Goal: Information Seeking & Learning: Learn about a topic

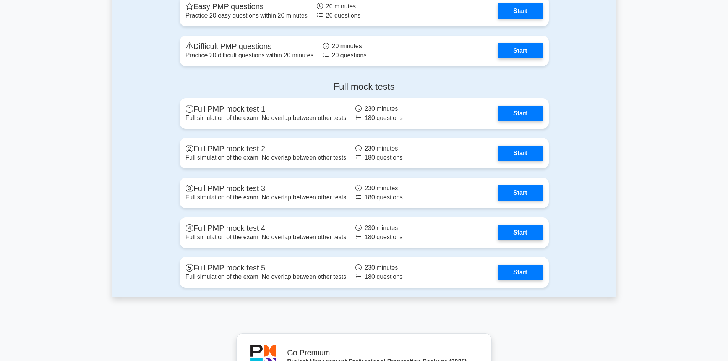
scroll to position [2944, 0]
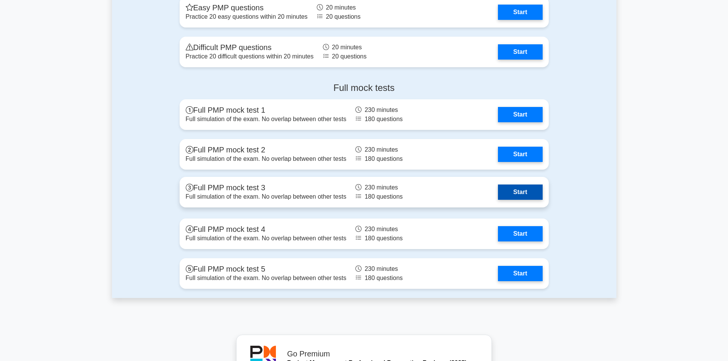
click at [525, 190] on link "Start" at bounding box center [520, 192] width 44 height 15
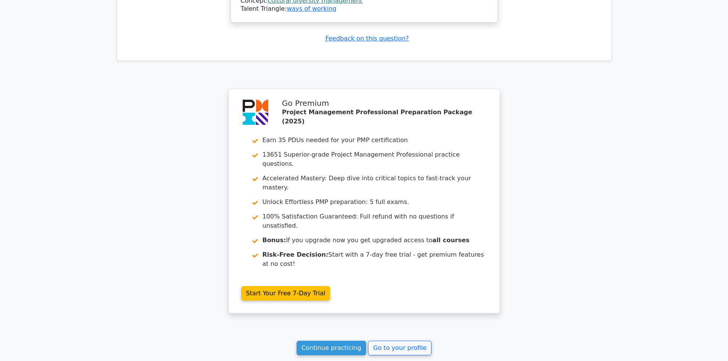
scroll to position [1073, 0]
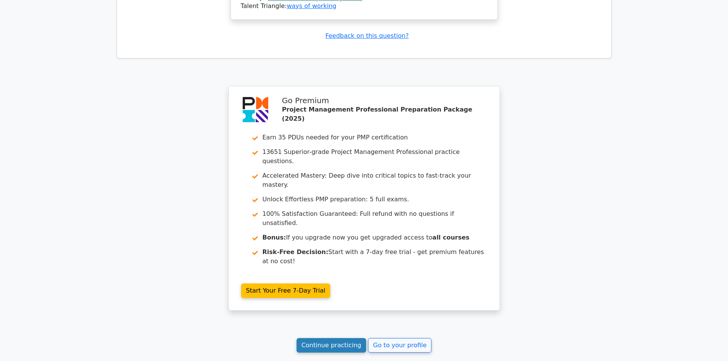
click at [314, 338] on link "Continue practicing" at bounding box center [332, 345] width 70 height 15
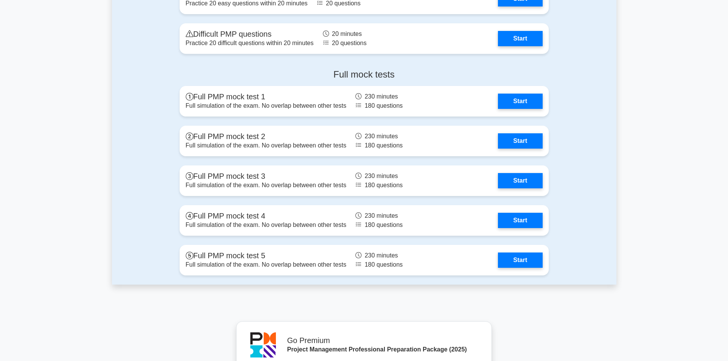
scroll to position [2944, 0]
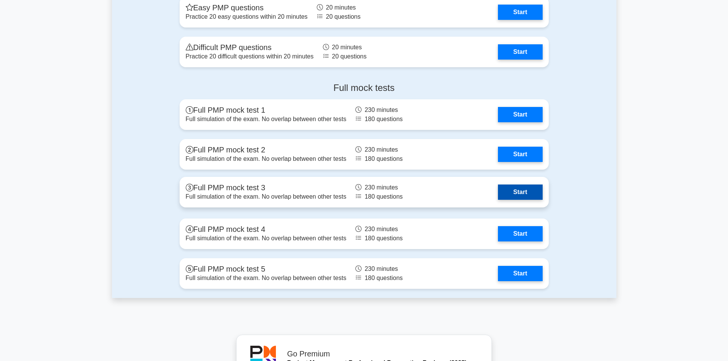
click at [518, 190] on link "Start" at bounding box center [520, 192] width 44 height 15
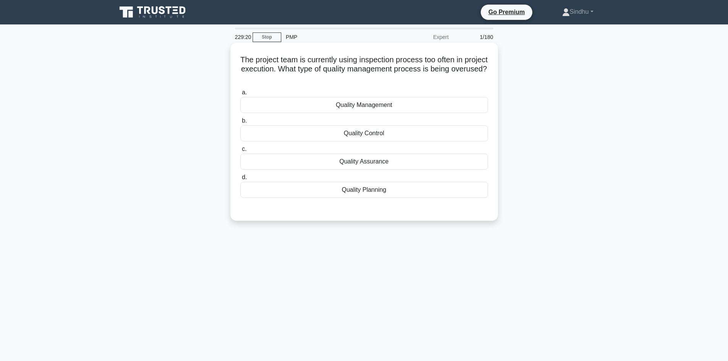
click at [379, 159] on div "Quality Assurance" at bounding box center [364, 162] width 248 height 16
click at [240, 152] on input "c. Quality Assurance" at bounding box center [240, 149] width 0 height 5
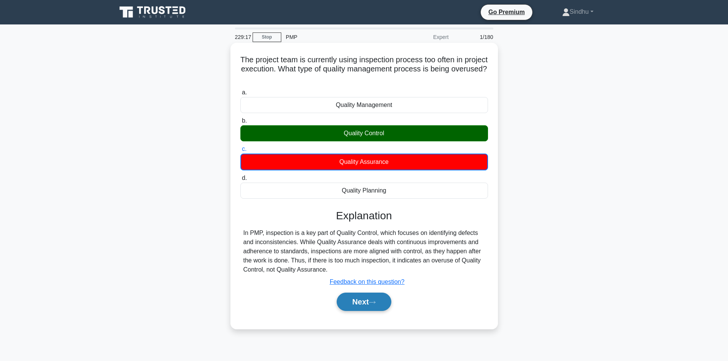
click at [362, 297] on button "Next" at bounding box center [364, 302] width 55 height 18
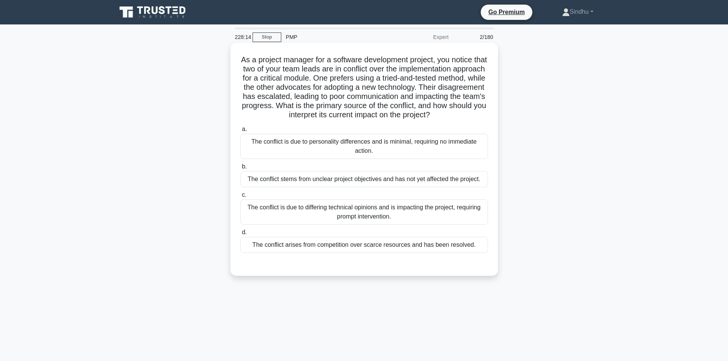
click at [375, 225] on div "The conflict is due to differing technical opinions and is impacting the projec…" at bounding box center [364, 212] width 248 height 25
click at [240, 198] on input "c. The conflict is due to differing technical opinions and is impacting the pro…" at bounding box center [240, 195] width 0 height 5
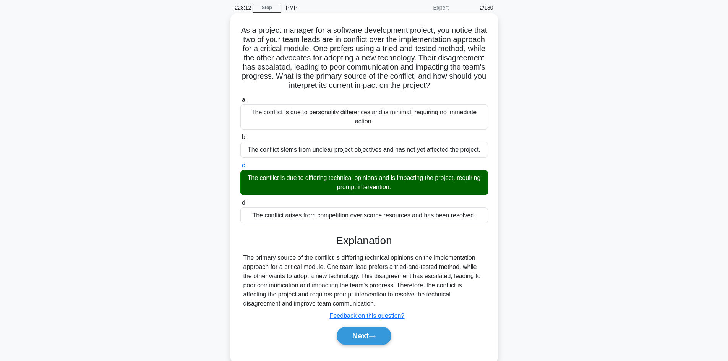
scroll to position [55, 0]
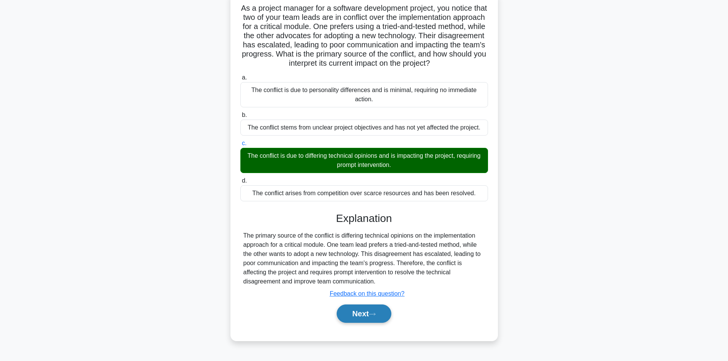
click at [364, 319] on button "Next" at bounding box center [364, 314] width 55 height 18
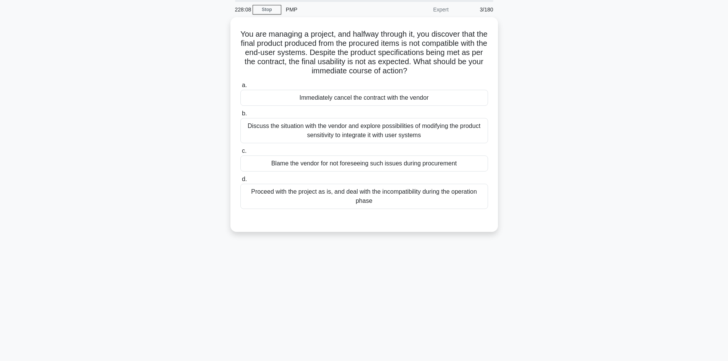
scroll to position [0, 0]
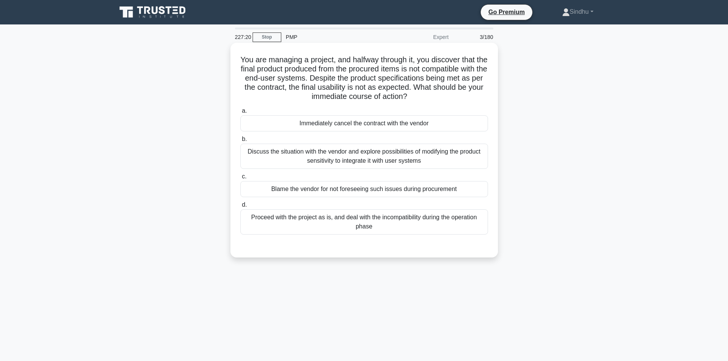
click at [336, 161] on div "Discuss the situation with the vendor and explore possibilities of modifying th…" at bounding box center [364, 156] width 248 height 25
click at [240, 142] on input "b. Discuss the situation with the vendor and explore possibilities of modifying…" at bounding box center [240, 139] width 0 height 5
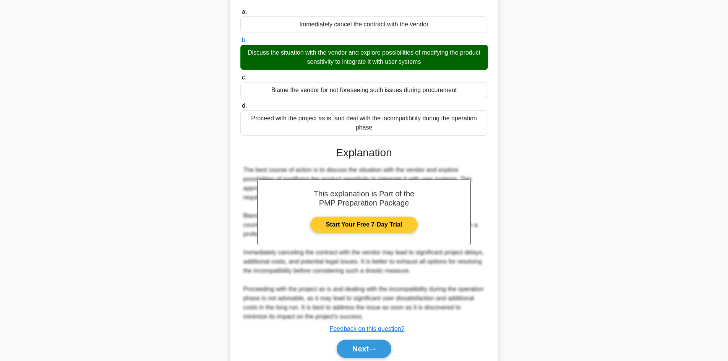
scroll to position [129, 0]
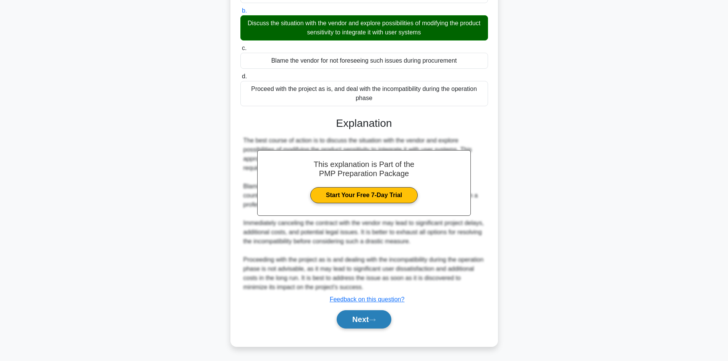
click at [352, 318] on button "Next" at bounding box center [364, 319] width 55 height 18
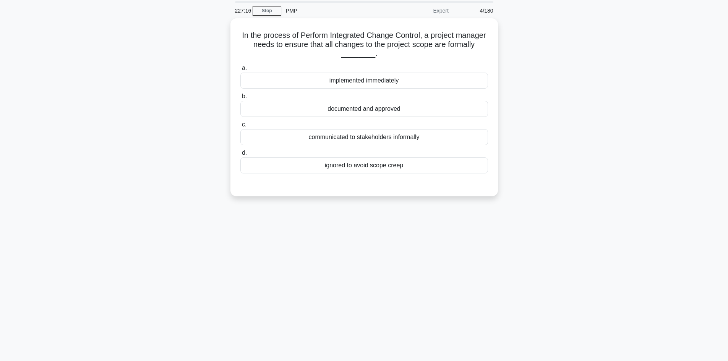
scroll to position [0, 0]
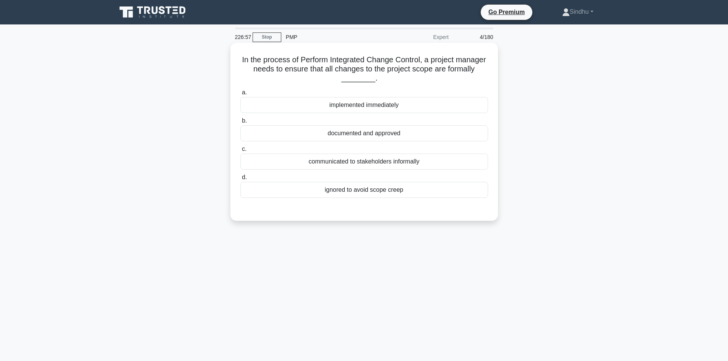
click at [336, 132] on div "documented and approved" at bounding box center [364, 133] width 248 height 16
click at [240, 123] on input "b. documented and approved" at bounding box center [240, 121] width 0 height 5
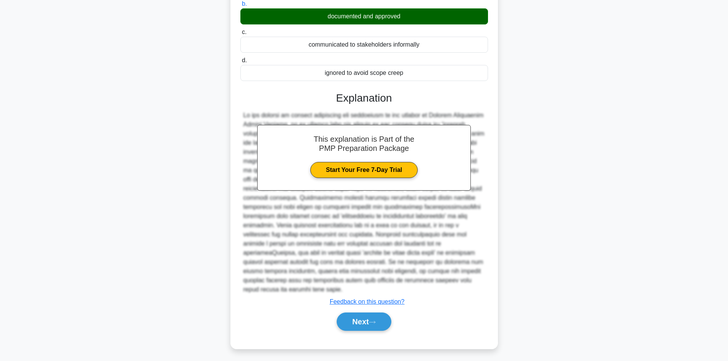
scroll to position [120, 0]
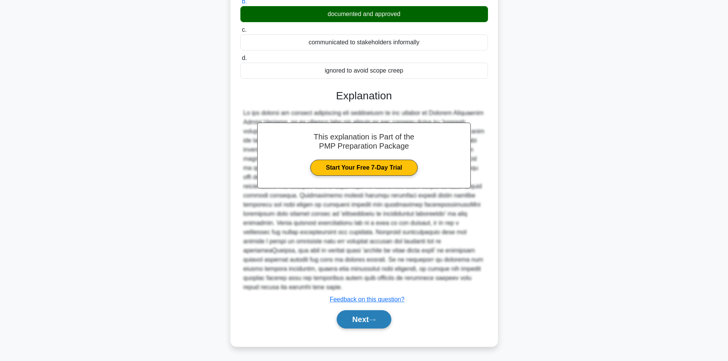
click at [352, 323] on button "Next" at bounding box center [364, 319] width 55 height 18
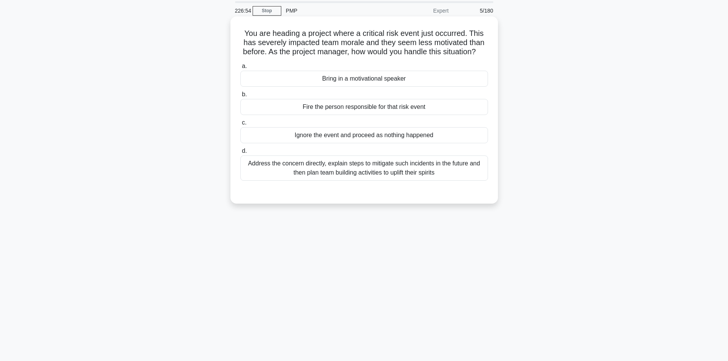
scroll to position [0, 0]
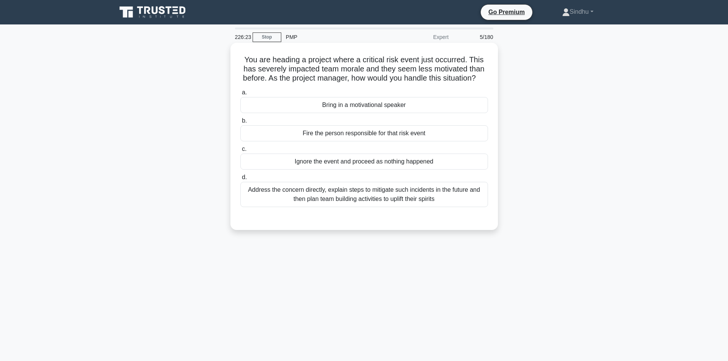
click at [414, 205] on div "Address the concern directly, explain steps to mitigate such incidents in the f…" at bounding box center [364, 194] width 248 height 25
click at [240, 180] on input "d. Address the concern directly, explain steps to mitigate such incidents in th…" at bounding box center [240, 177] width 0 height 5
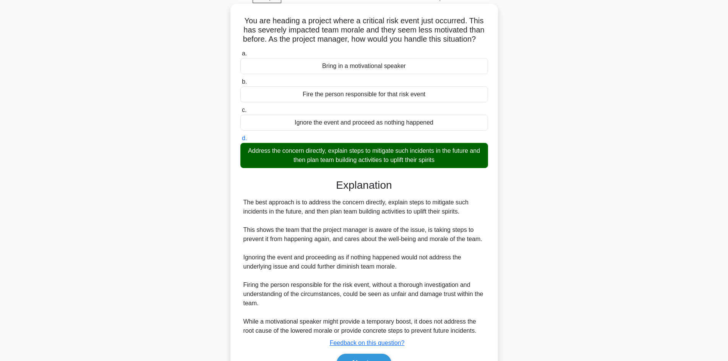
scroll to position [92, 0]
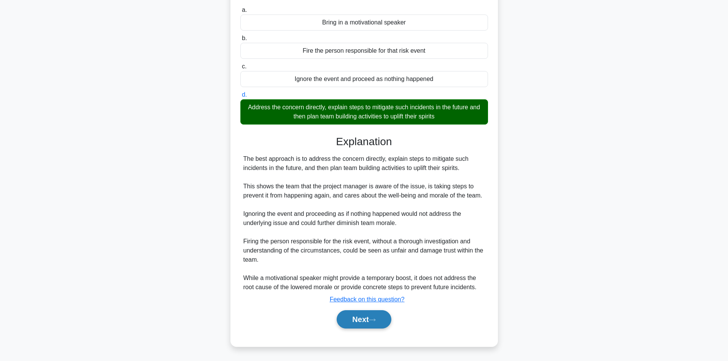
click at [345, 316] on button "Next" at bounding box center [364, 319] width 55 height 18
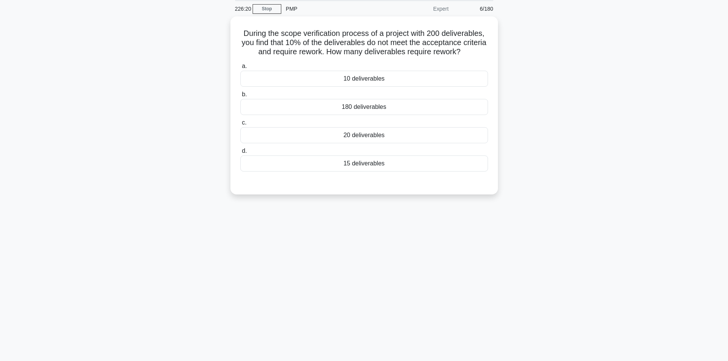
scroll to position [0, 0]
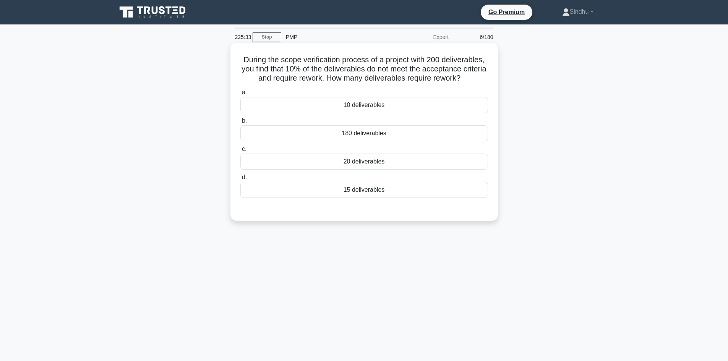
click at [374, 162] on div "20 deliverables" at bounding box center [364, 162] width 248 height 16
click at [240, 152] on input "c. 20 deliverables" at bounding box center [240, 149] width 0 height 5
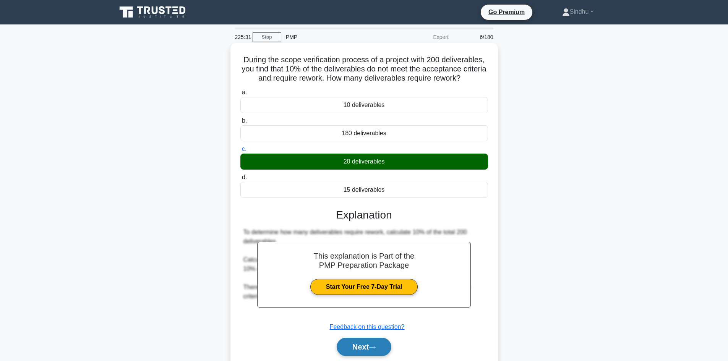
click at [366, 346] on button "Next" at bounding box center [364, 347] width 55 height 18
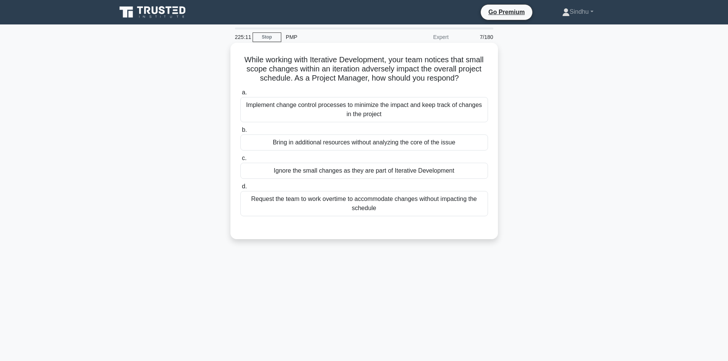
click at [323, 108] on div "Implement change control processes to minimize the impact and keep track of cha…" at bounding box center [364, 109] width 248 height 25
click at [240, 95] on input "a. Implement change control processes to minimize the impact and keep track of …" at bounding box center [240, 92] width 0 height 5
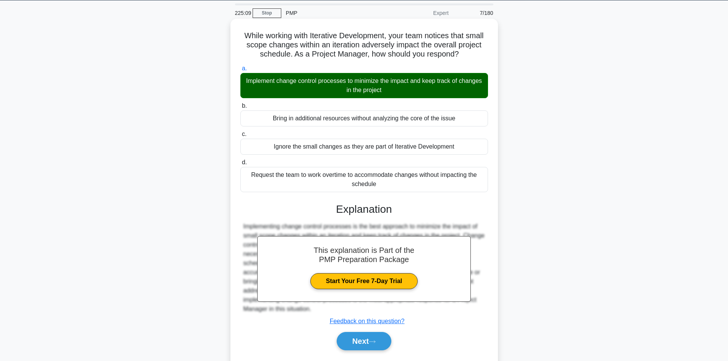
scroll to position [52, 0]
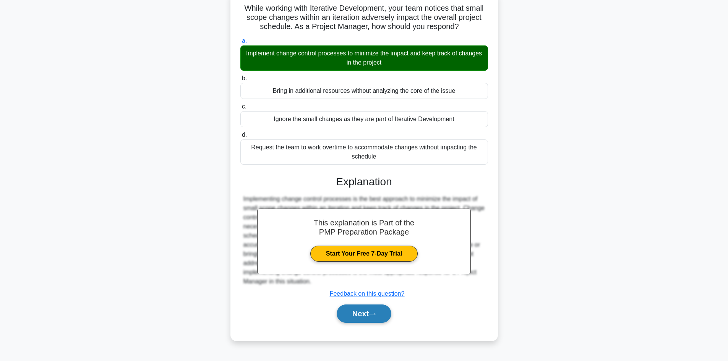
click at [356, 312] on button "Next" at bounding box center [364, 314] width 55 height 18
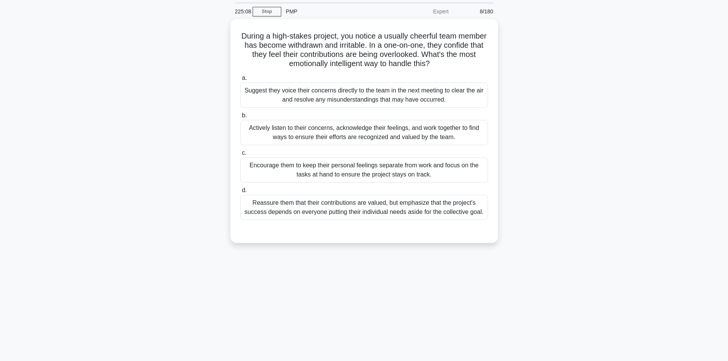
scroll to position [0, 0]
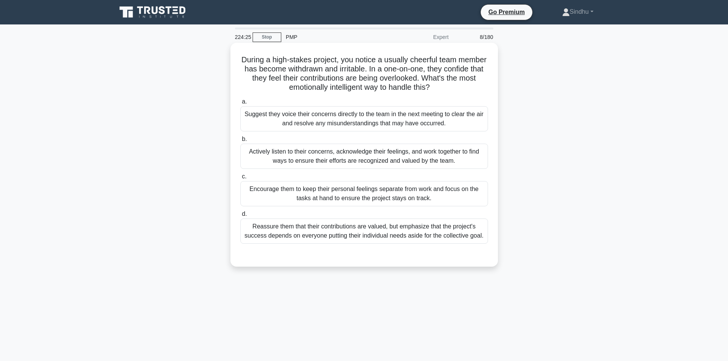
click at [322, 156] on div "Actively listen to their concerns, acknowledge their feelings, and work togethe…" at bounding box center [364, 156] width 248 height 25
click at [240, 142] on input "b. Actively listen to their concerns, acknowledge their feelings, and work toge…" at bounding box center [240, 139] width 0 height 5
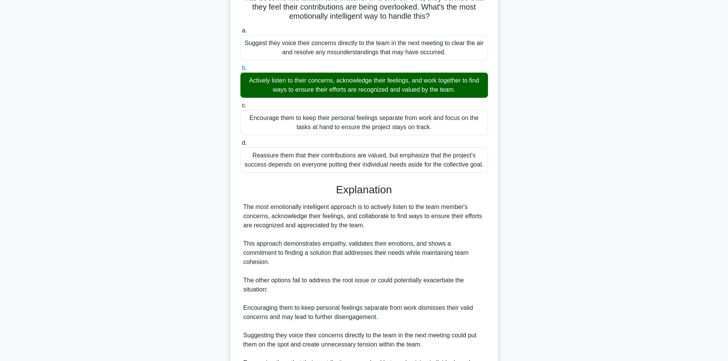
scroll to position [166, 0]
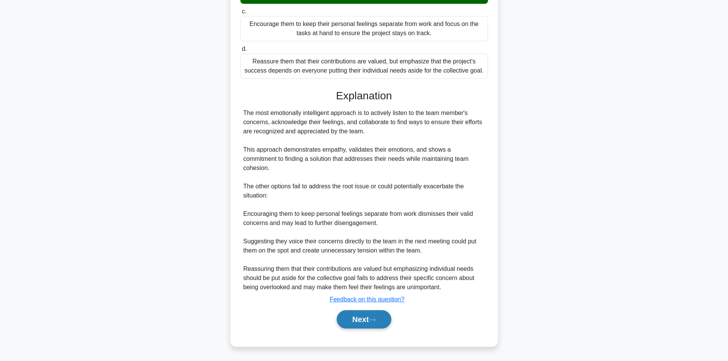
click at [344, 319] on button "Next" at bounding box center [364, 319] width 55 height 18
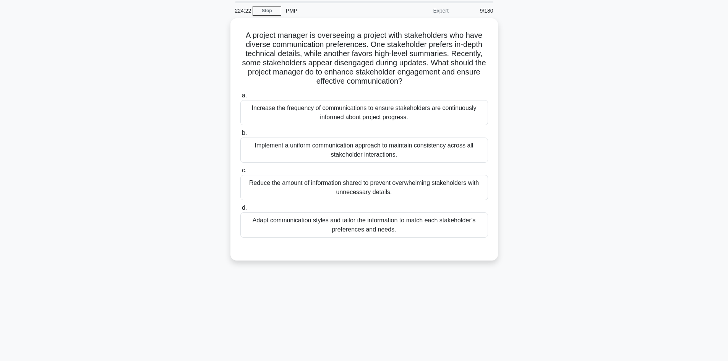
scroll to position [0, 0]
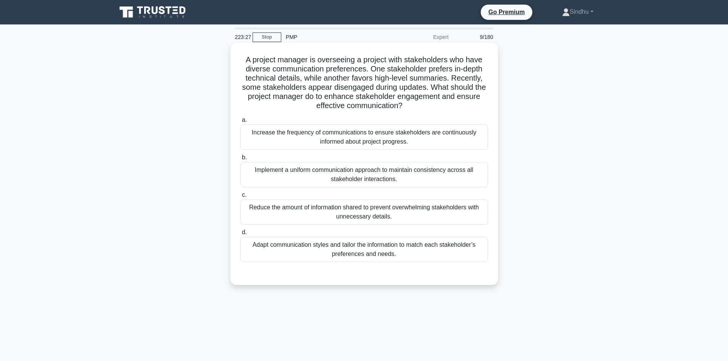
click at [370, 248] on div "Adapt communication styles and tailor the information to match each stakeholder…" at bounding box center [364, 249] width 248 height 25
click at [240, 235] on input "d. Adapt communication styles and tailor the information to match each stakehol…" at bounding box center [240, 232] width 0 height 5
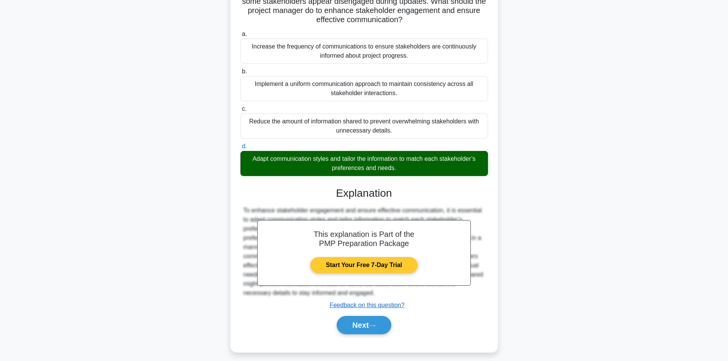
scroll to position [92, 0]
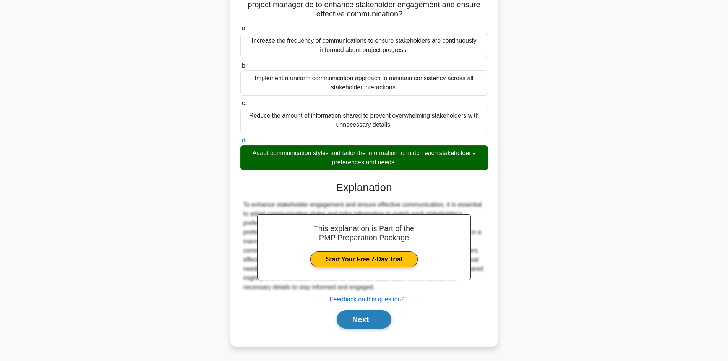
click at [363, 320] on button "Next" at bounding box center [364, 319] width 55 height 18
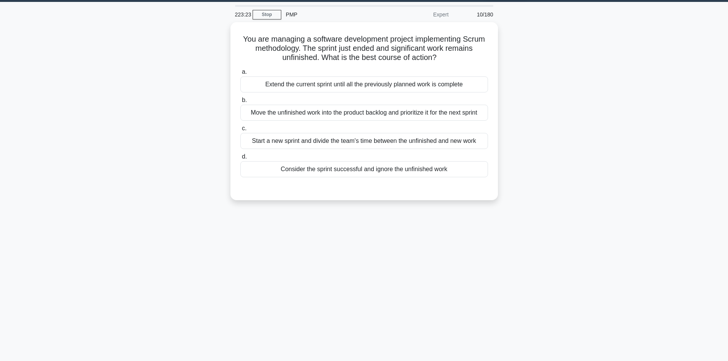
scroll to position [0, 0]
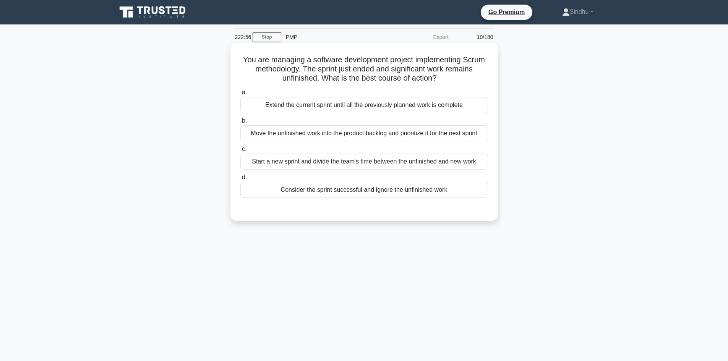
click at [348, 138] on div "Move the unfinished work into the product backlog and prioritize it for the nex…" at bounding box center [364, 133] width 248 height 16
click at [240, 123] on input "b. Move the unfinished work into the product backlog and prioritize it for the …" at bounding box center [240, 121] width 0 height 5
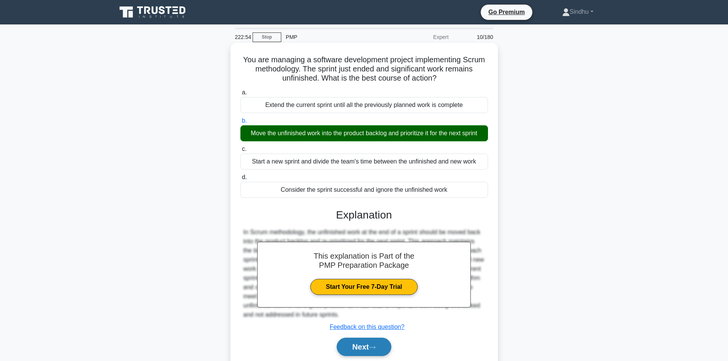
click at [357, 346] on button "Next" at bounding box center [364, 347] width 55 height 18
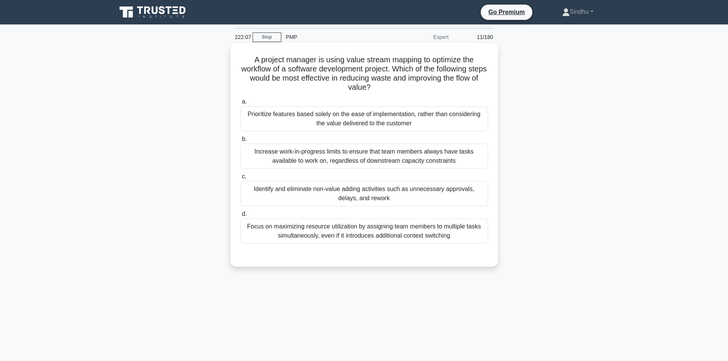
click at [355, 161] on div "Increase work-in-progress limits to ensure that team members always have tasks …" at bounding box center [364, 156] width 248 height 25
click at [240, 142] on input "b. Increase work-in-progress limits to ensure that team members always have tas…" at bounding box center [240, 139] width 0 height 5
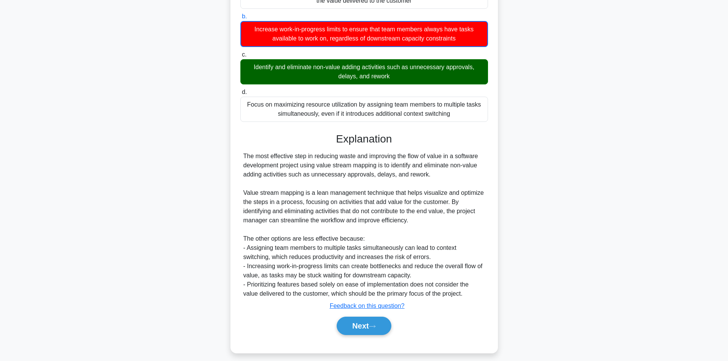
scroll to position [130, 0]
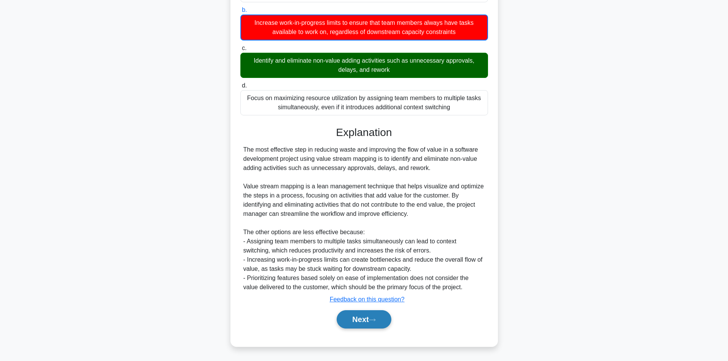
click at [356, 322] on button "Next" at bounding box center [364, 319] width 55 height 18
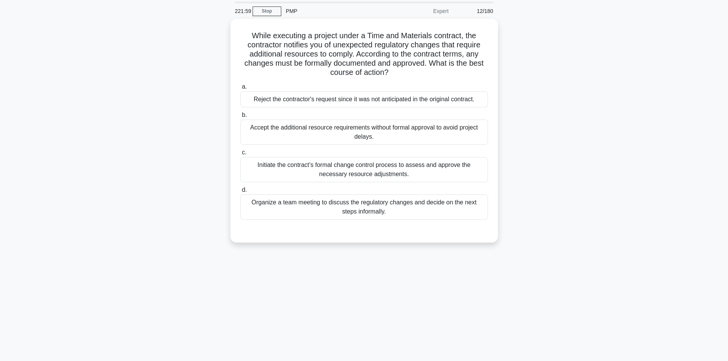
scroll to position [0, 0]
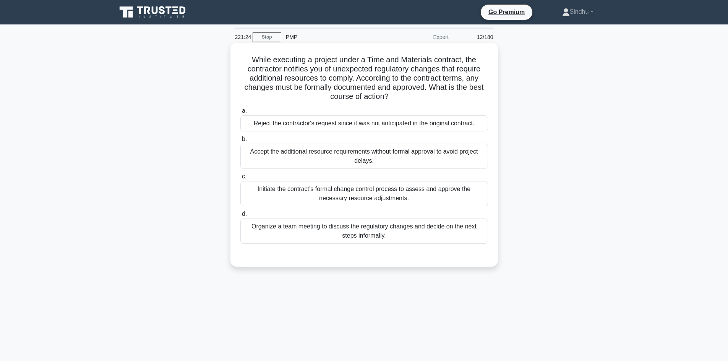
click at [368, 197] on div "Initiate the contract’s formal change control process to assess and approve the…" at bounding box center [364, 193] width 248 height 25
click at [240, 179] on input "c. Initiate the contract’s formal change control process to assess and approve …" at bounding box center [240, 176] width 0 height 5
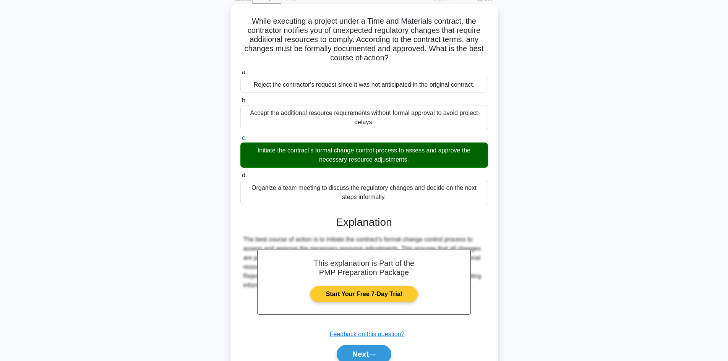
scroll to position [74, 0]
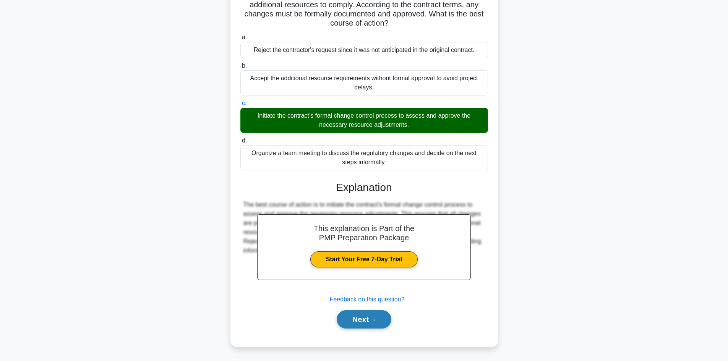
click at [351, 318] on button "Next" at bounding box center [364, 319] width 55 height 18
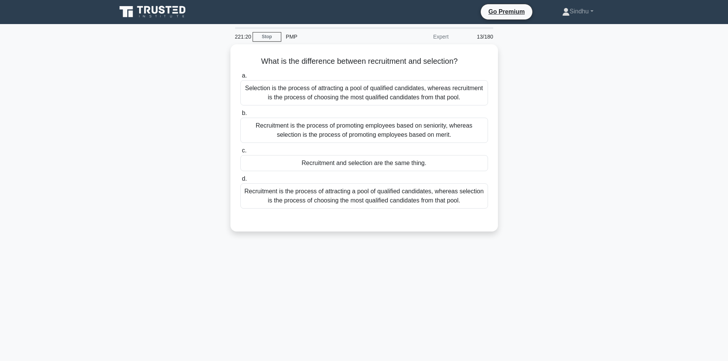
scroll to position [0, 0]
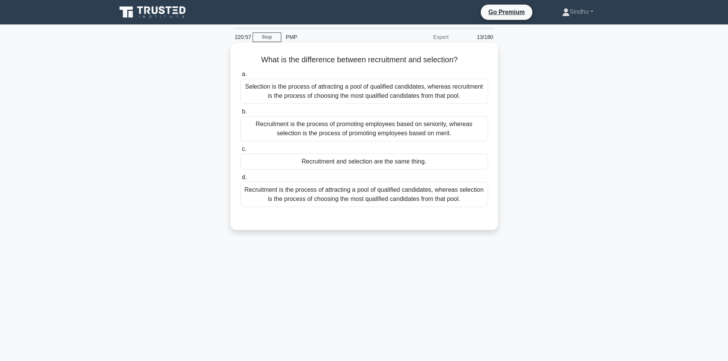
click at [360, 199] on div "Recruitment is the process of attracting a pool of qualified candidates, wherea…" at bounding box center [364, 194] width 248 height 25
click at [240, 180] on input "d. Recruitment is the process of attracting a pool of qualified candidates, whe…" at bounding box center [240, 177] width 0 height 5
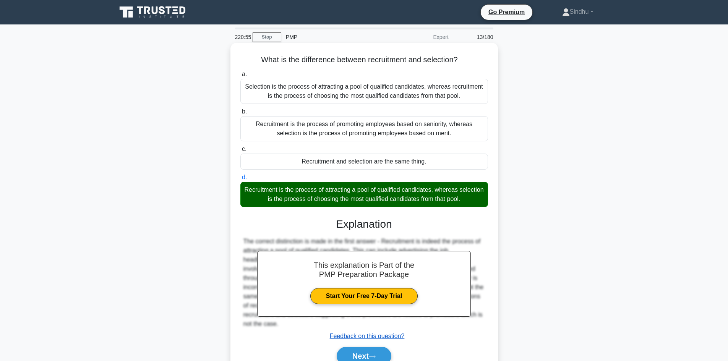
scroll to position [38, 0]
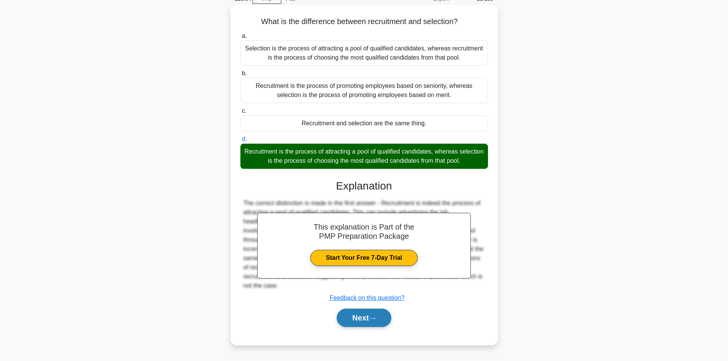
click at [354, 317] on button "Next" at bounding box center [364, 318] width 55 height 18
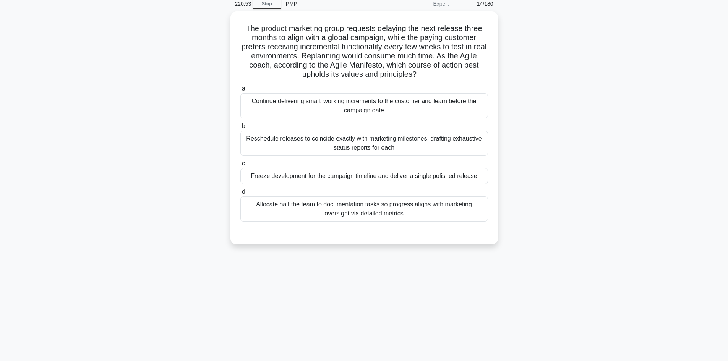
scroll to position [0, 0]
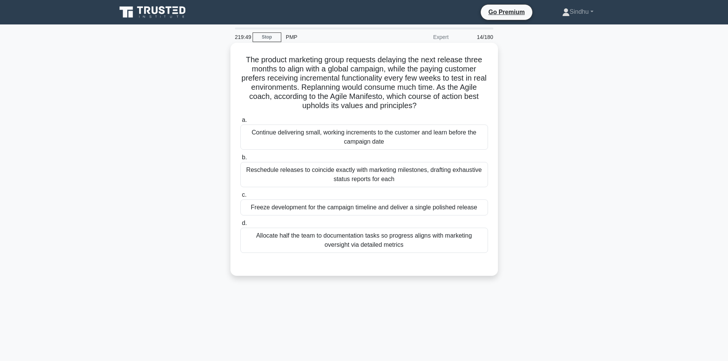
click at [364, 144] on div "Continue delivering small, working increments to the customer and learn before …" at bounding box center [364, 137] width 248 height 25
click at [240, 123] on input "a. Continue delivering small, working increments to the customer and learn befo…" at bounding box center [240, 120] width 0 height 5
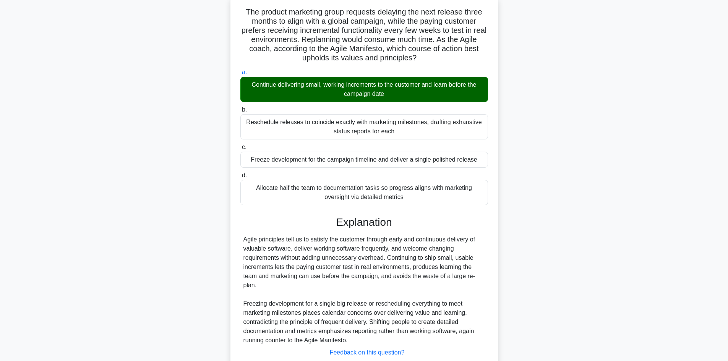
scroll to position [101, 0]
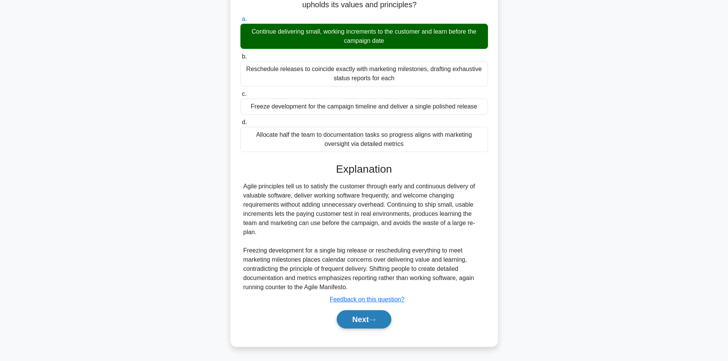
click at [359, 324] on button "Next" at bounding box center [364, 319] width 55 height 18
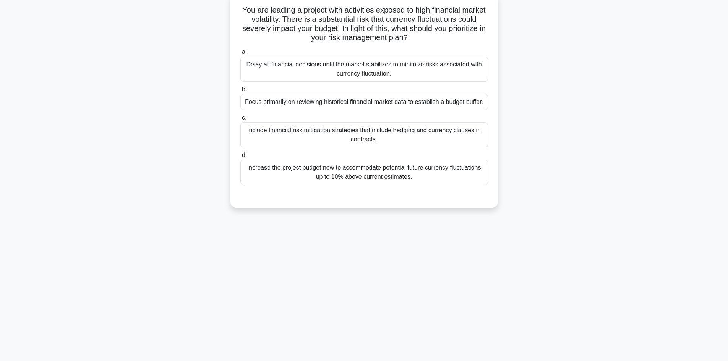
scroll to position [13, 0]
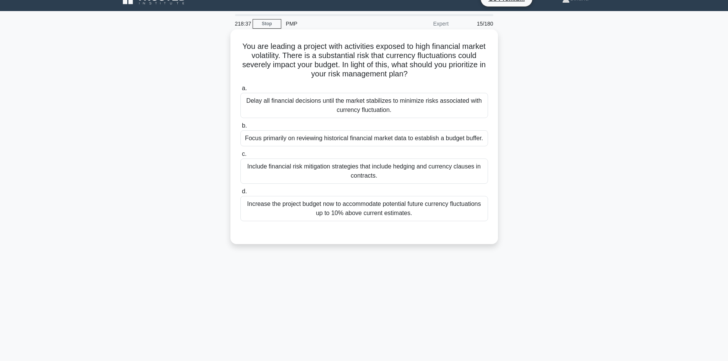
click at [365, 175] on div "Include financial risk mitigation strategies that include hedging and currency …" at bounding box center [364, 171] width 248 height 25
click at [240, 157] on input "c. Include financial risk mitigation strategies that include hedging and curren…" at bounding box center [240, 154] width 0 height 5
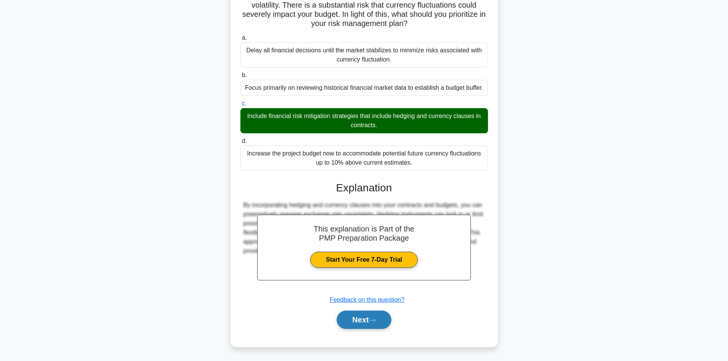
scroll to position [65, 0]
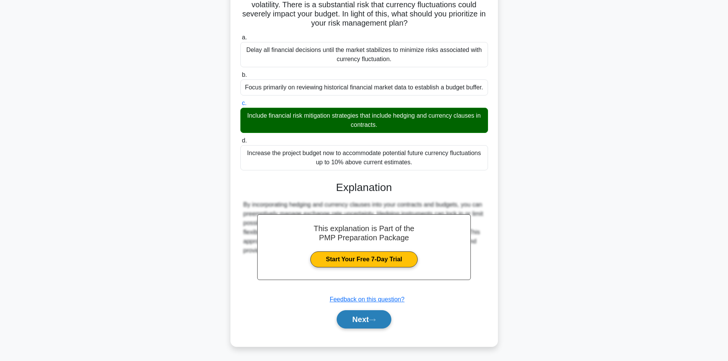
click at [354, 323] on button "Next" at bounding box center [364, 319] width 55 height 18
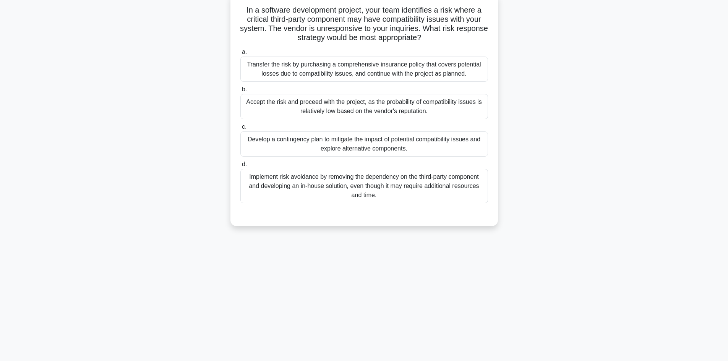
scroll to position [0, 0]
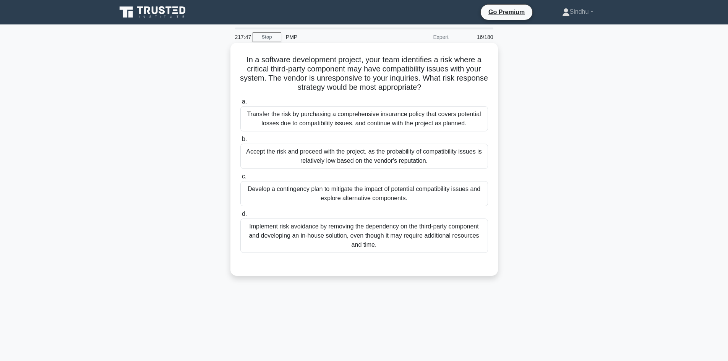
click at [335, 202] on div "Develop a contingency plan to mitigate the impact of potential compatibility is…" at bounding box center [364, 193] width 248 height 25
click at [240, 179] on input "c. Develop a contingency plan to mitigate the impact of potential compatibility…" at bounding box center [240, 176] width 0 height 5
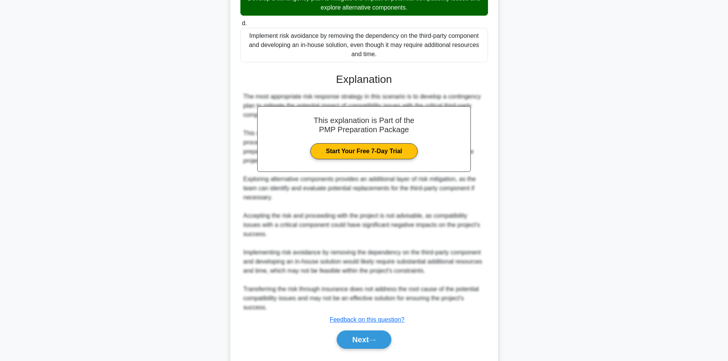
scroll to position [191, 0]
click at [356, 336] on button "Next" at bounding box center [364, 339] width 55 height 18
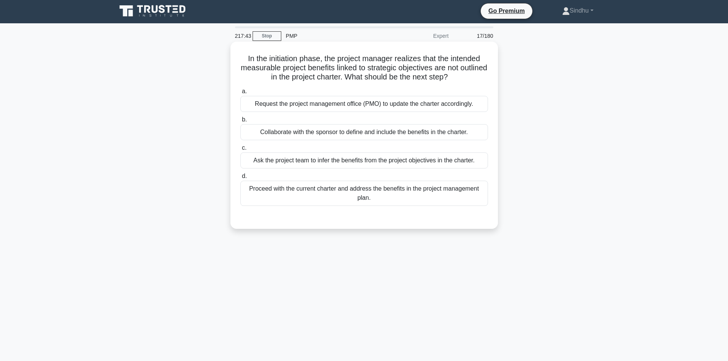
scroll to position [0, 0]
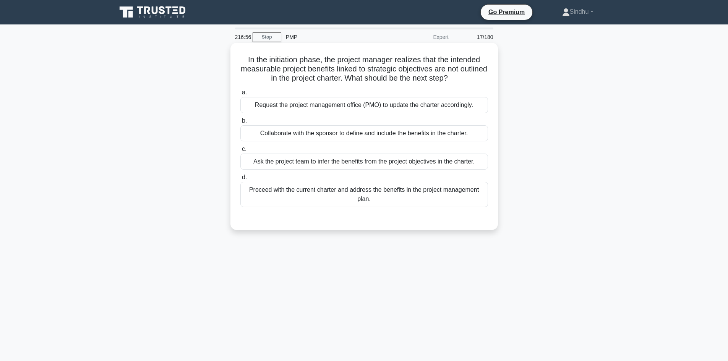
click at [346, 109] on div "Request the project management office (PMO) to update the charter accordingly." at bounding box center [364, 105] width 248 height 16
click at [240, 95] on input "a. Request the project management office (PMO) to update the charter accordingl…" at bounding box center [240, 92] width 0 height 5
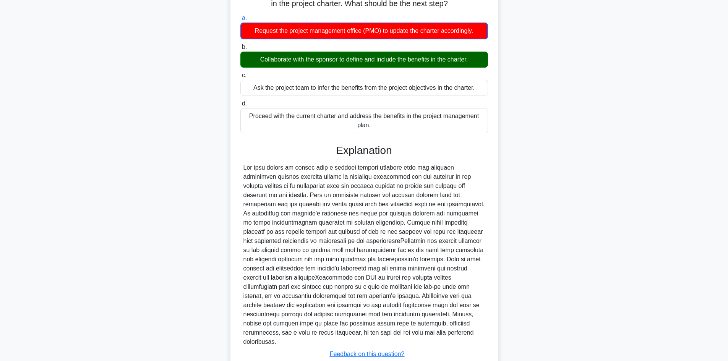
scroll to position [120, 0]
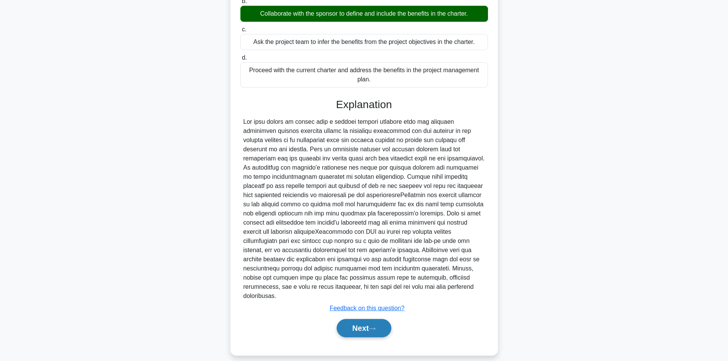
click at [337, 319] on button "Next" at bounding box center [364, 328] width 55 height 18
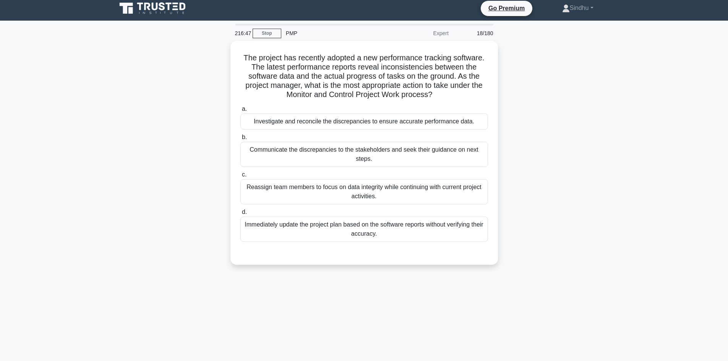
scroll to position [0, 0]
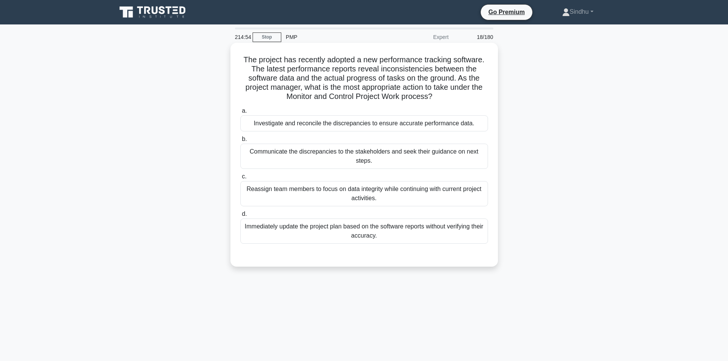
click at [358, 157] on div "Communicate the discrepancies to the stakeholders and seek their guidance on ne…" at bounding box center [364, 156] width 248 height 25
click at [240, 142] on input "b. Communicate the discrepancies to the stakeholders and seek their guidance on…" at bounding box center [240, 139] width 0 height 5
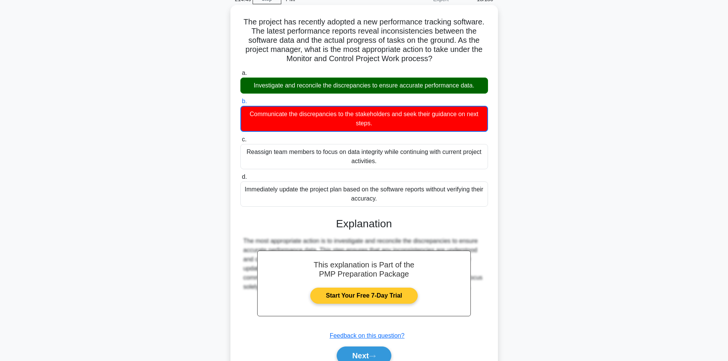
scroll to position [75, 0]
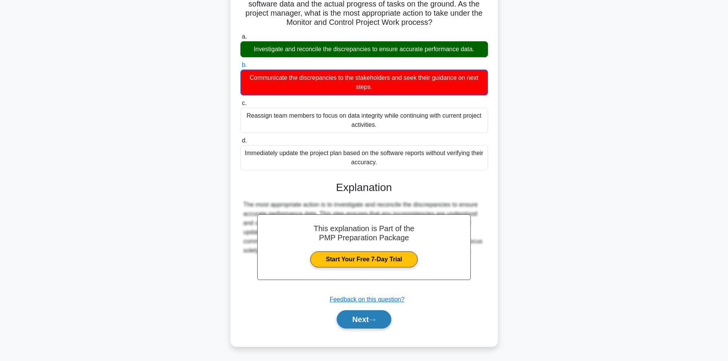
click at [355, 318] on button "Next" at bounding box center [364, 319] width 55 height 18
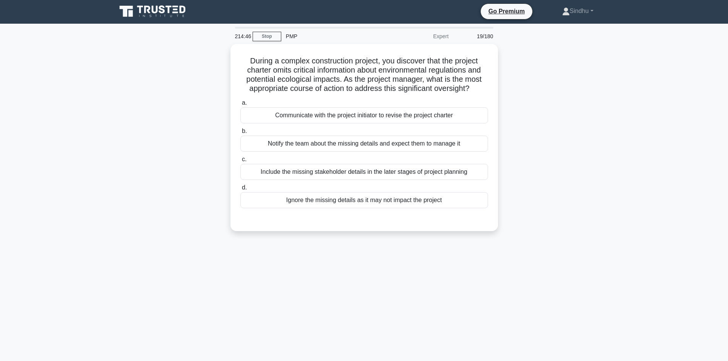
scroll to position [0, 0]
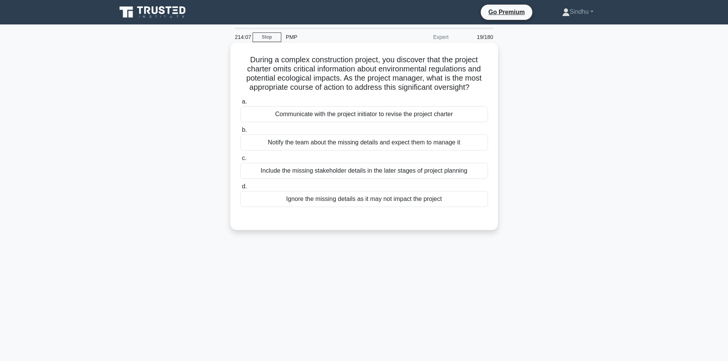
click at [307, 114] on div "Communicate with the project initiator to revise the project charter" at bounding box center [364, 114] width 248 height 16
click at [240, 104] on input "a. Communicate with the project initiator to revise the project charter" at bounding box center [240, 101] width 0 height 5
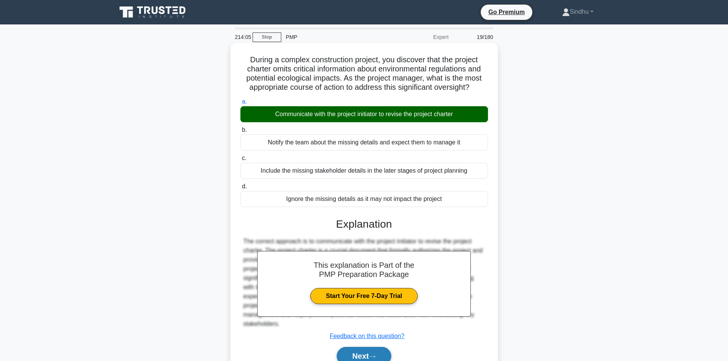
click at [350, 354] on button "Next" at bounding box center [364, 356] width 55 height 18
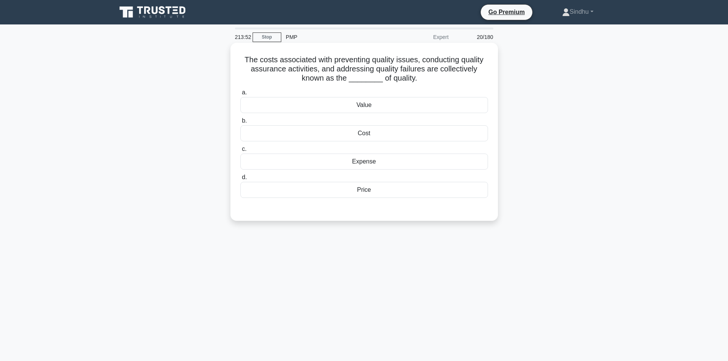
click at [357, 138] on div "Cost" at bounding box center [364, 133] width 248 height 16
click at [240, 123] on input "b. Cost" at bounding box center [240, 121] width 0 height 5
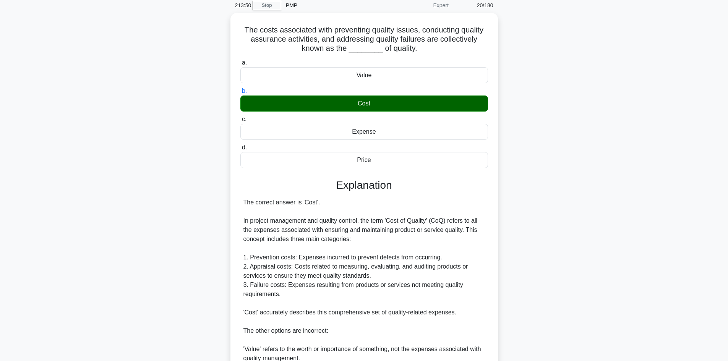
scroll to position [153, 0]
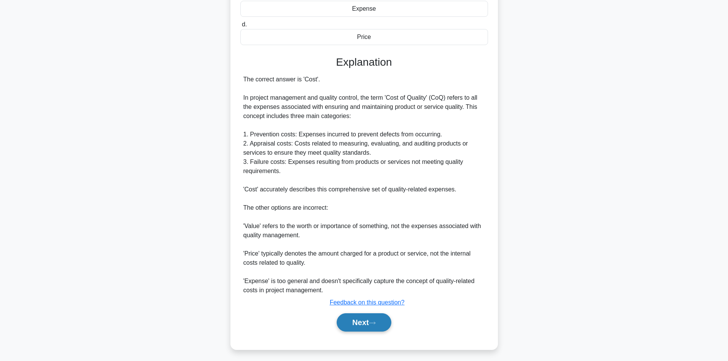
click at [359, 322] on button "Next" at bounding box center [364, 323] width 55 height 18
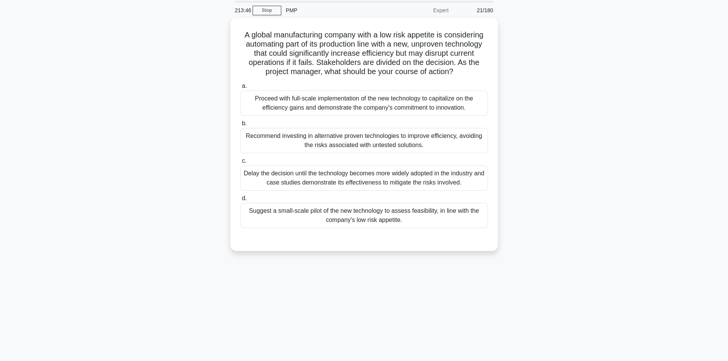
scroll to position [13, 0]
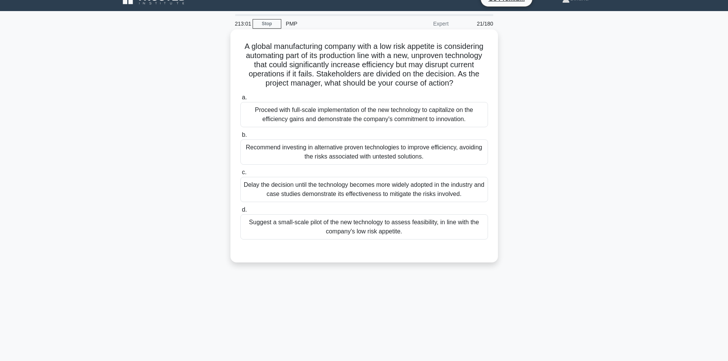
click at [438, 154] on div "Recommend investing in alternative proven technologies to improve efficiency, a…" at bounding box center [364, 152] width 248 height 25
click at [240, 138] on input "b. Recommend investing in alternative proven technologies to improve efficiency…" at bounding box center [240, 135] width 0 height 5
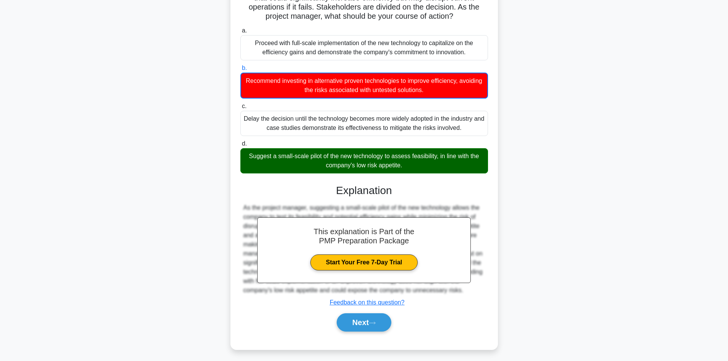
scroll to position [84, 0]
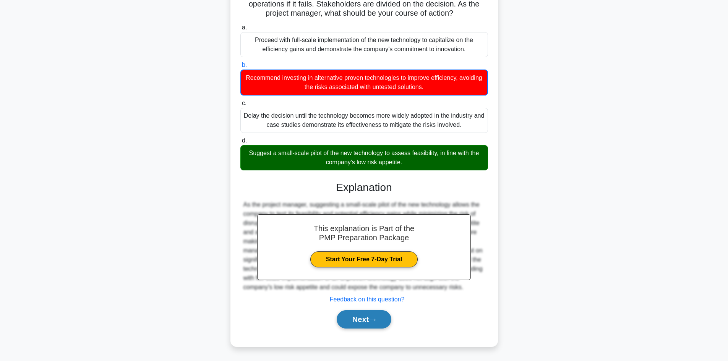
click at [360, 320] on button "Next" at bounding box center [364, 319] width 55 height 18
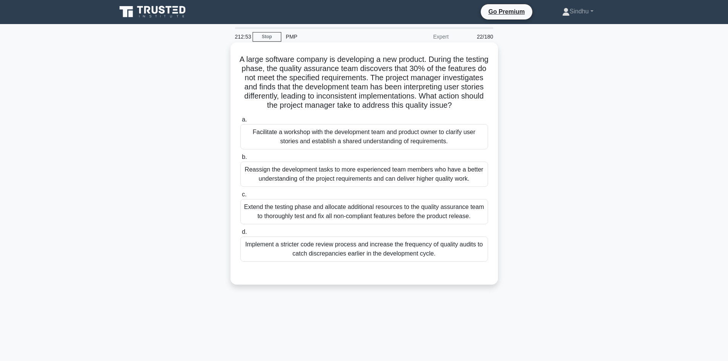
scroll to position [0, 0]
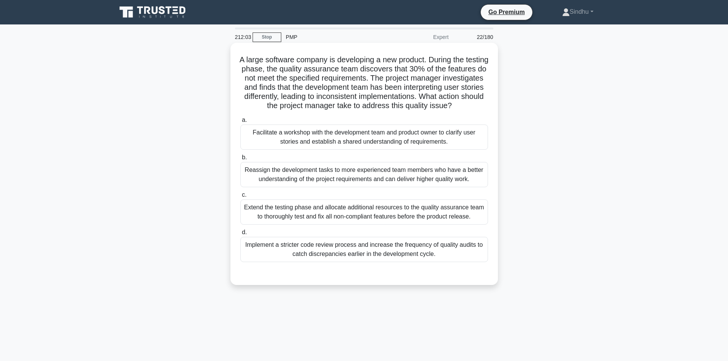
click at [352, 138] on div "Facilitate a workshop with the development team and product owner to clarify us…" at bounding box center [364, 137] width 248 height 25
click at [240, 123] on input "a. Facilitate a workshop with the development team and product owner to clarify…" at bounding box center [240, 120] width 0 height 5
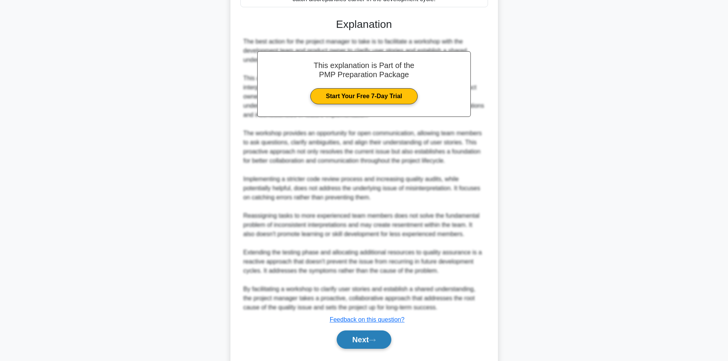
scroll to position [268, 0]
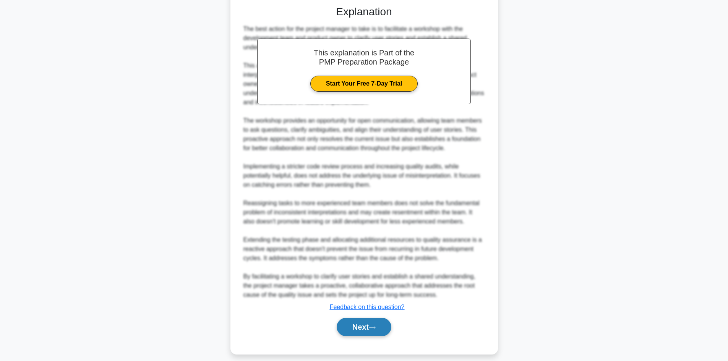
click at [346, 331] on button "Next" at bounding box center [364, 327] width 55 height 18
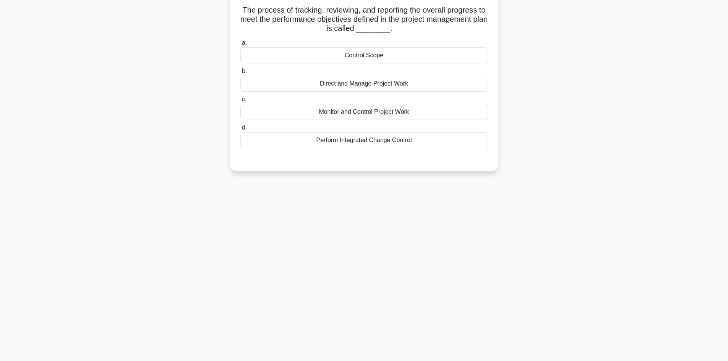
scroll to position [0, 0]
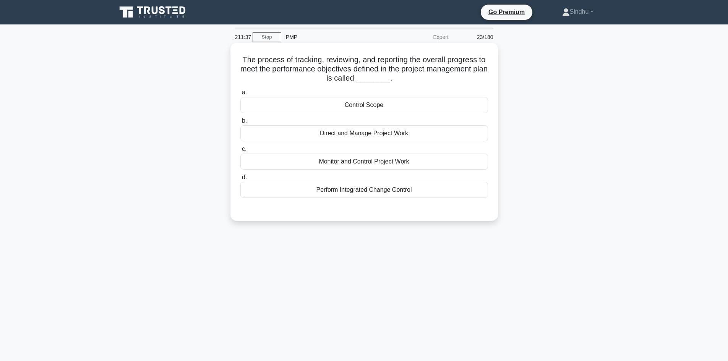
click at [387, 163] on div "Monitor and Control Project Work" at bounding box center [364, 162] width 248 height 16
click at [240, 152] on input "c. Monitor and Control Project Work" at bounding box center [240, 149] width 0 height 5
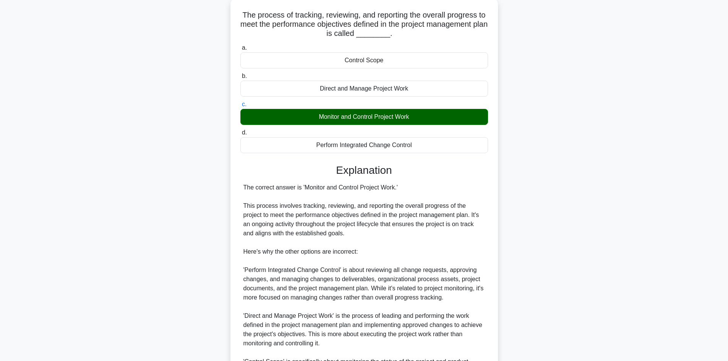
scroll to position [147, 0]
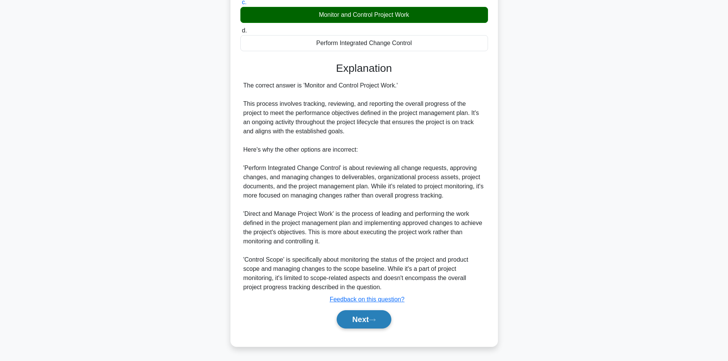
click at [362, 318] on button "Next" at bounding box center [364, 319] width 55 height 18
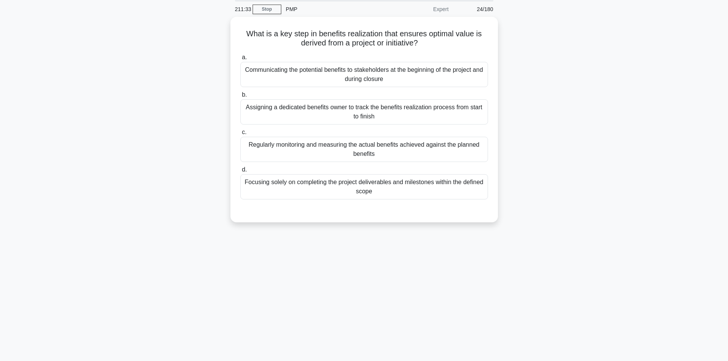
scroll to position [0, 0]
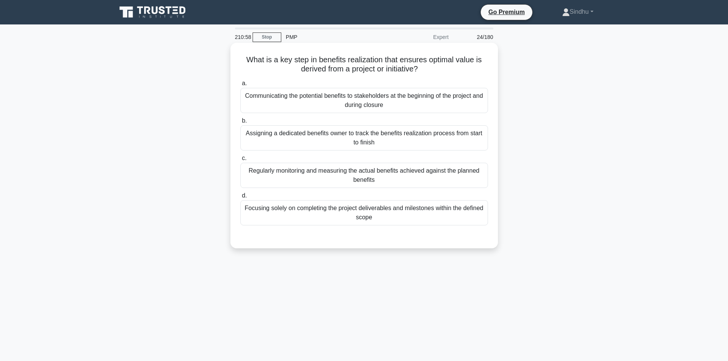
click at [419, 176] on div "Regularly monitoring and measuring the actual benefits achieved against the pla…" at bounding box center [364, 175] width 248 height 25
click at [240, 161] on input "c. Regularly monitoring and measuring the actual benefits achieved against the …" at bounding box center [240, 158] width 0 height 5
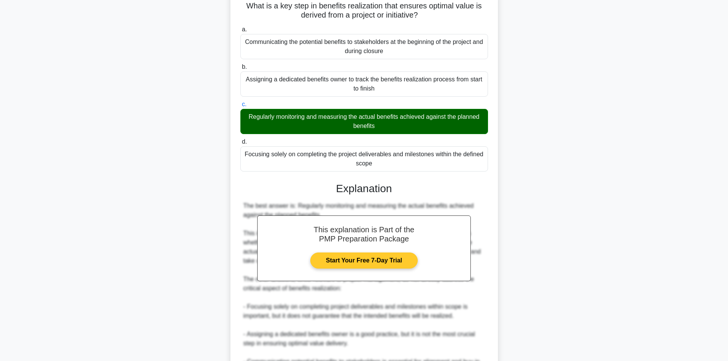
scroll to position [115, 0]
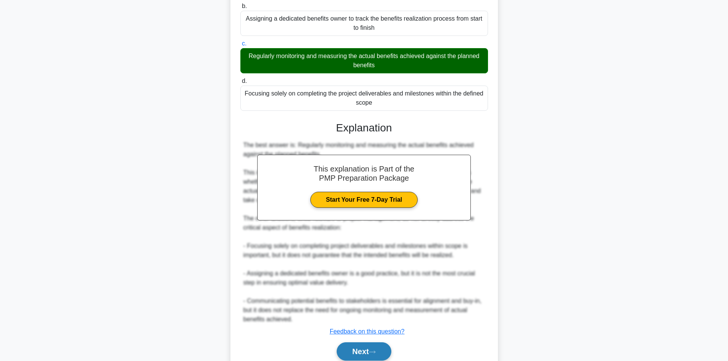
click at [359, 354] on button "Next" at bounding box center [364, 352] width 55 height 18
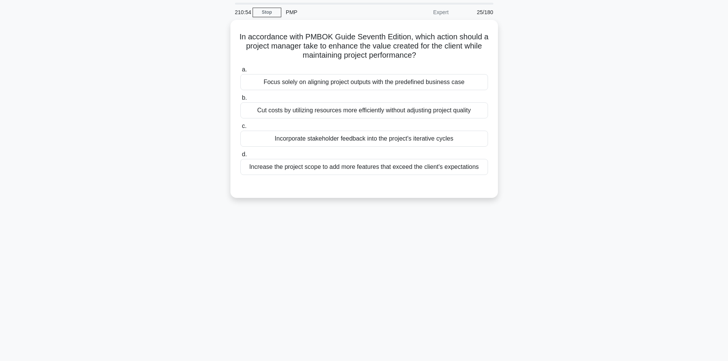
scroll to position [0, 0]
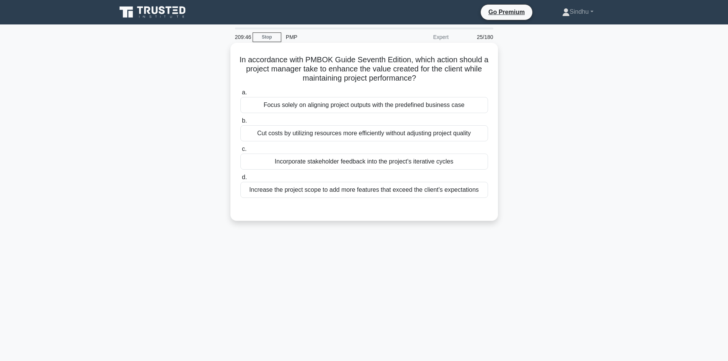
click at [337, 161] on div "Incorporate stakeholder feedback into the project's iterative cycles" at bounding box center [364, 162] width 248 height 16
click at [240, 152] on input "c. Incorporate stakeholder feedback into the project's iterative cycles" at bounding box center [240, 149] width 0 height 5
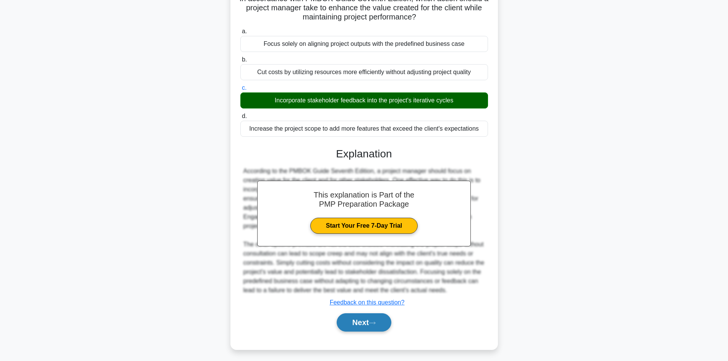
scroll to position [65, 0]
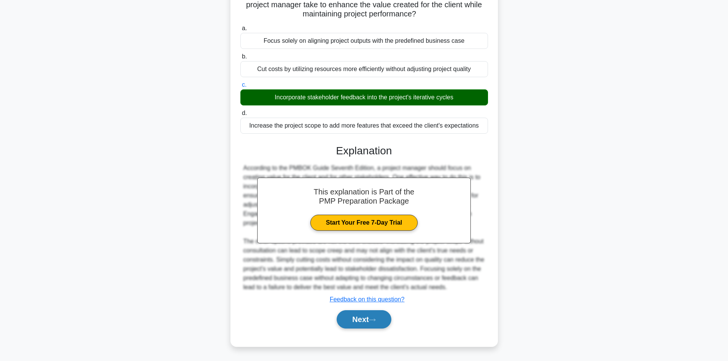
click at [356, 321] on button "Next" at bounding box center [364, 319] width 55 height 18
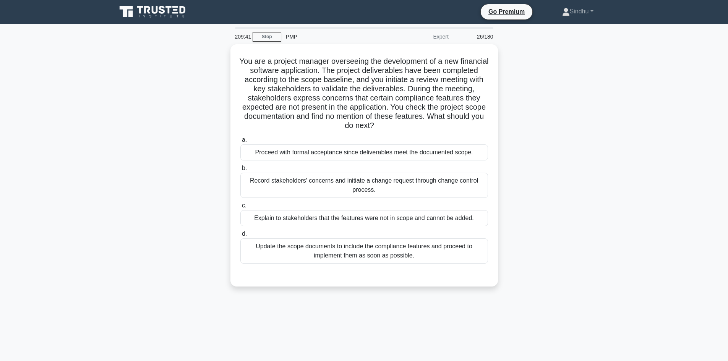
scroll to position [0, 0]
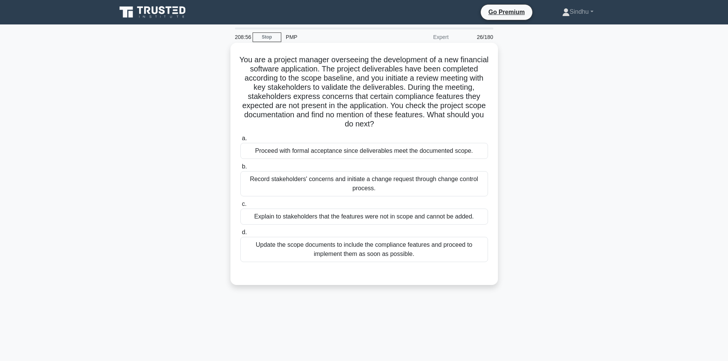
click at [343, 184] on div "Record stakeholders' concerns and initiate a change request through change cont…" at bounding box center [364, 183] width 248 height 25
click at [240, 169] on input "b. Record stakeholders' concerns and initiate a change request through change c…" at bounding box center [240, 166] width 0 height 5
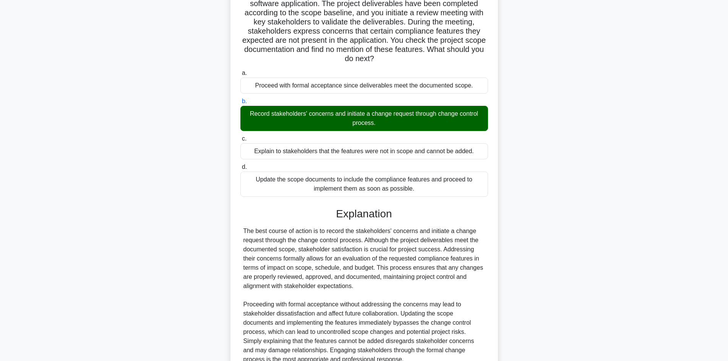
scroll to position [138, 0]
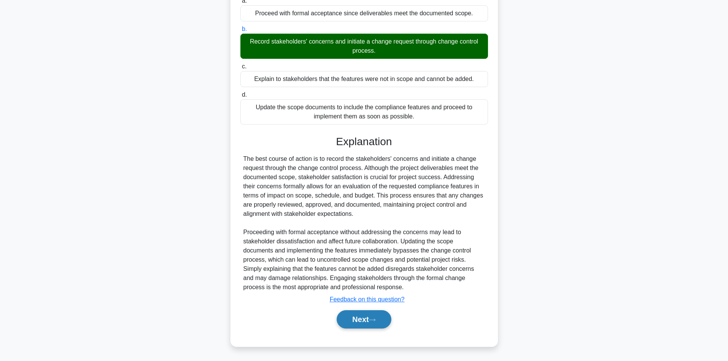
click at [350, 321] on button "Next" at bounding box center [364, 319] width 55 height 18
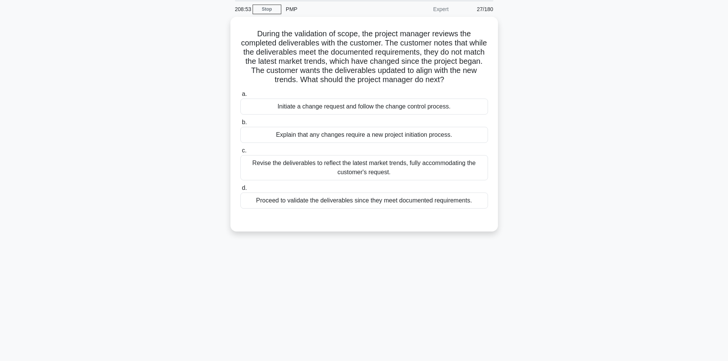
scroll to position [0, 0]
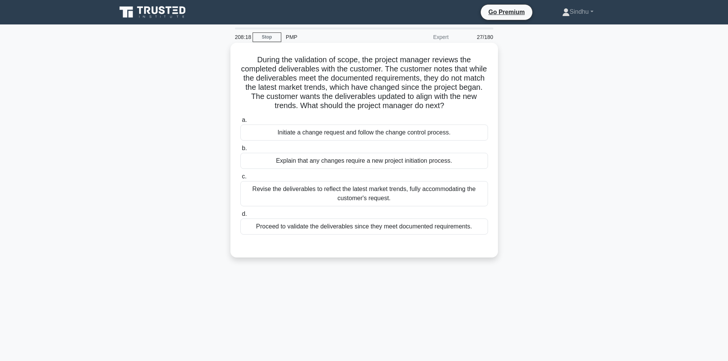
click at [358, 131] on div "Initiate a change request and follow the change control process." at bounding box center [364, 133] width 248 height 16
click at [240, 123] on input "a. Initiate a change request and follow the change control process." at bounding box center [240, 120] width 0 height 5
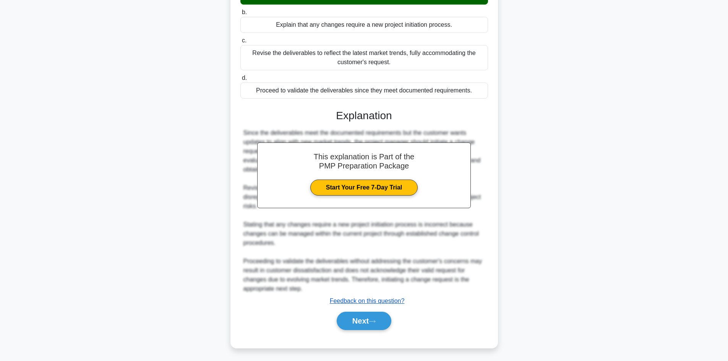
scroll to position [138, 0]
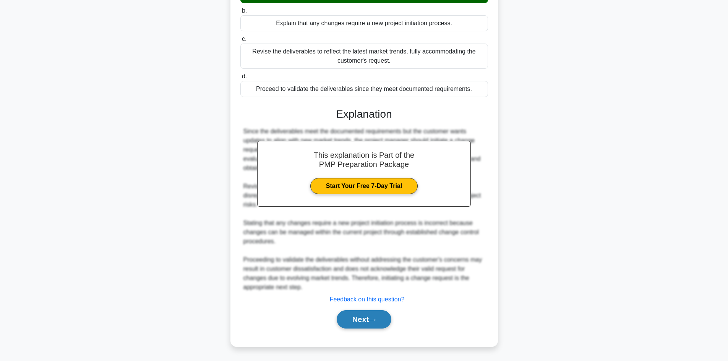
click at [350, 320] on button "Next" at bounding box center [364, 319] width 55 height 18
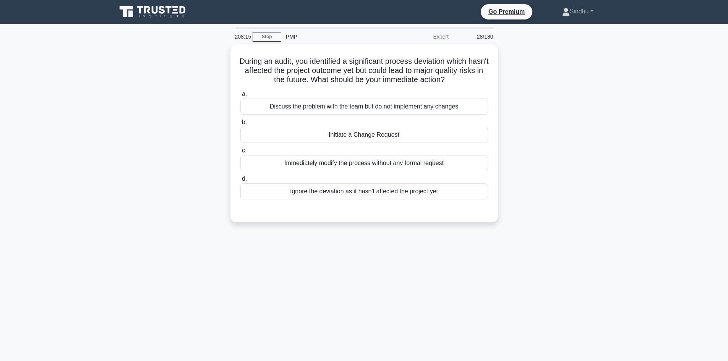
scroll to position [0, 0]
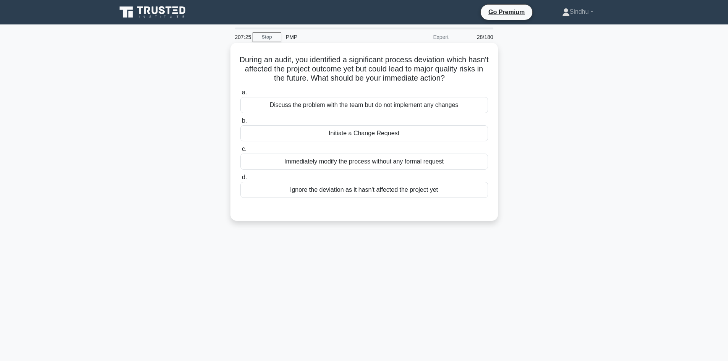
click at [398, 107] on div "Discuss the problem with the team but do not implement any changes" at bounding box center [364, 105] width 248 height 16
click at [240, 95] on input "a. Discuss the problem with the team but do not implement any changes" at bounding box center [240, 92] width 0 height 5
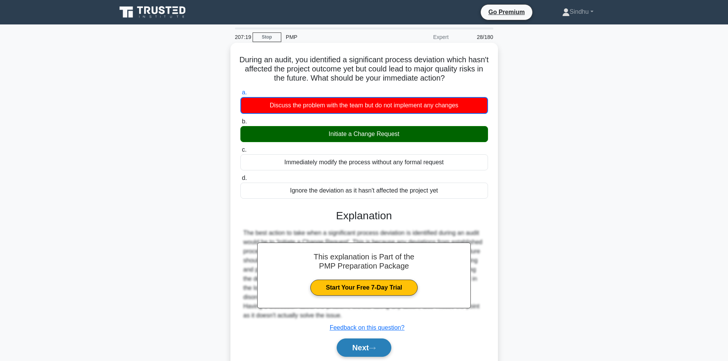
click at [363, 348] on button "Next" at bounding box center [364, 348] width 55 height 18
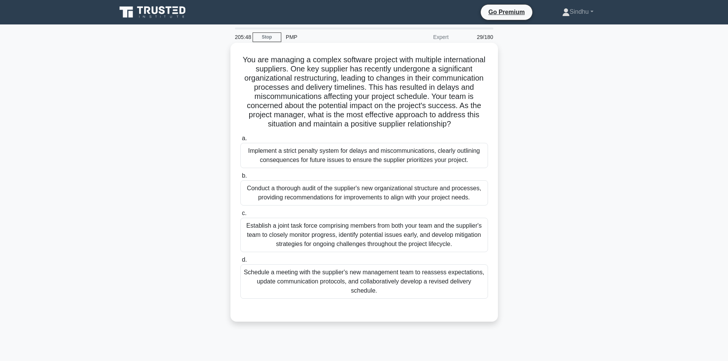
click at [350, 238] on div "Establish a joint task force comprising members from both your team and the sup…" at bounding box center [364, 235] width 248 height 34
click at [240, 216] on input "c. Establish a joint task force comprising members from both your team and the …" at bounding box center [240, 213] width 0 height 5
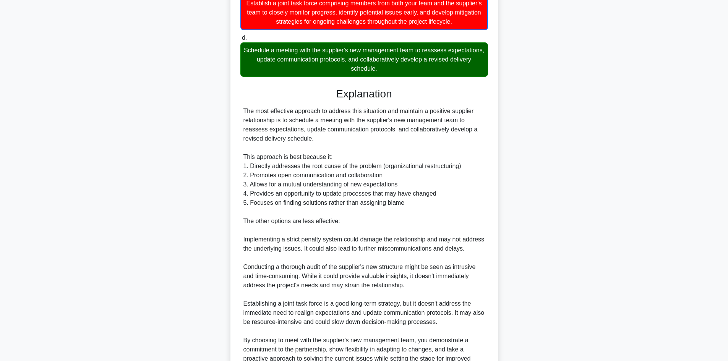
scroll to position [304, 0]
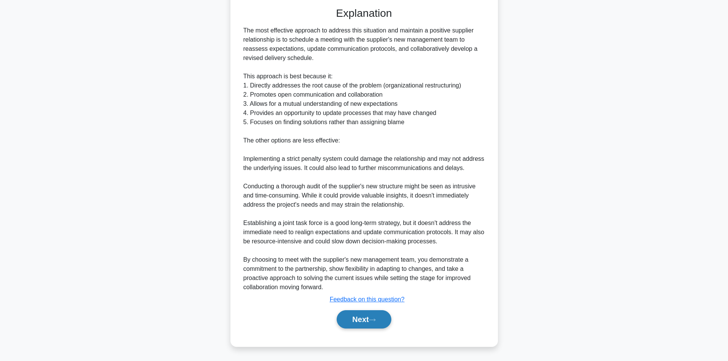
click at [349, 317] on button "Next" at bounding box center [364, 319] width 55 height 18
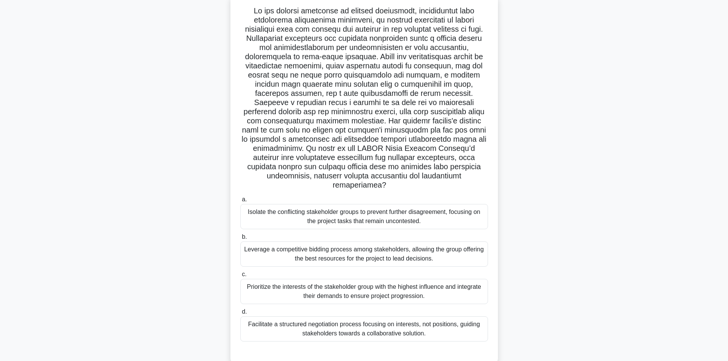
scroll to position [58, 0]
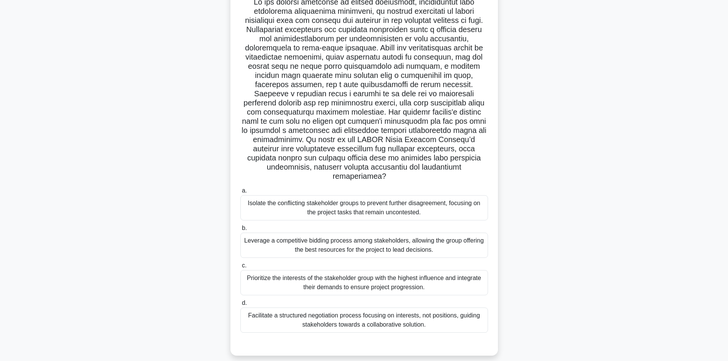
click at [395, 310] on div "Facilitate a structured negotiation process focusing on interests, not position…" at bounding box center [364, 320] width 248 height 25
click at [240, 306] on input "d. Facilitate a structured negotiation process focusing on interests, not posit…" at bounding box center [240, 303] width 0 height 5
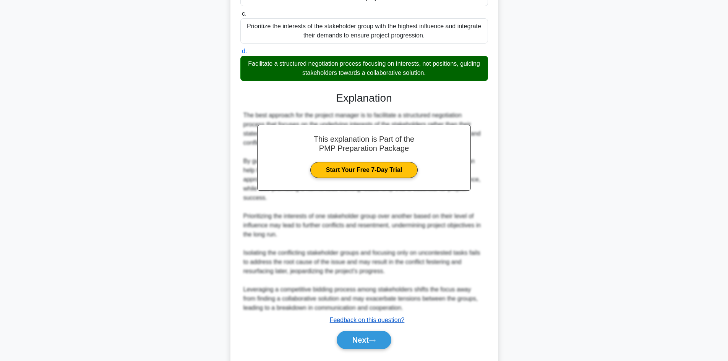
scroll to position [322, 0]
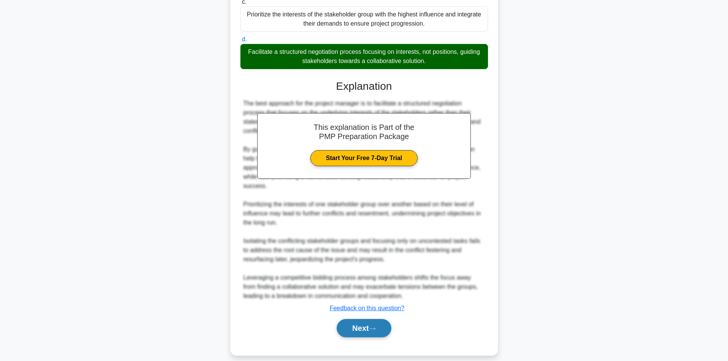
click at [354, 320] on button "Next" at bounding box center [364, 328] width 55 height 18
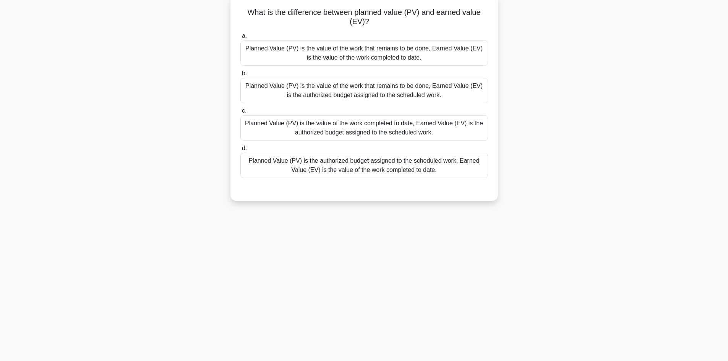
scroll to position [13, 0]
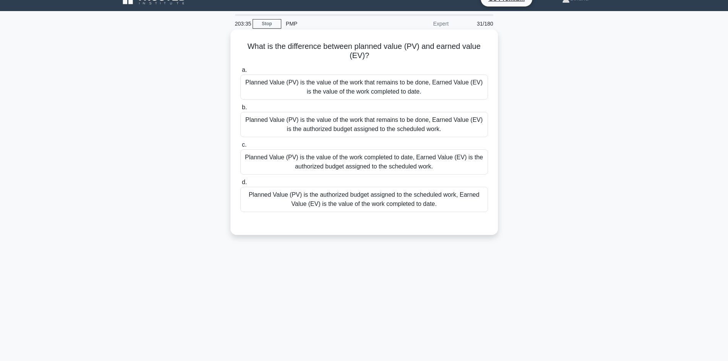
click at [354, 201] on div "Planned Value (PV) is the authorized budget assigned to the scheduled work, Ear…" at bounding box center [364, 199] width 248 height 25
click at [240, 185] on input "d. Planned Value (PV) is the authorized budget assigned to the scheduled work, …" at bounding box center [240, 182] width 0 height 5
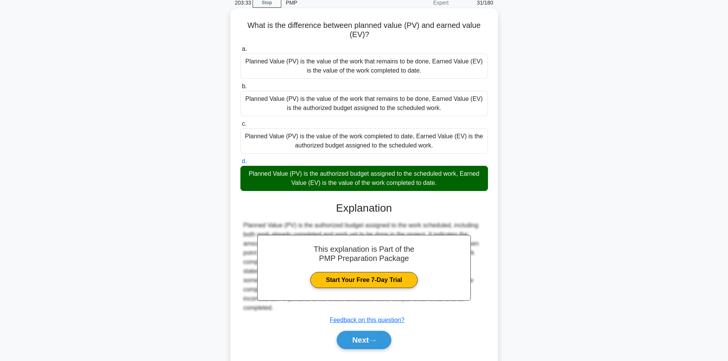
scroll to position [55, 0]
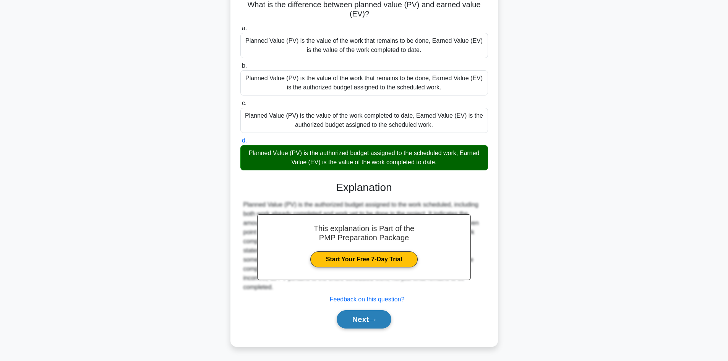
click at [354, 321] on button "Next" at bounding box center [364, 319] width 55 height 18
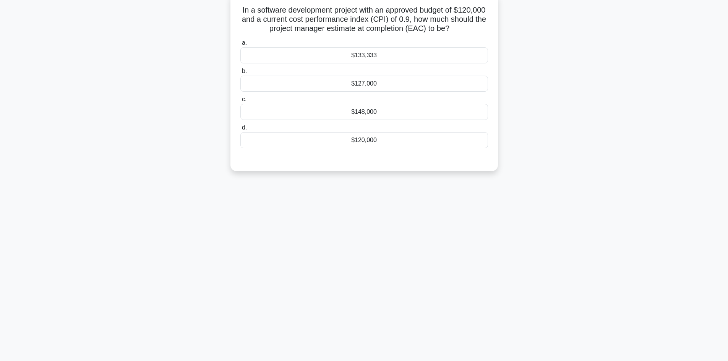
scroll to position [0, 0]
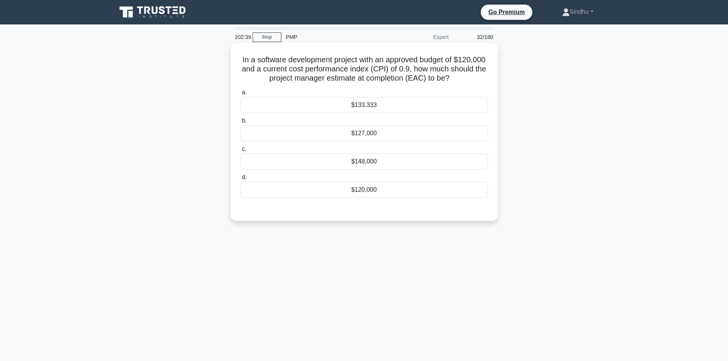
click at [374, 104] on div "$133,333" at bounding box center [364, 105] width 248 height 16
click at [240, 95] on input "a. $133,333" at bounding box center [240, 92] width 0 height 5
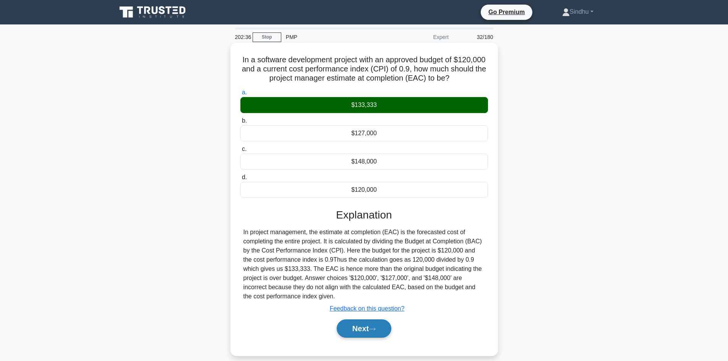
click at [350, 325] on button "Next" at bounding box center [364, 329] width 55 height 18
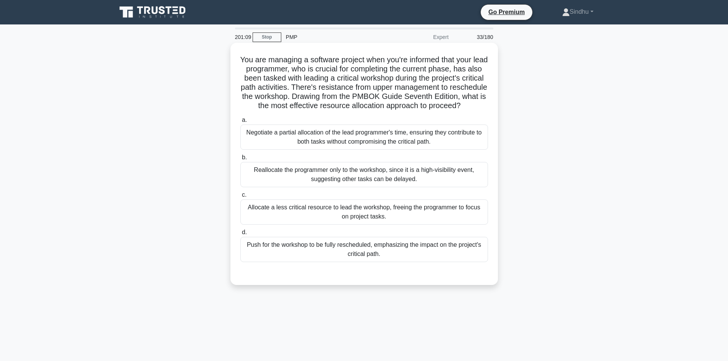
click at [403, 149] on div "Negotiate a partial allocation of the lead programmer's time, ensuring they con…" at bounding box center [364, 137] width 248 height 25
click at [240, 123] on input "a. Negotiate a partial allocation of the lead programmer's time, ensuring they …" at bounding box center [240, 120] width 0 height 5
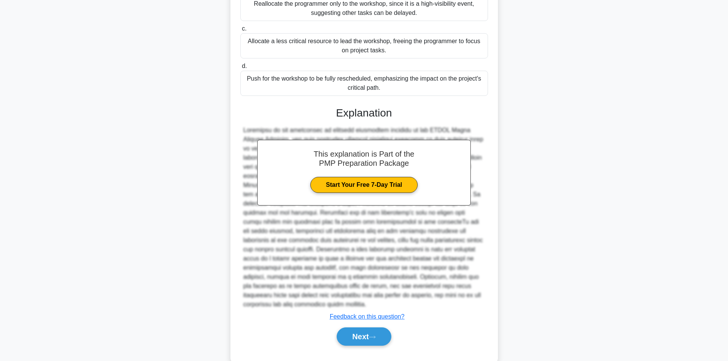
scroll to position [184, 0]
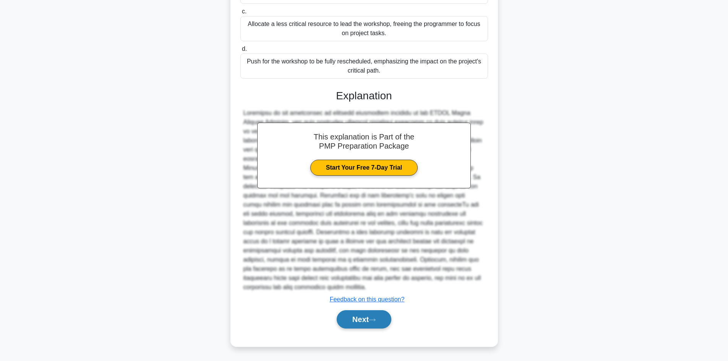
click at [343, 319] on button "Next" at bounding box center [364, 319] width 55 height 18
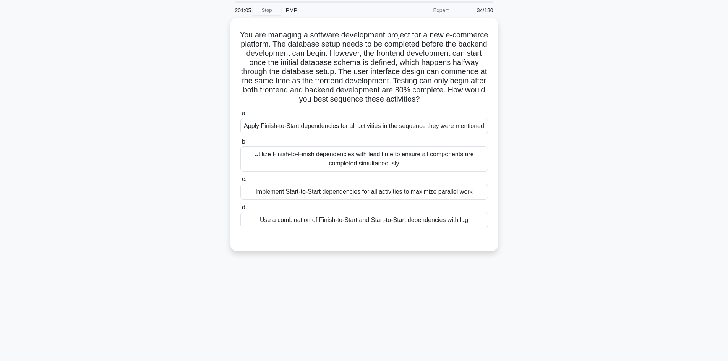
scroll to position [13, 0]
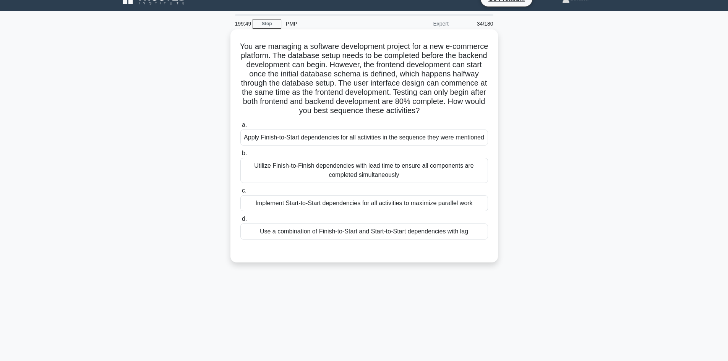
click at [358, 229] on div "Use a combination of Finish-to-Start and Start-to-Start dependencies with lag" at bounding box center [364, 232] width 248 height 16
click at [240, 222] on input "d. Use a combination of Finish-to-Start and Start-to-Start dependencies with lag" at bounding box center [240, 219] width 0 height 5
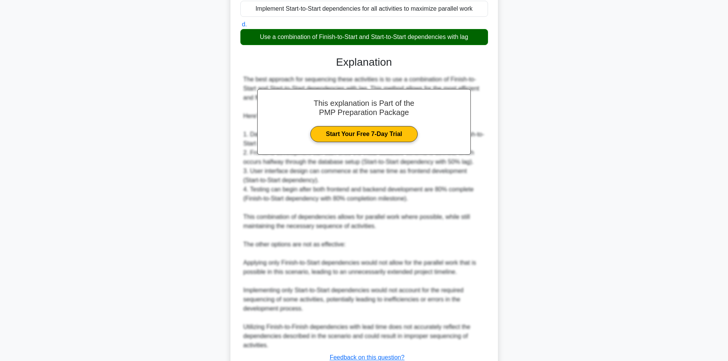
scroll to position [266, 0]
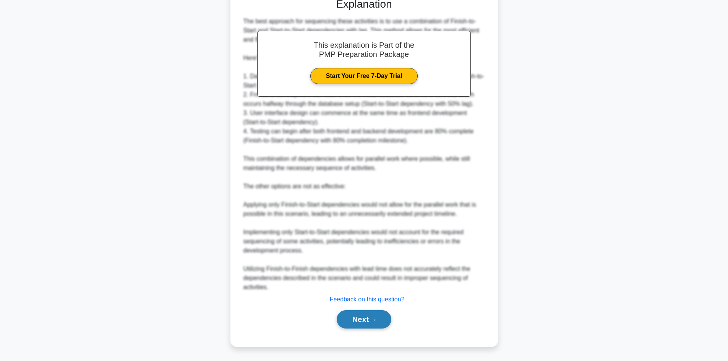
click at [354, 315] on button "Next" at bounding box center [364, 319] width 55 height 18
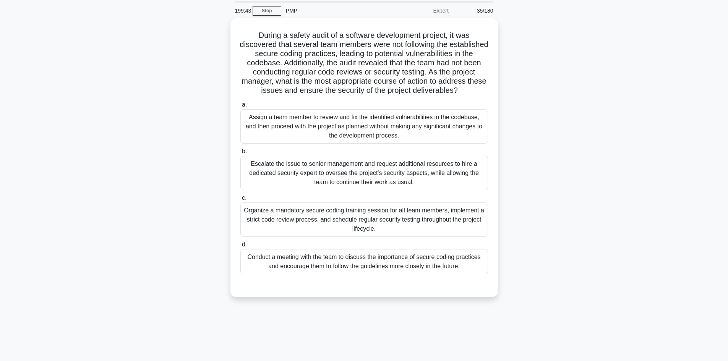
scroll to position [0, 0]
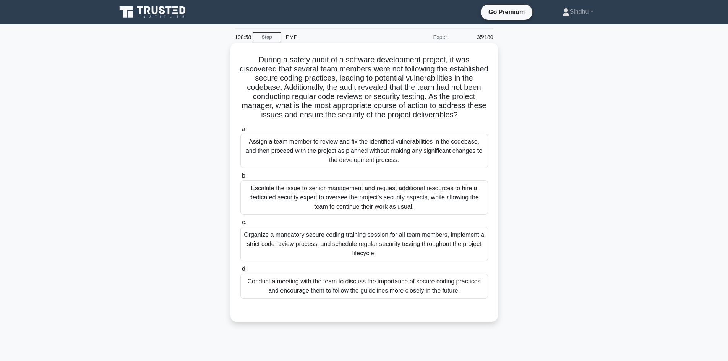
click at [319, 244] on div "Organize a mandatory secure coding training session for all team members, imple…" at bounding box center [364, 244] width 248 height 34
click at [240, 225] on input "c. Organize a mandatory secure coding training session for all team members, im…" at bounding box center [240, 222] width 0 height 5
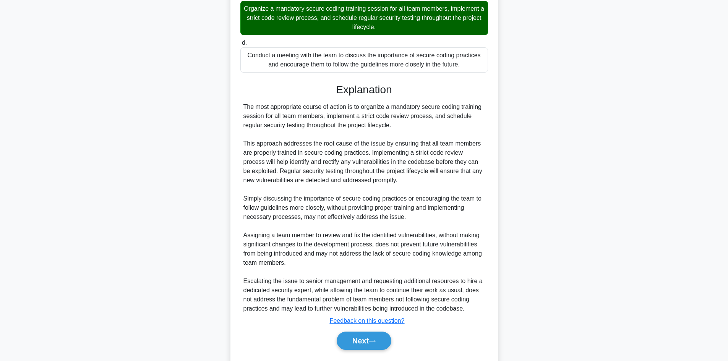
scroll to position [248, 0]
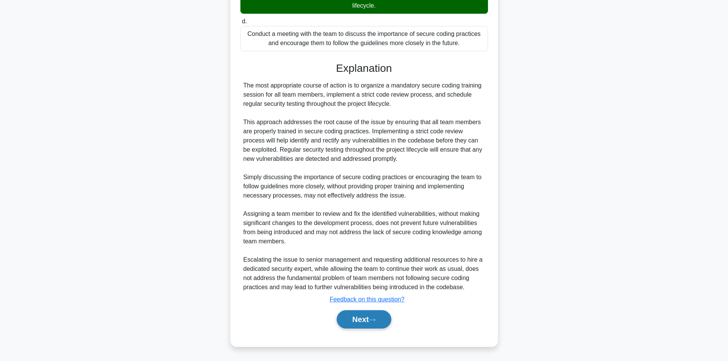
click at [351, 318] on button "Next" at bounding box center [364, 319] width 55 height 18
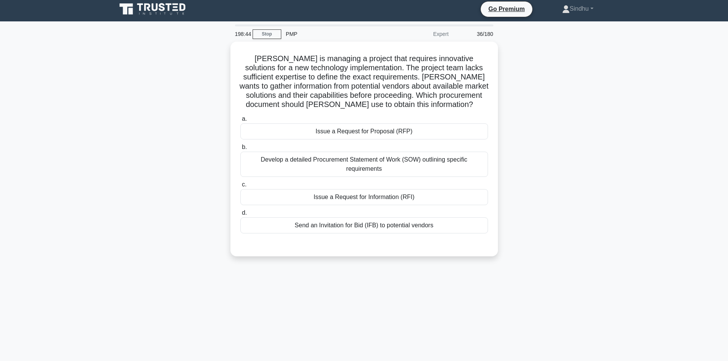
scroll to position [0, 0]
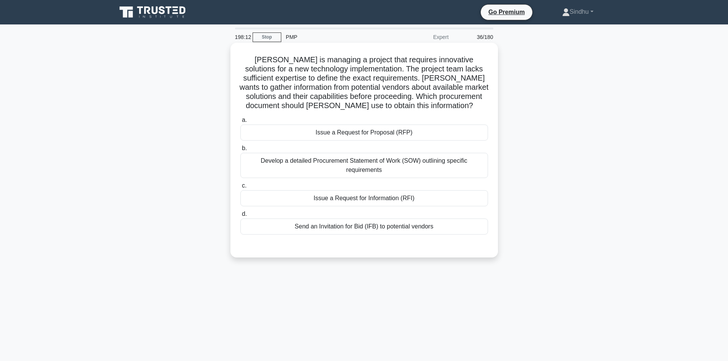
click at [353, 136] on div "Issue a Request for Proposal (RFP)" at bounding box center [364, 133] width 248 height 16
click at [240, 123] on input "a. Issue a Request for Proposal (RFP)" at bounding box center [240, 120] width 0 height 5
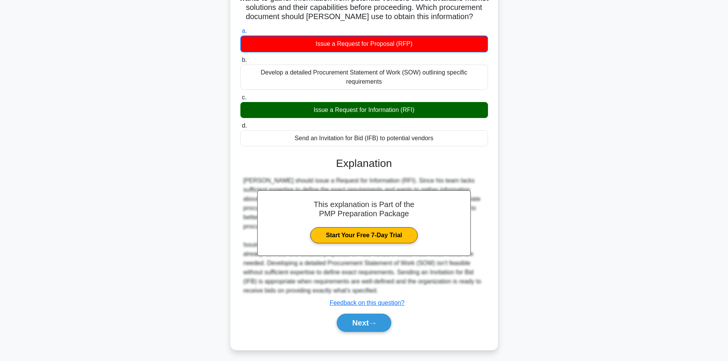
scroll to position [93, 0]
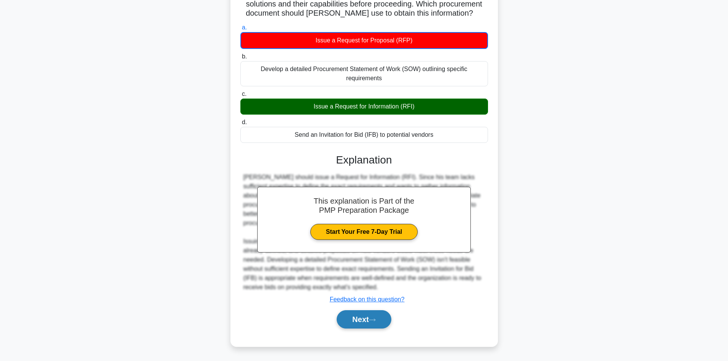
click at [362, 320] on button "Next" at bounding box center [364, 319] width 55 height 18
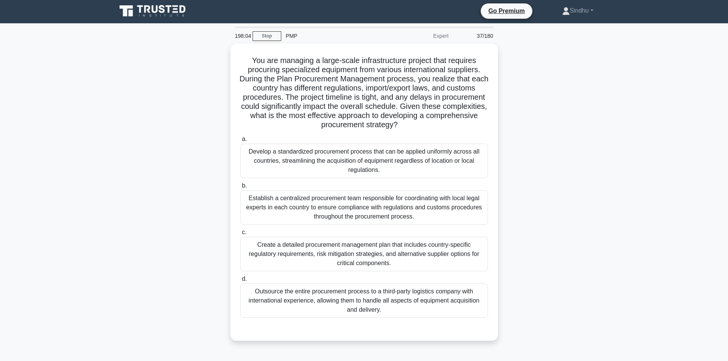
scroll to position [0, 0]
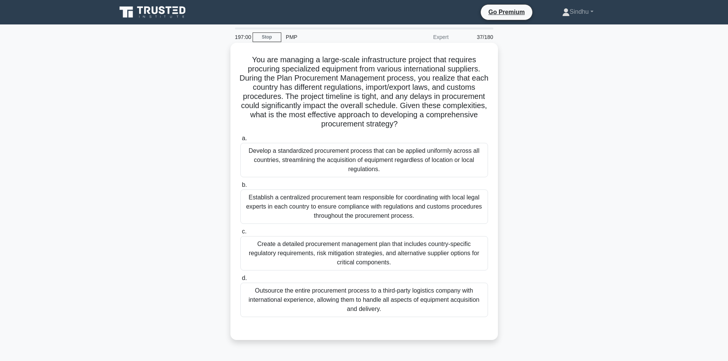
click at [360, 250] on div "Create a detailed procurement management plan that includes country-specific re…" at bounding box center [364, 253] width 248 height 34
click at [240, 234] on input "c. Create a detailed procurement management plan that includes country-specific…" at bounding box center [240, 231] width 0 height 5
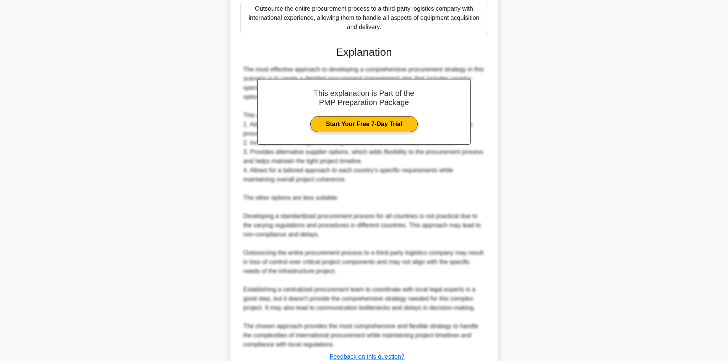
scroll to position [340, 0]
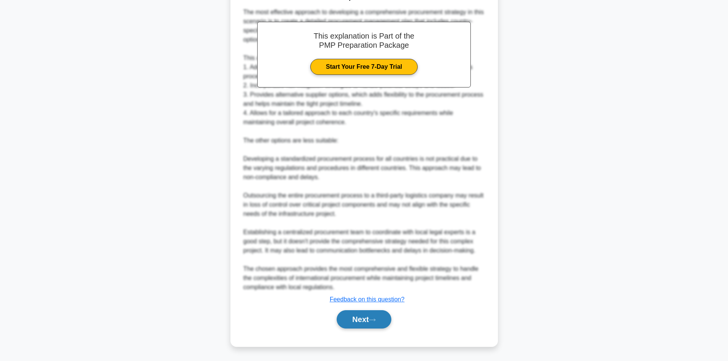
click at [354, 317] on button "Next" at bounding box center [364, 319] width 55 height 18
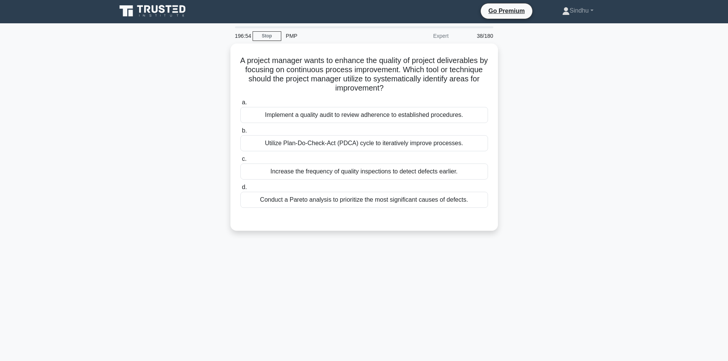
scroll to position [0, 0]
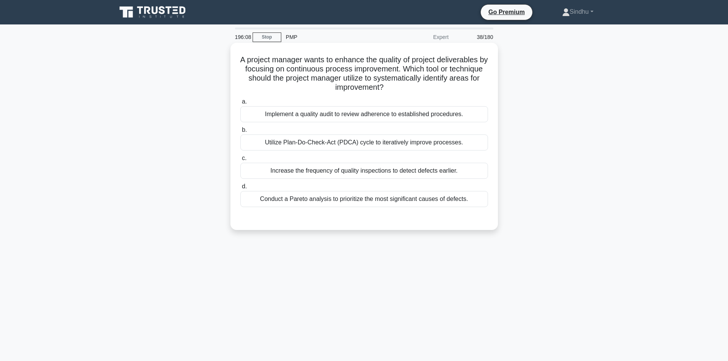
click at [358, 146] on div "Utilize Plan-Do-Check-Act (PDCA) cycle to iteratively improve processes." at bounding box center [364, 143] width 248 height 16
click at [333, 144] on div "Utilize Plan-Do-Check-Act (PDCA) cycle to iteratively improve processes." at bounding box center [364, 143] width 248 height 16
click at [240, 133] on input "b. Utilize Plan-Do-Check-Act (PDCA) cycle to iteratively improve processes." at bounding box center [240, 130] width 0 height 5
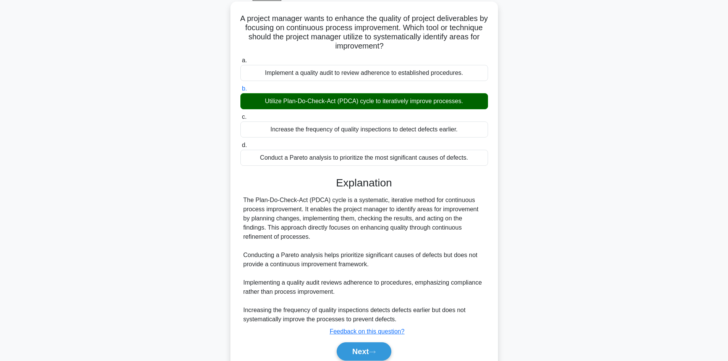
scroll to position [74, 0]
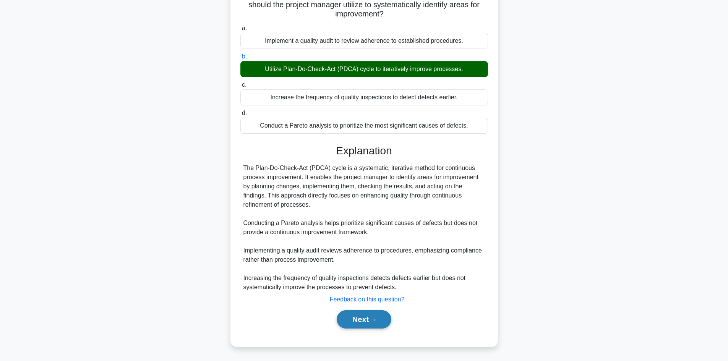
click at [348, 319] on button "Next" at bounding box center [364, 319] width 55 height 18
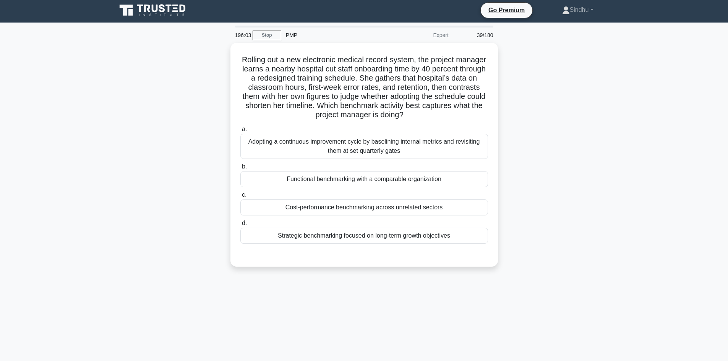
scroll to position [0, 0]
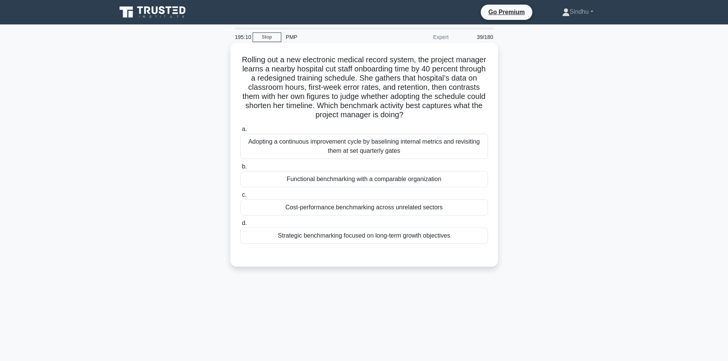
click at [356, 238] on div "Strategic benchmarking focused on long-term growth objectives" at bounding box center [364, 236] width 248 height 16
click at [240, 226] on input "d. Strategic benchmarking focused on long-term growth objectives" at bounding box center [240, 223] width 0 height 5
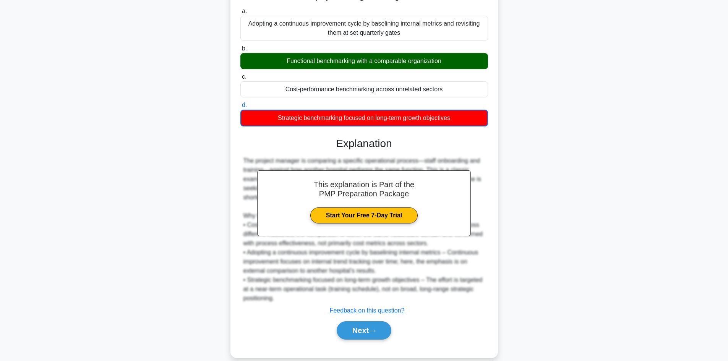
scroll to position [130, 0]
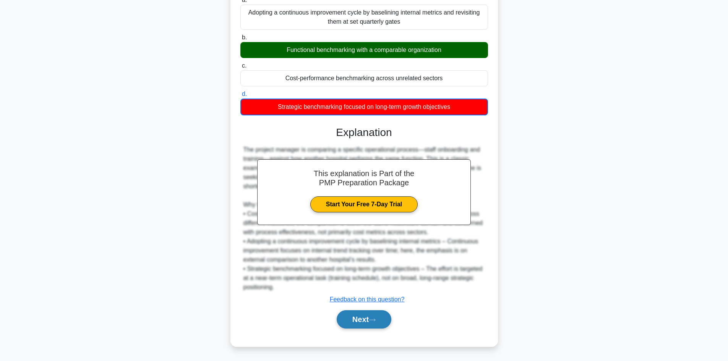
click at [339, 323] on button "Next" at bounding box center [364, 319] width 55 height 18
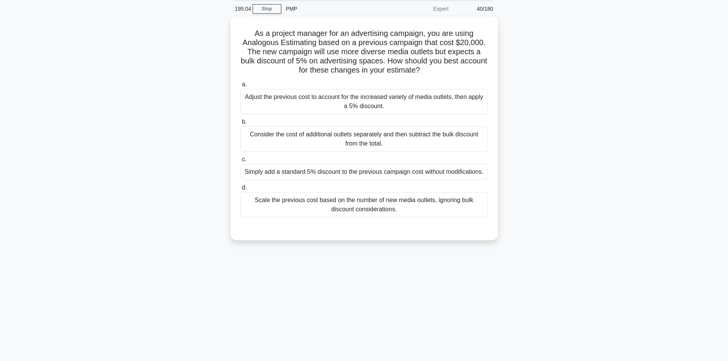
scroll to position [0, 0]
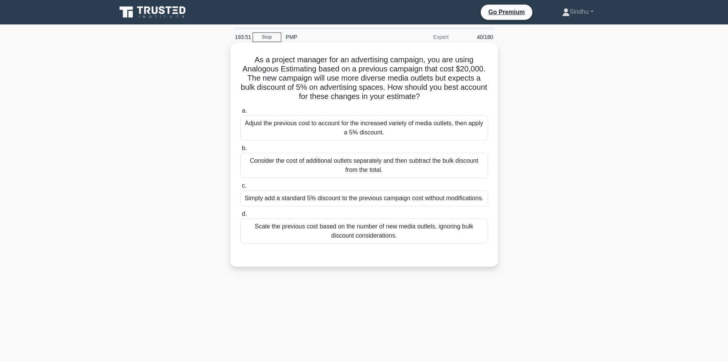
click at [375, 237] on div "Scale the previous cost based on the number of new media outlets, ignoring bulk…" at bounding box center [364, 231] width 248 height 25
click at [240, 217] on input "d. Scale the previous cost based on the number of new media outlets, ignoring b…" at bounding box center [240, 214] width 0 height 5
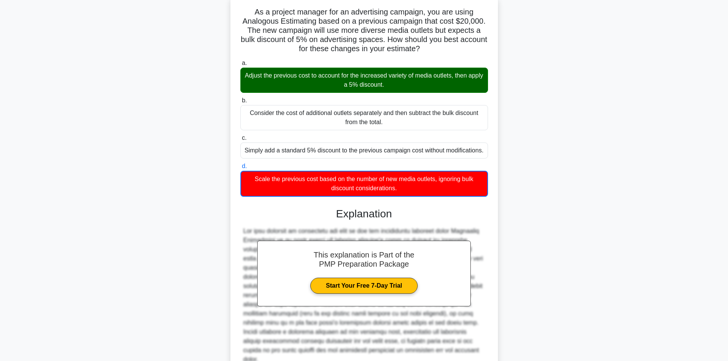
scroll to position [111, 0]
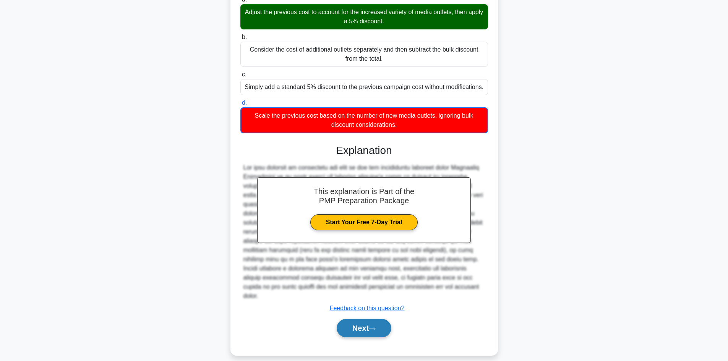
click at [345, 319] on button "Next" at bounding box center [364, 328] width 55 height 18
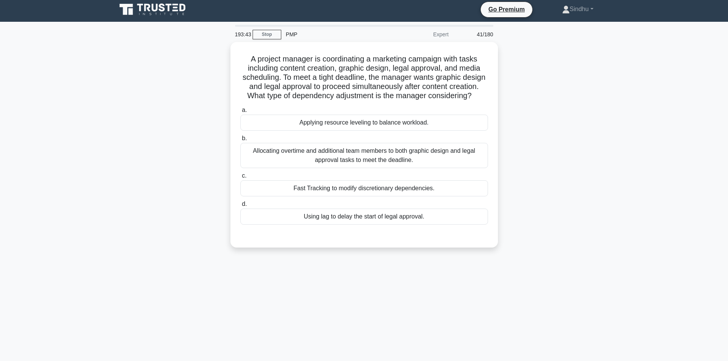
scroll to position [0, 0]
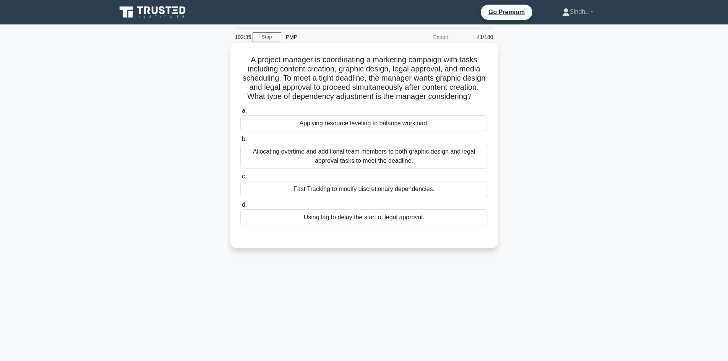
click at [387, 197] on div "Fast Tracking to modify discretionary dependencies." at bounding box center [364, 189] width 248 height 16
click at [240, 179] on input "c. Fast Tracking to modify discretionary dependencies." at bounding box center [240, 176] width 0 height 5
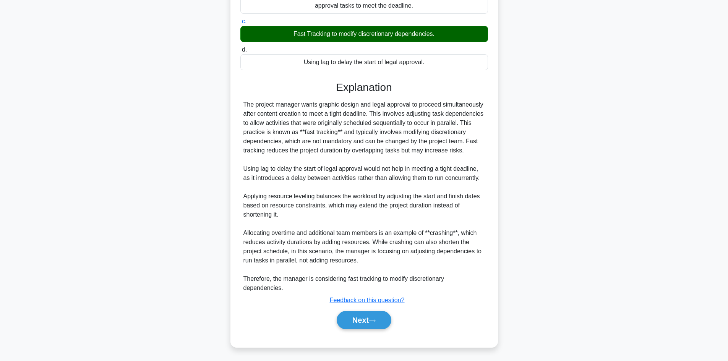
scroll to position [156, 0]
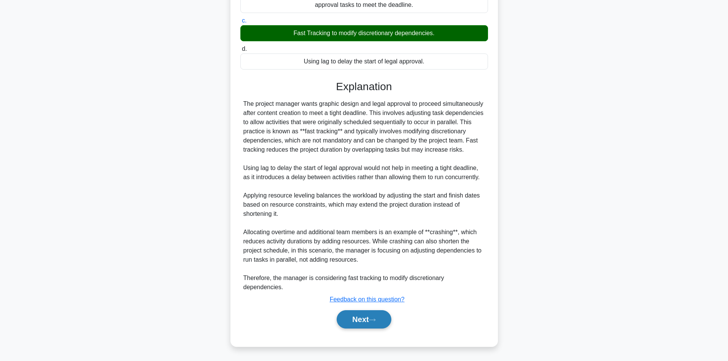
click at [349, 321] on button "Next" at bounding box center [364, 319] width 55 height 18
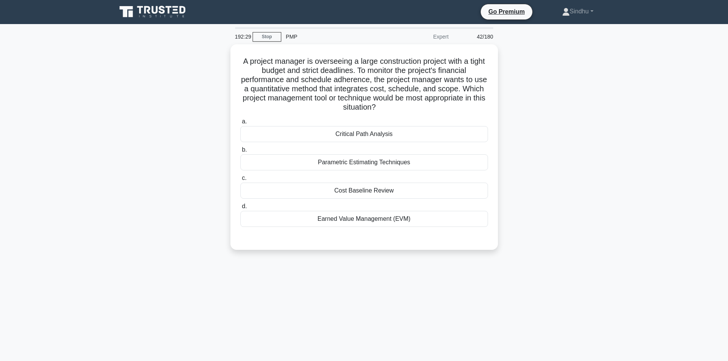
scroll to position [0, 0]
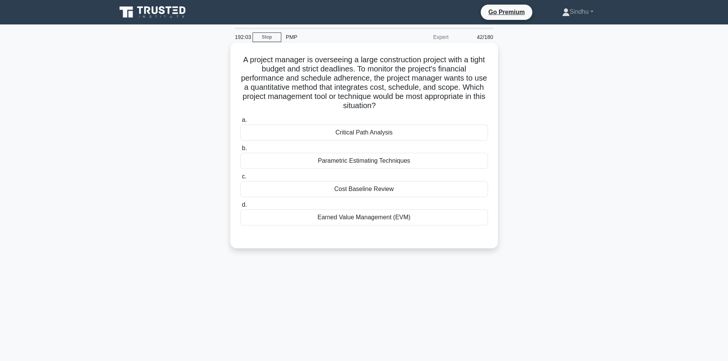
click at [386, 218] on div "Earned Value Management (EVM)" at bounding box center [364, 218] width 248 height 16
click at [240, 208] on input "d. Earned Value Management (EVM)" at bounding box center [240, 205] width 0 height 5
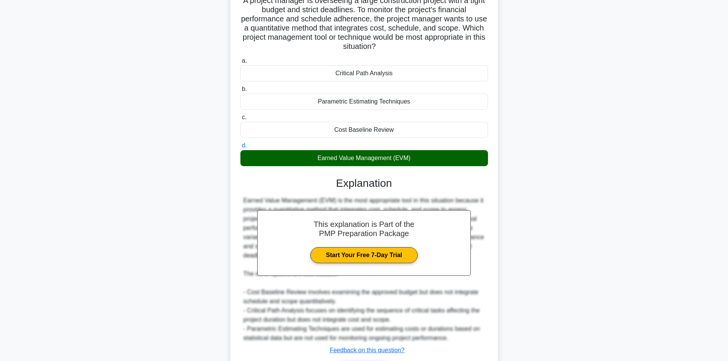
scroll to position [110, 0]
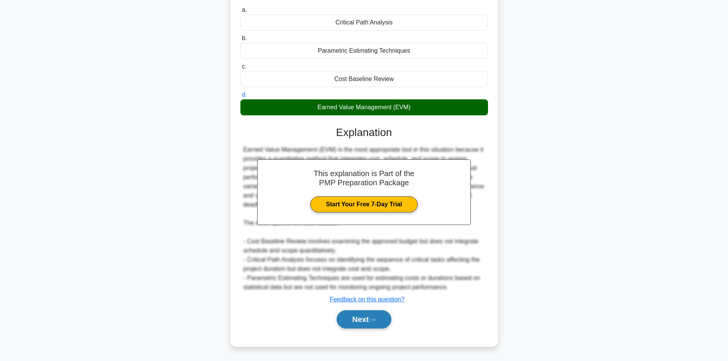
click at [359, 317] on button "Next" at bounding box center [364, 319] width 55 height 18
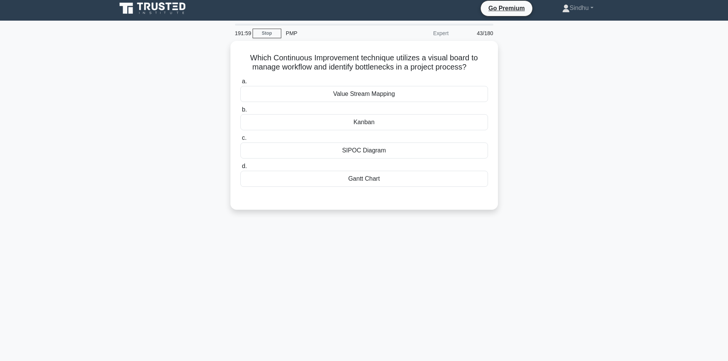
scroll to position [0, 0]
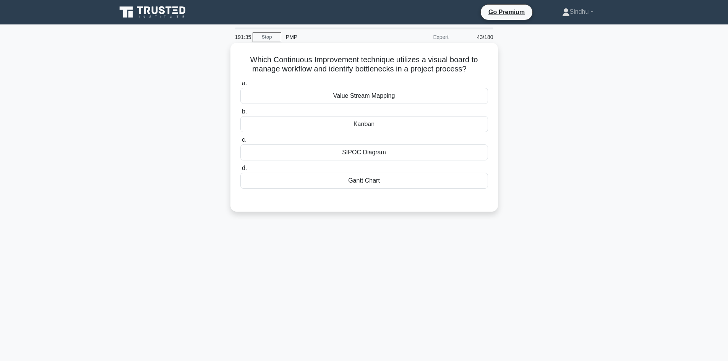
click at [375, 100] on div "Value Stream Mapping" at bounding box center [364, 96] width 248 height 16
click at [240, 86] on input "a. Value Stream Mapping" at bounding box center [240, 83] width 0 height 5
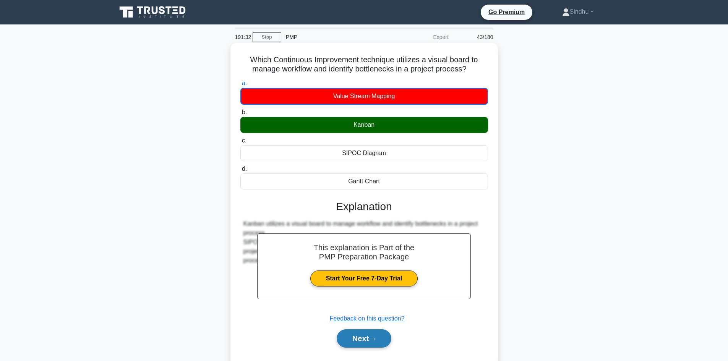
click at [353, 343] on button "Next" at bounding box center [364, 339] width 55 height 18
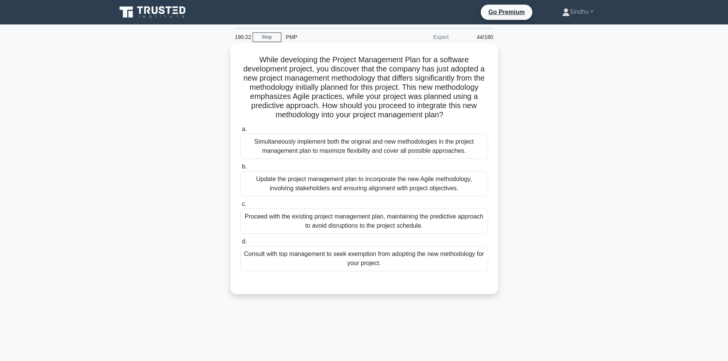
click at [314, 196] on div "Update the project management plan to incorporate the new Agile methodology, in…" at bounding box center [364, 183] width 248 height 25
click at [240, 169] on input "b. Update the project management plan to incorporate the new Agile methodology,…" at bounding box center [240, 166] width 0 height 5
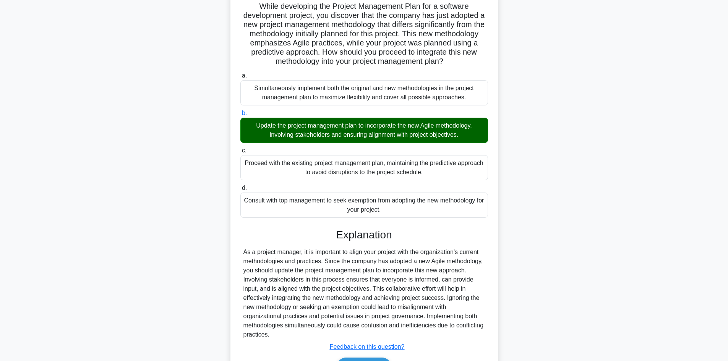
scroll to position [110, 0]
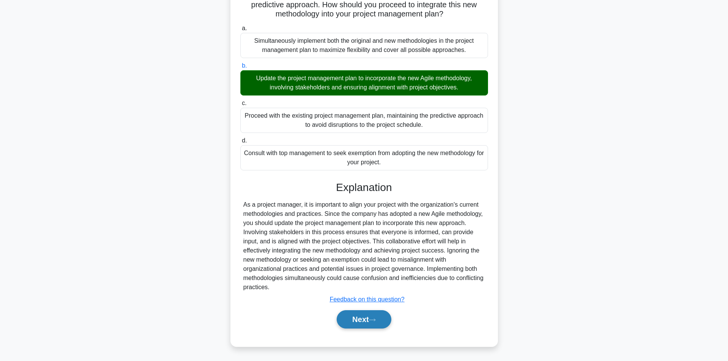
click at [361, 322] on button "Next" at bounding box center [364, 319] width 55 height 18
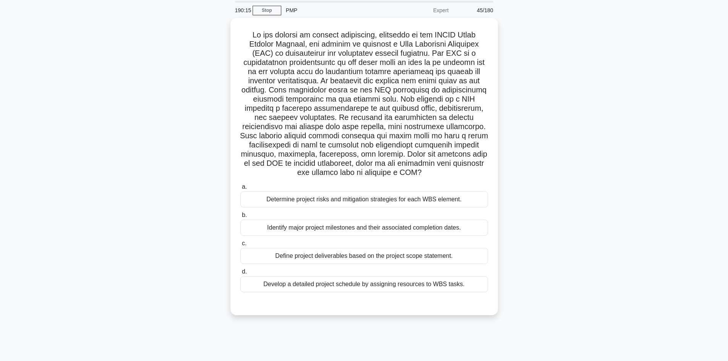
scroll to position [13, 0]
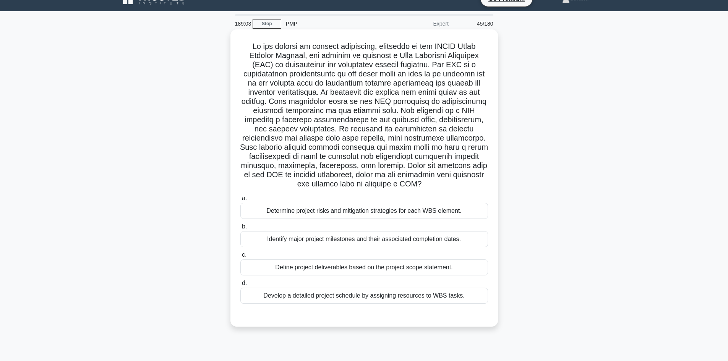
click at [382, 268] on div "Define project deliverables based on the project scope statement." at bounding box center [364, 268] width 248 height 16
click at [240, 258] on input "c. Define project deliverables based on the project scope statement." at bounding box center [240, 255] width 0 height 5
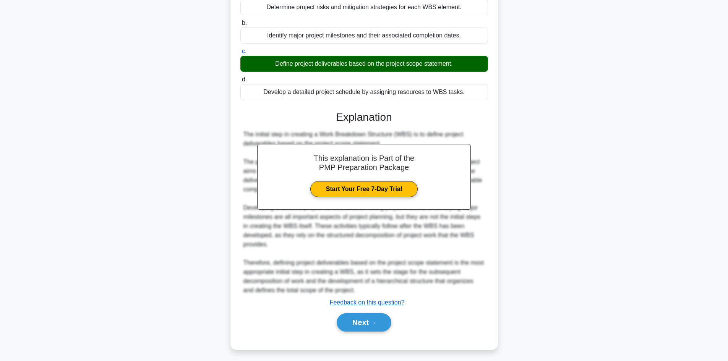
scroll to position [221, 0]
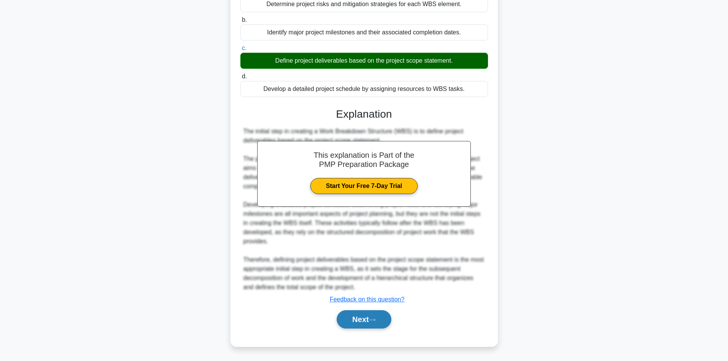
click at [349, 318] on button "Next" at bounding box center [364, 319] width 55 height 18
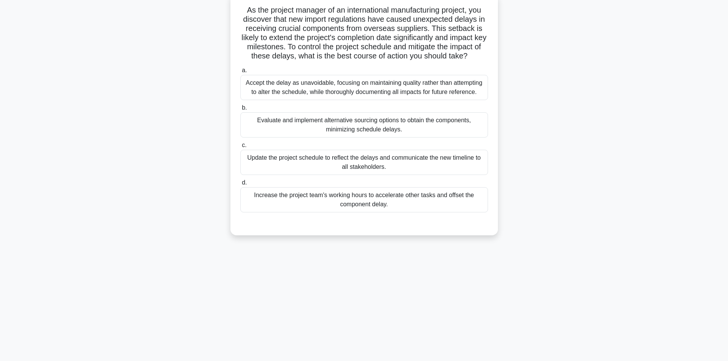
scroll to position [0, 0]
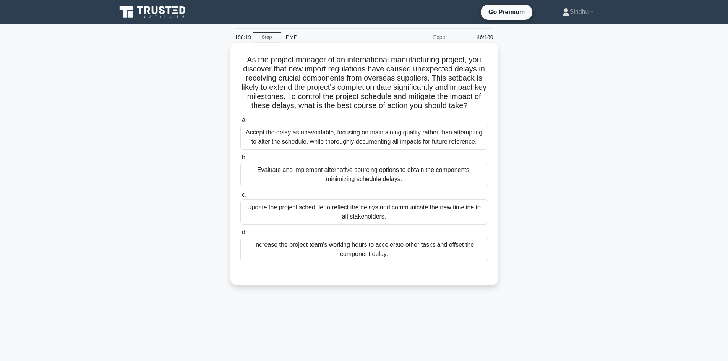
click at [388, 183] on div "Evaluate and implement alternative sourcing options to obtain the components, m…" at bounding box center [364, 174] width 248 height 25
click at [240, 160] on input "b. Evaluate and implement alternative sourcing options to obtain the components…" at bounding box center [240, 157] width 0 height 5
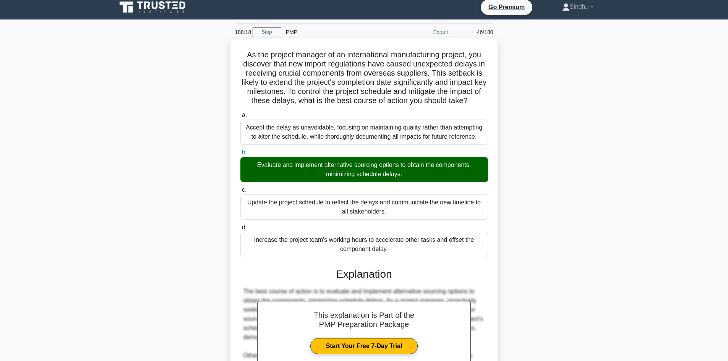
scroll to position [110, 0]
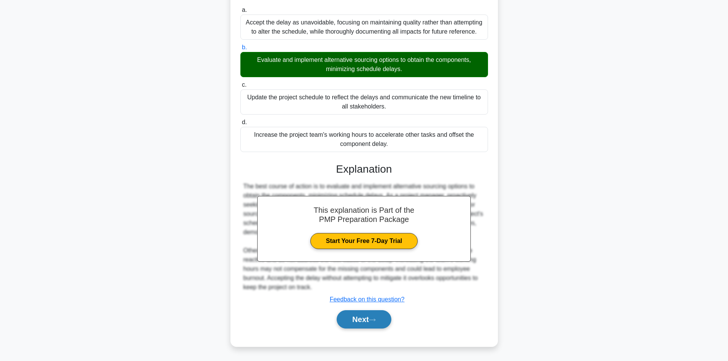
click at [356, 319] on button "Next" at bounding box center [364, 319] width 55 height 18
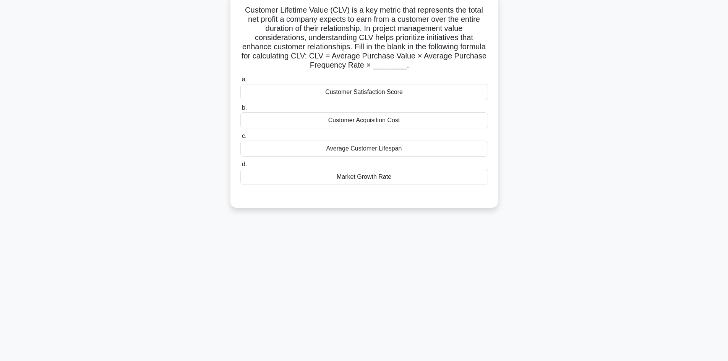
scroll to position [13, 0]
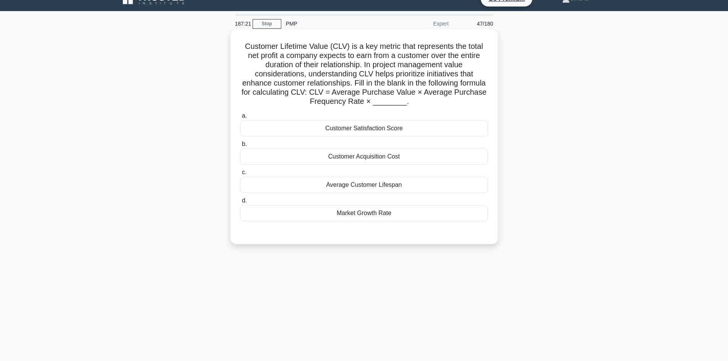
click at [375, 133] on div "Customer Satisfaction Score" at bounding box center [364, 128] width 248 height 16
click at [240, 119] on input "a. Customer Satisfaction Score" at bounding box center [240, 116] width 0 height 5
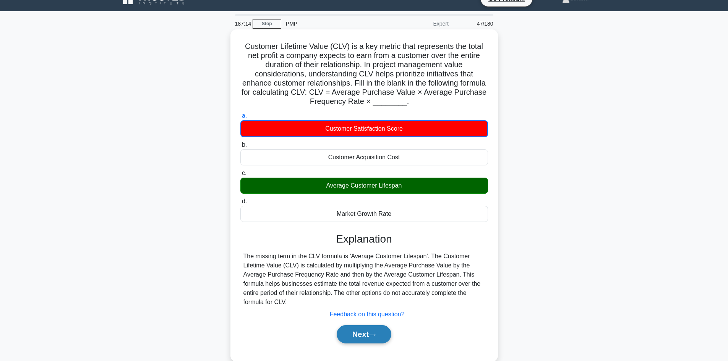
click at [356, 336] on button "Next" at bounding box center [364, 334] width 55 height 18
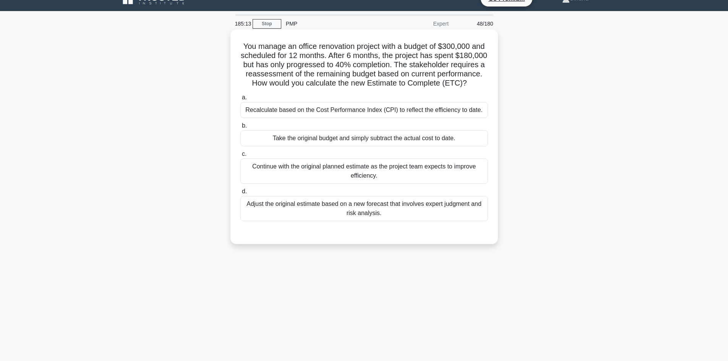
click at [387, 118] on div "Recalculate based on the Cost Performance Index (CPI) to reflect the efficiency…" at bounding box center [364, 110] width 248 height 16
click at [240, 100] on input "a. Recalculate based on the Cost Performance Index (CPI) to reflect the efficie…" at bounding box center [240, 97] width 0 height 5
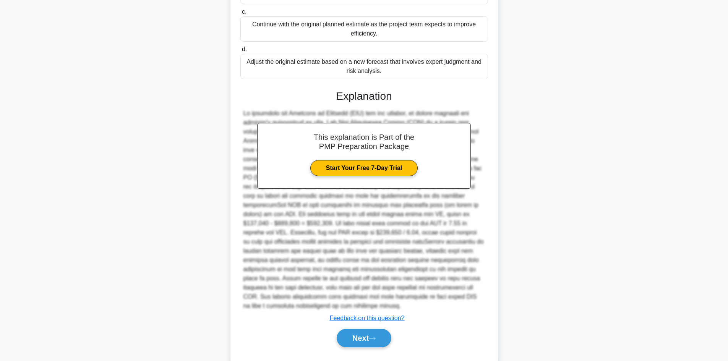
scroll to position [184, 0]
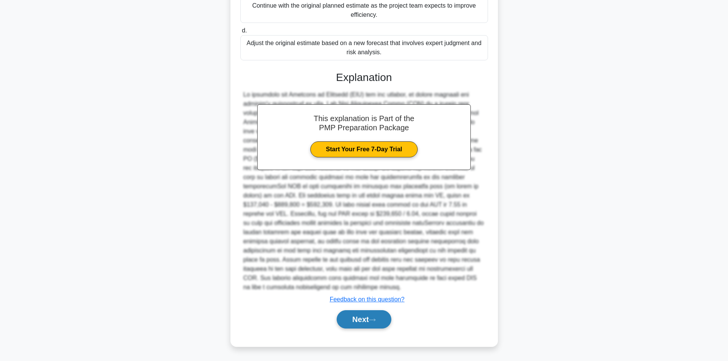
click at [353, 315] on button "Next" at bounding box center [364, 319] width 55 height 18
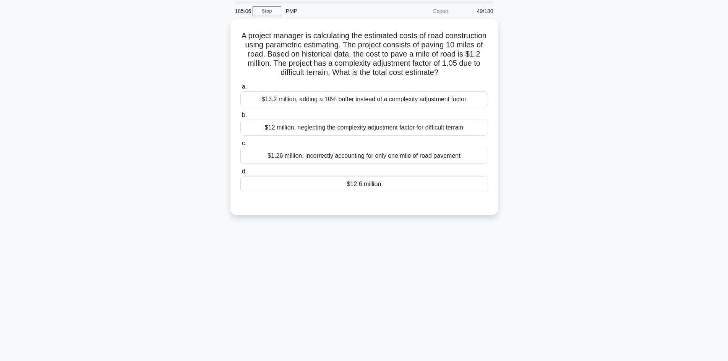
scroll to position [0, 0]
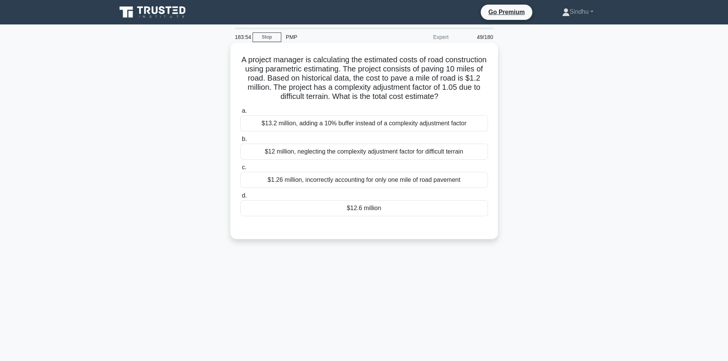
click at [370, 208] on div "$12.6 million" at bounding box center [364, 208] width 248 height 16
click at [240, 198] on input "d. $12.6 million" at bounding box center [240, 195] width 0 height 5
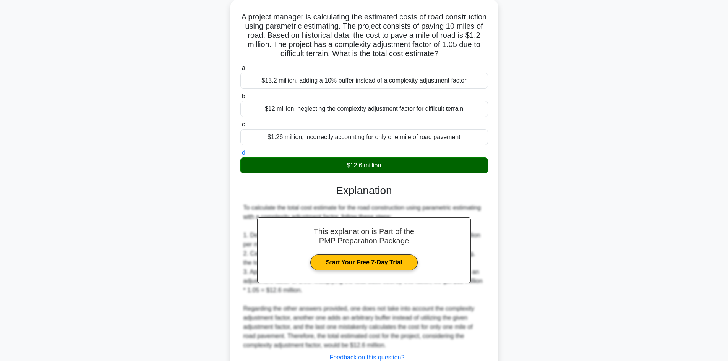
scroll to position [101, 0]
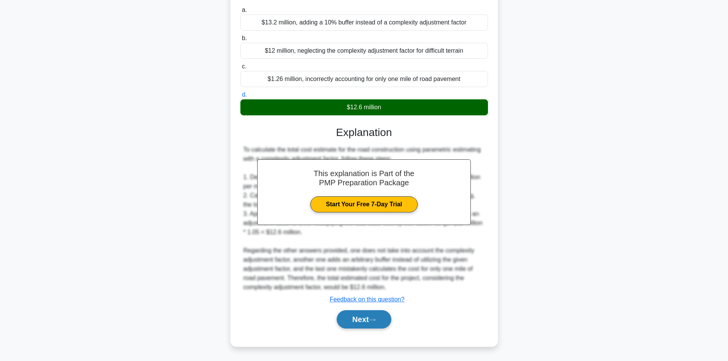
click at [347, 318] on button "Next" at bounding box center [364, 319] width 55 height 18
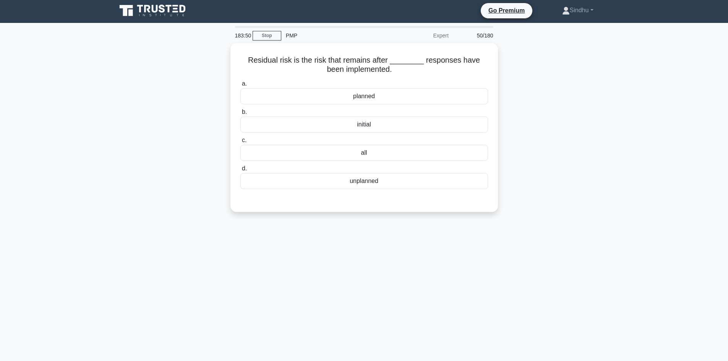
scroll to position [0, 0]
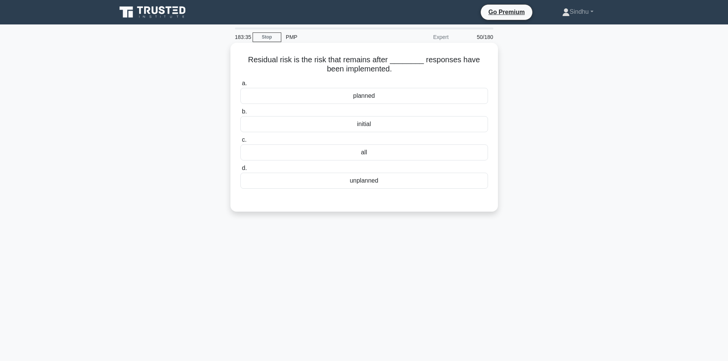
click at [368, 152] on div "all" at bounding box center [364, 153] width 248 height 16
click at [240, 143] on input "c. all" at bounding box center [240, 140] width 0 height 5
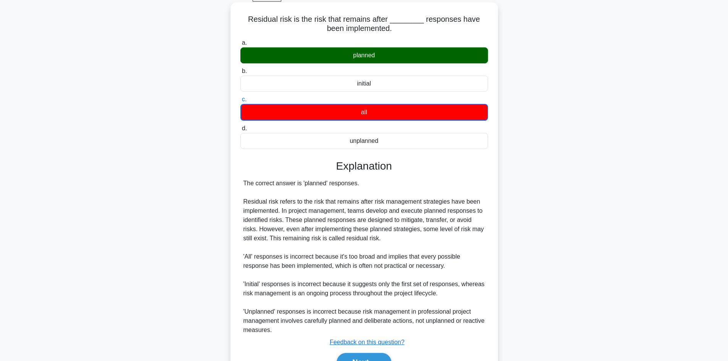
scroll to position [84, 0]
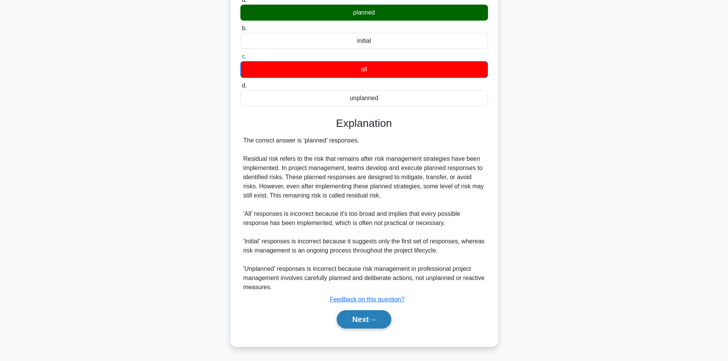
click at [369, 319] on button "Next" at bounding box center [364, 319] width 55 height 18
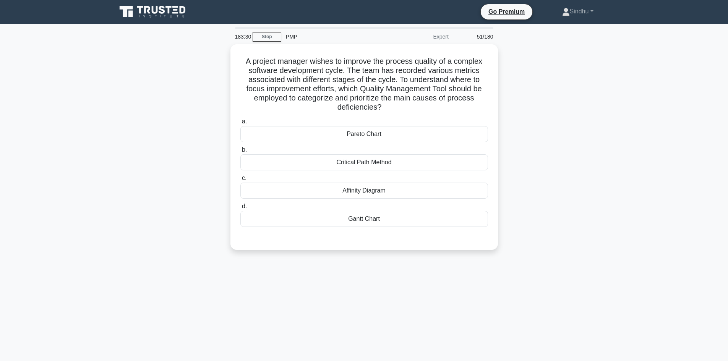
scroll to position [0, 0]
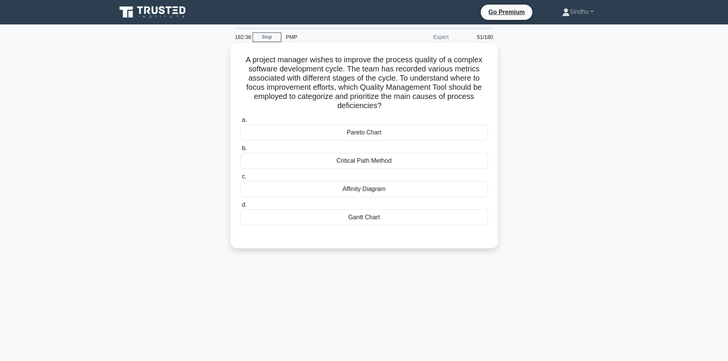
click at [359, 134] on div "Pareto Chart" at bounding box center [364, 133] width 248 height 16
click at [240, 123] on input "a. Pareto Chart" at bounding box center [240, 120] width 0 height 5
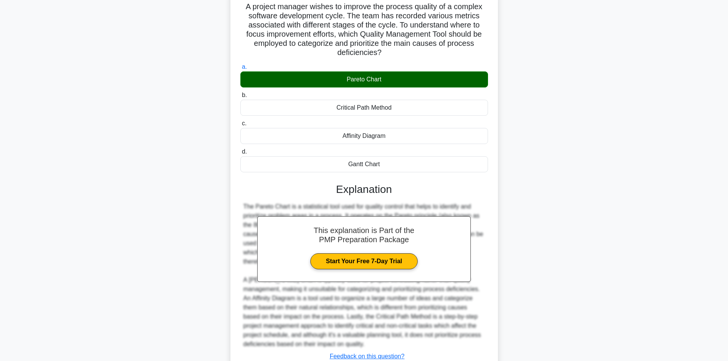
scroll to position [110, 0]
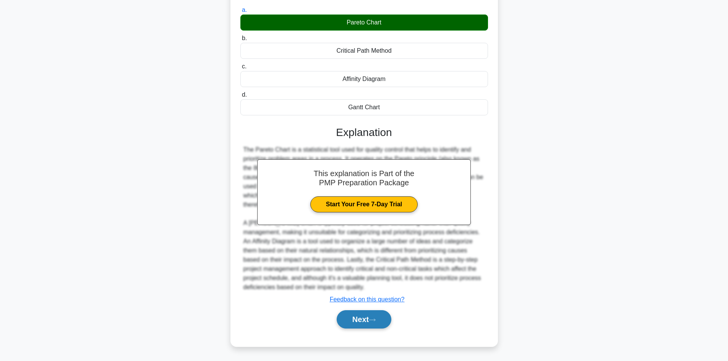
click at [356, 325] on button "Next" at bounding box center [364, 319] width 55 height 18
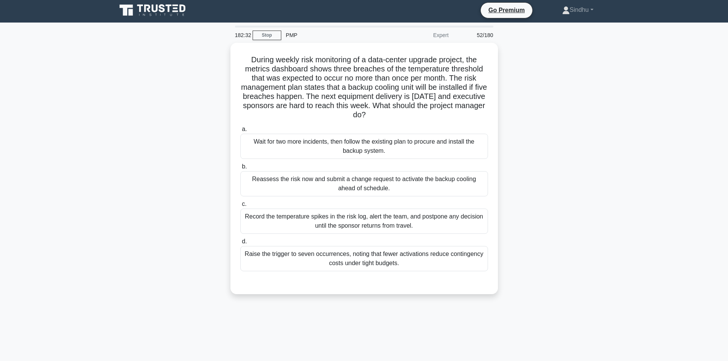
scroll to position [0, 0]
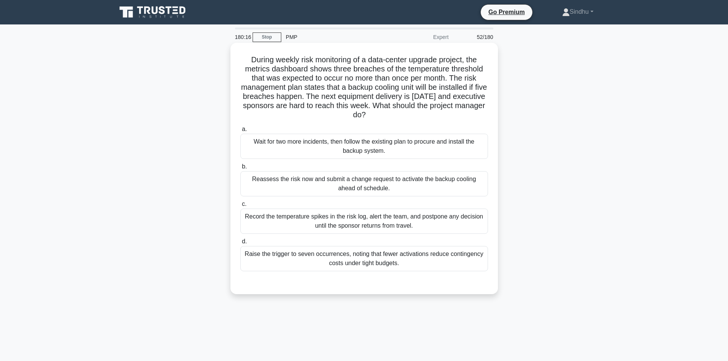
click at [382, 181] on div "Reassess the risk now and submit a change request to activate the backup coolin…" at bounding box center [364, 183] width 248 height 25
click at [240, 169] on input "b. Reassess the risk now and submit a change request to activate the backup coo…" at bounding box center [240, 166] width 0 height 5
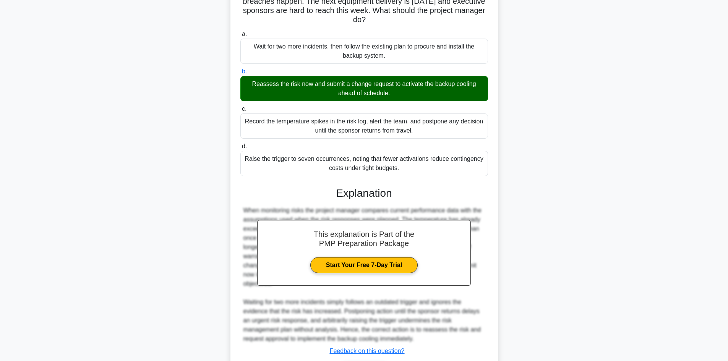
scroll to position [147, 0]
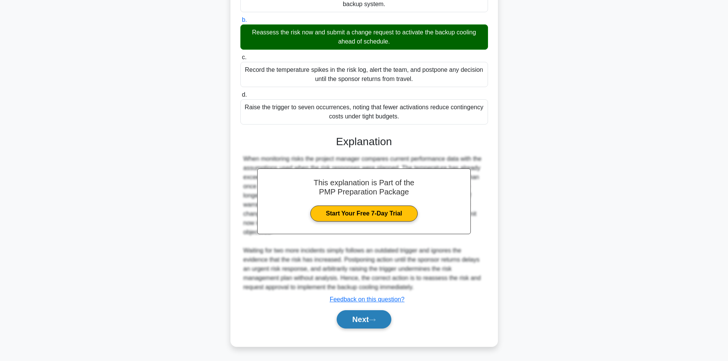
click at [358, 313] on button "Next" at bounding box center [364, 319] width 55 height 18
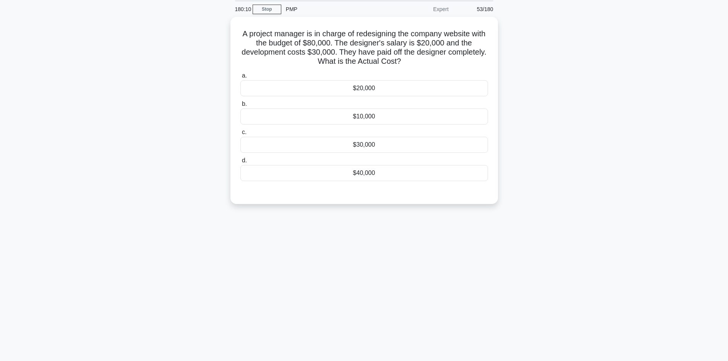
scroll to position [0, 0]
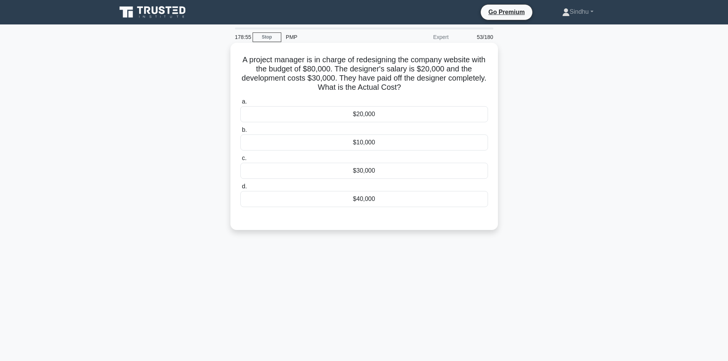
click at [369, 173] on div "$30,000" at bounding box center [364, 171] width 248 height 16
click at [240, 161] on input "c. $30,000" at bounding box center [240, 158] width 0 height 5
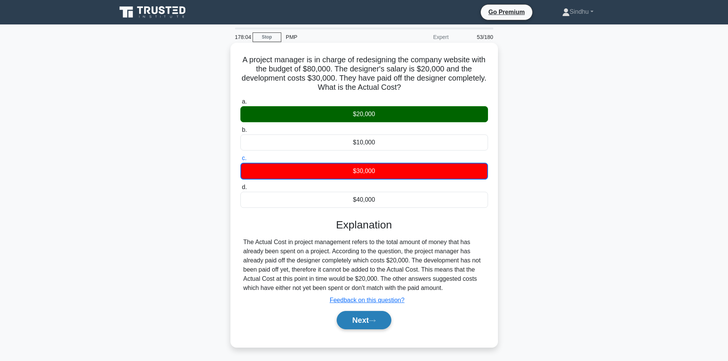
click at [354, 320] on button "Next" at bounding box center [364, 320] width 55 height 18
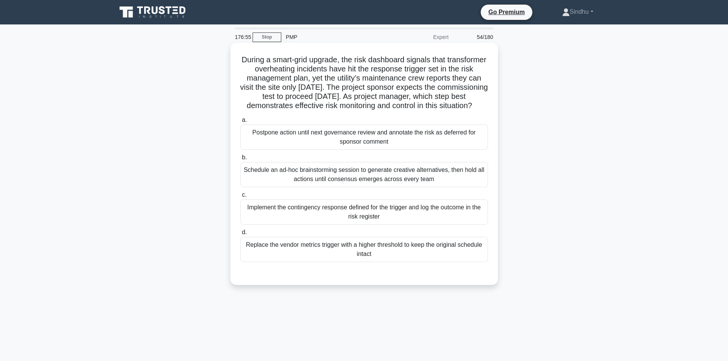
click at [370, 225] on div "Implement the contingency response defined for the trigger and log the outcome …" at bounding box center [364, 212] width 248 height 25
click at [240, 198] on input "c. Implement the contingency response defined for the trigger and log the outco…" at bounding box center [240, 195] width 0 height 5
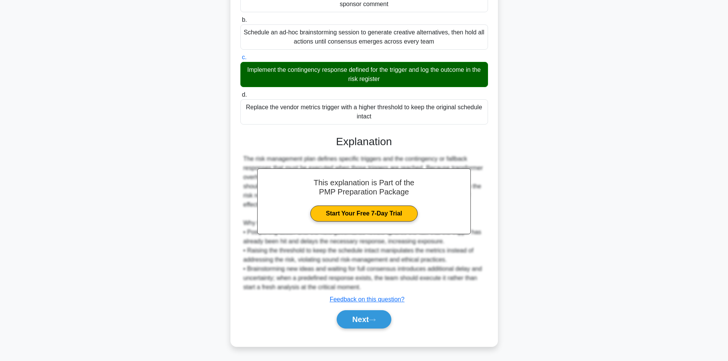
scroll to position [147, 0]
click at [361, 319] on button "Next" at bounding box center [364, 319] width 55 height 18
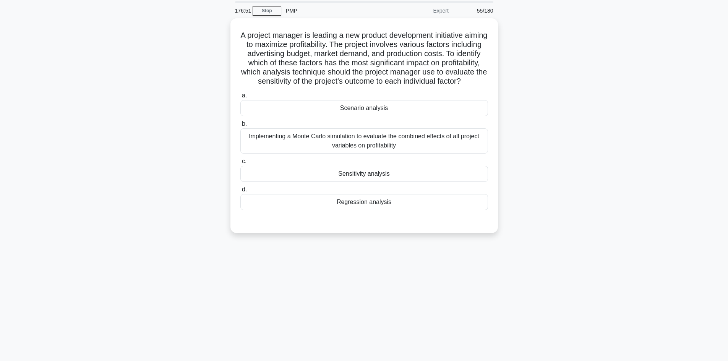
scroll to position [0, 0]
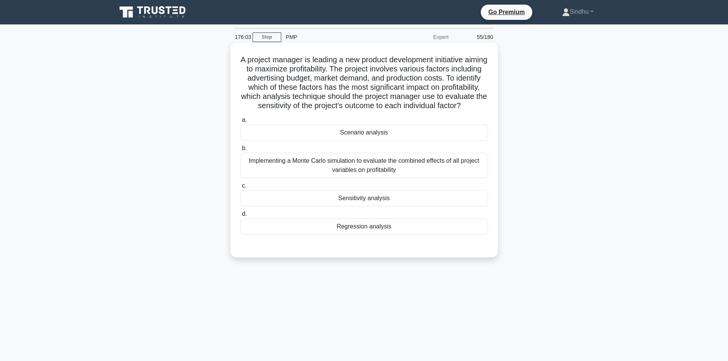
click at [360, 171] on div "Implementing a Monte Carlo simulation to evaluate the combined effects of all p…" at bounding box center [364, 165] width 248 height 25
click at [240, 151] on input "b. Implementing a Monte Carlo simulation to evaluate the combined effects of al…" at bounding box center [240, 148] width 0 height 5
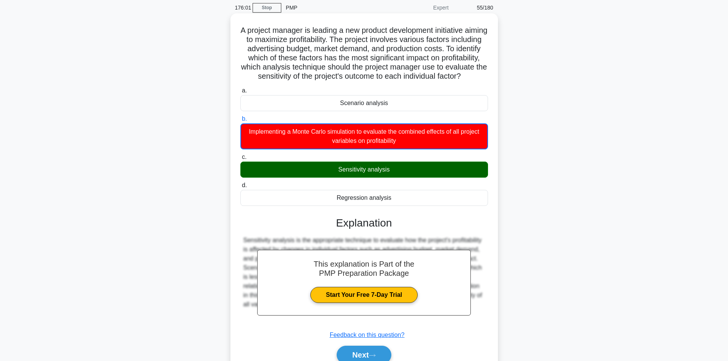
scroll to position [75, 0]
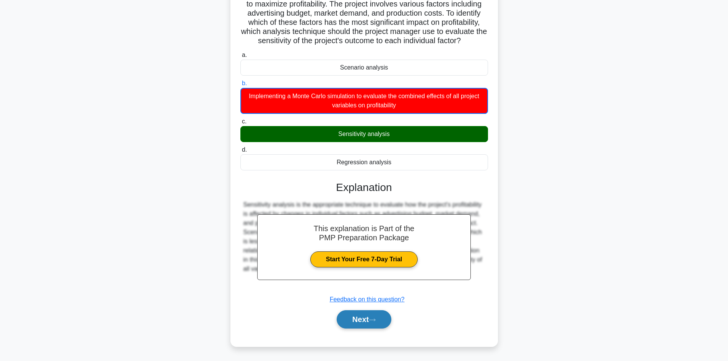
click at [359, 321] on button "Next" at bounding box center [364, 319] width 55 height 18
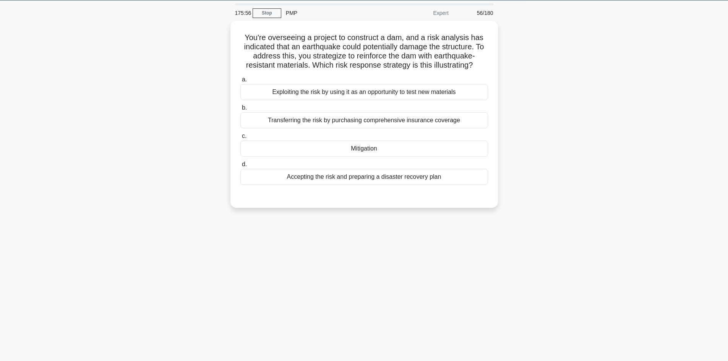
scroll to position [0, 0]
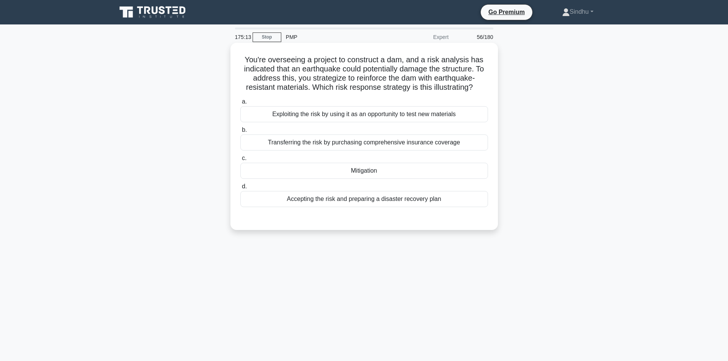
click at [347, 197] on div "Accepting the risk and preparing a disaster recovery plan" at bounding box center [364, 199] width 248 height 16
click at [240, 189] on input "d. Accepting the risk and preparing a disaster recovery plan" at bounding box center [240, 186] width 0 height 5
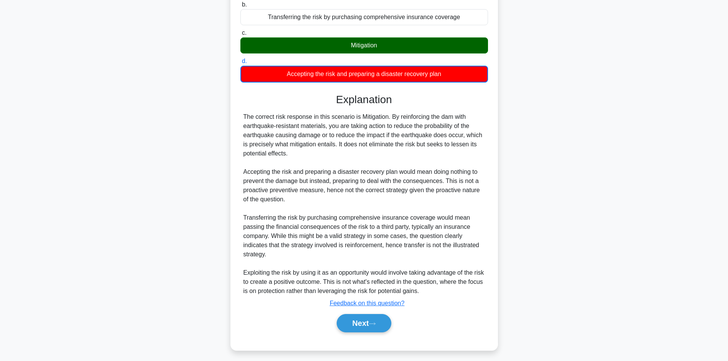
scroll to position [130, 0]
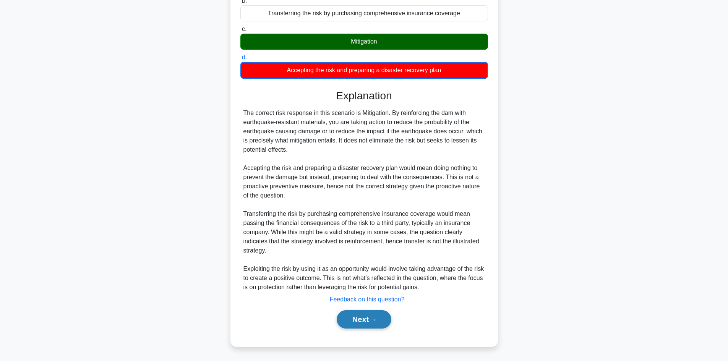
click at [361, 322] on button "Next" at bounding box center [364, 319] width 55 height 18
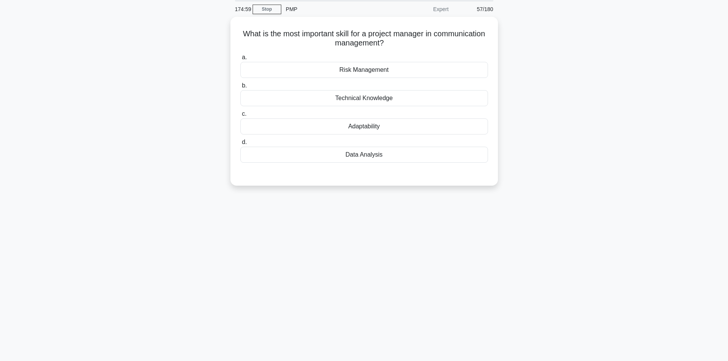
scroll to position [0, 0]
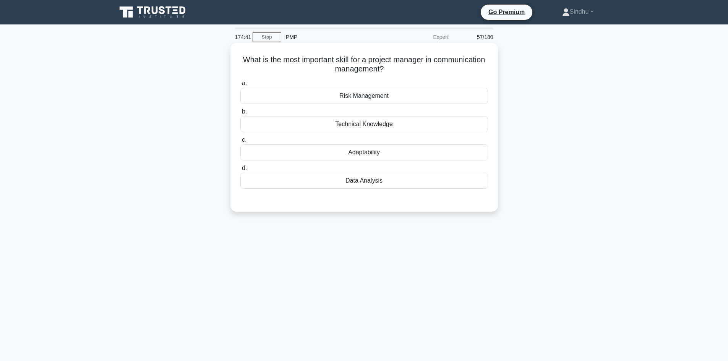
click at [368, 154] on div "Adaptability" at bounding box center [364, 153] width 248 height 16
click at [240, 143] on input "c. Adaptability" at bounding box center [240, 140] width 0 height 5
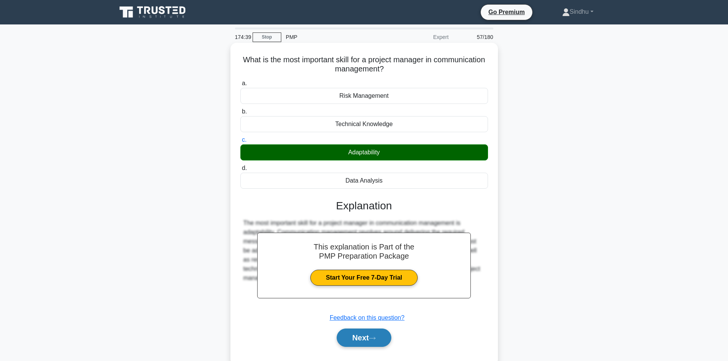
click at [356, 335] on button "Next" at bounding box center [364, 338] width 55 height 18
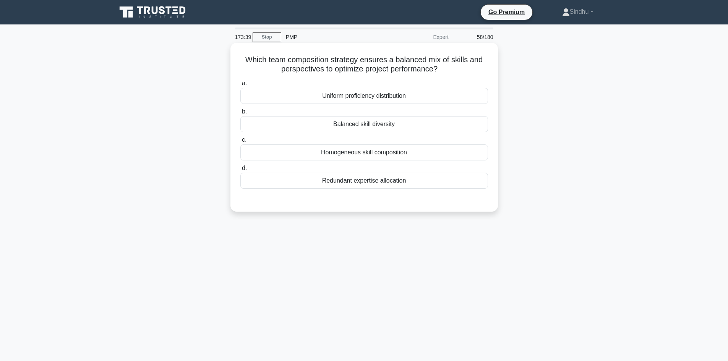
click at [405, 127] on div "Balanced skill diversity" at bounding box center [364, 124] width 248 height 16
click at [240, 114] on input "b. Balanced skill diversity" at bounding box center [240, 111] width 0 height 5
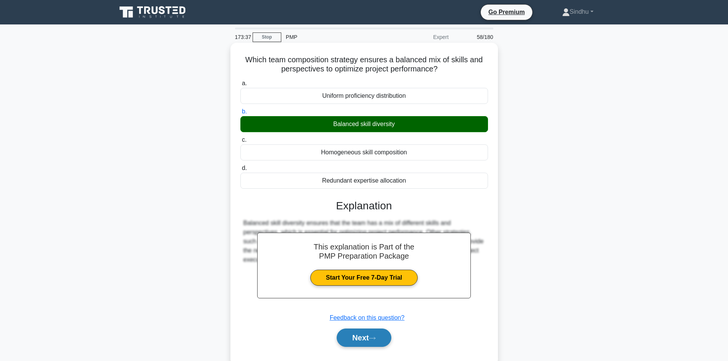
click at [362, 340] on button "Next" at bounding box center [364, 338] width 55 height 18
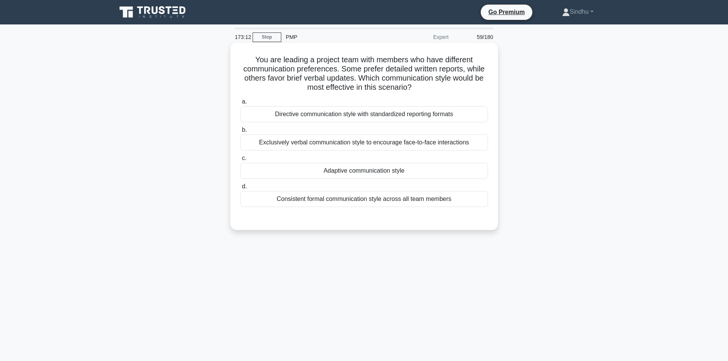
click at [382, 203] on div "Consistent formal communication style across all team members" at bounding box center [364, 199] width 248 height 16
click at [240, 189] on input "d. Consistent formal communication style across all team members" at bounding box center [240, 186] width 0 height 5
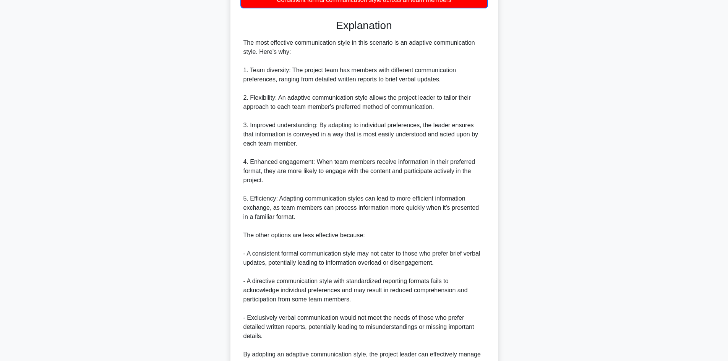
scroll to position [268, 0]
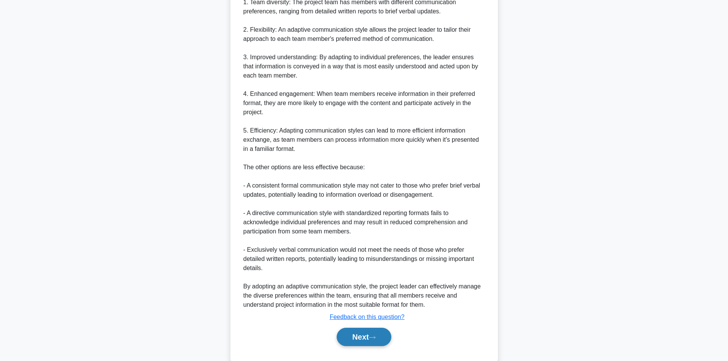
click at [359, 340] on button "Next" at bounding box center [364, 337] width 55 height 18
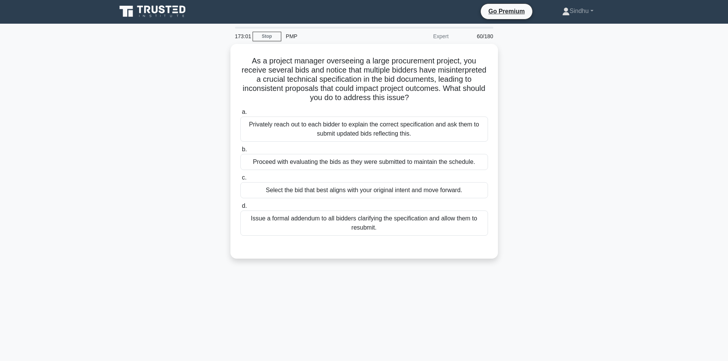
scroll to position [0, 0]
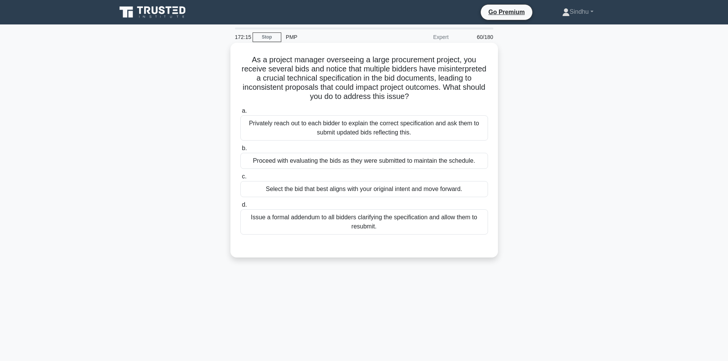
click at [382, 224] on div "Issue a formal addendum to all bidders clarifying the specification and allow t…" at bounding box center [364, 222] width 248 height 25
click at [240, 208] on input "d. Issue a formal addendum to all bidders clarifying the specification and allo…" at bounding box center [240, 205] width 0 height 5
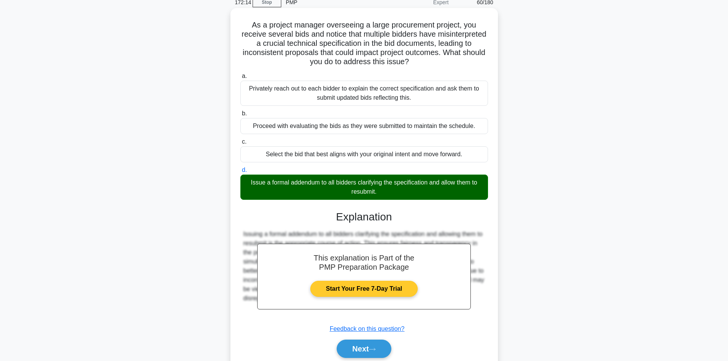
scroll to position [65, 0]
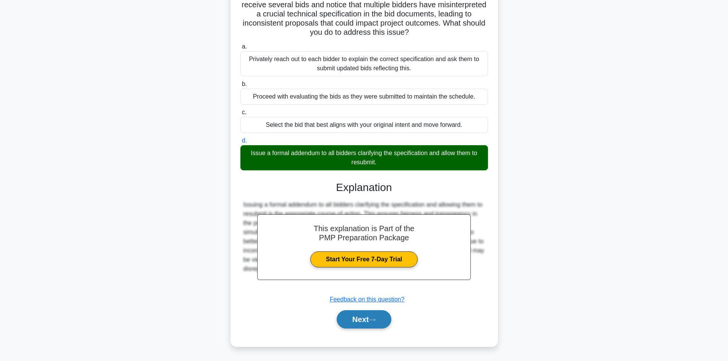
click at [348, 314] on button "Next" at bounding box center [364, 319] width 55 height 18
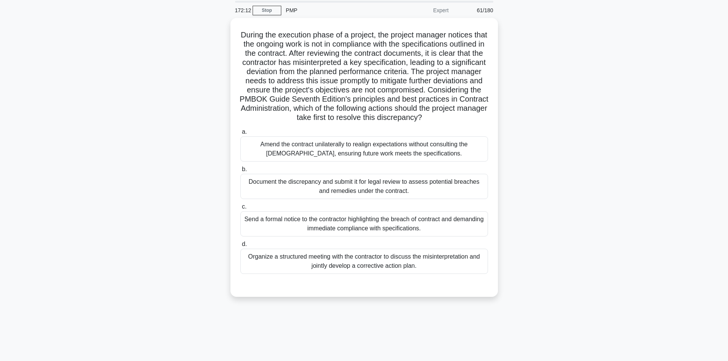
scroll to position [13, 0]
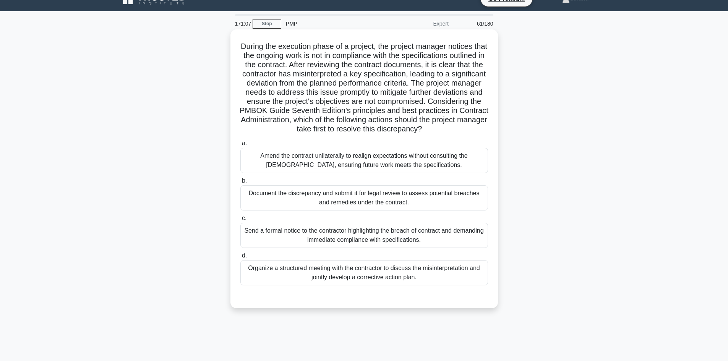
click at [317, 286] on div "Organize a structured meeting with the contractor to discuss the misinterpretat…" at bounding box center [364, 272] width 248 height 25
click at [240, 258] on input "d. Organize a structured meeting with the contractor to discuss the misinterpre…" at bounding box center [240, 255] width 0 height 5
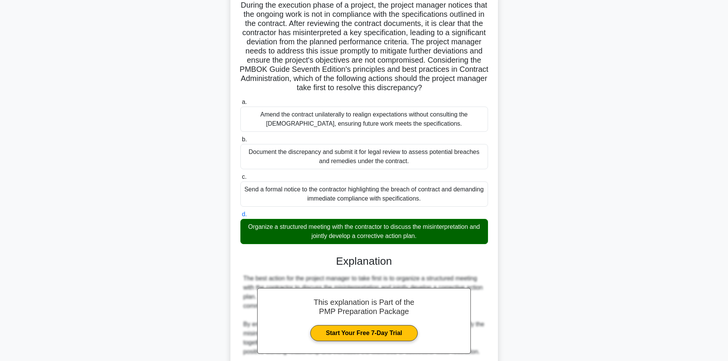
scroll to position [184, 0]
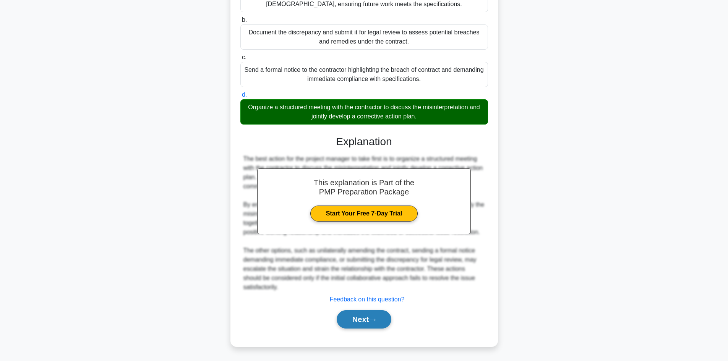
click at [349, 320] on button "Next" at bounding box center [364, 319] width 55 height 18
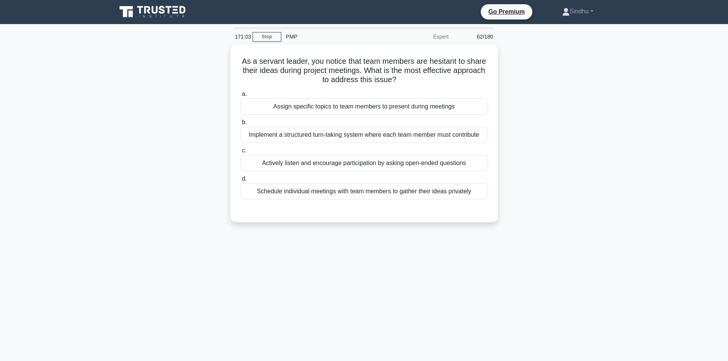
scroll to position [0, 0]
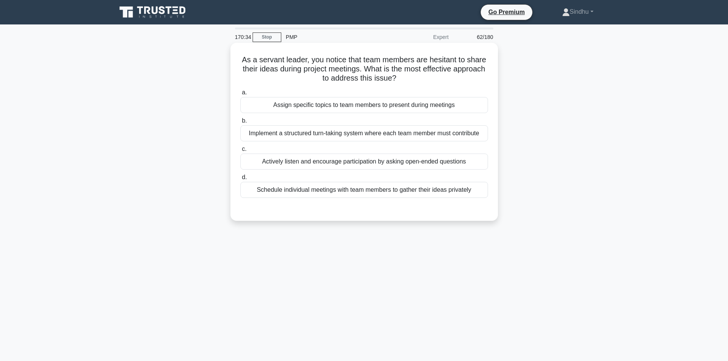
click at [335, 166] on div "Actively listen and encourage participation by asking open-ended questions" at bounding box center [364, 162] width 248 height 16
click at [240, 152] on input "c. Actively listen and encourage participation by asking open-ended questions" at bounding box center [240, 149] width 0 height 5
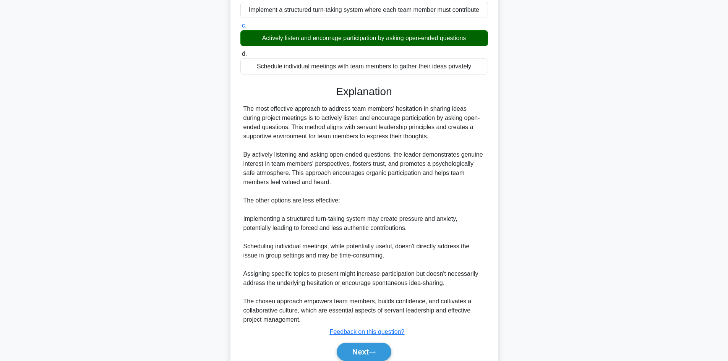
scroll to position [153, 0]
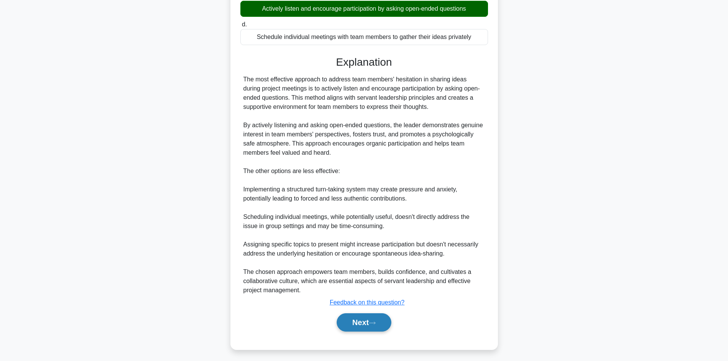
click at [366, 320] on button "Next" at bounding box center [364, 323] width 55 height 18
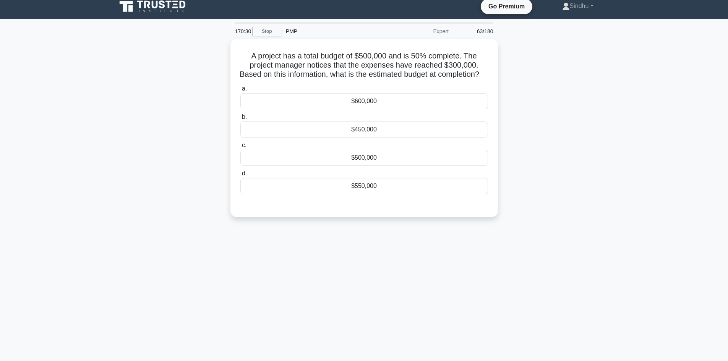
scroll to position [0, 0]
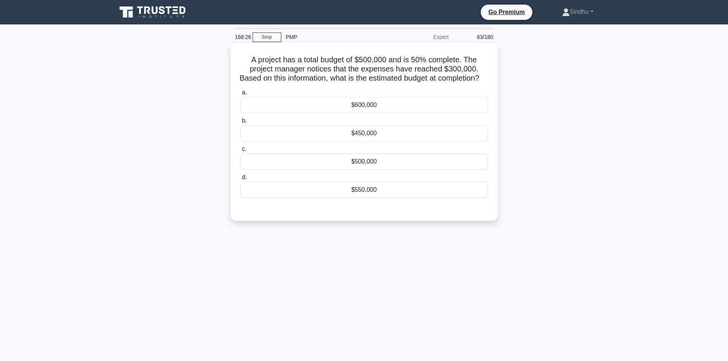
click at [367, 113] on div "$600,000" at bounding box center [364, 105] width 248 height 16
click at [240, 95] on input "a. $600,000" at bounding box center [240, 92] width 0 height 5
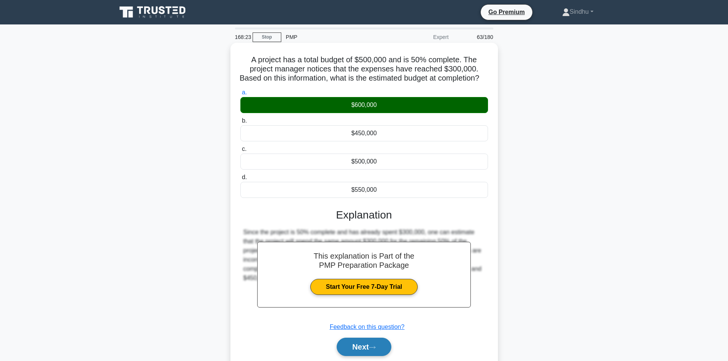
click at [361, 352] on button "Next" at bounding box center [364, 347] width 55 height 18
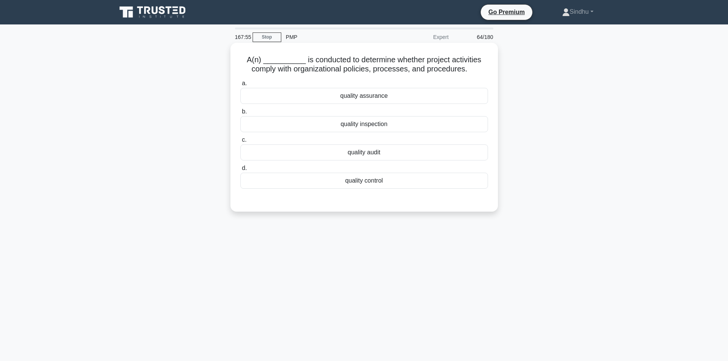
click at [361, 100] on div "quality assurance" at bounding box center [364, 96] width 248 height 16
click at [240, 86] on input "a. quality assurance" at bounding box center [240, 83] width 0 height 5
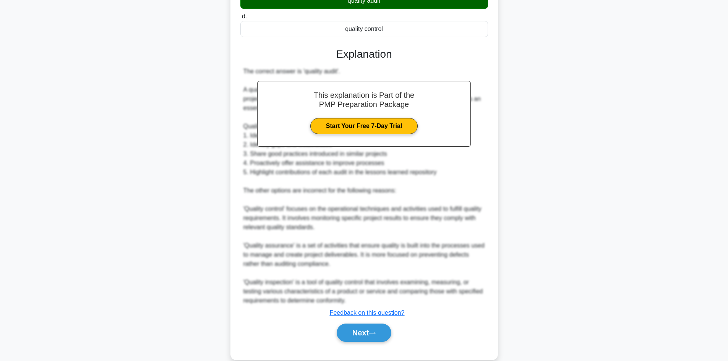
scroll to position [153, 0]
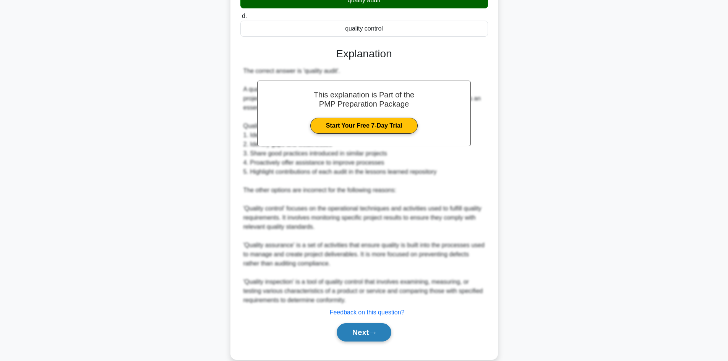
click at [359, 336] on button "Next" at bounding box center [364, 332] width 55 height 18
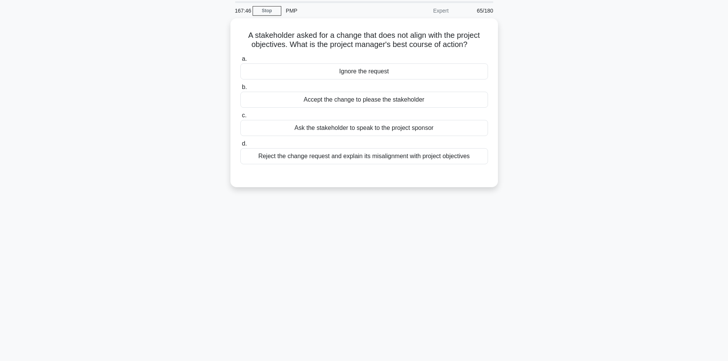
scroll to position [0, 0]
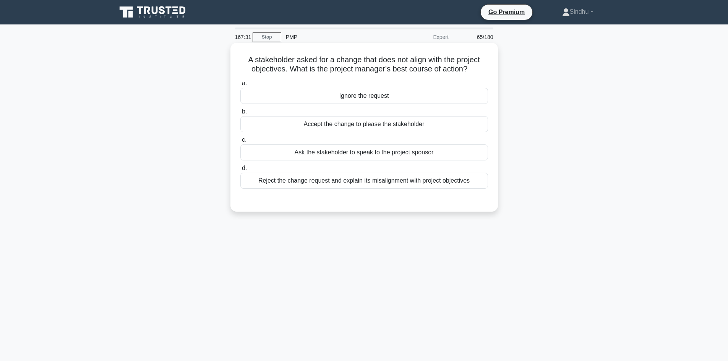
click at [403, 185] on div "Reject the change request and explain its misalignment with project objectives" at bounding box center [364, 181] width 248 height 16
click at [240, 171] on input "d. Reject the change request and explain its misalignment with project objectiv…" at bounding box center [240, 168] width 0 height 5
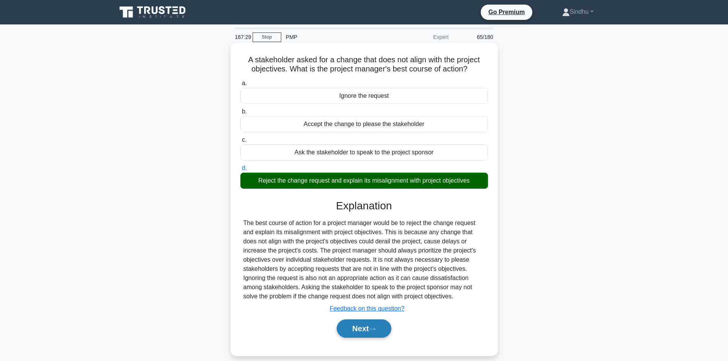
click at [350, 327] on button "Next" at bounding box center [364, 329] width 55 height 18
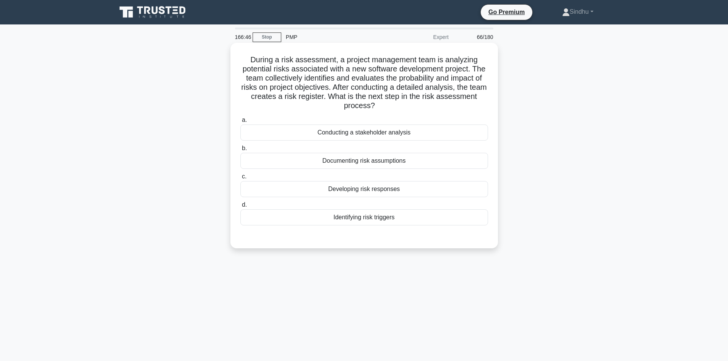
click at [401, 190] on div "Developing risk responses" at bounding box center [364, 189] width 248 height 16
click at [240, 179] on input "c. Developing risk responses" at bounding box center [240, 176] width 0 height 5
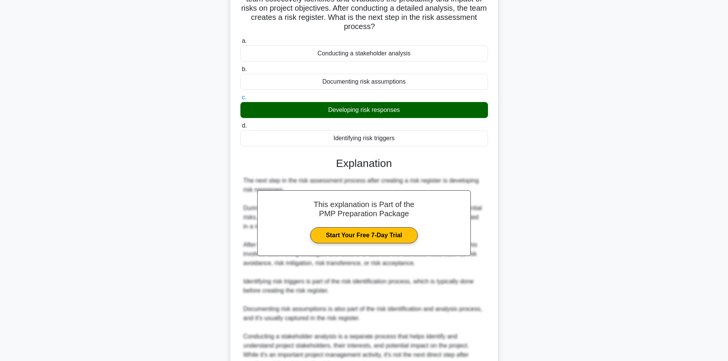
scroll to position [156, 0]
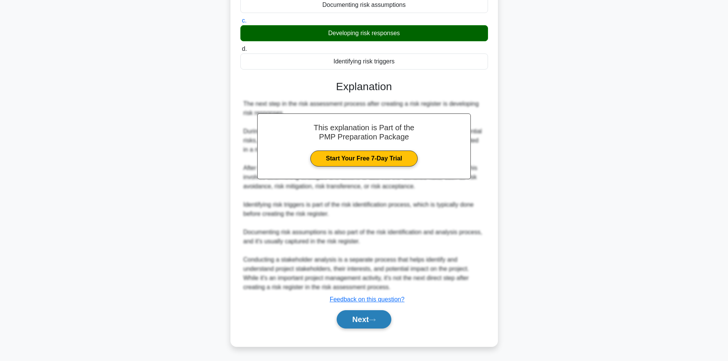
click at [359, 324] on button "Next" at bounding box center [364, 319] width 55 height 18
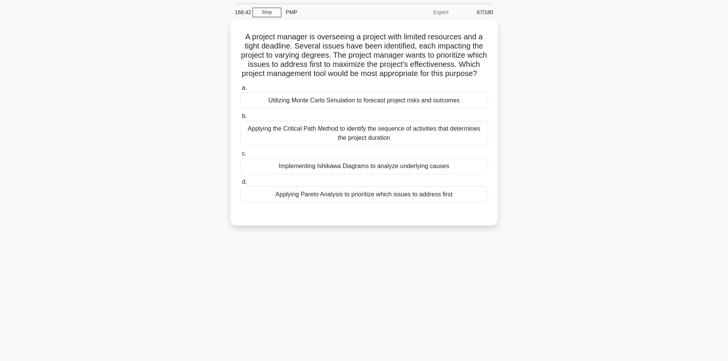
scroll to position [0, 0]
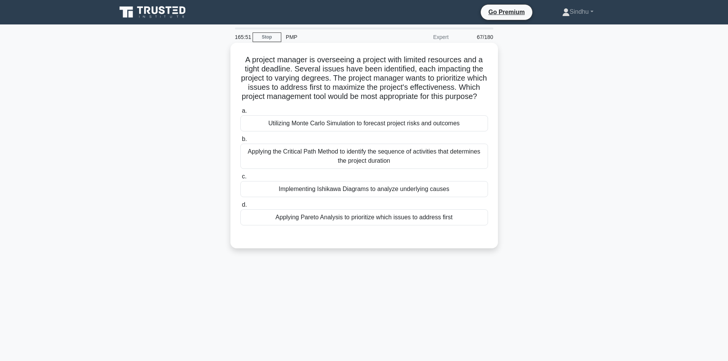
click at [391, 226] on div "Applying Pareto Analysis to prioritize which issues to address first" at bounding box center [364, 218] width 248 height 16
click at [240, 208] on input "d. Applying Pareto Analysis to prioritize which issues to address first" at bounding box center [240, 205] width 0 height 5
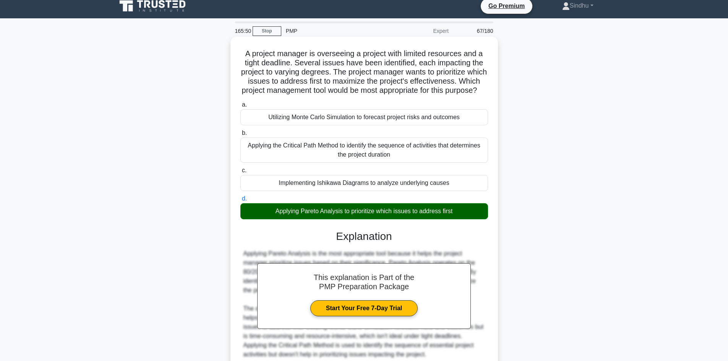
scroll to position [83, 0]
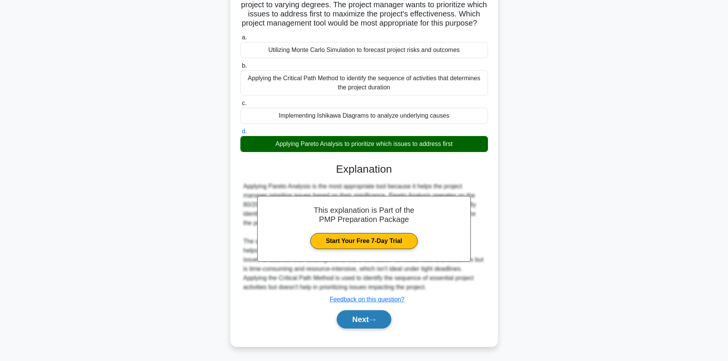
click at [358, 316] on button "Next" at bounding box center [364, 319] width 55 height 18
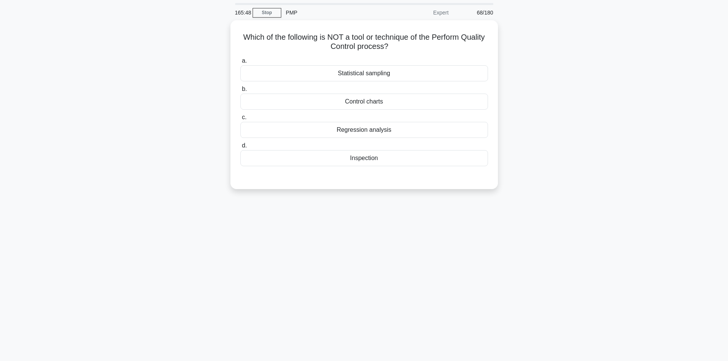
scroll to position [0, 0]
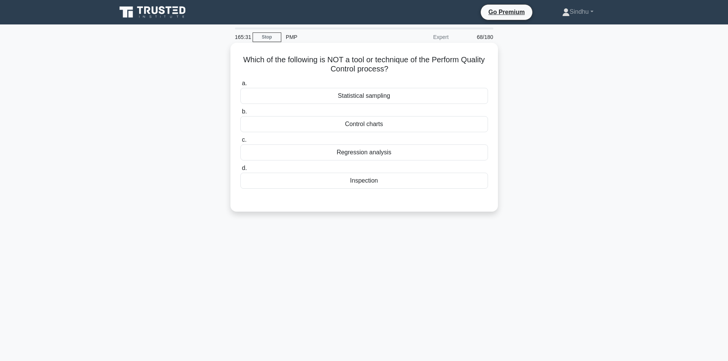
click at [375, 98] on div "Statistical sampling" at bounding box center [364, 96] width 248 height 16
click at [240, 86] on input "a. Statistical sampling" at bounding box center [240, 83] width 0 height 5
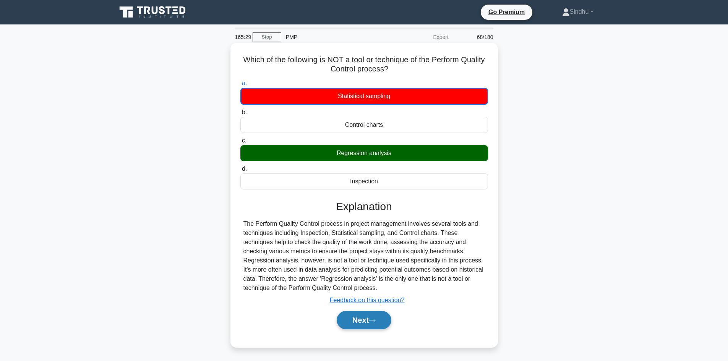
click at [348, 325] on button "Next" at bounding box center [364, 320] width 55 height 18
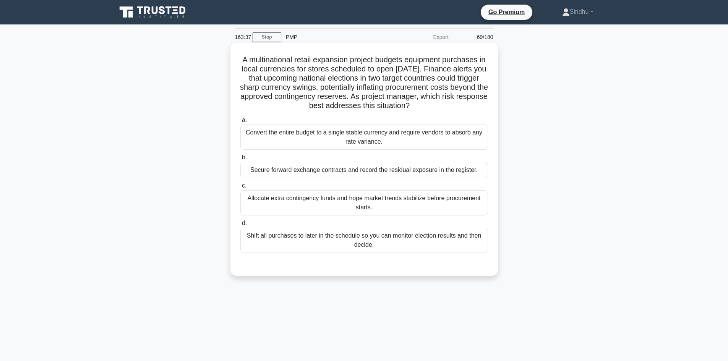
click at [352, 201] on div "Allocate extra contingency funds and hope market trends stabilize before procur…" at bounding box center [364, 202] width 248 height 25
click at [240, 188] on input "c. Allocate extra contingency funds and hope market trends stabilize before pro…" at bounding box center [240, 186] width 0 height 5
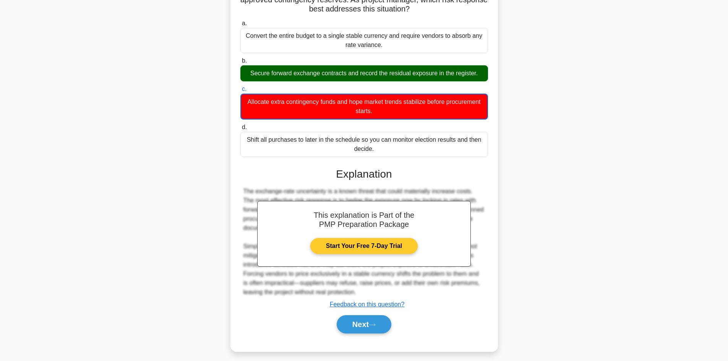
scroll to position [102, 0]
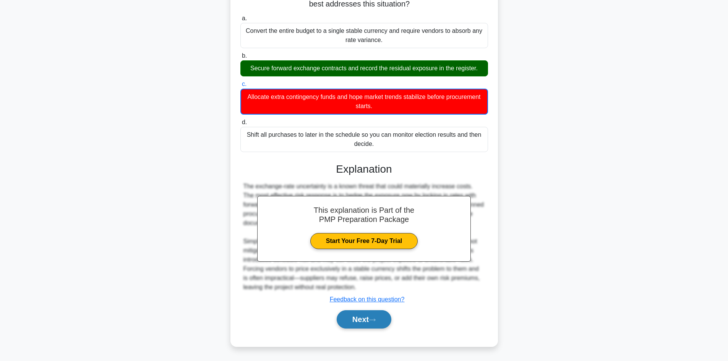
click at [357, 320] on button "Next" at bounding box center [364, 319] width 55 height 18
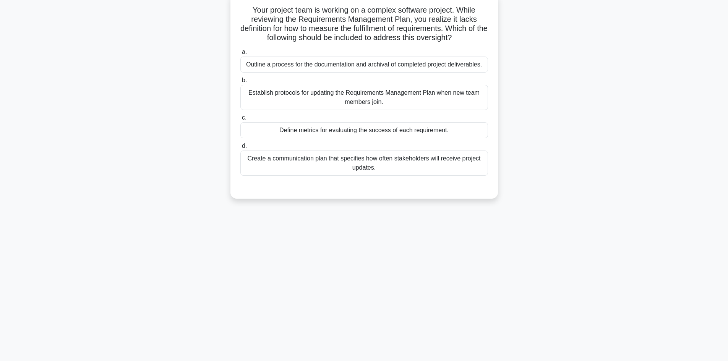
scroll to position [0, 0]
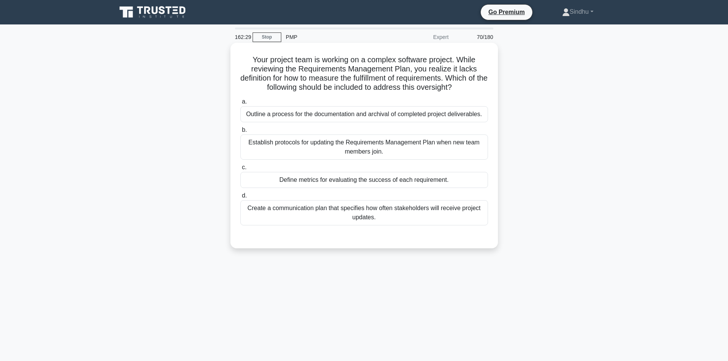
click at [380, 207] on div "Create a communication plan that specifies how often stakeholders will receive …" at bounding box center [364, 212] width 248 height 25
click at [240, 198] on input "d. Create a communication plan that specifies how often stakeholders will recei…" at bounding box center [240, 195] width 0 height 5
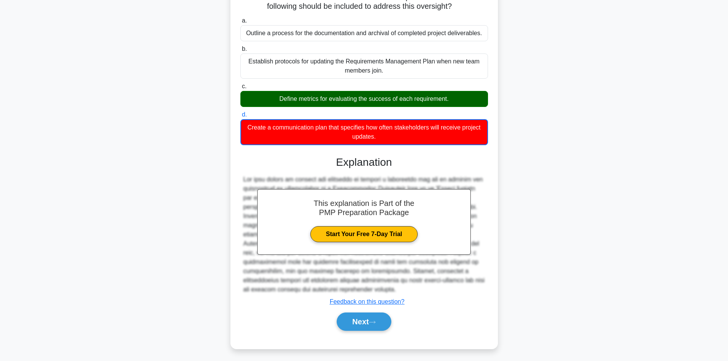
scroll to position [84, 0]
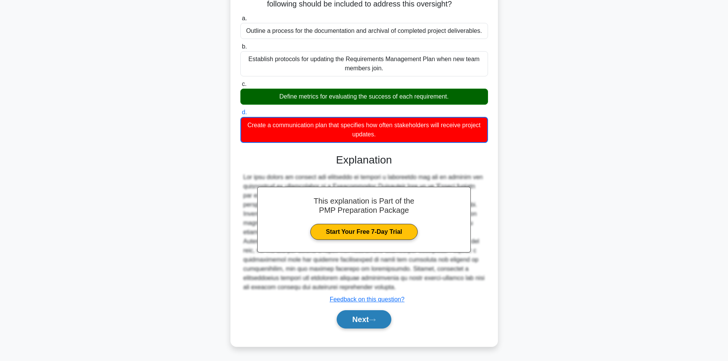
click at [345, 313] on button "Next" at bounding box center [364, 319] width 55 height 18
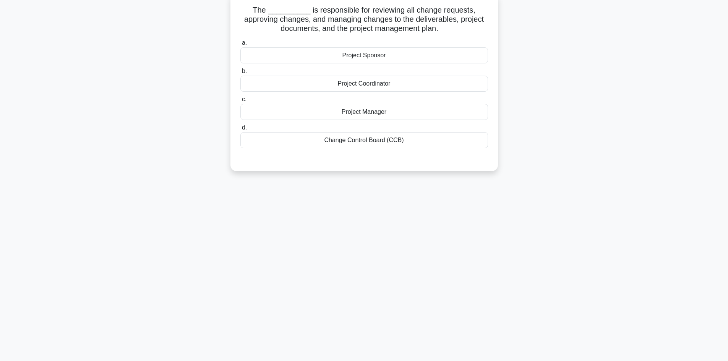
scroll to position [0, 0]
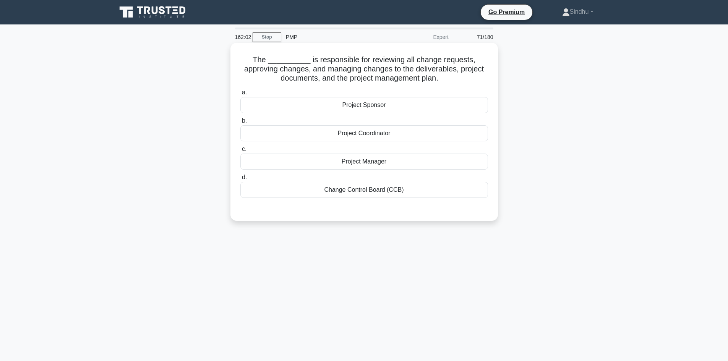
click at [360, 195] on div "Change Control Board (CCB)" at bounding box center [364, 190] width 248 height 16
click at [240, 180] on input "d. Change Control Board (CCB)" at bounding box center [240, 177] width 0 height 5
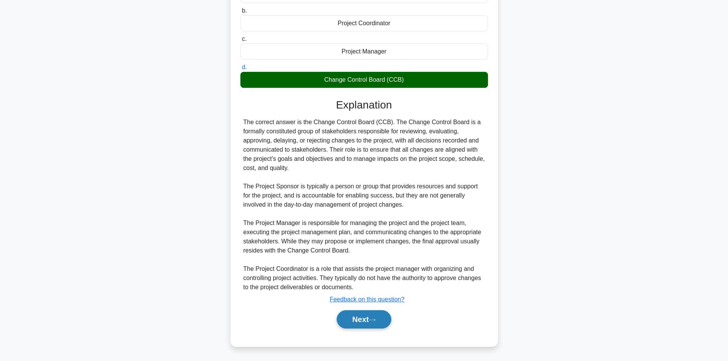
click at [347, 318] on button "Next" at bounding box center [364, 319] width 55 height 18
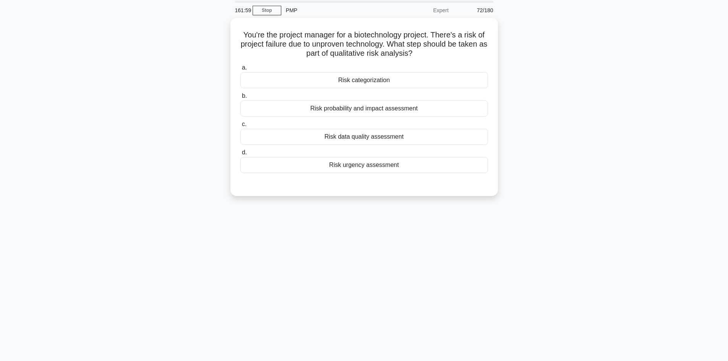
scroll to position [13, 0]
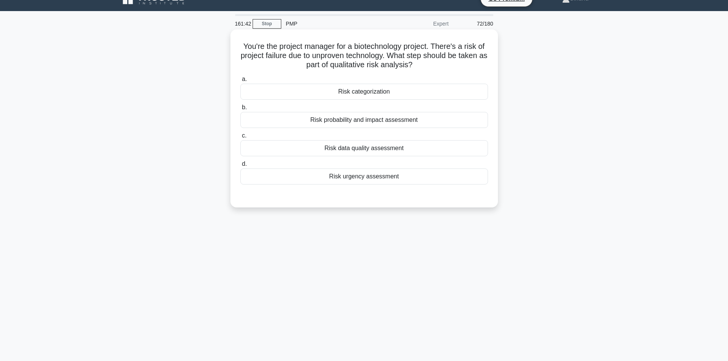
click at [364, 127] on div "Risk probability and impact assessment" at bounding box center [364, 120] width 248 height 16
click at [240, 110] on input "b. Risk probability and impact assessment" at bounding box center [240, 107] width 0 height 5
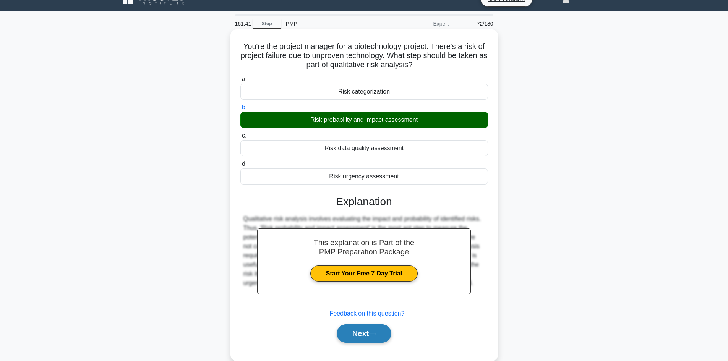
click at [367, 332] on button "Next" at bounding box center [364, 334] width 55 height 18
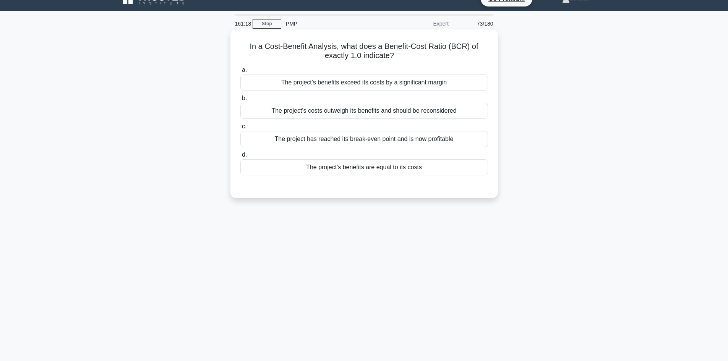
click at [390, 172] on div "The project's benefits are equal to its costs" at bounding box center [364, 167] width 248 height 16
click at [240, 158] on input "d. The project's benefits are equal to its costs" at bounding box center [240, 155] width 0 height 5
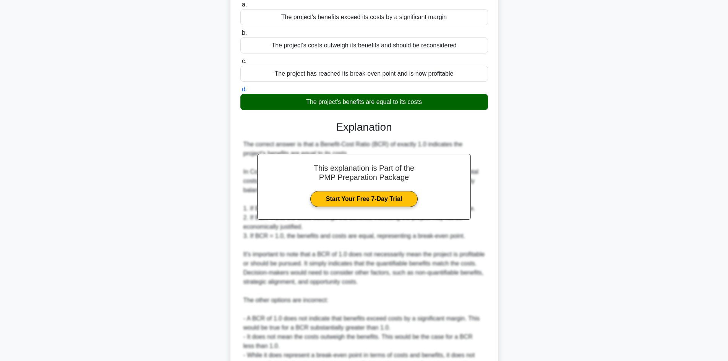
scroll to position [156, 0]
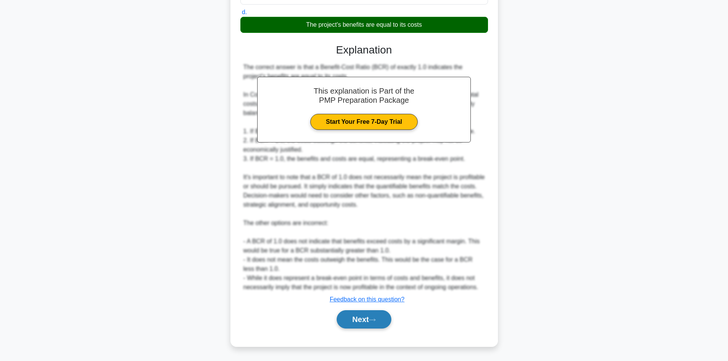
click at [361, 316] on button "Next" at bounding box center [364, 319] width 55 height 18
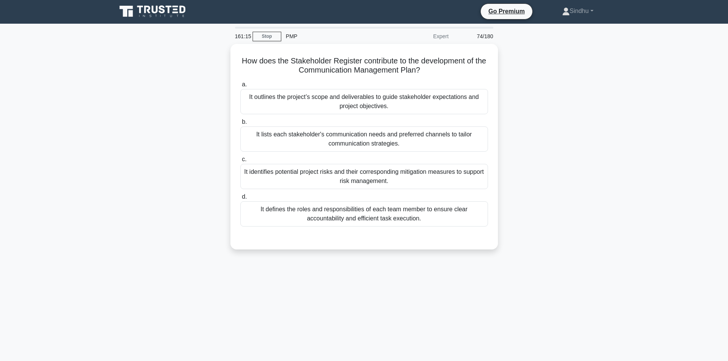
scroll to position [0, 0]
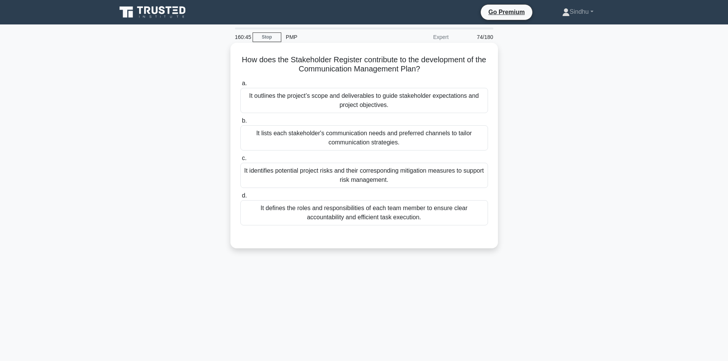
click at [388, 136] on div "It lists each stakeholder's communication needs and preferred channels to tailo…" at bounding box center [364, 137] width 248 height 25
click at [240, 123] on input "b. It lists each stakeholder's communication needs and preferred channels to ta…" at bounding box center [240, 121] width 0 height 5
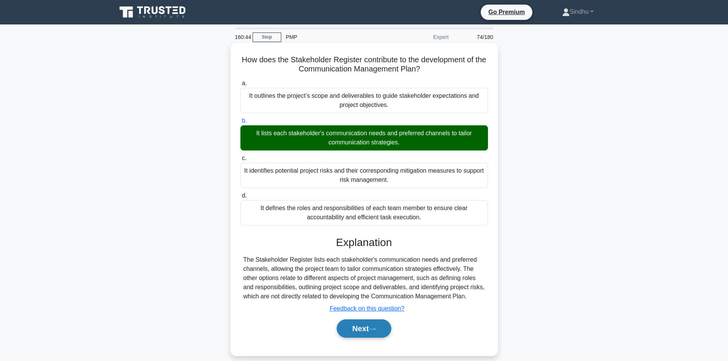
click at [356, 329] on button "Next" at bounding box center [364, 329] width 55 height 18
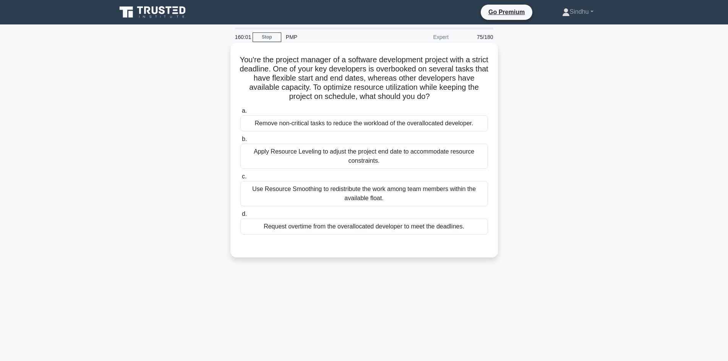
click at [370, 196] on div "Use Resource Smoothing to redistribute the work among team members within the a…" at bounding box center [364, 193] width 248 height 25
click at [240, 179] on input "c. Use Resource Smoothing to redistribute the work among team members within th…" at bounding box center [240, 176] width 0 height 5
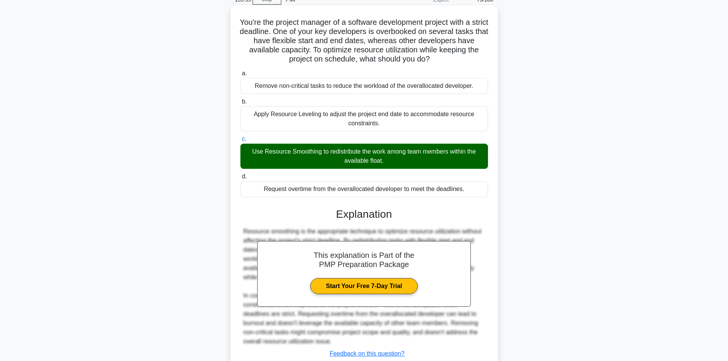
scroll to position [92, 0]
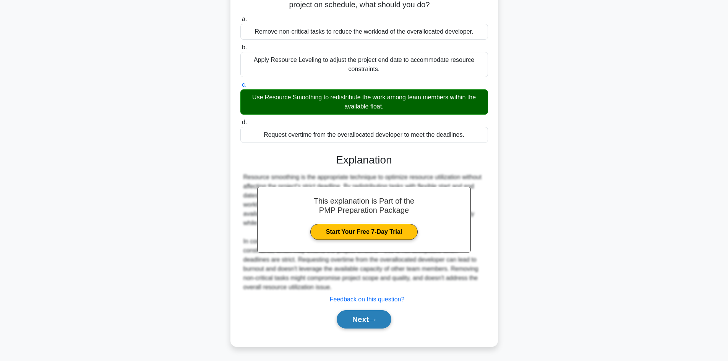
click at [368, 325] on button "Next" at bounding box center [364, 319] width 55 height 18
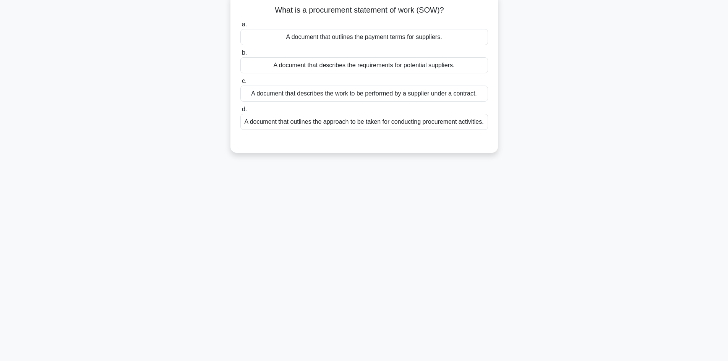
scroll to position [13, 0]
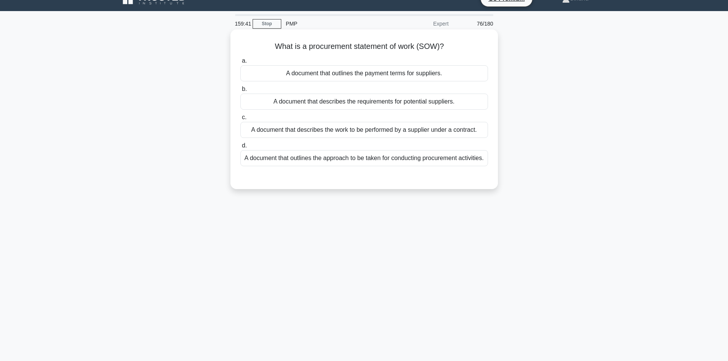
click at [405, 136] on div "A document that describes the work to be performed by a supplier under a contra…" at bounding box center [364, 130] width 248 height 16
click at [240, 120] on input "c. A document that describes the work to be performed by a supplier under a con…" at bounding box center [240, 117] width 0 height 5
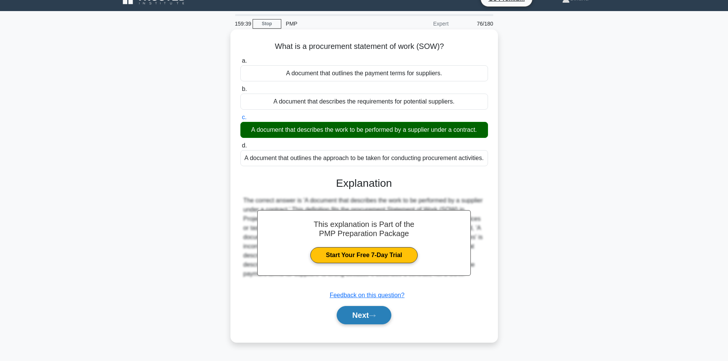
click at [363, 324] on button "Next" at bounding box center [364, 315] width 55 height 18
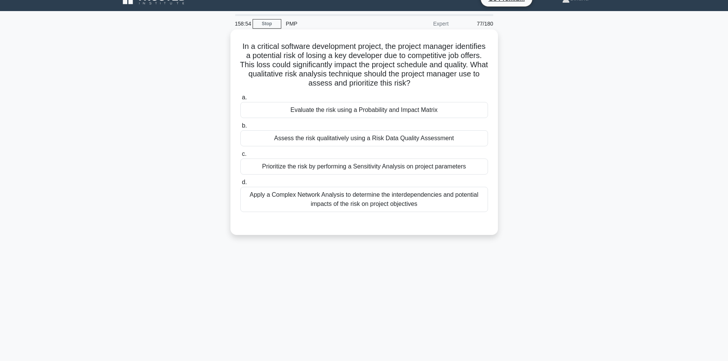
click at [366, 136] on div "Assess the risk qualitatively using a Risk Data Quality Assessment" at bounding box center [364, 138] width 248 height 16
click at [240, 128] on input "b. Assess the risk qualitatively using a Risk Data Quality Assessment" at bounding box center [240, 125] width 0 height 5
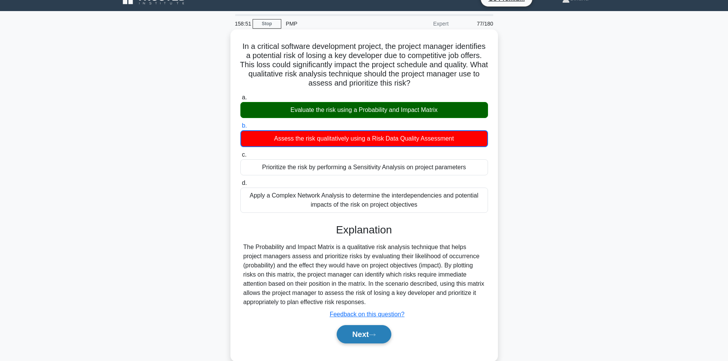
click at [355, 335] on button "Next" at bounding box center [364, 334] width 55 height 18
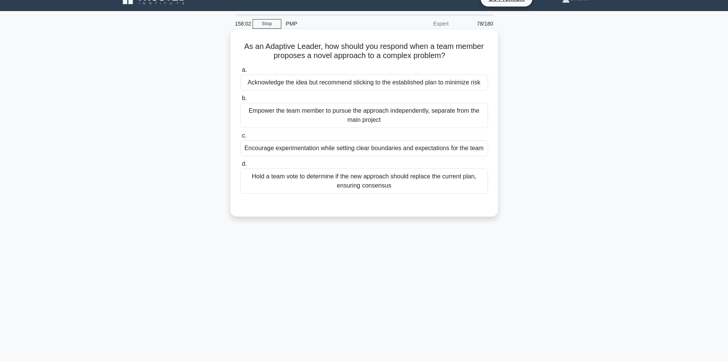
click at [392, 85] on div "Acknowledge the idea but recommend sticking to the established plan to minimize…" at bounding box center [364, 83] width 248 height 16
click at [240, 73] on input "a. Acknowledge the idea but recommend sticking to the established plan to minim…" at bounding box center [240, 70] width 0 height 5
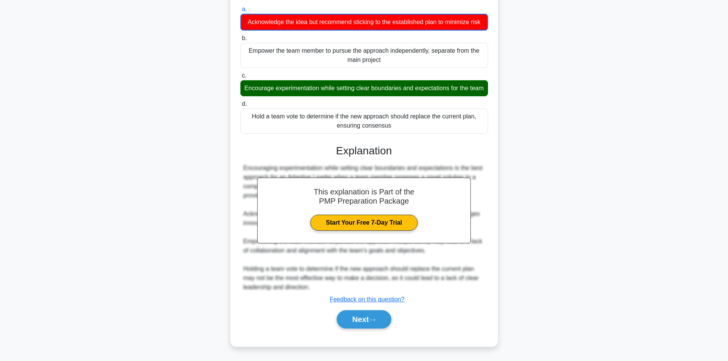
scroll to position [93, 0]
click at [344, 321] on button "Next" at bounding box center [364, 319] width 55 height 18
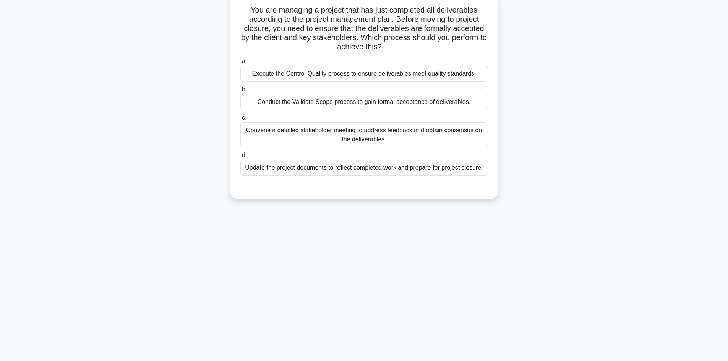
scroll to position [13, 0]
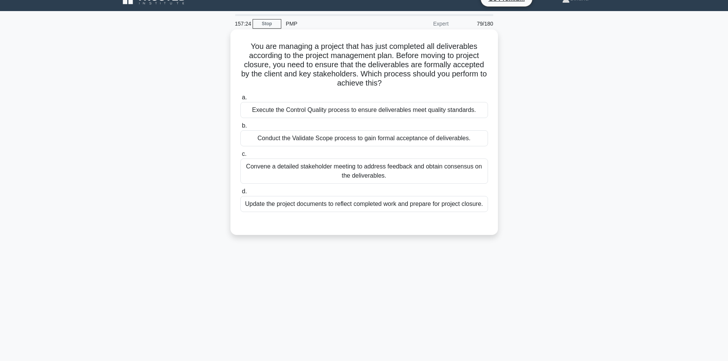
click at [400, 142] on div "Conduct the Validate Scope process to gain formal acceptance of deliverables." at bounding box center [364, 138] width 248 height 16
click at [240, 128] on input "b. Conduct the Validate Scope process to gain formal acceptance of deliverables." at bounding box center [240, 125] width 0 height 5
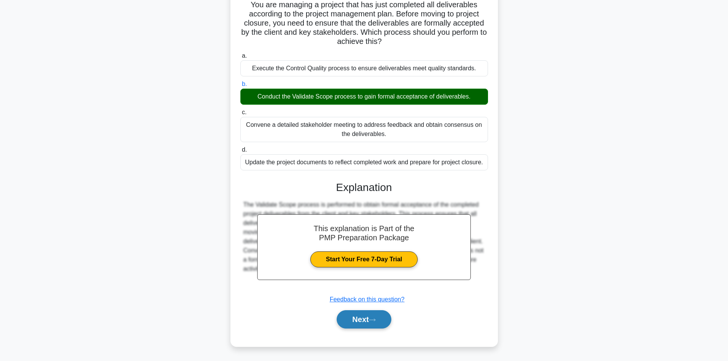
click at [358, 315] on button "Next" at bounding box center [364, 319] width 55 height 18
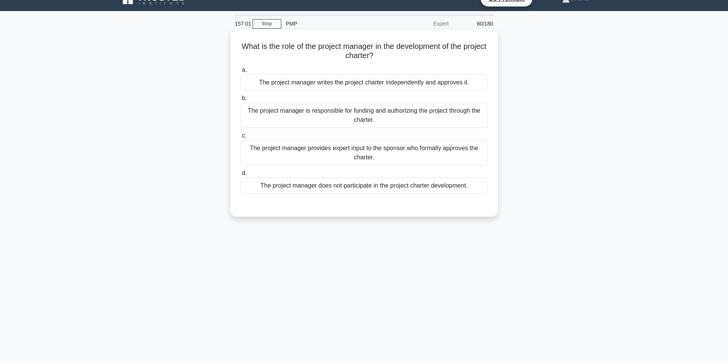
click at [384, 162] on div "The project manager provides expert input to the sponsor who formally approves …" at bounding box center [364, 152] width 248 height 25
click at [240, 138] on input "c. The project manager provides expert input to the sponsor who formally approv…" at bounding box center [240, 135] width 0 height 5
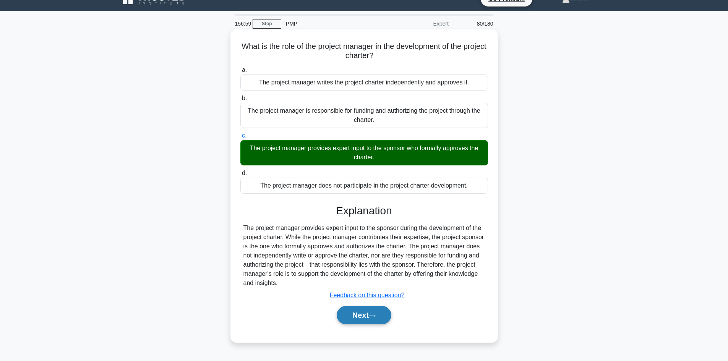
click at [359, 316] on button "Next" at bounding box center [364, 315] width 55 height 18
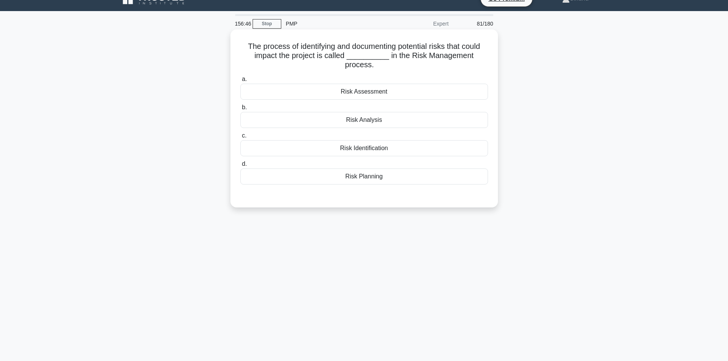
click at [366, 148] on div "Risk Identification" at bounding box center [364, 148] width 248 height 16
click at [240, 138] on input "c. Risk Identification" at bounding box center [240, 135] width 0 height 5
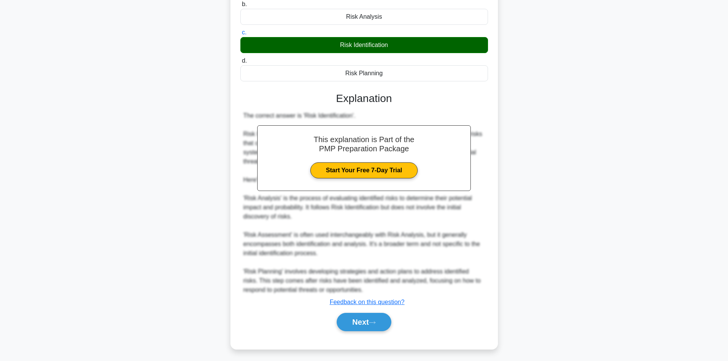
scroll to position [120, 0]
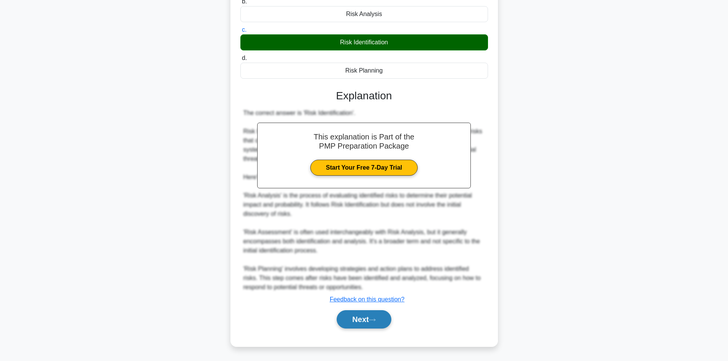
click at [364, 321] on button "Next" at bounding box center [364, 319] width 55 height 18
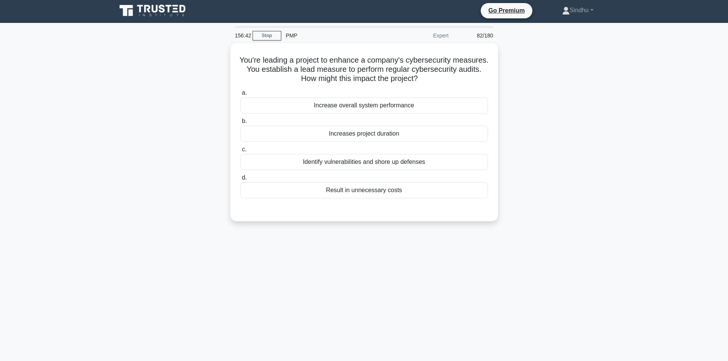
scroll to position [0, 0]
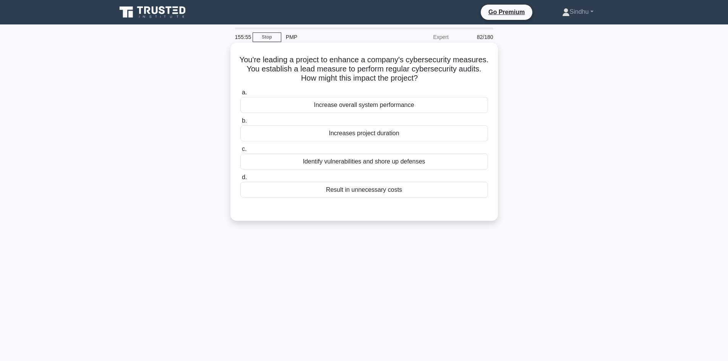
click at [371, 103] on div "Increase overall system performance" at bounding box center [364, 105] width 248 height 16
click at [240, 95] on input "a. Increase overall system performance" at bounding box center [240, 92] width 0 height 5
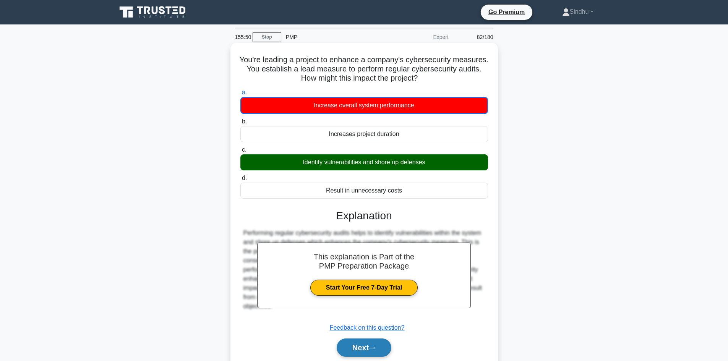
click at [361, 346] on button "Next" at bounding box center [364, 348] width 55 height 18
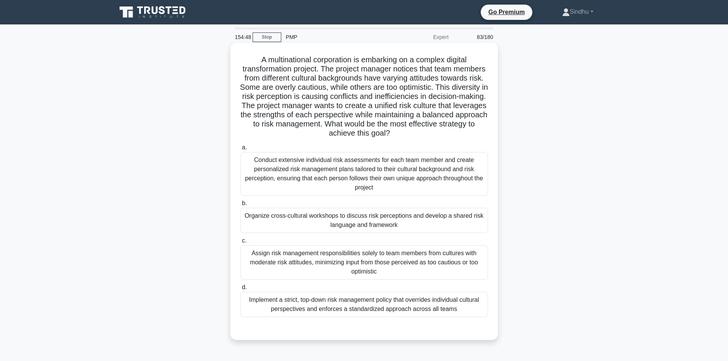
click at [305, 220] on div "Organize cross-cultural workshops to discuss risk perceptions and develop a sha…" at bounding box center [364, 220] width 248 height 25
click at [240, 206] on input "b. Organize cross-cultural workshops to discuss risk perceptions and develop a …" at bounding box center [240, 203] width 0 height 5
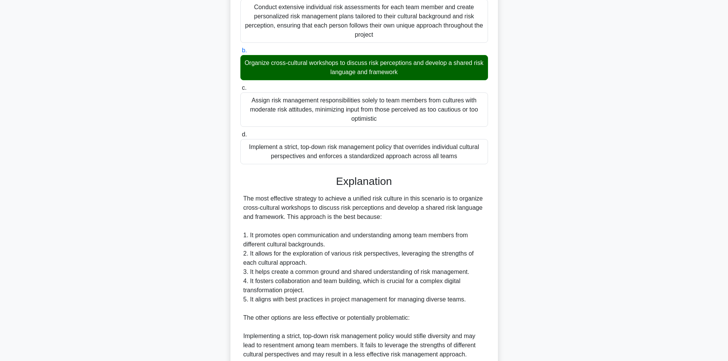
scroll to position [306, 0]
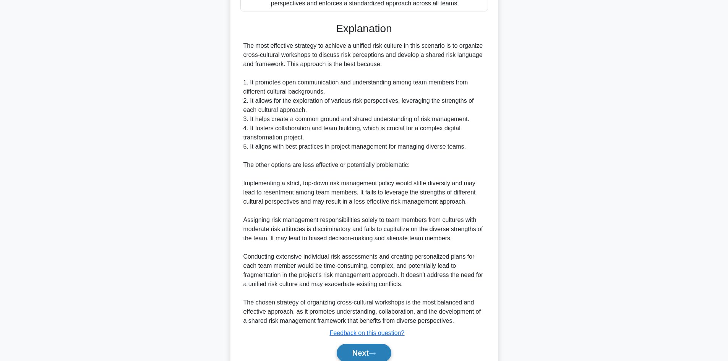
click at [364, 352] on button "Next" at bounding box center [364, 353] width 55 height 18
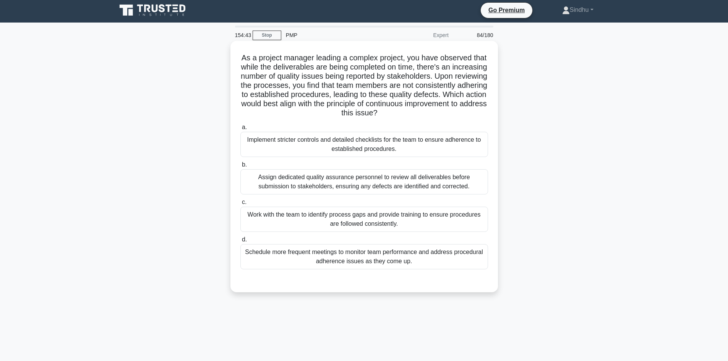
scroll to position [0, 0]
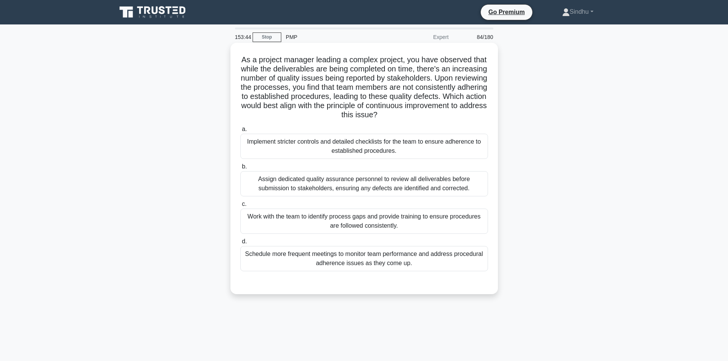
click at [375, 151] on div "Implement stricter controls and detailed checklists for the team to ensure adhe…" at bounding box center [364, 146] width 248 height 25
click at [240, 132] on input "a. Implement stricter controls and detailed checklists for the team to ensure a…" at bounding box center [240, 129] width 0 height 5
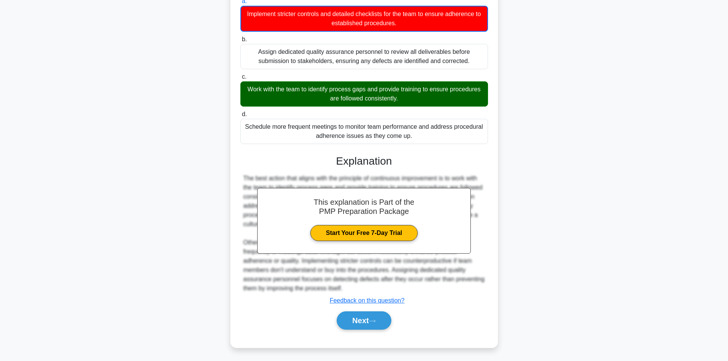
scroll to position [130, 0]
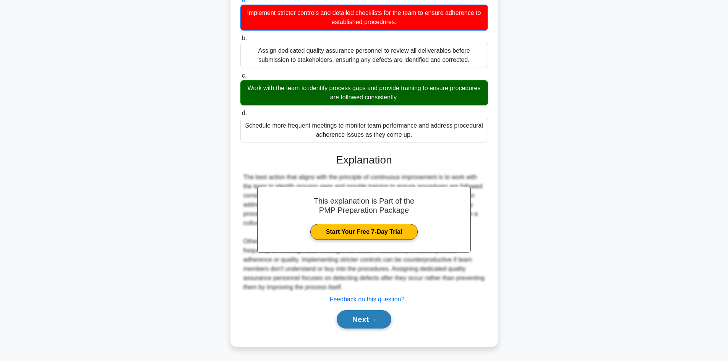
click at [358, 318] on button "Next" at bounding box center [364, 319] width 55 height 18
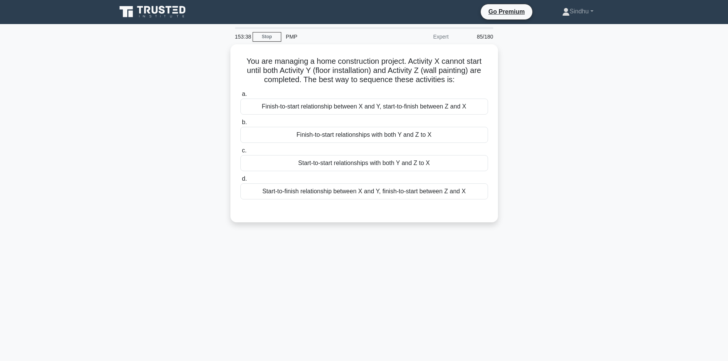
scroll to position [0, 0]
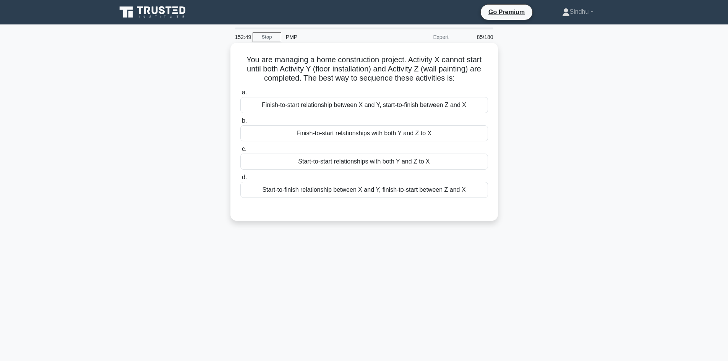
click at [382, 135] on div "Finish-to-start relationships with both Y and Z to X" at bounding box center [364, 133] width 248 height 16
click at [240, 123] on input "b. Finish-to-start relationships with both Y and Z to X" at bounding box center [240, 121] width 0 height 5
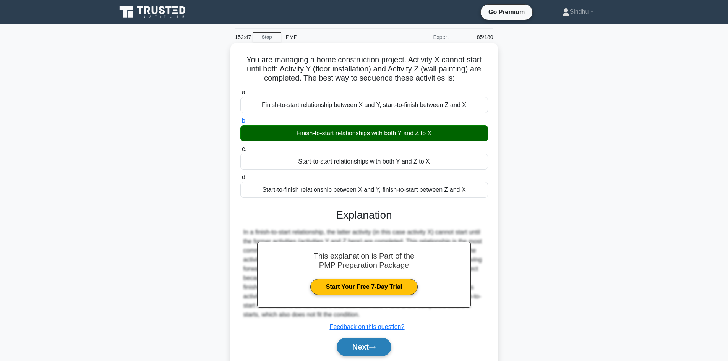
click at [359, 344] on button "Next" at bounding box center [364, 347] width 55 height 18
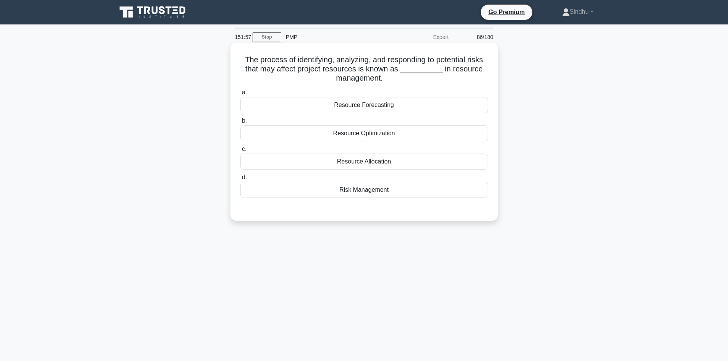
click at [374, 132] on div "Resource Optimization" at bounding box center [364, 133] width 248 height 16
click at [240, 123] on input "b. Resource Optimization" at bounding box center [240, 121] width 0 height 5
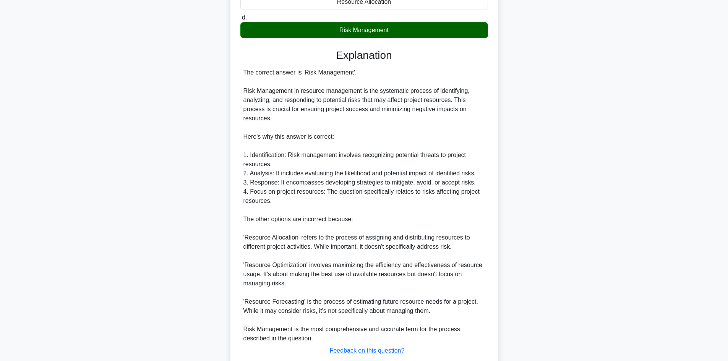
scroll to position [212, 0]
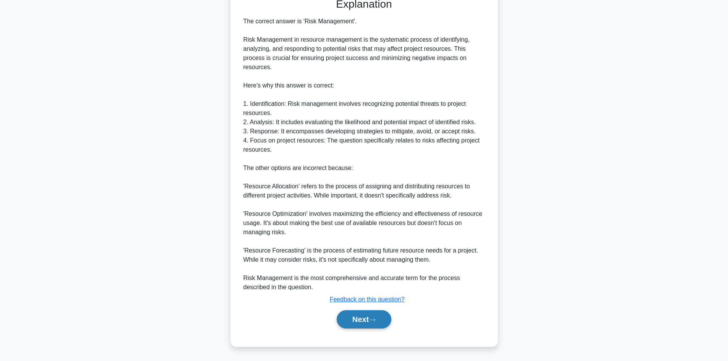
click at [353, 319] on button "Next" at bounding box center [364, 319] width 55 height 18
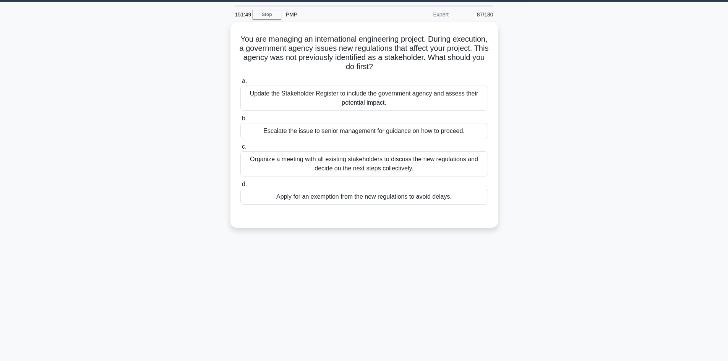
scroll to position [0, 0]
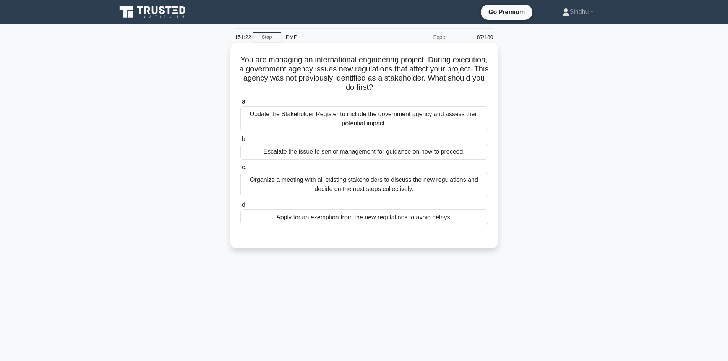
click at [363, 129] on div "Update the Stakeholder Register to include the government agency and assess the…" at bounding box center [364, 118] width 248 height 25
click at [240, 104] on input "a. Update the Stakeholder Register to include the government agency and assess …" at bounding box center [240, 101] width 0 height 5
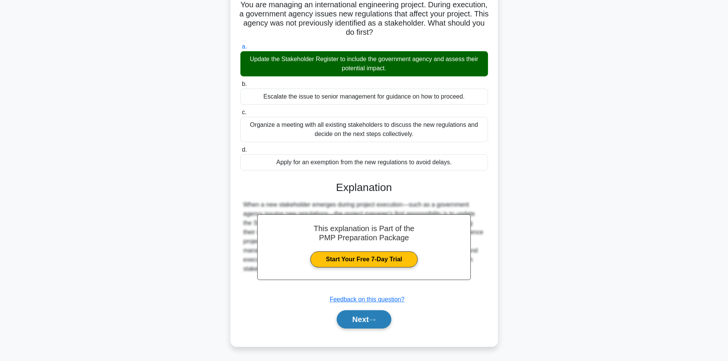
click at [366, 319] on button "Next" at bounding box center [364, 319] width 55 height 18
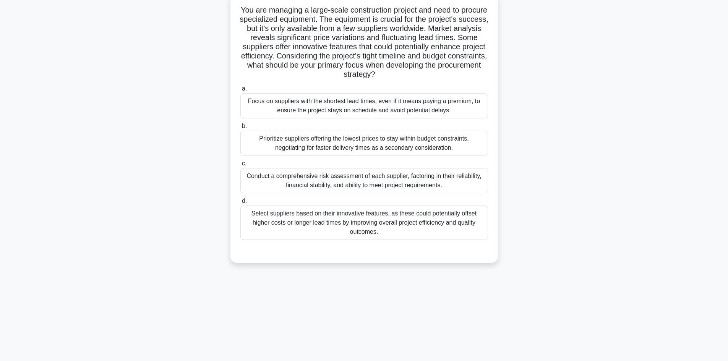
scroll to position [13, 0]
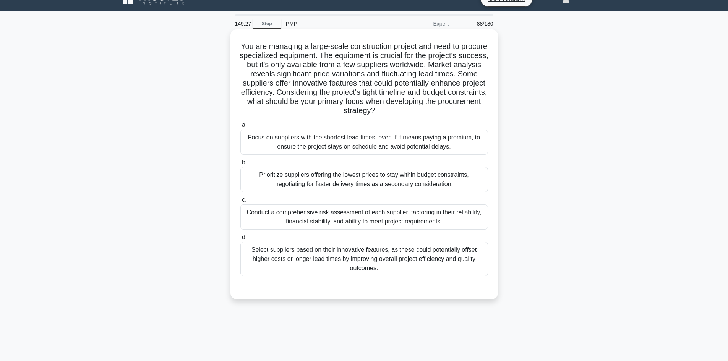
click at [358, 216] on div "Conduct a comprehensive risk assessment of each supplier, factoring in their re…" at bounding box center [364, 217] width 248 height 25
click at [240, 203] on input "c. Conduct a comprehensive risk assessment of each supplier, factoring in their…" at bounding box center [240, 200] width 0 height 5
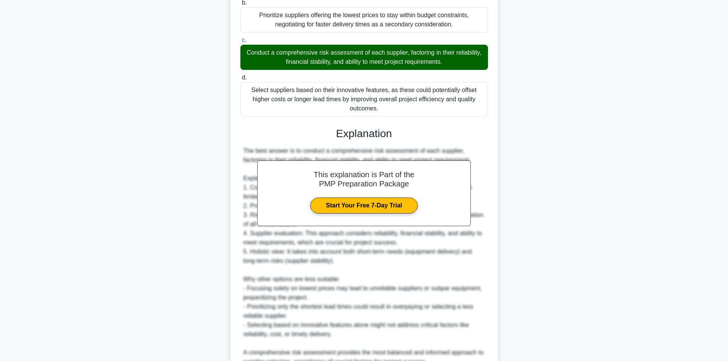
scroll to position [243, 0]
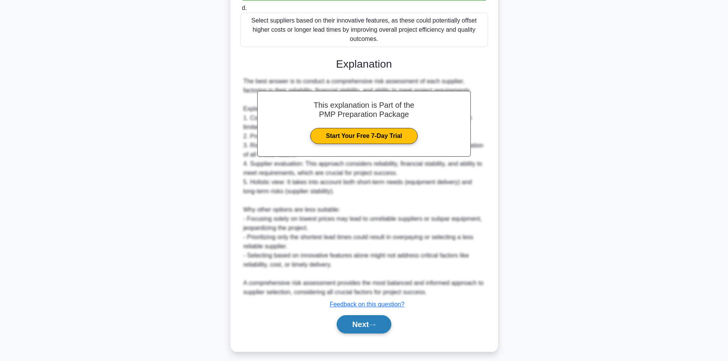
click at [359, 325] on button "Next" at bounding box center [364, 324] width 55 height 18
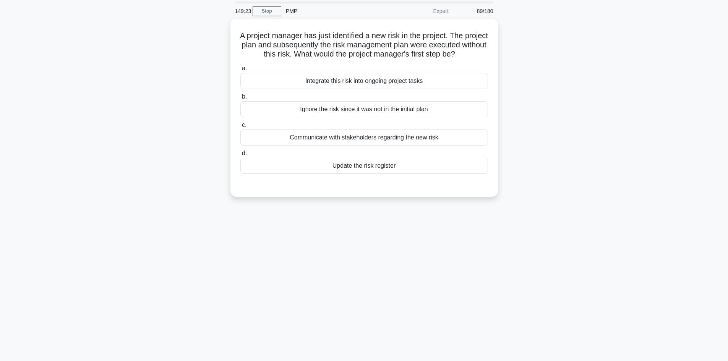
scroll to position [0, 0]
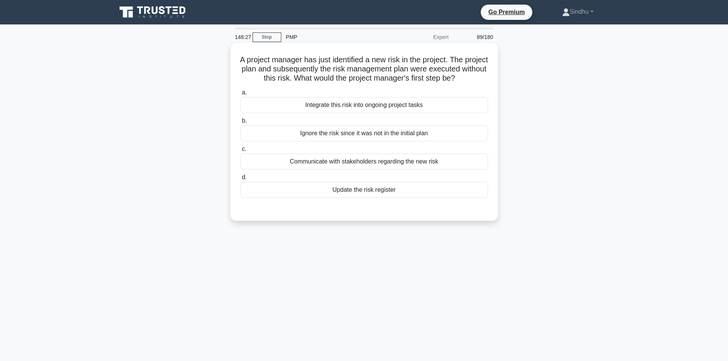
click at [372, 198] on div "Update the risk register" at bounding box center [364, 190] width 248 height 16
click at [240, 180] on input "d. Update the risk register" at bounding box center [240, 177] width 0 height 5
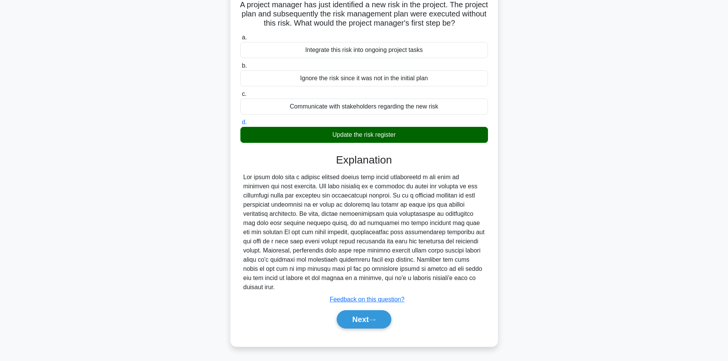
scroll to position [55, 0]
click at [354, 322] on button "Next" at bounding box center [364, 319] width 55 height 18
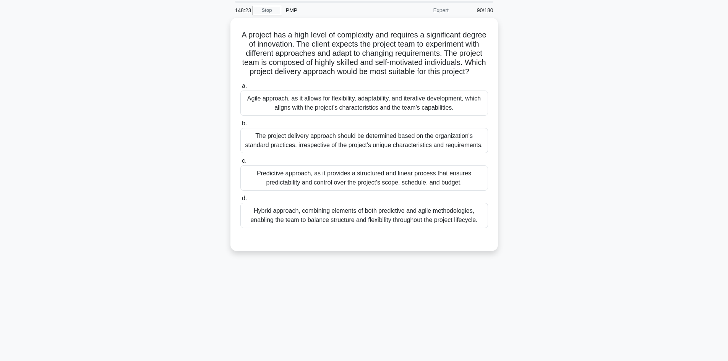
scroll to position [13, 0]
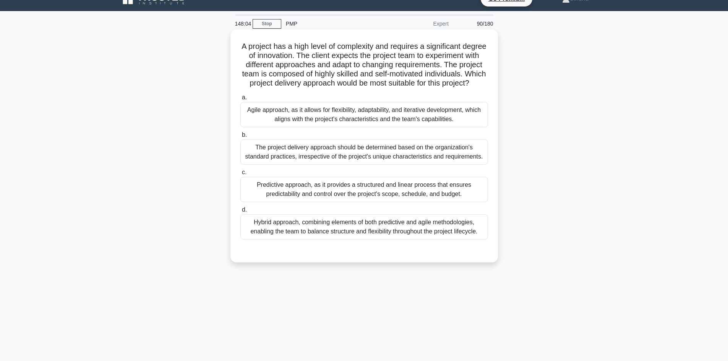
click at [340, 127] on div "Agile approach, as it allows for flexibility, adaptability, and iterative devel…" at bounding box center [364, 114] width 248 height 25
click at [240, 100] on input "a. Agile approach, as it allows for flexibility, adaptability, and iterative de…" at bounding box center [240, 97] width 0 height 5
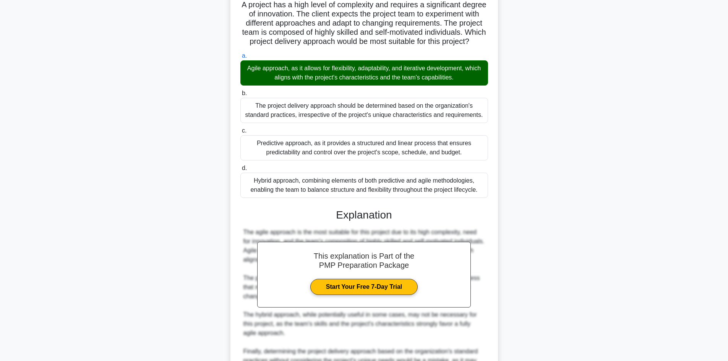
scroll to position [128, 0]
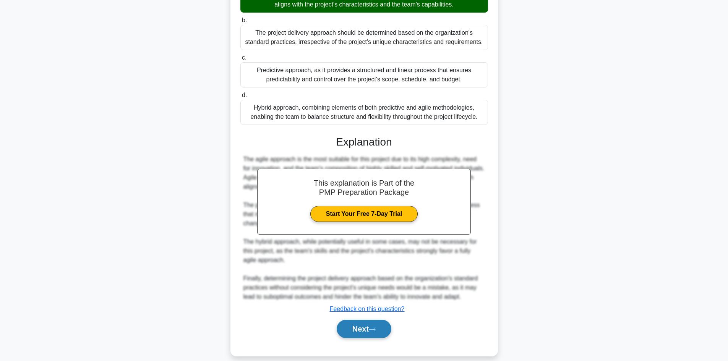
click at [353, 338] on button "Next" at bounding box center [364, 329] width 55 height 18
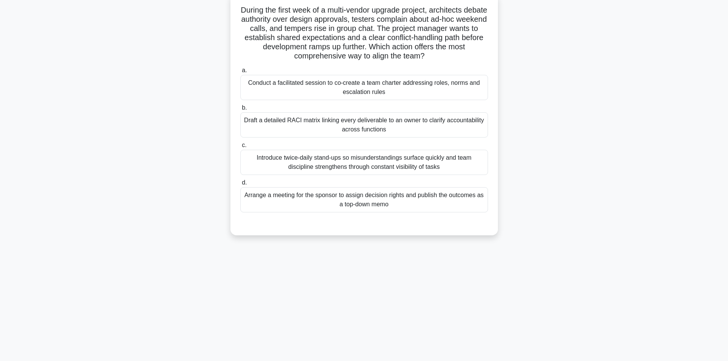
scroll to position [13, 0]
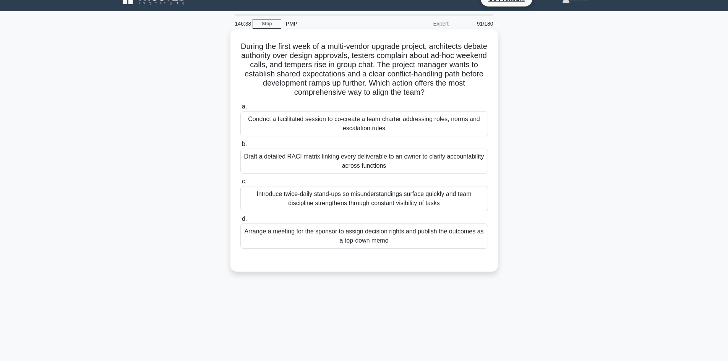
click at [366, 166] on div "Draft a detailed RACI matrix linking every deliverable to an owner to clarify a…" at bounding box center [364, 161] width 248 height 25
click at [240, 147] on input "b. Draft a detailed RACI matrix linking every deliverable to an owner to clarif…" at bounding box center [240, 144] width 0 height 5
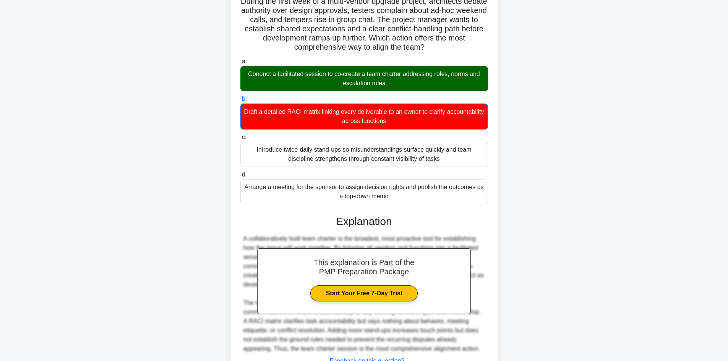
scroll to position [120, 0]
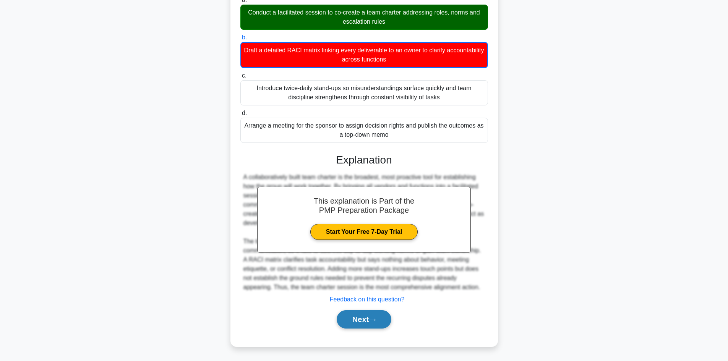
click at [357, 320] on button "Next" at bounding box center [364, 319] width 55 height 18
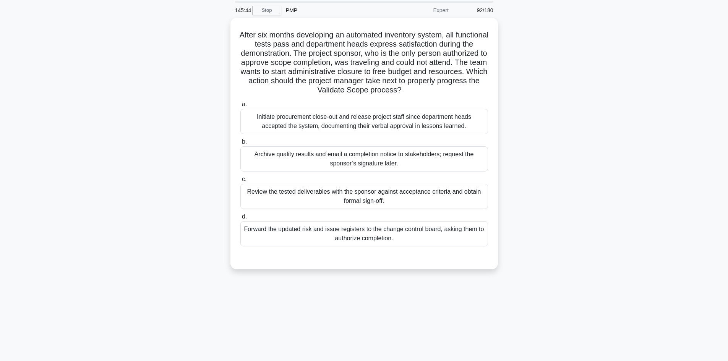
scroll to position [13, 0]
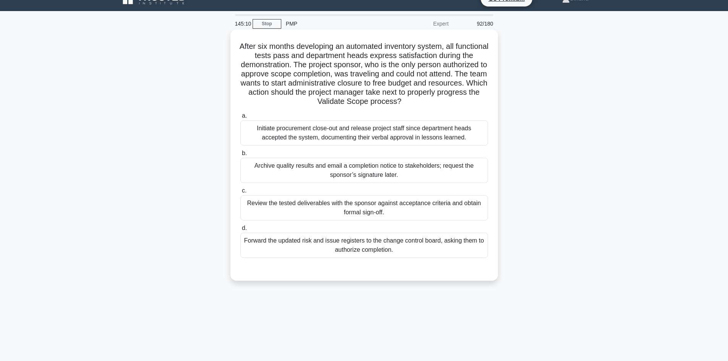
click at [372, 214] on div "Review the tested deliverables with the sponsor against acceptance criteria and…" at bounding box center [364, 207] width 248 height 25
click at [240, 193] on input "c. Review the tested deliverables with the sponsor against acceptance criteria …" at bounding box center [240, 190] width 0 height 5
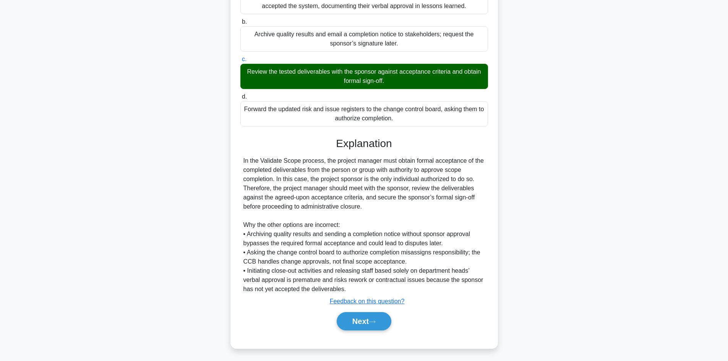
scroll to position [147, 0]
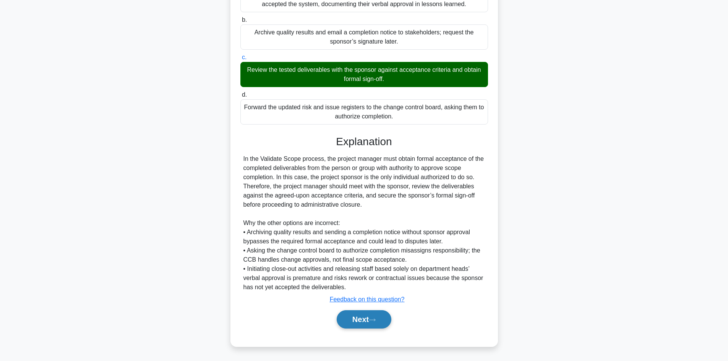
click at [359, 317] on button "Next" at bounding box center [364, 319] width 55 height 18
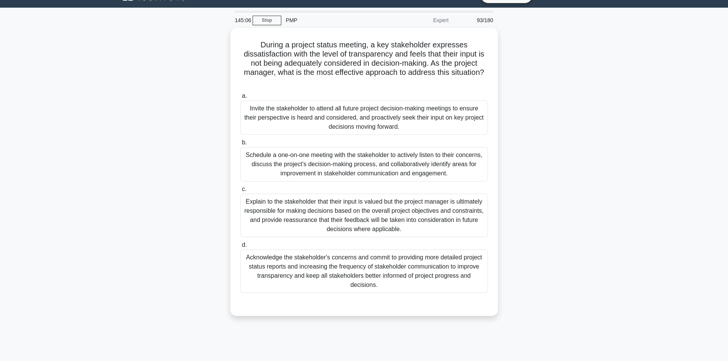
scroll to position [0, 0]
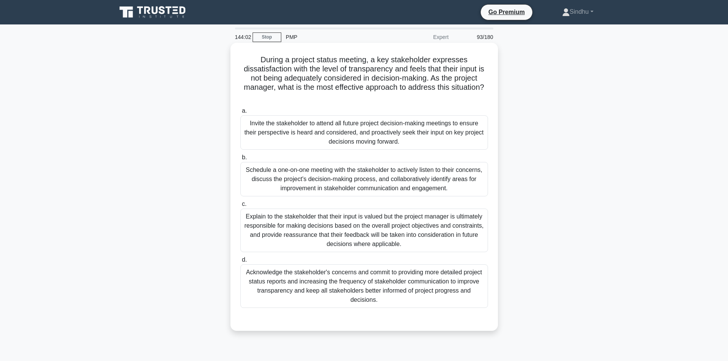
click at [330, 278] on div "Acknowledge the stakeholder's concerns and commit to providing more detailed pr…" at bounding box center [364, 287] width 248 height 44
click at [240, 263] on input "d. Acknowledge the stakeholder's concerns and commit to providing more detailed…" at bounding box center [240, 260] width 0 height 5
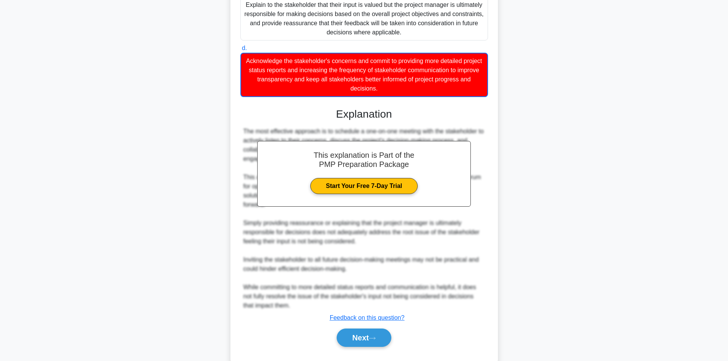
scroll to position [231, 0]
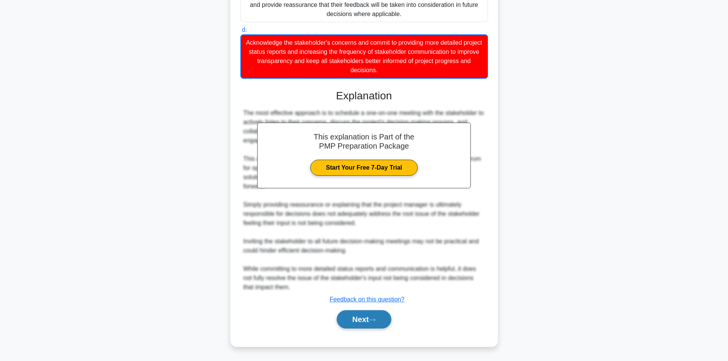
click at [354, 324] on button "Next" at bounding box center [364, 319] width 55 height 18
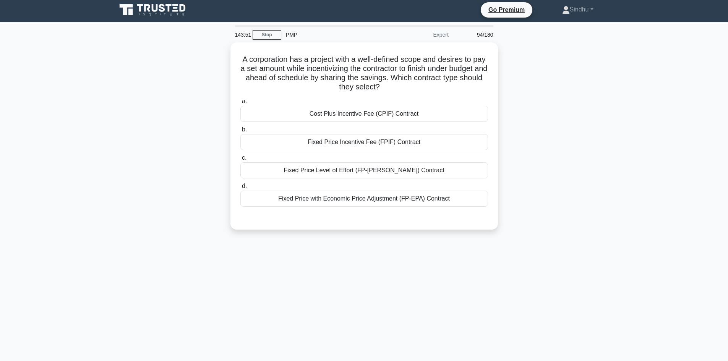
scroll to position [0, 0]
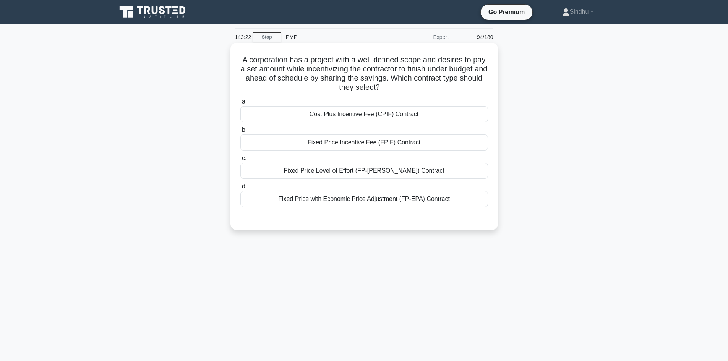
click at [394, 141] on div "Fixed Price Incentive Fee (FPIF) Contract" at bounding box center [364, 143] width 248 height 16
click at [240, 133] on input "b. Fixed Price Incentive Fee (FPIF) Contract" at bounding box center [240, 130] width 0 height 5
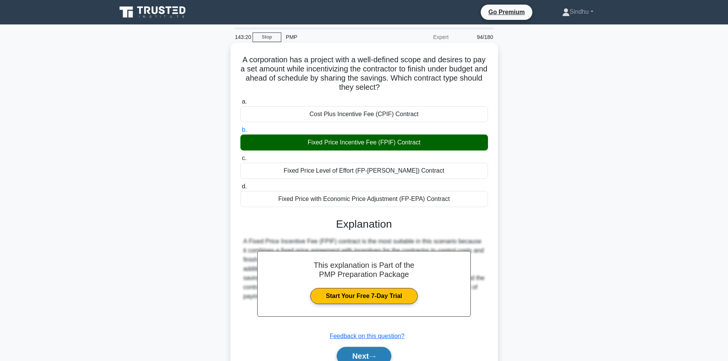
click at [357, 352] on button "Next" at bounding box center [364, 356] width 55 height 18
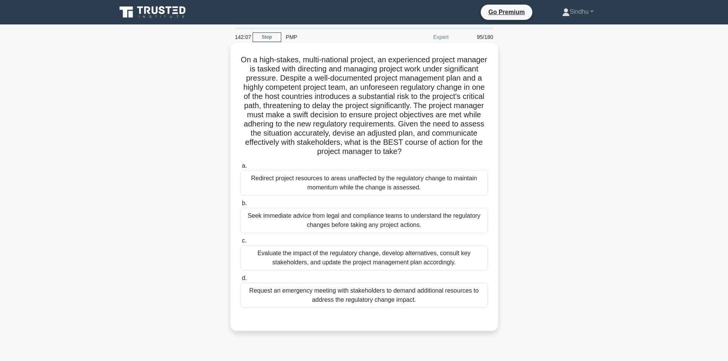
click at [346, 262] on div "Evaluate the impact of the regulatory change, develop alternatives, consult key…" at bounding box center [364, 257] width 248 height 25
click at [240, 244] on input "c. Evaluate the impact of the regulatory change, develop alternatives, consult …" at bounding box center [240, 241] width 0 height 5
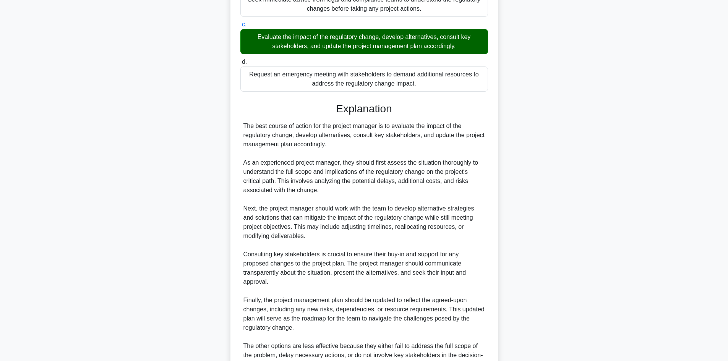
scroll to position [294, 0]
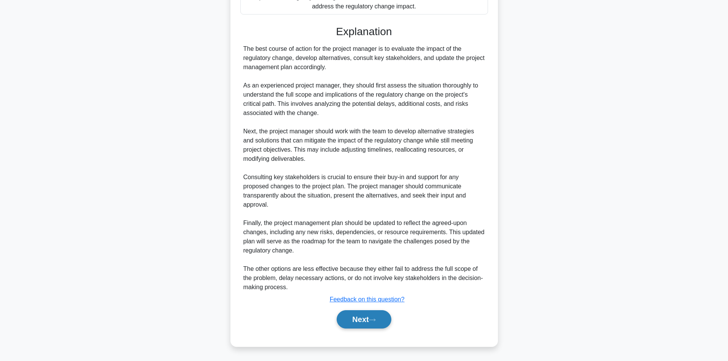
click at [355, 322] on button "Next" at bounding box center [364, 319] width 55 height 18
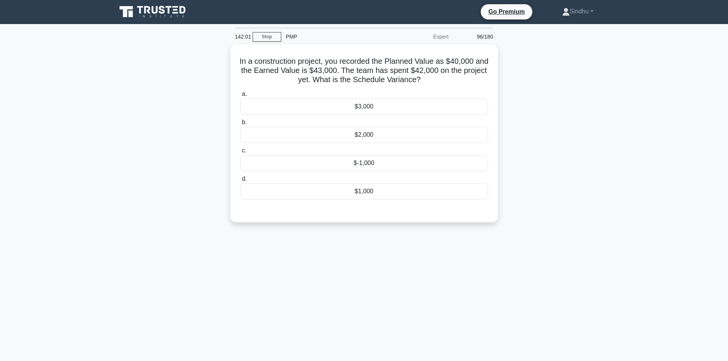
scroll to position [0, 0]
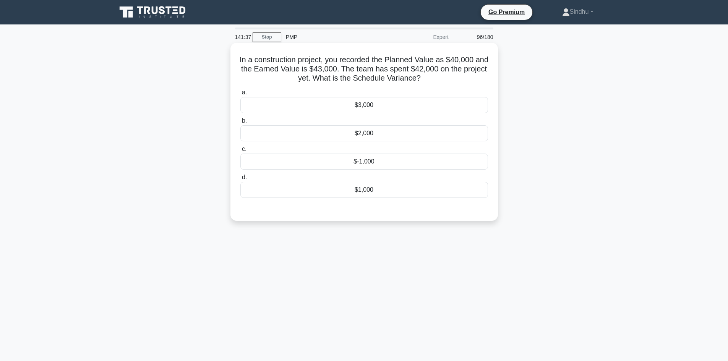
click at [401, 107] on div "$3,000" at bounding box center [364, 105] width 248 height 16
click at [240, 95] on input "a. $3,000" at bounding box center [240, 92] width 0 height 5
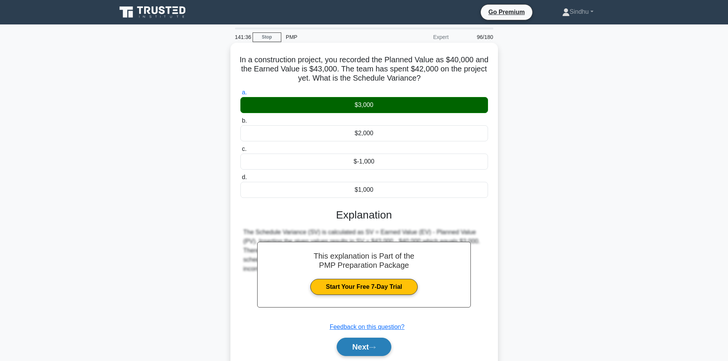
click at [358, 348] on button "Next" at bounding box center [364, 347] width 55 height 18
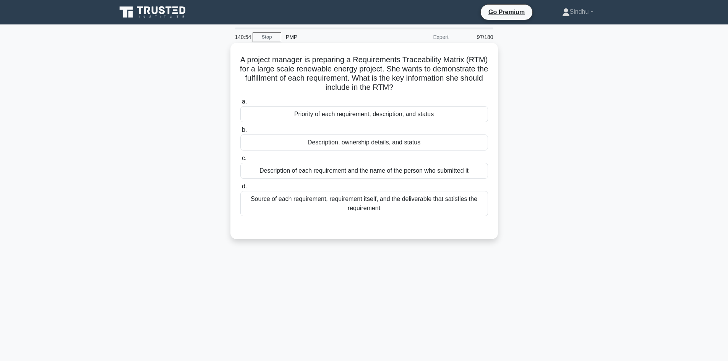
click at [410, 112] on div "Priority of each requirement, description, and status" at bounding box center [364, 114] width 248 height 16
click at [240, 104] on input "a. Priority of each requirement, description, and status" at bounding box center [240, 101] width 0 height 5
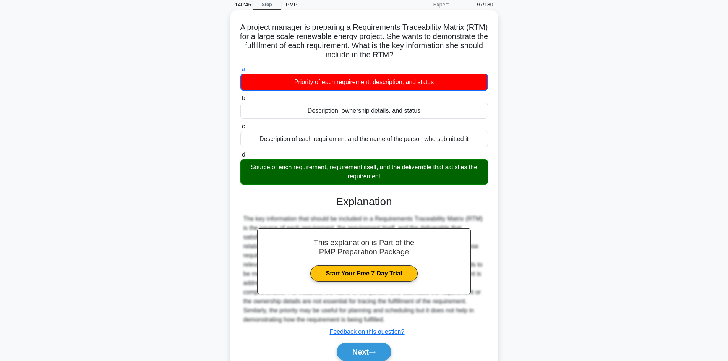
scroll to position [65, 0]
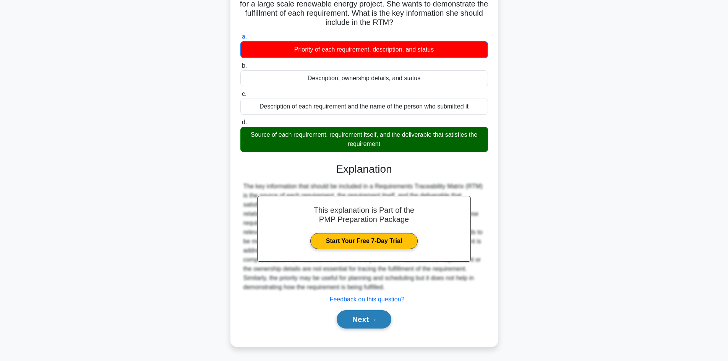
click at [368, 322] on button "Next" at bounding box center [364, 319] width 55 height 18
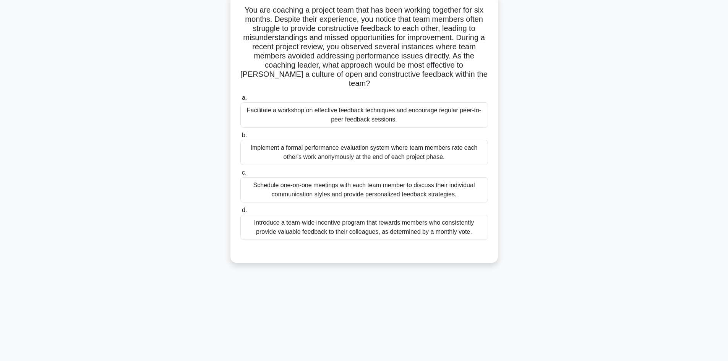
scroll to position [0, 0]
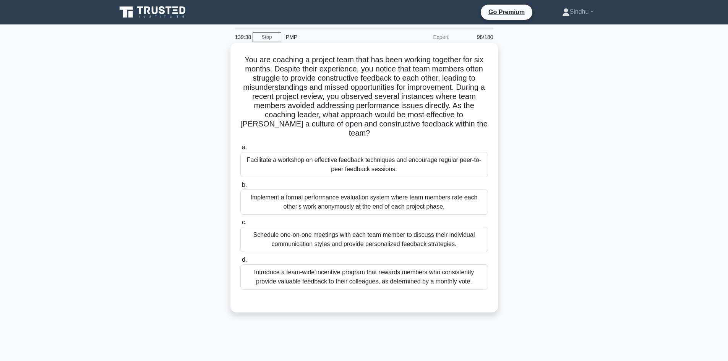
click at [401, 154] on div "Facilitate a workshop on effective feedback techniques and encourage regular pe…" at bounding box center [364, 164] width 248 height 25
click at [240, 150] on input "a. Facilitate a workshop on effective feedback techniques and encourage regular…" at bounding box center [240, 147] width 0 height 5
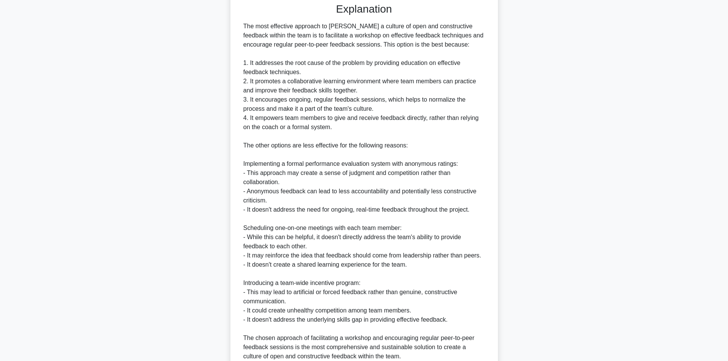
scroll to position [358, 0]
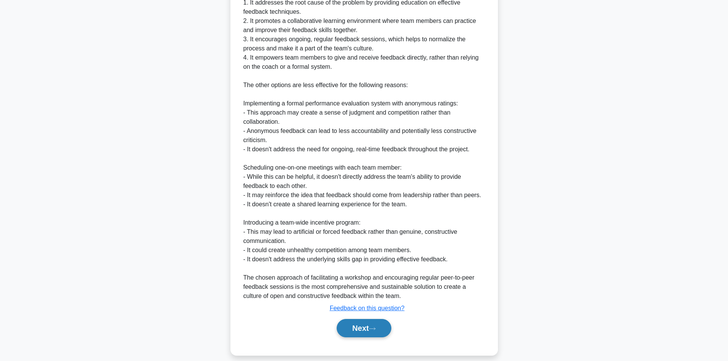
click at [349, 319] on button "Next" at bounding box center [364, 328] width 55 height 18
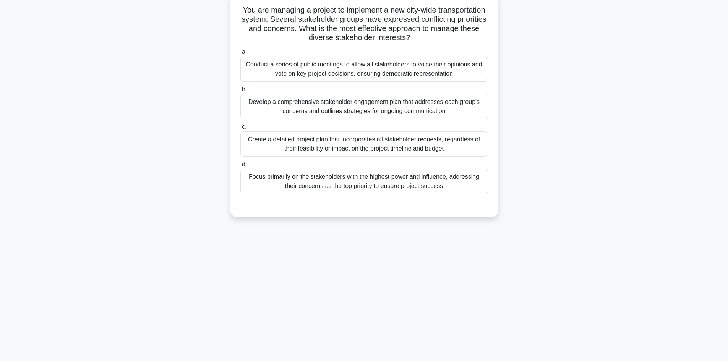
scroll to position [0, 0]
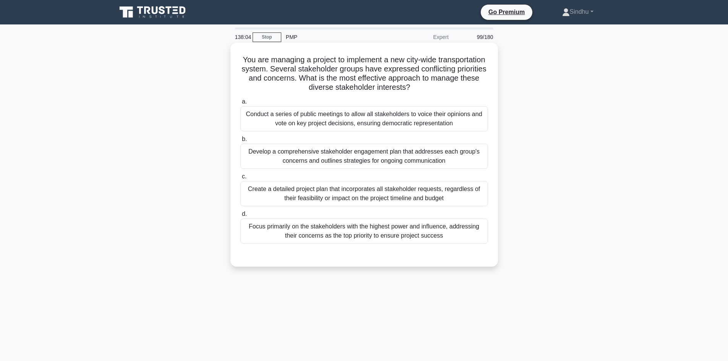
click at [401, 123] on div "Conduct a series of public meetings to allow all stakeholders to voice their op…" at bounding box center [364, 118] width 248 height 25
click at [240, 104] on input "a. Conduct a series of public meetings to allow all stakeholders to voice their…" at bounding box center [240, 101] width 0 height 5
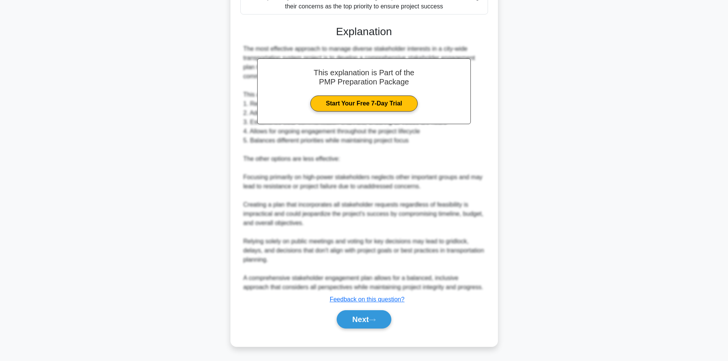
scroll to position [231, 0]
click at [347, 312] on button "Next" at bounding box center [364, 319] width 55 height 18
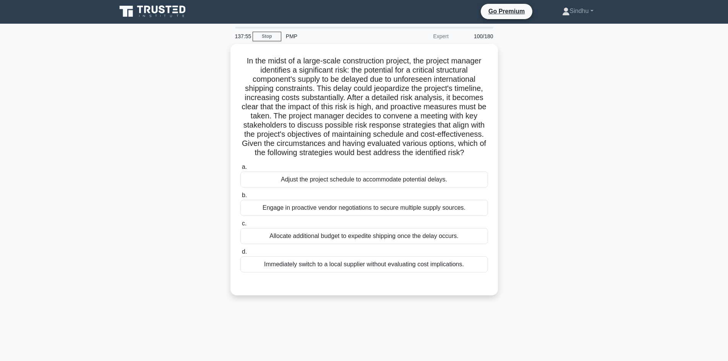
scroll to position [0, 0]
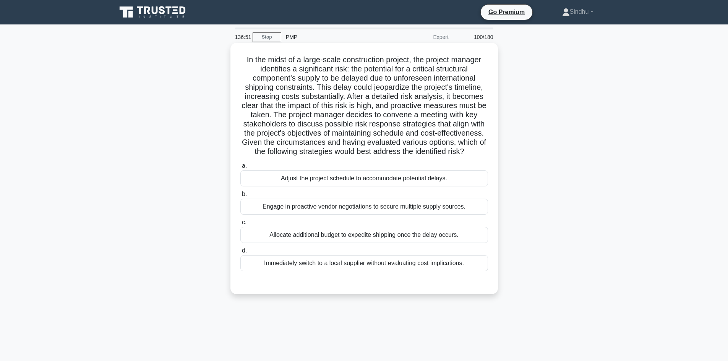
click at [396, 210] on div "Engage in proactive vendor negotiations to secure multiple supply sources." at bounding box center [364, 207] width 248 height 16
click at [240, 197] on input "b. Engage in proactive vendor negotiations to secure multiple supply sources." at bounding box center [240, 194] width 0 height 5
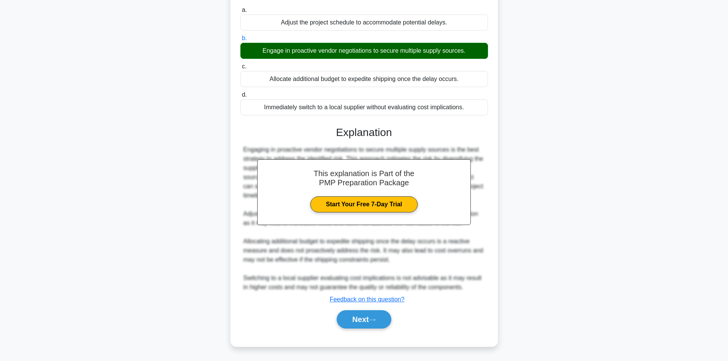
scroll to position [156, 0]
click at [351, 325] on button "Next" at bounding box center [364, 319] width 55 height 18
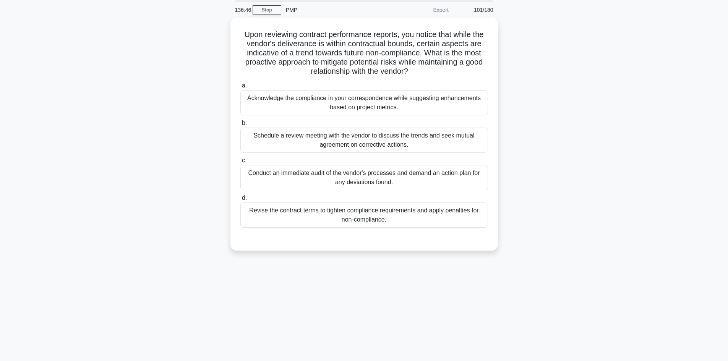
scroll to position [0, 0]
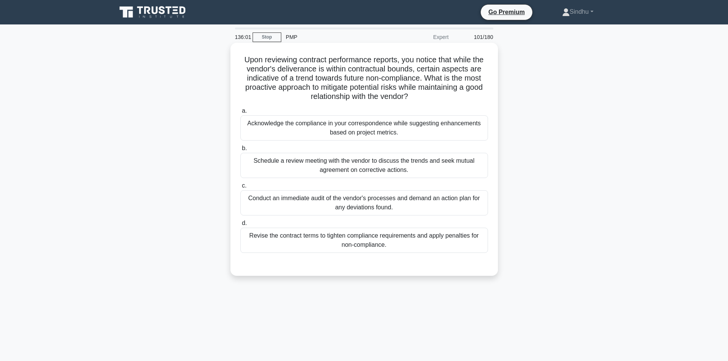
click at [393, 174] on div "Schedule a review meeting with the vendor to discuss the trends and seek mutual…" at bounding box center [364, 165] width 248 height 25
click at [387, 170] on div "Schedule a review meeting with the vendor to discuss the trends and seek mutual…" at bounding box center [364, 165] width 248 height 25
click at [240, 151] on input "b. Schedule a review meeting with the vendor to discuss the trends and seek mut…" at bounding box center [240, 148] width 0 height 5
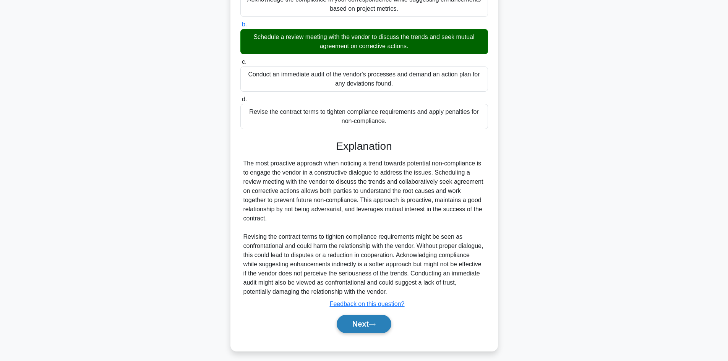
scroll to position [129, 0]
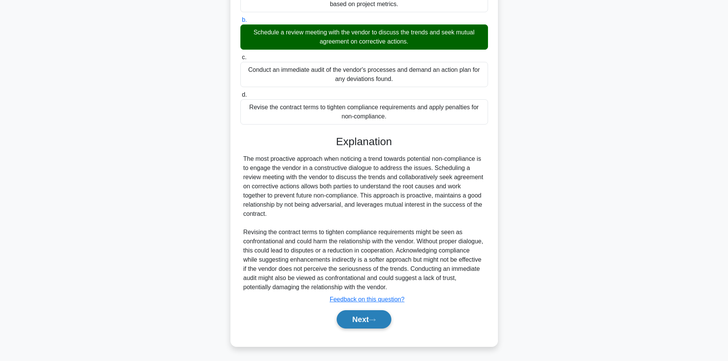
click at [359, 319] on button "Next" at bounding box center [364, 319] width 55 height 18
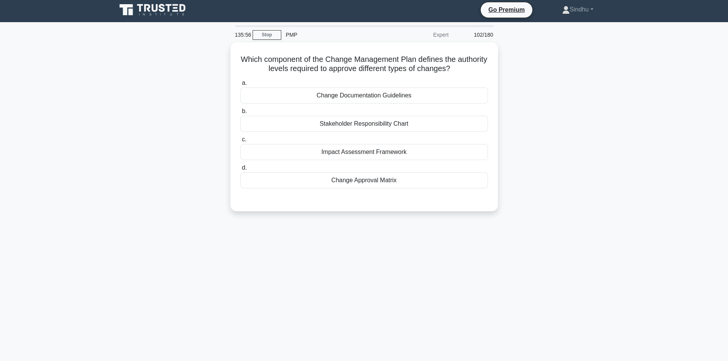
scroll to position [0, 0]
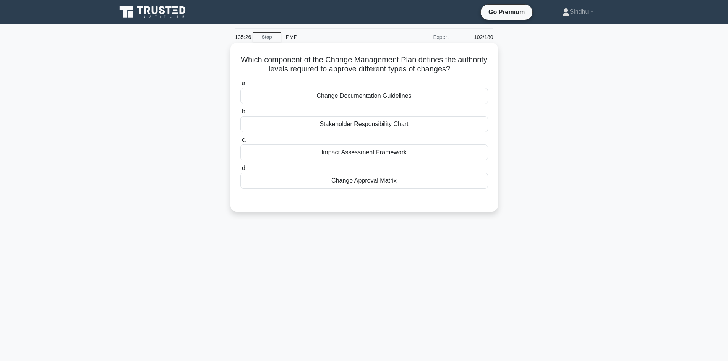
click at [378, 185] on div "Change Approval Matrix" at bounding box center [364, 181] width 248 height 16
click at [240, 171] on input "d. Change Approval Matrix" at bounding box center [240, 168] width 0 height 5
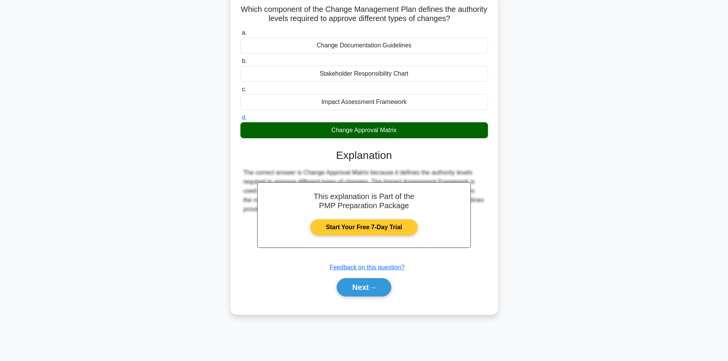
scroll to position [52, 0]
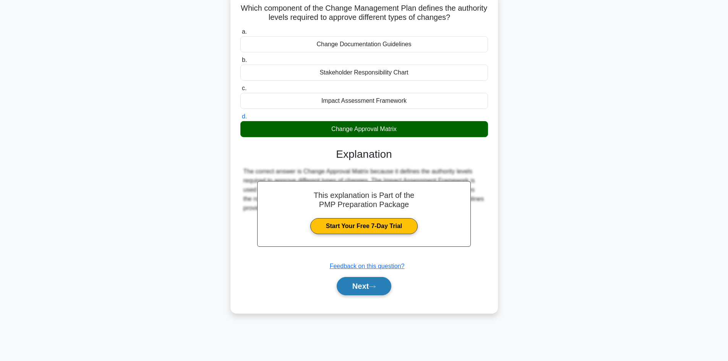
click at [351, 286] on button "Next" at bounding box center [364, 286] width 55 height 18
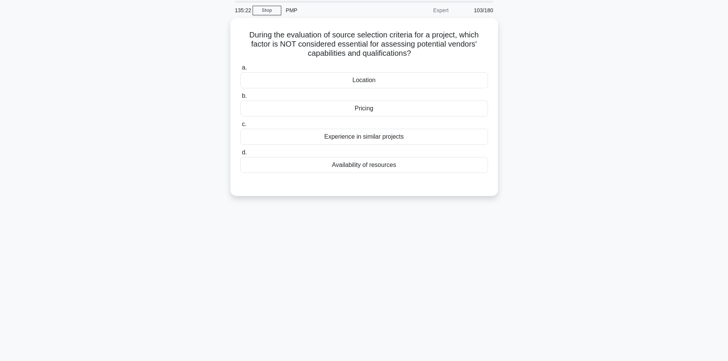
scroll to position [13, 0]
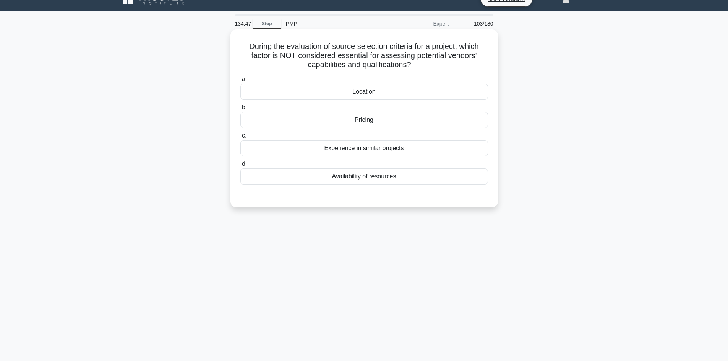
click at [367, 149] on div "Experience in similar projects" at bounding box center [364, 148] width 248 height 16
click at [240, 138] on input "c. Experience in similar projects" at bounding box center [240, 135] width 0 height 5
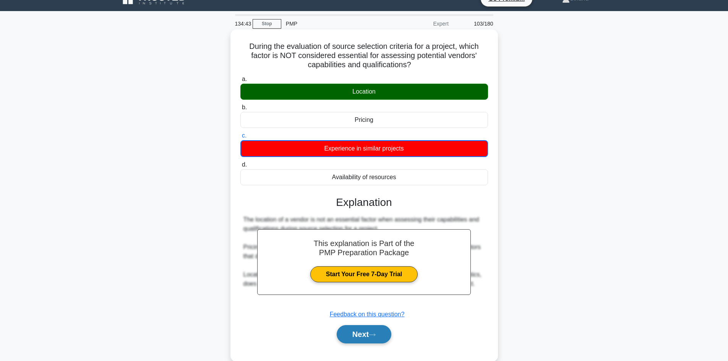
click at [356, 336] on button "Next" at bounding box center [364, 334] width 55 height 18
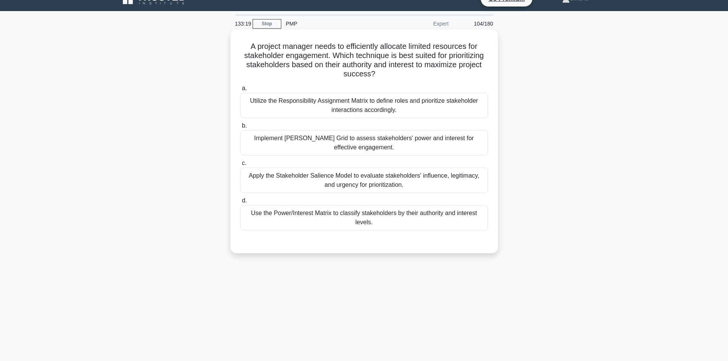
click at [352, 222] on div "Use the Power/Interest Matrix to classify stakeholders by their authority and i…" at bounding box center [364, 217] width 248 height 25
click at [240, 203] on input "d. Use the Power/Interest Matrix to classify stakeholders by their authority an…" at bounding box center [240, 200] width 0 height 5
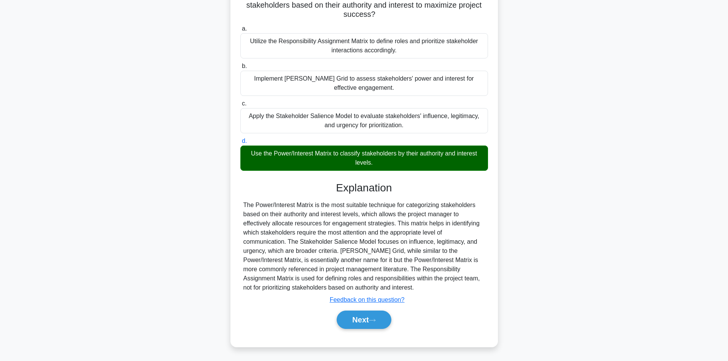
scroll to position [74, 0]
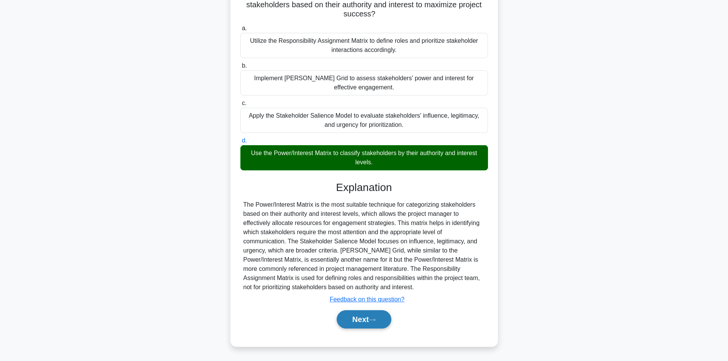
click at [354, 319] on button "Next" at bounding box center [364, 319] width 55 height 18
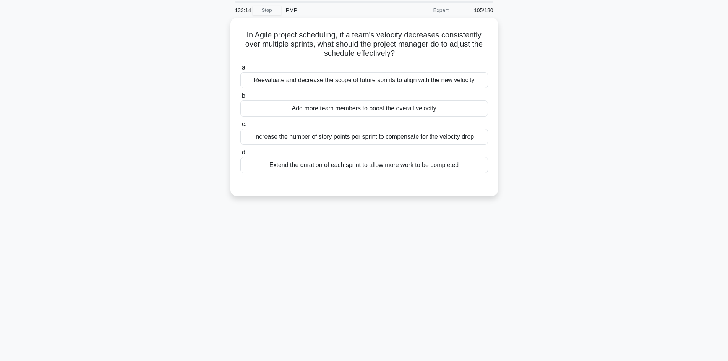
scroll to position [13, 0]
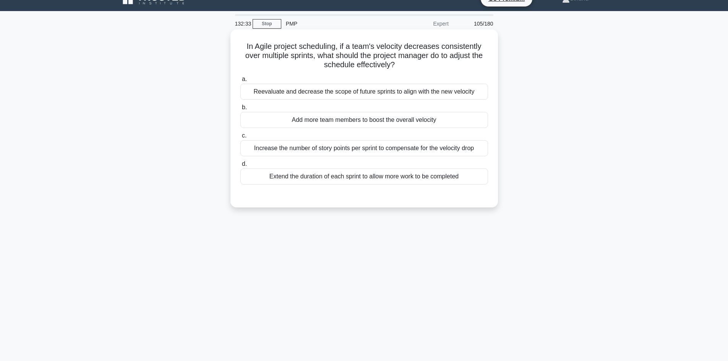
click at [416, 94] on div "Reevaluate and decrease the scope of future sprints to align with the new veloc…" at bounding box center [364, 92] width 248 height 16
click at [240, 82] on input "a. Reevaluate and decrease the scope of future sprints to align with the new ve…" at bounding box center [240, 79] width 0 height 5
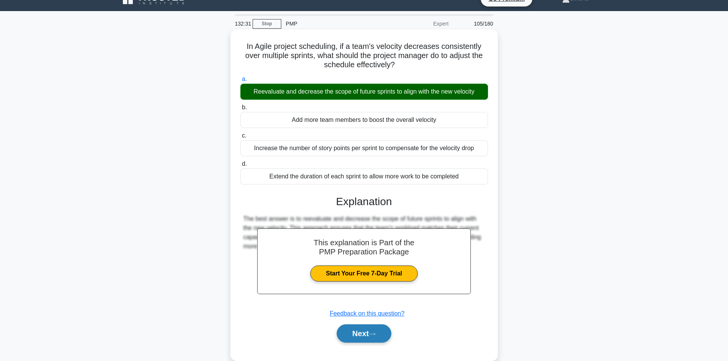
click at [355, 334] on button "Next" at bounding box center [364, 334] width 55 height 18
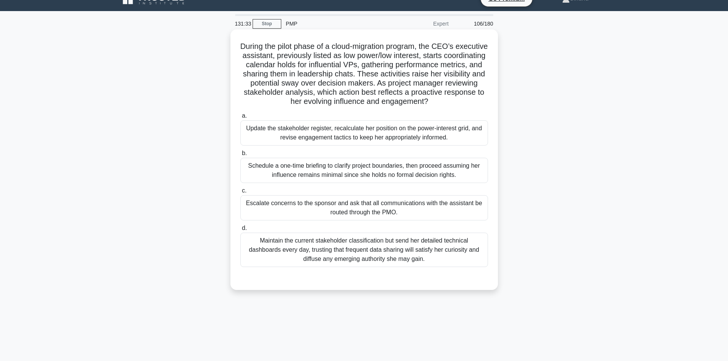
click at [321, 125] on div "Update the stakeholder register, recalculate her position on the power-interest…" at bounding box center [364, 132] width 248 height 25
click at [240, 119] on input "a. Update the stakeholder register, recalculate her position on the power-inter…" at bounding box center [240, 116] width 0 height 5
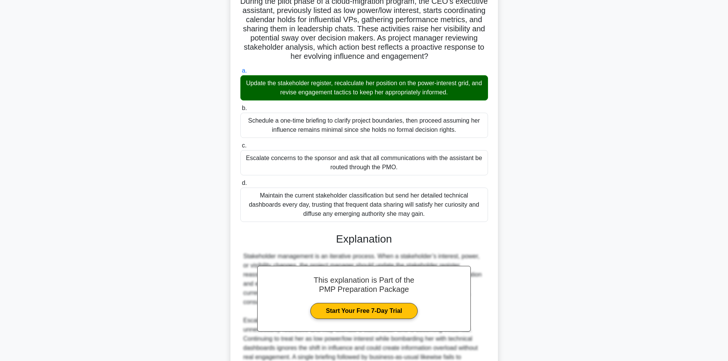
scroll to position [138, 0]
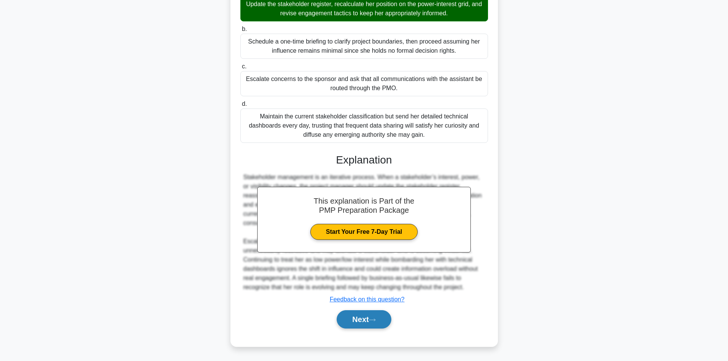
click at [364, 325] on button "Next" at bounding box center [364, 319] width 55 height 18
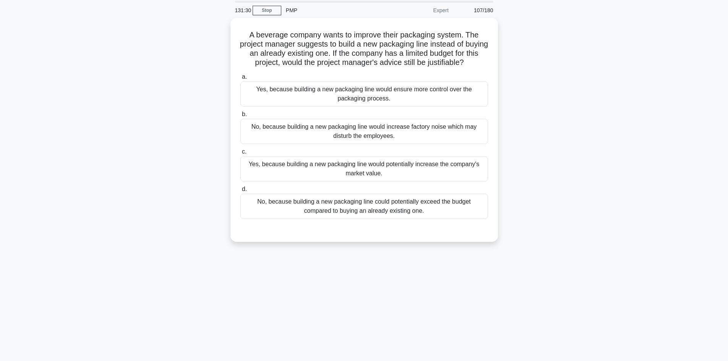
scroll to position [13, 0]
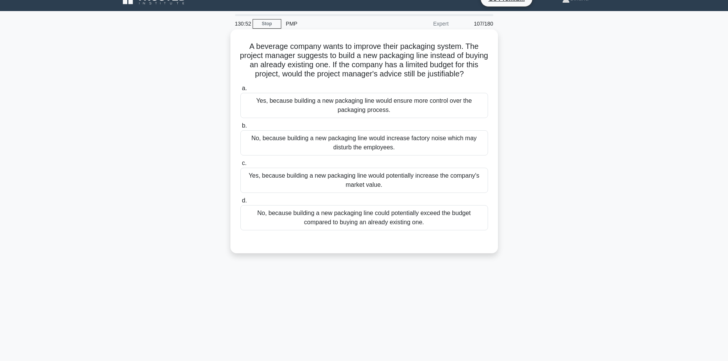
click at [354, 220] on div "No, because building a new packaging line could potentially exceed the budget c…" at bounding box center [364, 217] width 248 height 25
click at [240, 203] on input "d. No, because building a new packaging line could potentially exceed the budge…" at bounding box center [240, 200] width 0 height 5
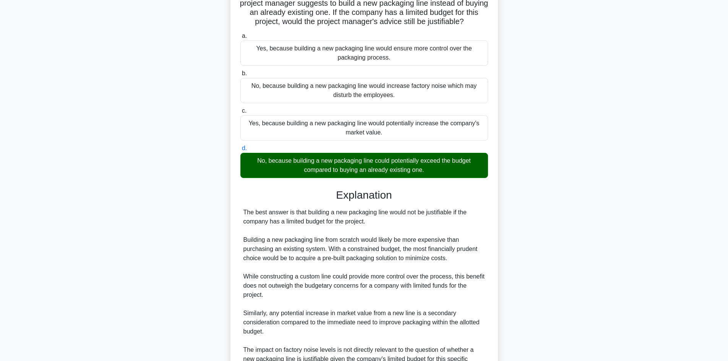
scroll to position [147, 0]
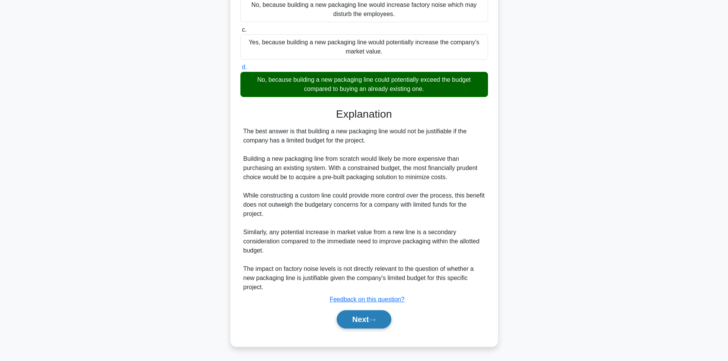
click at [351, 319] on button "Next" at bounding box center [364, 319] width 55 height 18
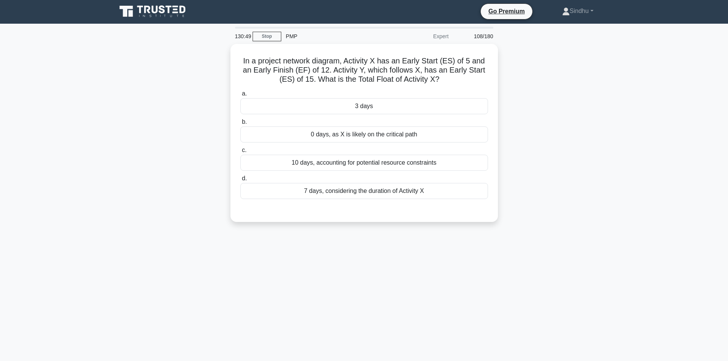
scroll to position [0, 0]
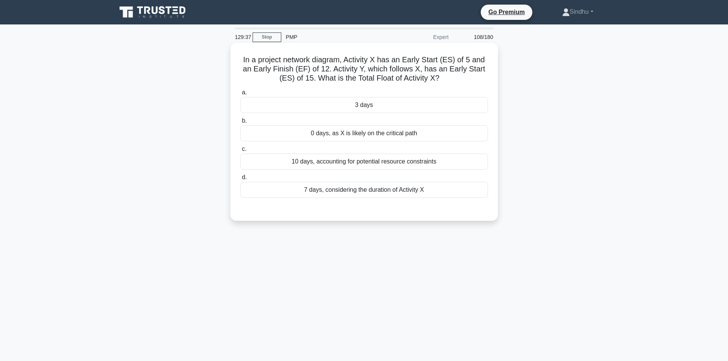
click at [416, 188] on div "7 days, considering the duration of Activity X" at bounding box center [364, 190] width 248 height 16
click at [240, 180] on input "d. 7 days, considering the duration of Activity X" at bounding box center [240, 177] width 0 height 5
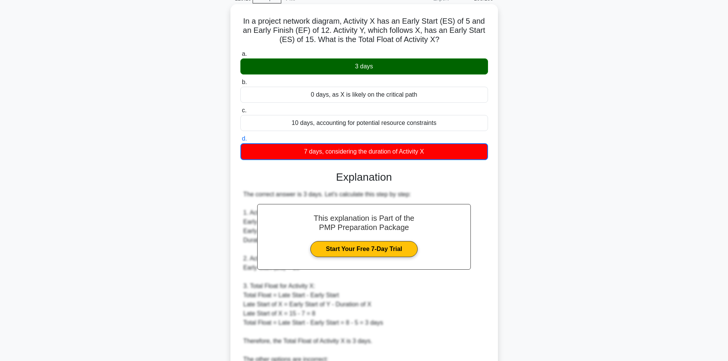
scroll to position [153, 0]
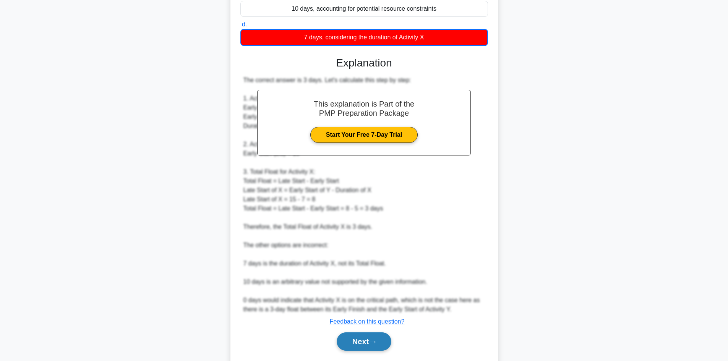
click at [352, 342] on button "Next" at bounding box center [364, 342] width 55 height 18
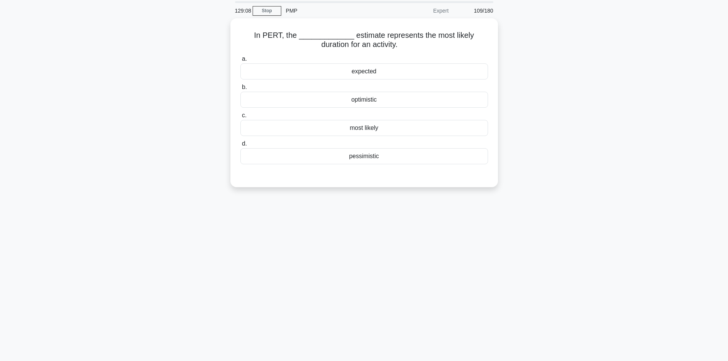
scroll to position [0, 0]
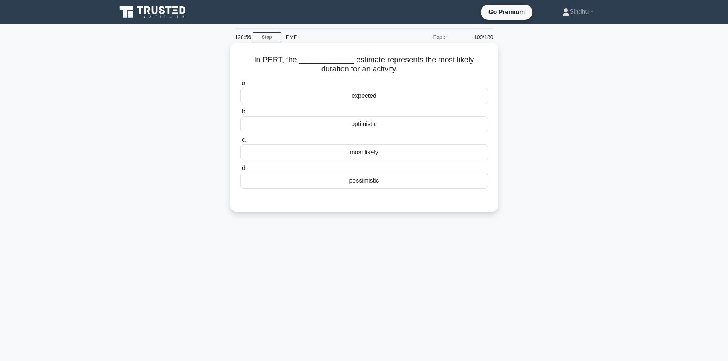
click at [364, 152] on div "most likely" at bounding box center [364, 153] width 248 height 16
click at [240, 143] on input "c. most likely" at bounding box center [240, 140] width 0 height 5
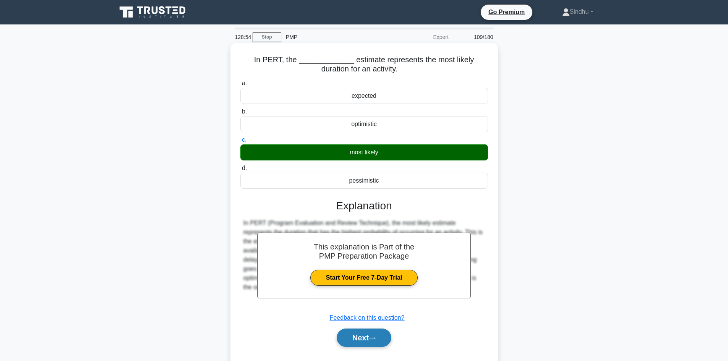
click at [370, 335] on button "Next" at bounding box center [364, 338] width 55 height 18
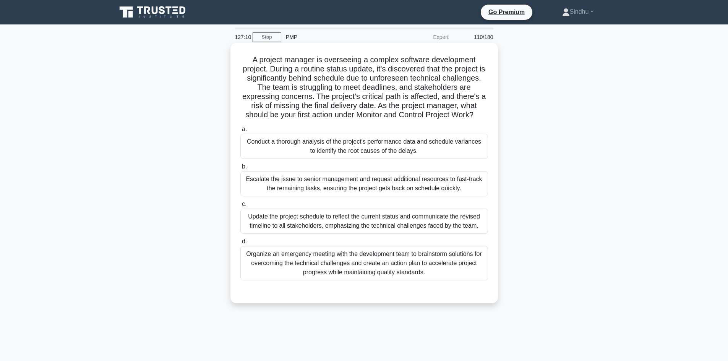
click at [387, 270] on div "Organize an emergency meeting with the development team to brainstorm solutions…" at bounding box center [364, 263] width 248 height 34
click at [240, 244] on input "d. Organize an emergency meeting with the development team to brainstorm soluti…" at bounding box center [240, 241] width 0 height 5
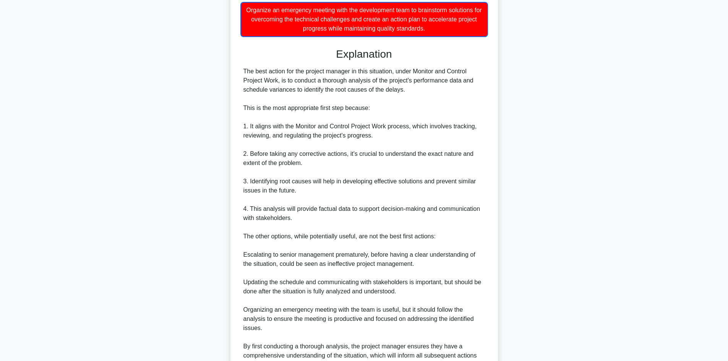
scroll to position [322, 0]
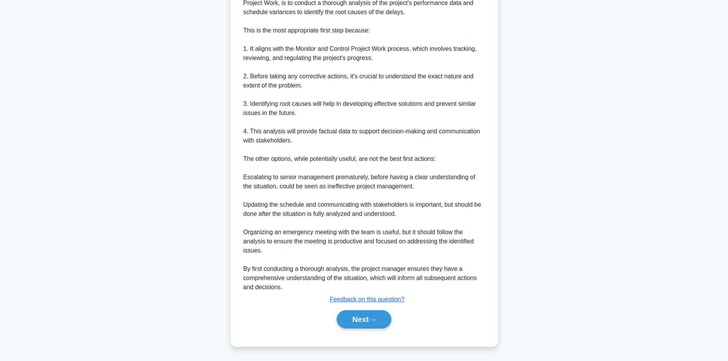
click at [362, 320] on button "Next" at bounding box center [364, 319] width 55 height 18
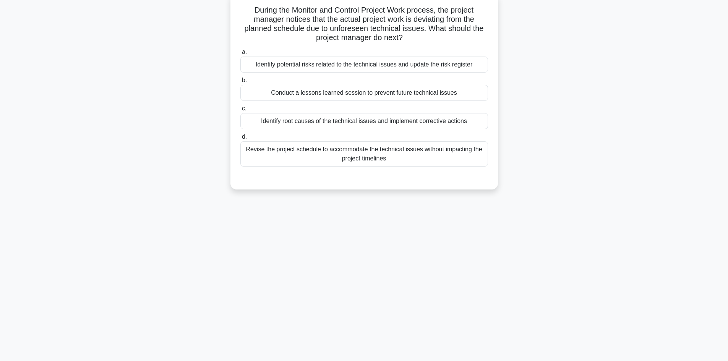
scroll to position [0, 0]
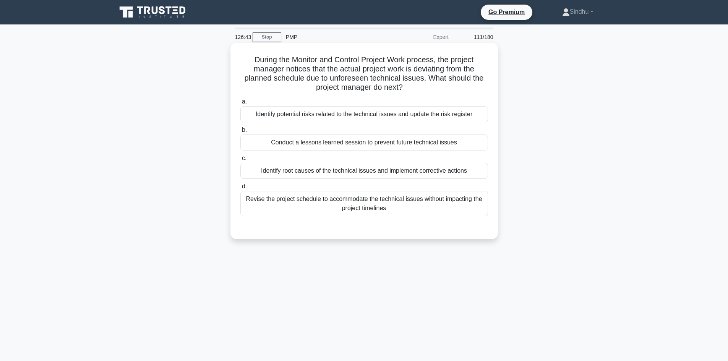
click at [366, 172] on div "Identify root causes of the technical issues and implement corrective actions" at bounding box center [364, 171] width 248 height 16
click at [240, 161] on input "c. Identify root causes of the technical issues and implement corrective actions" at bounding box center [240, 158] width 0 height 5
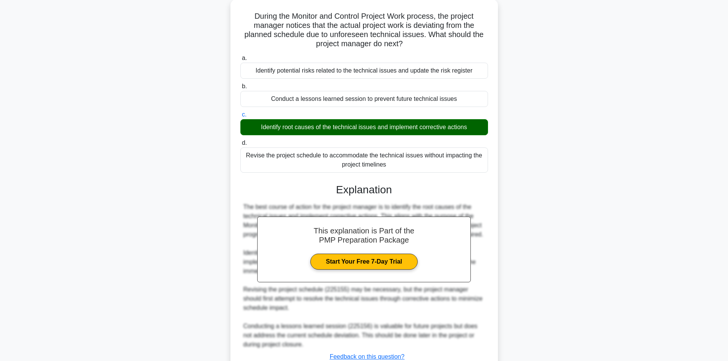
scroll to position [101, 0]
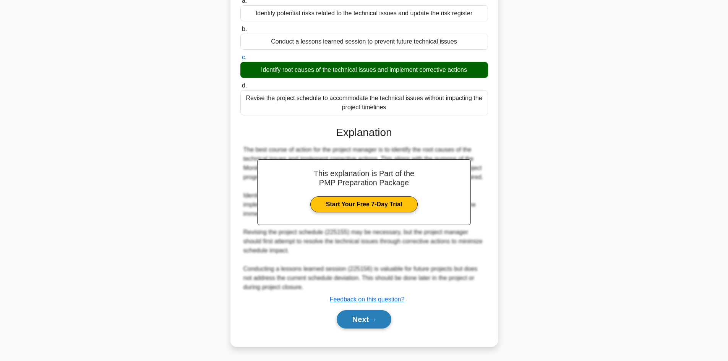
click at [346, 315] on button "Next" at bounding box center [364, 319] width 55 height 18
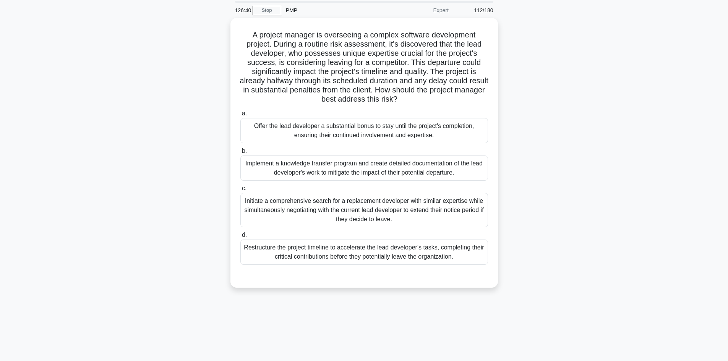
scroll to position [13, 0]
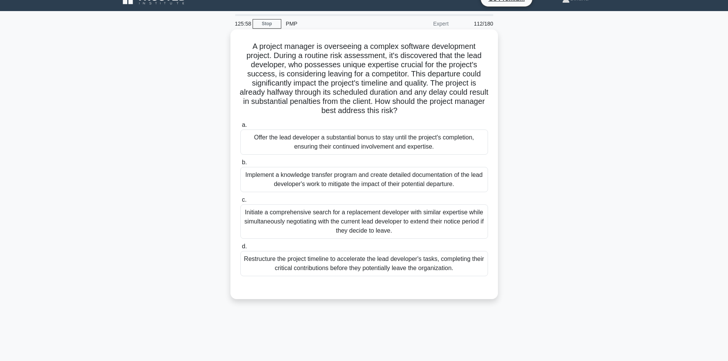
click at [373, 175] on div "Implement a knowledge transfer program and create detailed documentation of the…" at bounding box center [364, 179] width 248 height 25
click at [240, 165] on input "b. Implement a knowledge transfer program and create detailed documentation of …" at bounding box center [240, 162] width 0 height 5
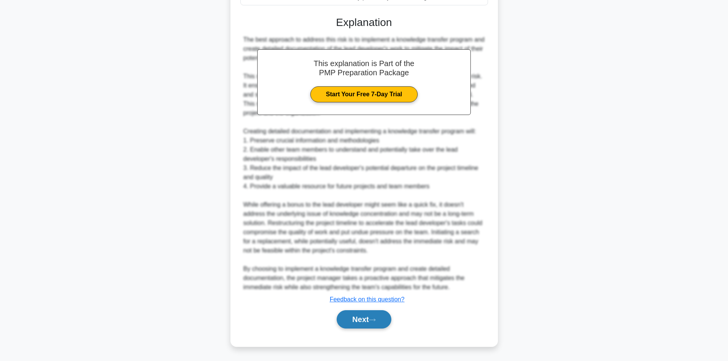
click at [358, 323] on button "Next" at bounding box center [364, 319] width 55 height 18
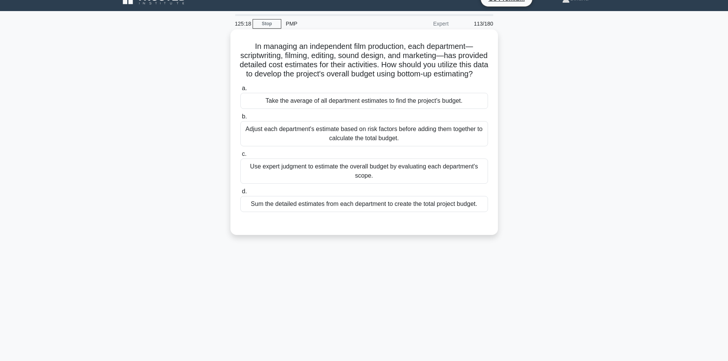
click at [375, 212] on div "Sum the detailed estimates from each department to create the total project bud…" at bounding box center [364, 204] width 248 height 16
click at [240, 194] on input "d. Sum the detailed estimates from each department to create the total project …" at bounding box center [240, 191] width 0 height 5
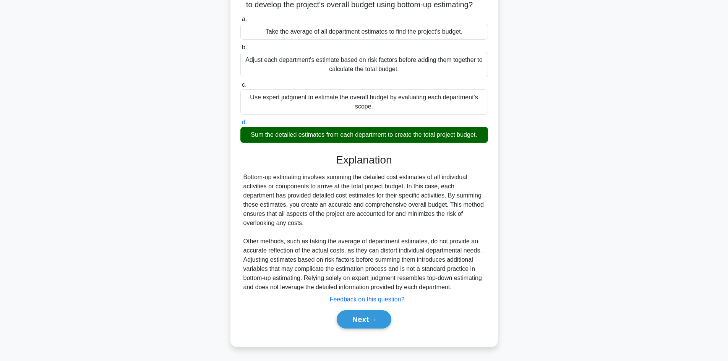
scroll to position [92, 0]
click at [356, 318] on button "Next" at bounding box center [364, 319] width 55 height 18
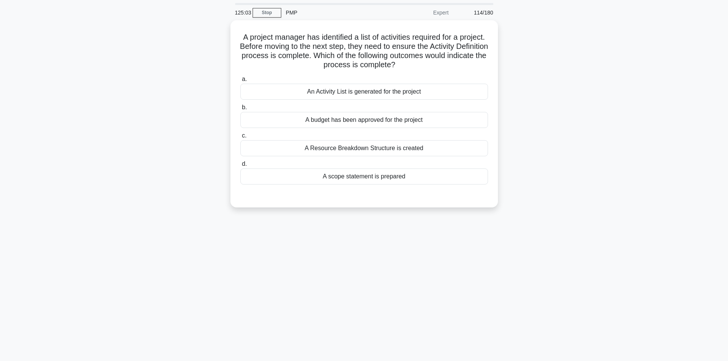
scroll to position [0, 0]
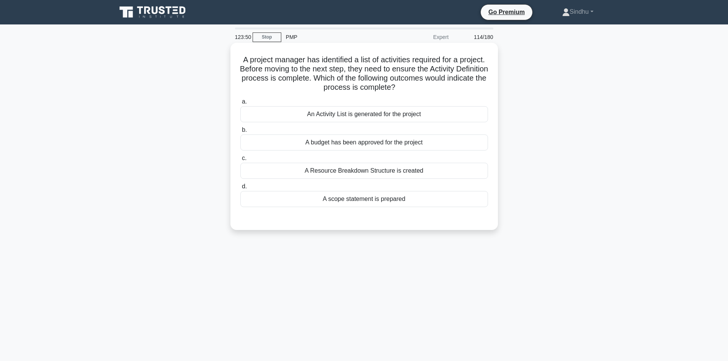
click at [350, 118] on div "An Activity List is generated for the project" at bounding box center [364, 114] width 248 height 16
click at [240, 104] on input "a. An Activity List is generated for the project" at bounding box center [240, 101] width 0 height 5
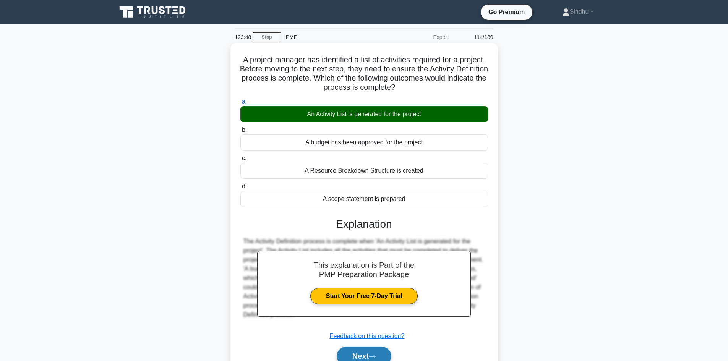
click at [361, 352] on button "Next" at bounding box center [364, 356] width 55 height 18
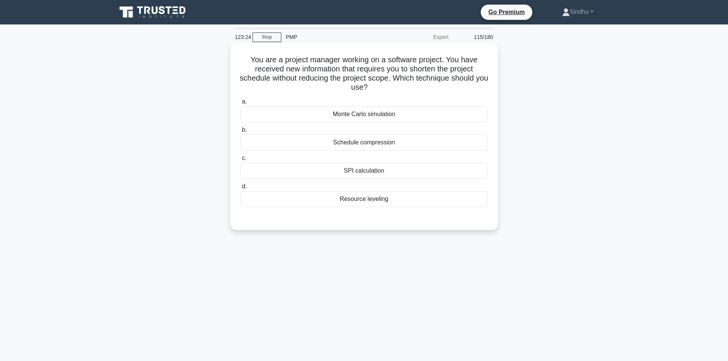
click at [361, 145] on div "Schedule compression" at bounding box center [364, 143] width 248 height 16
click at [240, 133] on input "b. Schedule compression" at bounding box center [240, 130] width 0 height 5
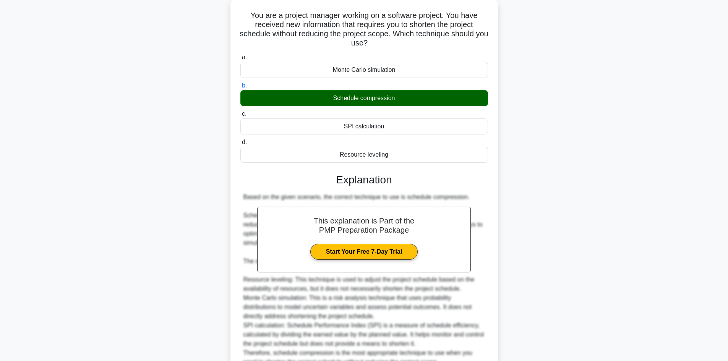
scroll to position [115, 0]
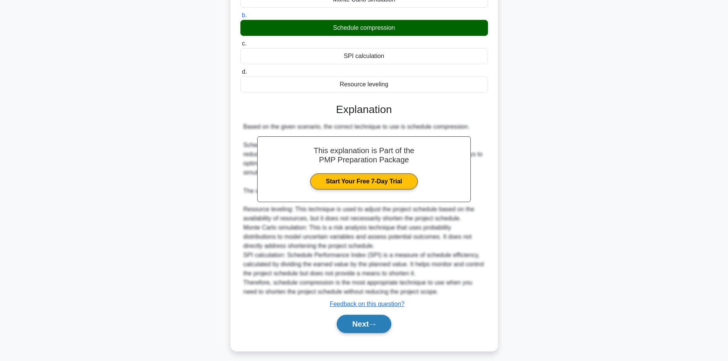
click at [347, 319] on button "Next" at bounding box center [364, 324] width 55 height 18
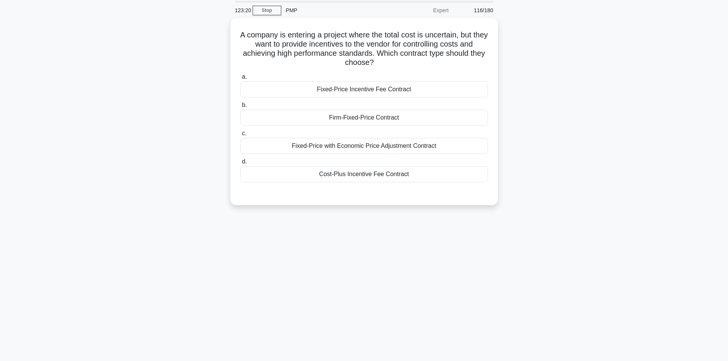
scroll to position [13, 0]
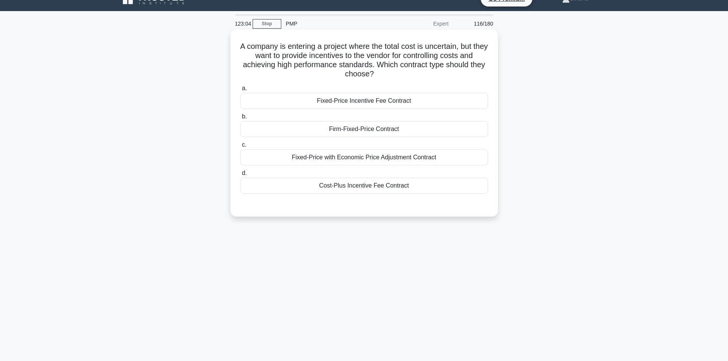
click at [353, 105] on div "Fixed-Price Incentive Fee Contract" at bounding box center [364, 101] width 248 height 16
click at [240, 91] on input "a. Fixed-Price Incentive Fee Contract" at bounding box center [240, 88] width 0 height 5
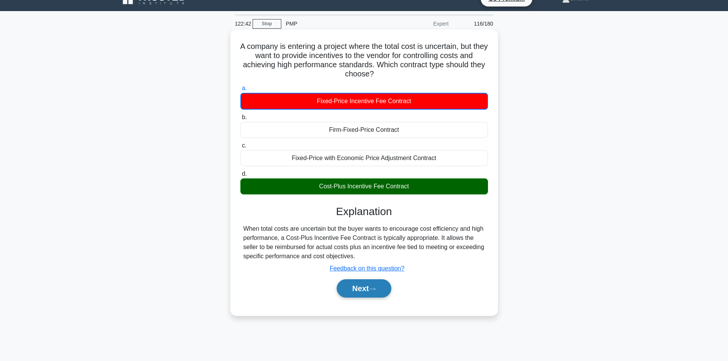
click at [365, 284] on button "Next" at bounding box center [364, 288] width 55 height 18
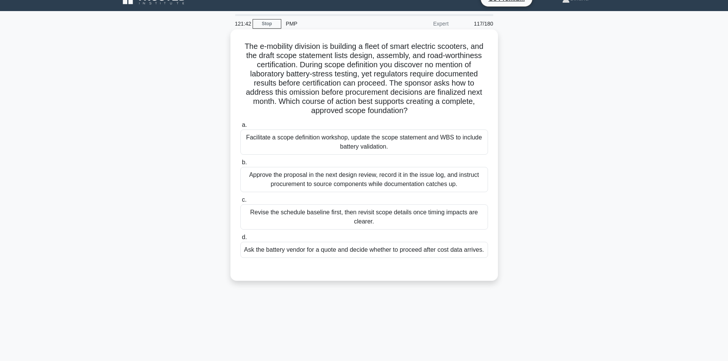
click at [386, 151] on div "Facilitate a scope definition workshop, update the scope statement and WBS to i…" at bounding box center [364, 142] width 248 height 25
click at [240, 128] on input "a. Facilitate a scope definition workshop, update the scope statement and WBS t…" at bounding box center [240, 125] width 0 height 5
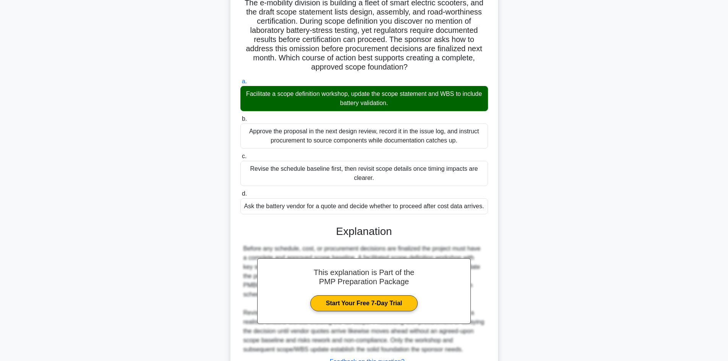
scroll to position [120, 0]
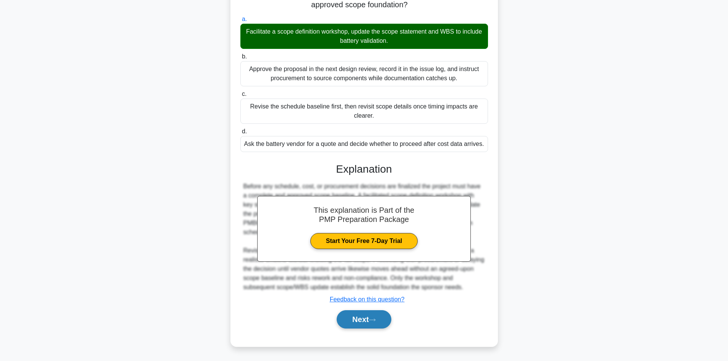
click at [364, 317] on button "Next" at bounding box center [364, 319] width 55 height 18
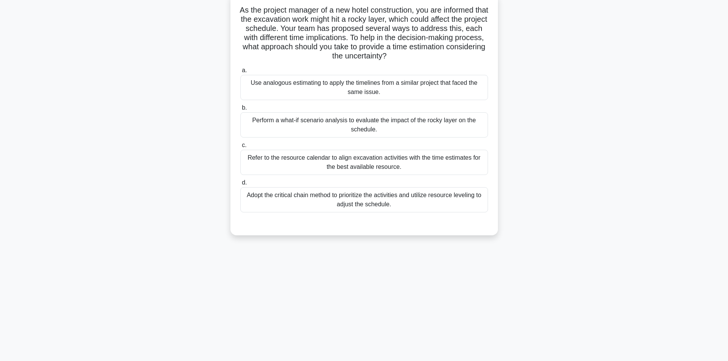
scroll to position [0, 0]
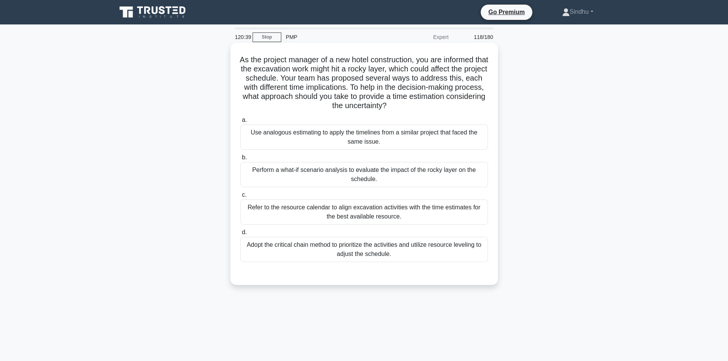
click at [393, 182] on div "Perform a what-if scenario analysis to evaluate the impact of the rocky layer o…" at bounding box center [364, 174] width 248 height 25
click at [240, 160] on input "b. Perform a what-if scenario analysis to evaluate the impact of the rocky laye…" at bounding box center [240, 157] width 0 height 5
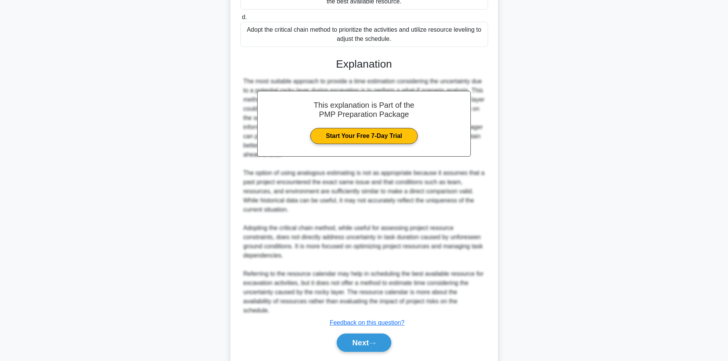
scroll to position [239, 0]
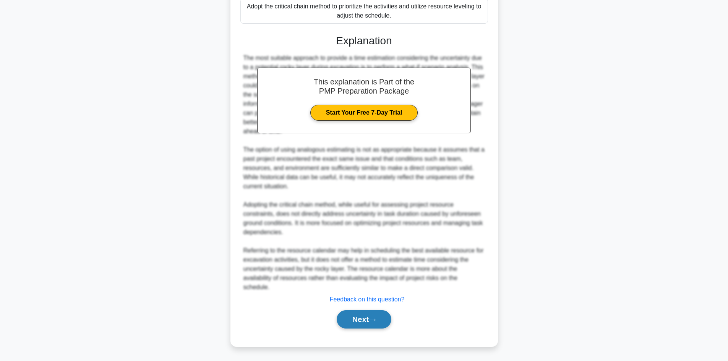
click at [361, 318] on button "Next" at bounding box center [364, 319] width 55 height 18
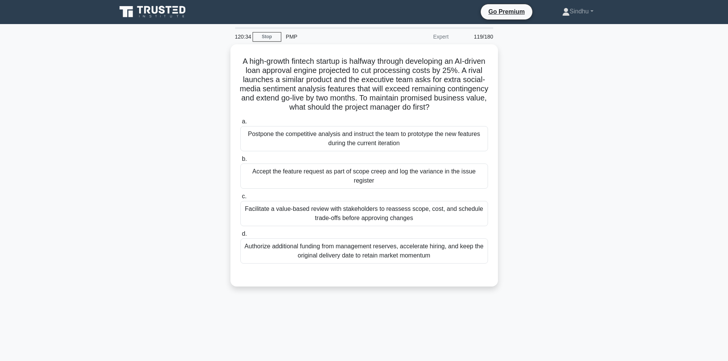
scroll to position [0, 0]
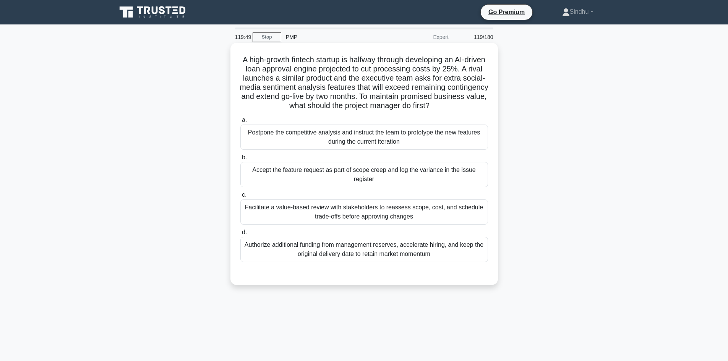
click at [371, 219] on div "Facilitate a value-based review with stakeholders to reassess scope, cost, and …" at bounding box center [364, 212] width 248 height 25
click at [240, 198] on input "c. Facilitate a value-based review with stakeholders to reassess scope, cost, a…" at bounding box center [240, 195] width 0 height 5
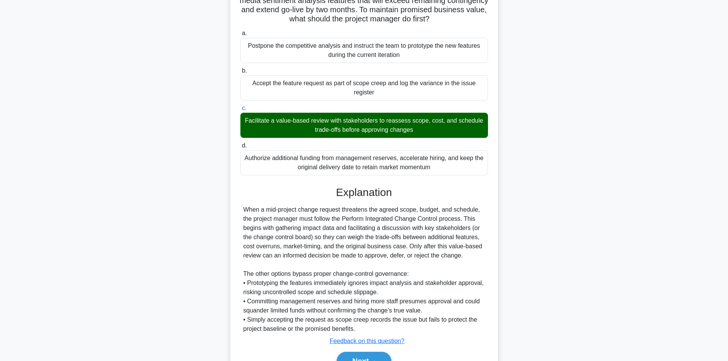
scroll to position [129, 0]
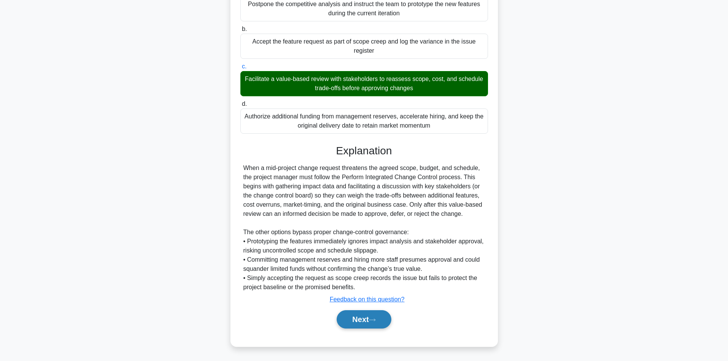
click at [346, 316] on button "Next" at bounding box center [364, 319] width 55 height 18
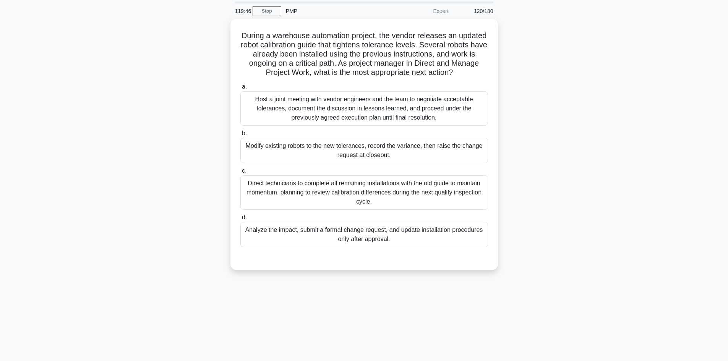
scroll to position [0, 0]
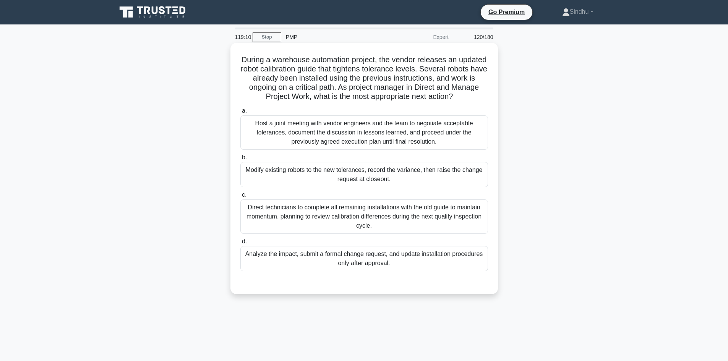
click at [356, 271] on div "Analyze the impact, submit a formal change request, and update installation pro…" at bounding box center [364, 258] width 248 height 25
click at [240, 244] on input "d. Analyze the impact, submit a formal change request, and update installation …" at bounding box center [240, 241] width 0 height 5
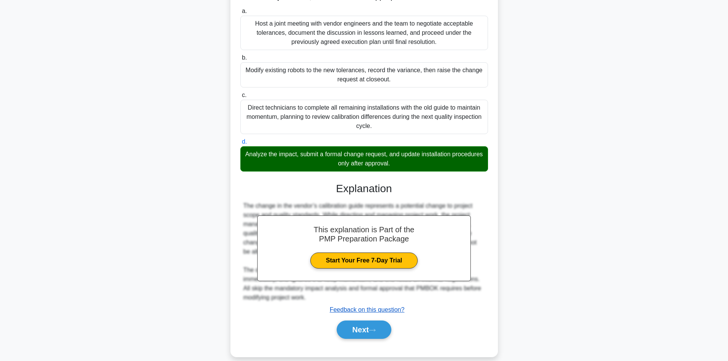
scroll to position [110, 0]
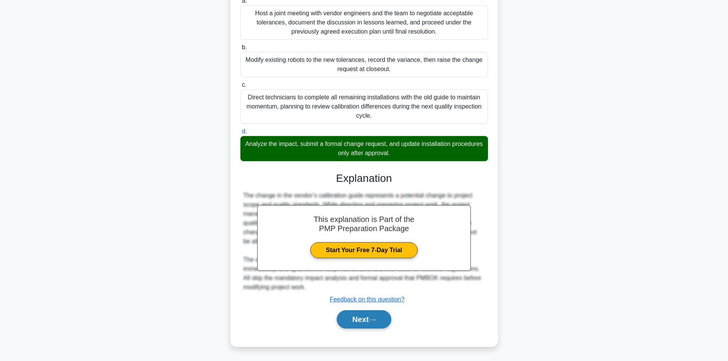
click at [340, 315] on button "Next" at bounding box center [364, 319] width 55 height 18
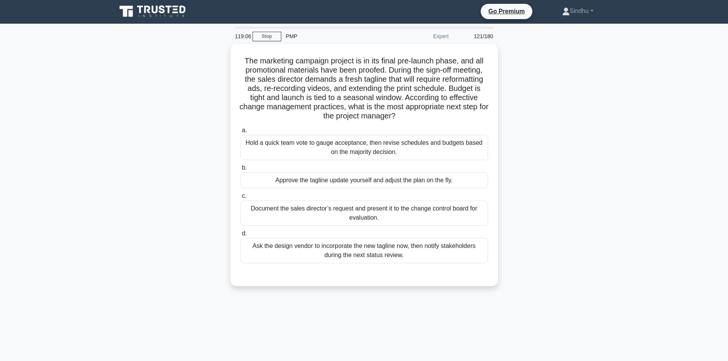
scroll to position [0, 0]
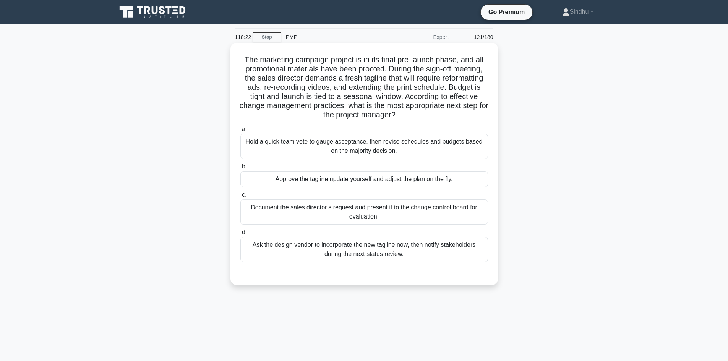
click at [270, 212] on div "Document the sales director’s request and present it to the change control boar…" at bounding box center [364, 212] width 248 height 25
click at [240, 198] on input "c. Document the sales director’s request and present it to the change control b…" at bounding box center [240, 195] width 0 height 5
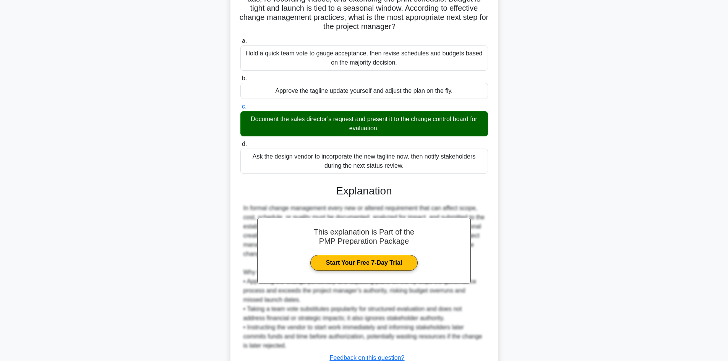
scroll to position [147, 0]
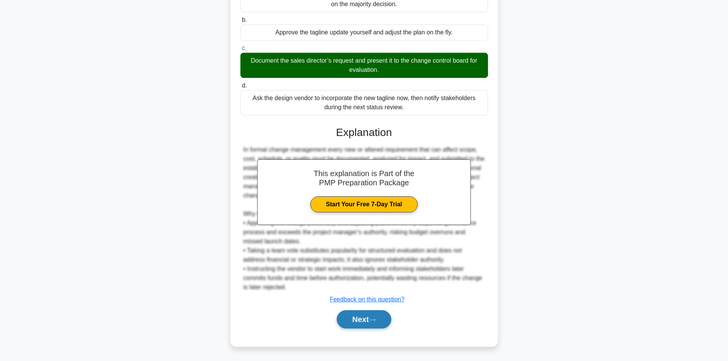
click at [355, 322] on button "Next" at bounding box center [364, 319] width 55 height 18
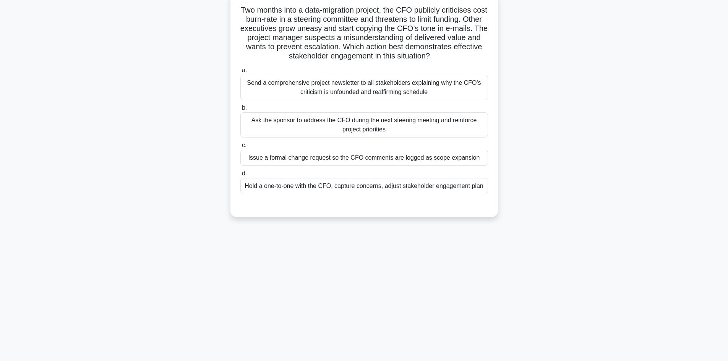
scroll to position [13, 0]
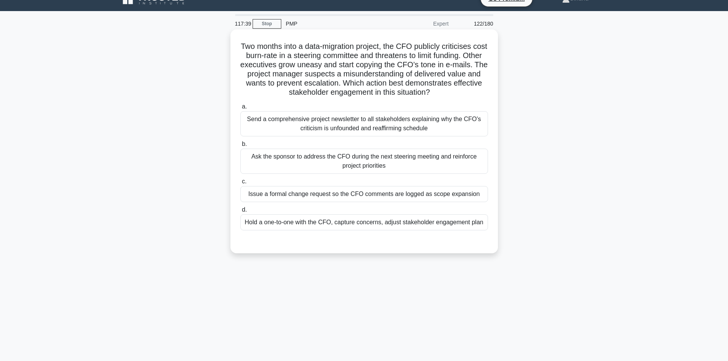
click at [310, 215] on div "Hold a one-to-one with the CFO, capture concerns, adjust stakeholder engagement…" at bounding box center [364, 222] width 248 height 16
click at [240, 213] on input "d. Hold a one-to-one with the CFO, capture concerns, adjust stakeholder engagem…" at bounding box center [240, 210] width 0 height 5
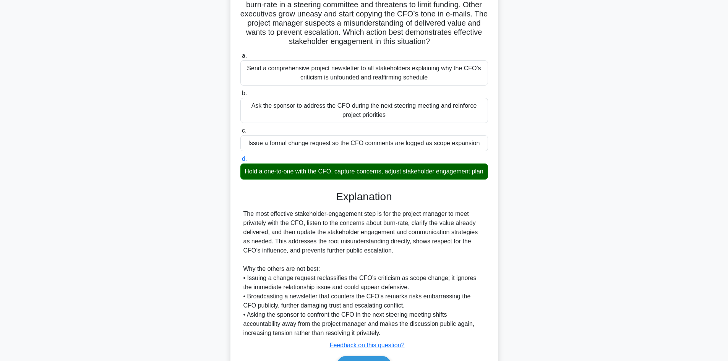
scroll to position [120, 0]
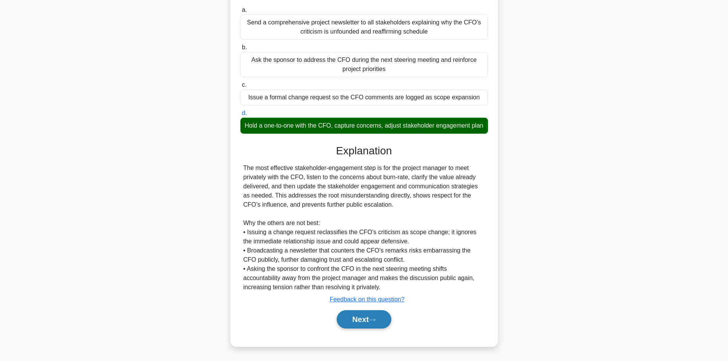
click at [351, 318] on button "Next" at bounding box center [364, 319] width 55 height 18
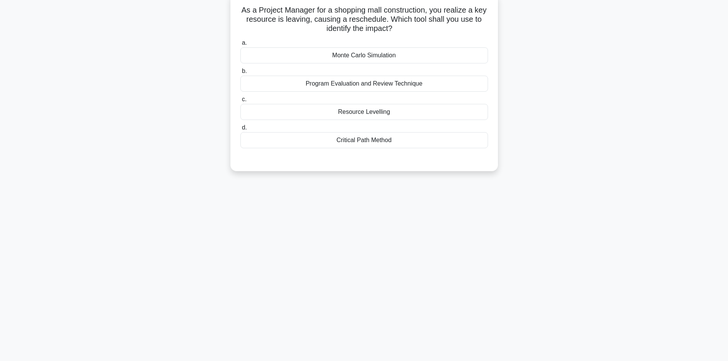
scroll to position [0, 0]
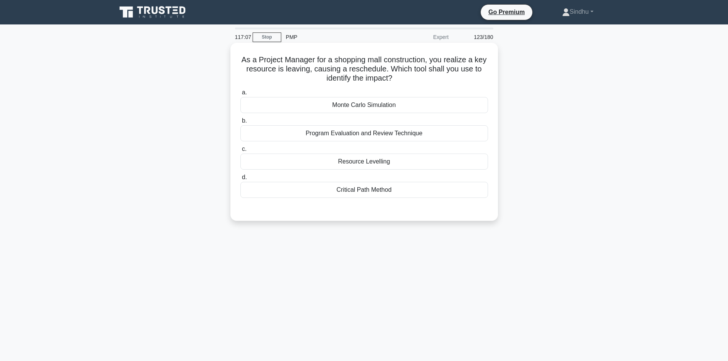
click at [384, 157] on div "Resource Levelling" at bounding box center [364, 162] width 248 height 16
click at [240, 152] on input "c. Resource Levelling" at bounding box center [240, 149] width 0 height 5
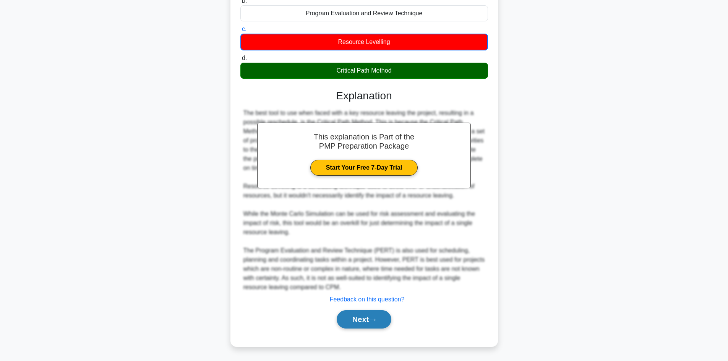
click at [353, 322] on button "Next" at bounding box center [364, 319] width 55 height 18
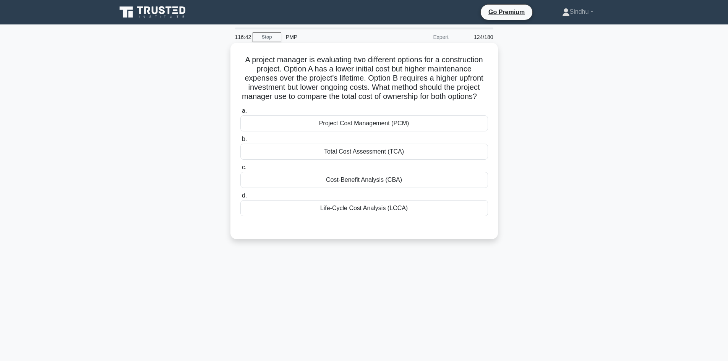
click at [368, 216] on div "Life-Cycle Cost Analysis (LCCA)" at bounding box center [364, 208] width 248 height 16
click at [240, 198] on input "d. Life-Cycle Cost Analysis (LCCA)" at bounding box center [240, 195] width 0 height 5
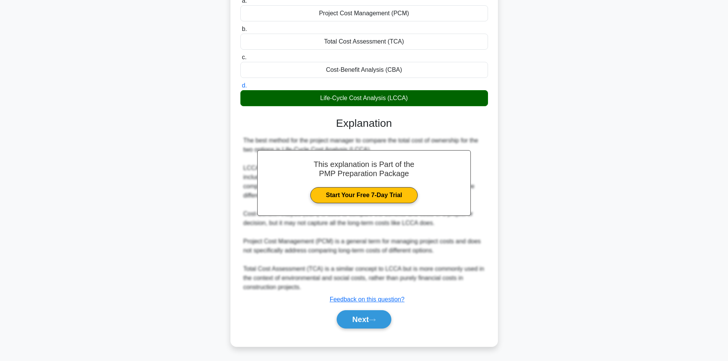
scroll to position [120, 0]
click at [359, 315] on button "Next" at bounding box center [364, 319] width 55 height 18
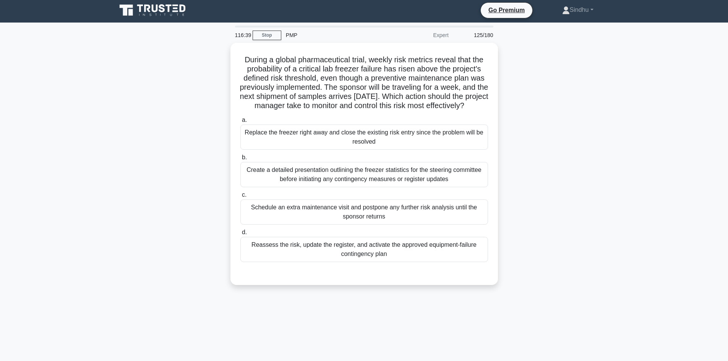
scroll to position [0, 0]
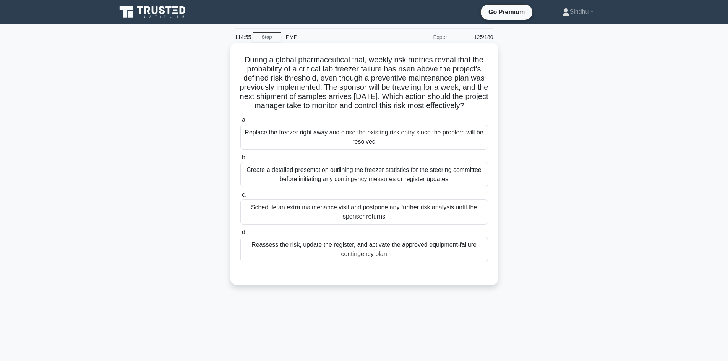
click at [401, 262] on div "Reassess the risk, update the register, and activate the approved equipment-fai…" at bounding box center [364, 249] width 248 height 25
click at [240, 235] on input "d. Reassess the risk, update the register, and activate the approved equipment-…" at bounding box center [240, 232] width 0 height 5
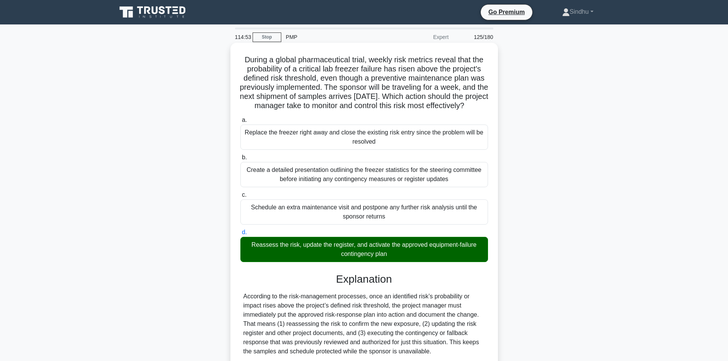
scroll to position [138, 0]
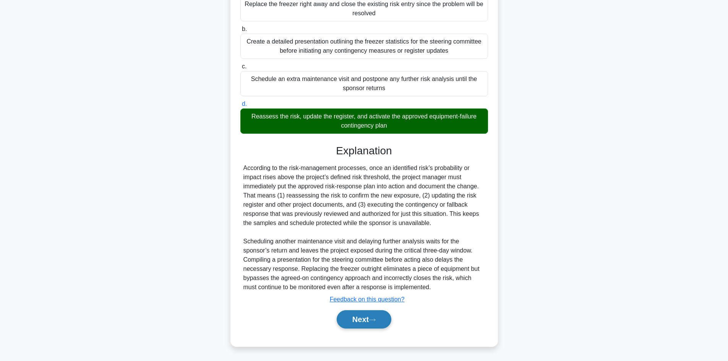
click at [352, 316] on button "Next" at bounding box center [364, 319] width 55 height 18
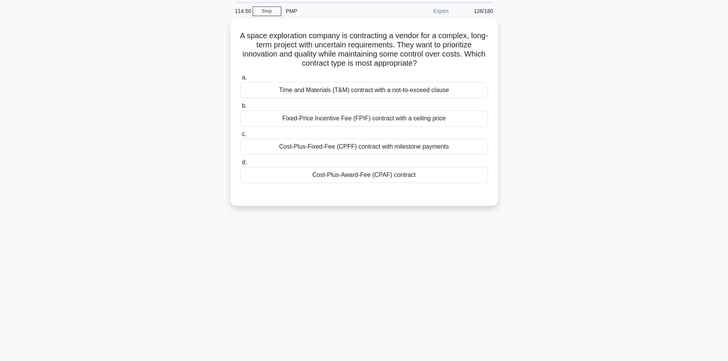
scroll to position [0, 0]
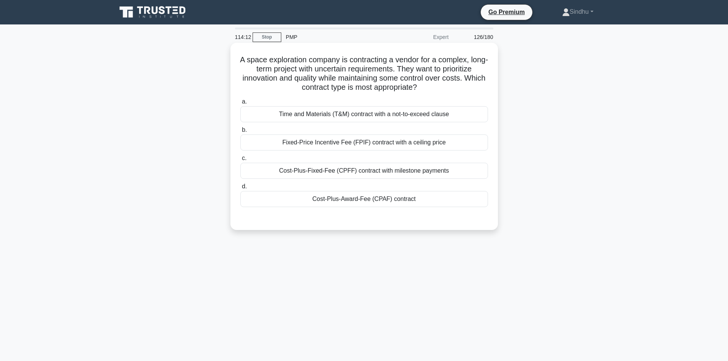
click at [367, 171] on div "Cost-Plus-Fixed-Fee (CPFF) contract with milestone payments" at bounding box center [364, 171] width 248 height 16
click at [240, 161] on input "c. Cost-Plus-Fixed-Fee (CPFF) contract with milestone payments" at bounding box center [240, 158] width 0 height 5
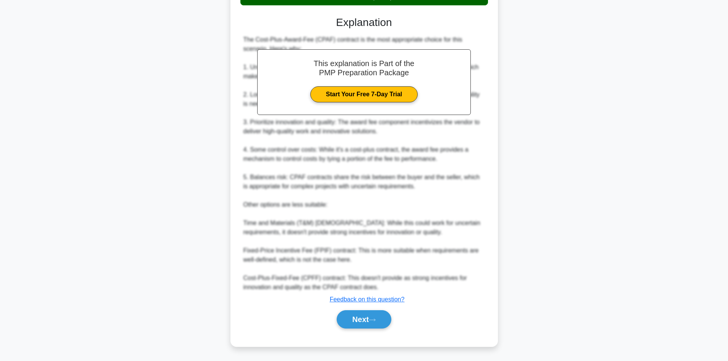
scroll to position [203, 0]
click at [356, 324] on button "Next" at bounding box center [364, 319] width 55 height 18
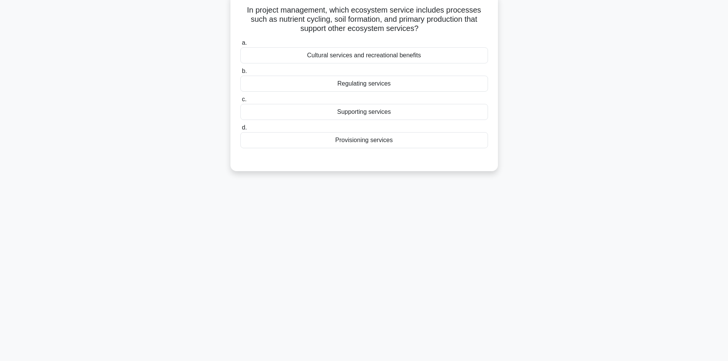
scroll to position [0, 0]
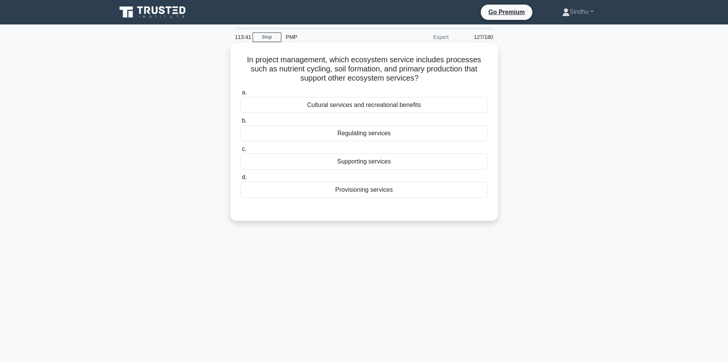
click at [393, 165] on div "Supporting services" at bounding box center [364, 162] width 248 height 16
click at [240, 152] on input "c. Supporting services" at bounding box center [240, 149] width 0 height 5
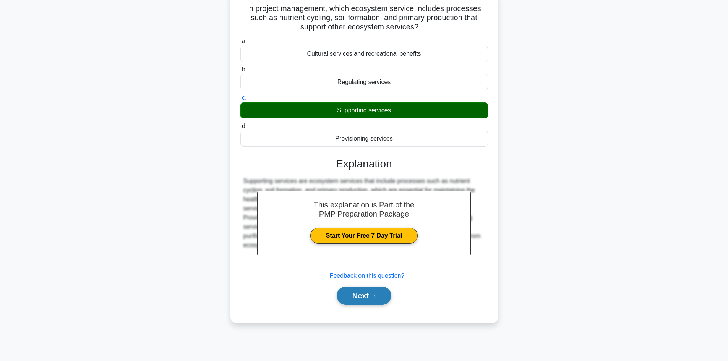
scroll to position [52, 0]
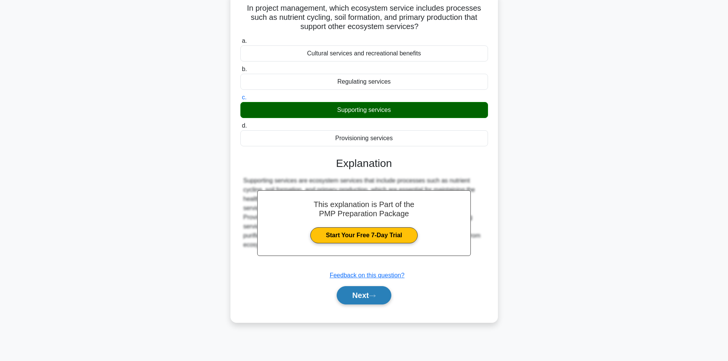
click at [348, 298] on button "Next" at bounding box center [364, 295] width 55 height 18
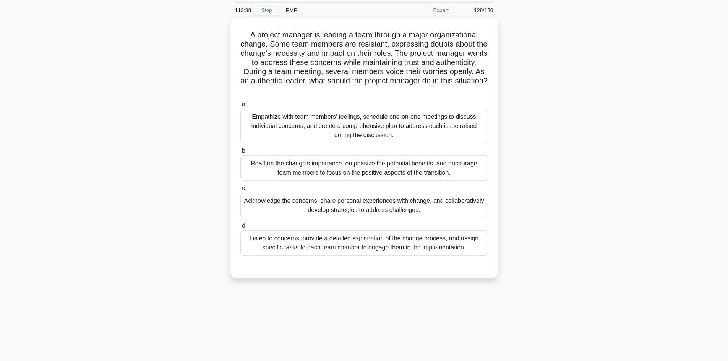
scroll to position [13, 0]
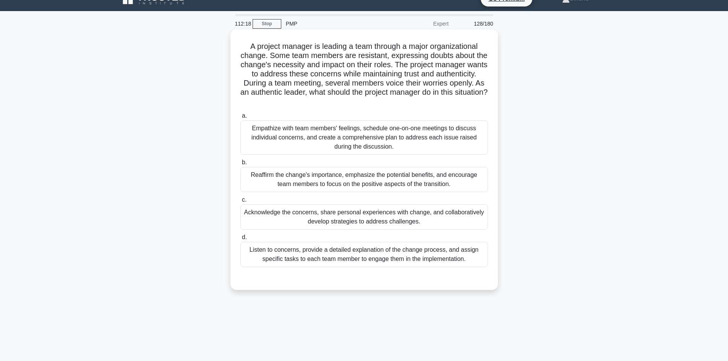
click at [395, 142] on div "Empathize with team members' feelings, schedule one-on-one meetings to discuss …" at bounding box center [364, 137] width 248 height 34
click at [240, 119] on input "a. Empathize with team members' feelings, schedule one-on-one meetings to discu…" at bounding box center [240, 116] width 0 height 5
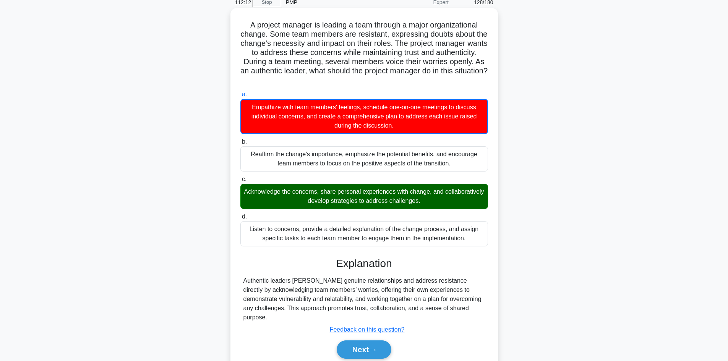
scroll to position [56, 0]
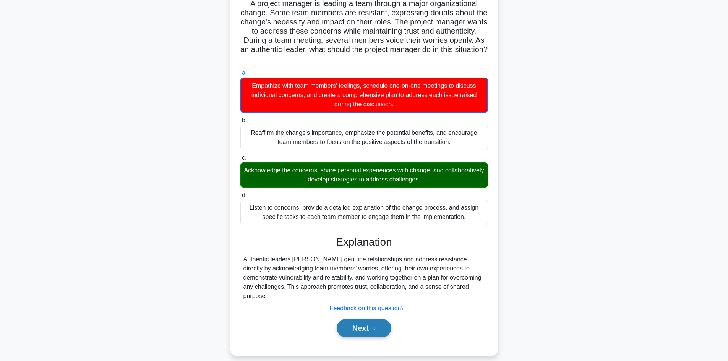
click at [356, 324] on button "Next" at bounding box center [364, 328] width 55 height 18
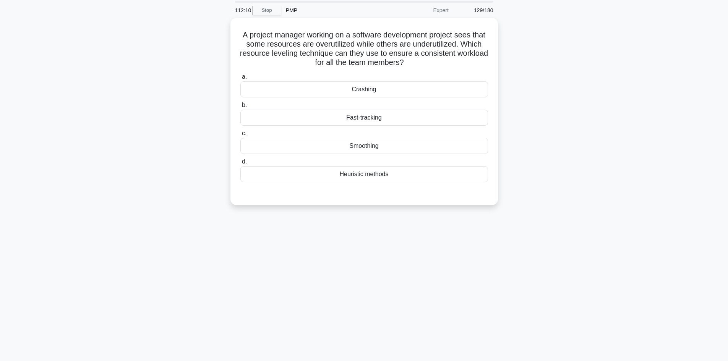
scroll to position [13, 0]
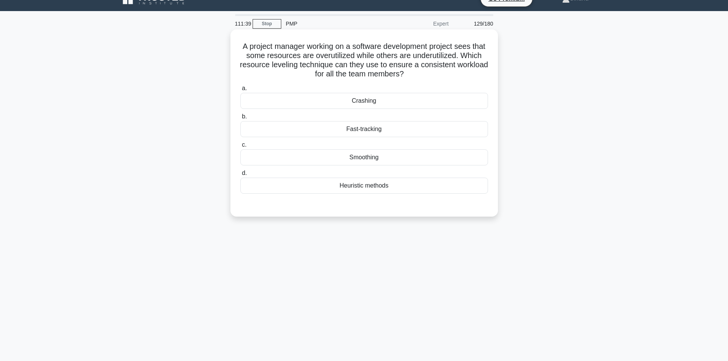
click at [367, 158] on div "Smoothing" at bounding box center [364, 157] width 248 height 16
click at [240, 148] on input "c. Smoothing" at bounding box center [240, 145] width 0 height 5
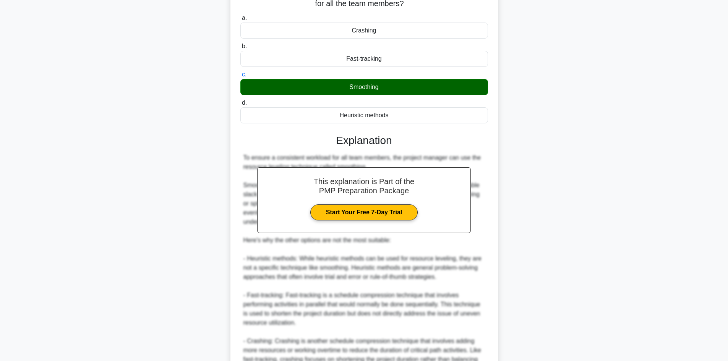
scroll to position [202, 0]
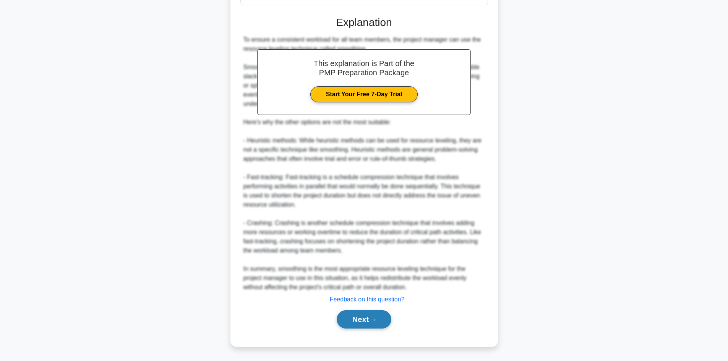
click at [364, 315] on button "Next" at bounding box center [364, 319] width 55 height 18
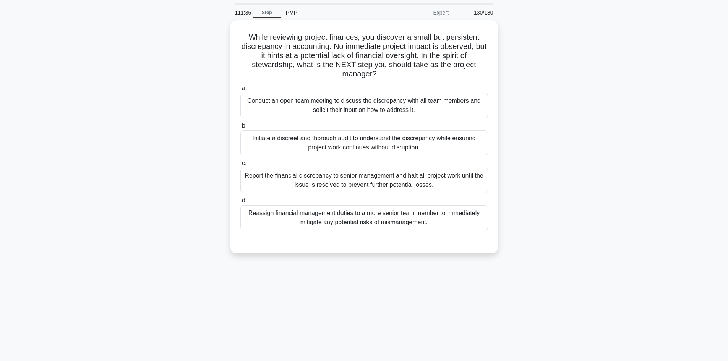
scroll to position [0, 0]
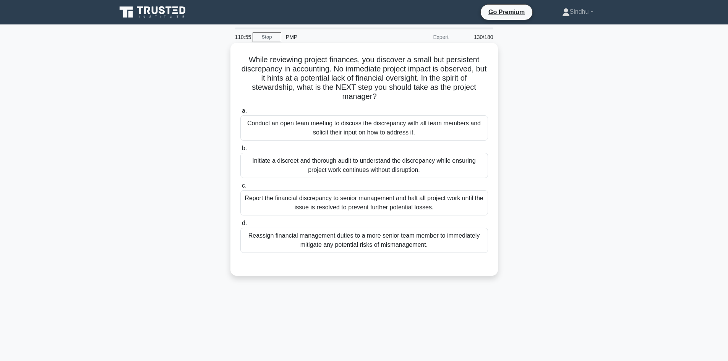
click at [349, 133] on div "Conduct an open team meeting to discuss the discrepancy with all team members a…" at bounding box center [364, 127] width 248 height 25
click at [240, 114] on input "a. Conduct an open team meeting to discuss the discrepancy with all team member…" at bounding box center [240, 111] width 0 height 5
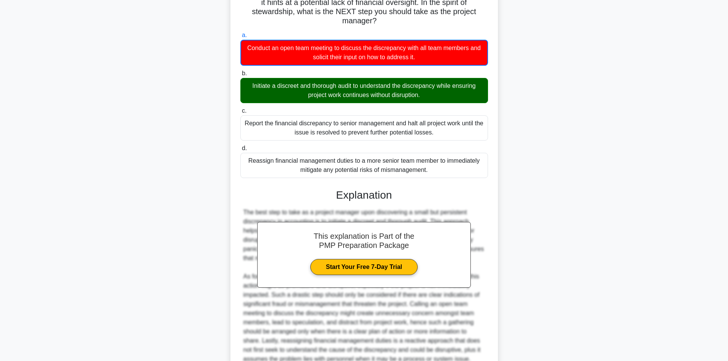
scroll to position [148, 0]
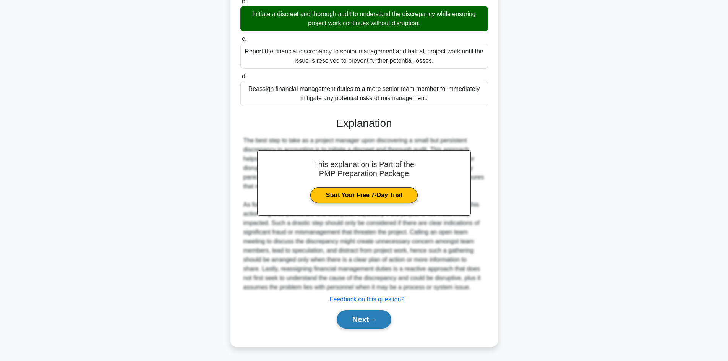
click at [362, 320] on button "Next" at bounding box center [364, 319] width 55 height 18
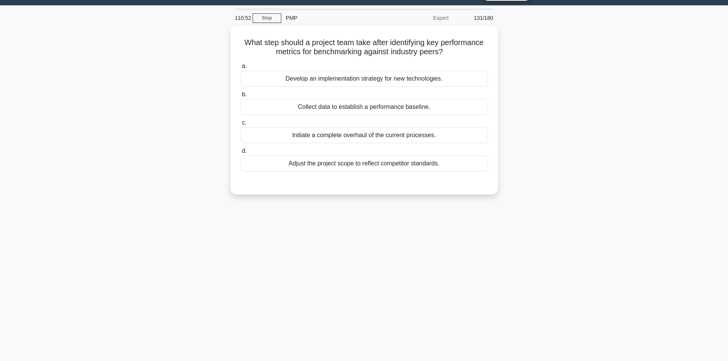
scroll to position [0, 0]
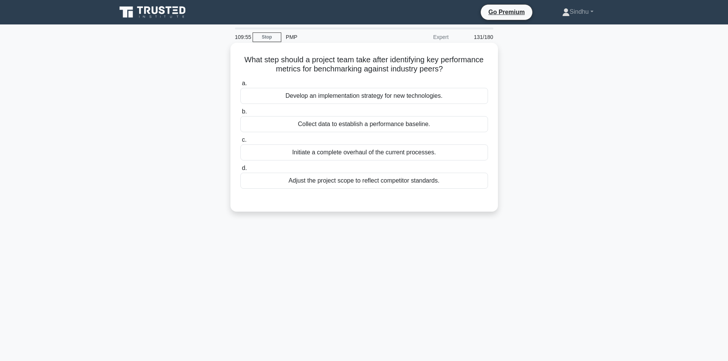
click at [379, 99] on div "Develop an implementation strategy for new technologies." at bounding box center [364, 96] width 248 height 16
click at [240, 86] on input "a. Develop an implementation strategy for new technologies." at bounding box center [240, 83] width 0 height 5
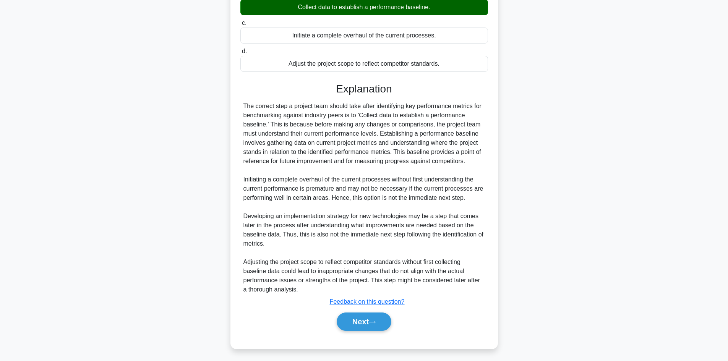
scroll to position [120, 0]
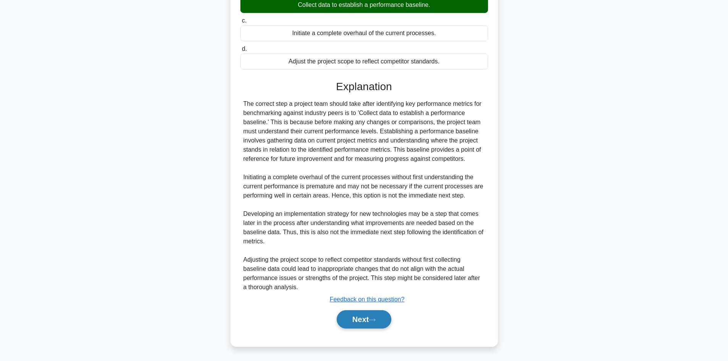
click at [355, 318] on button "Next" at bounding box center [364, 319] width 55 height 18
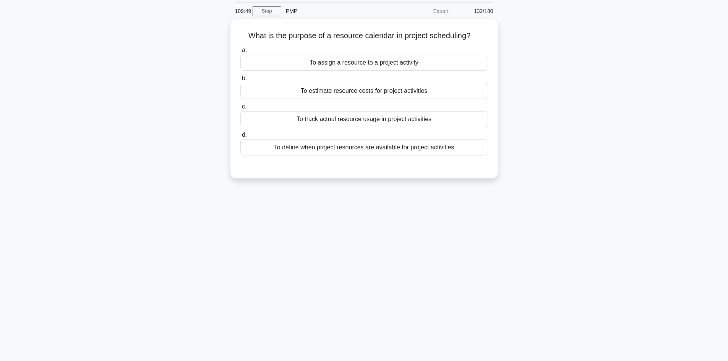
scroll to position [0, 0]
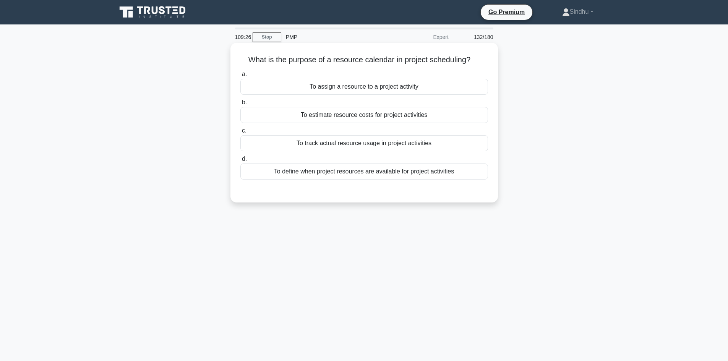
click at [375, 176] on div "To define when project resources are available for project activities" at bounding box center [364, 172] width 248 height 16
click at [240, 162] on input "d. To define when project resources are available for project activities" at bounding box center [240, 159] width 0 height 5
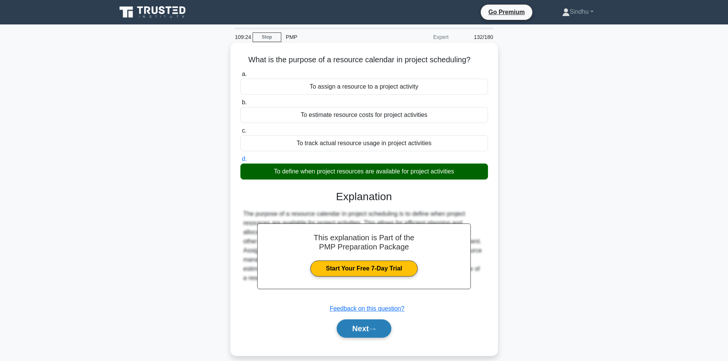
click at [352, 329] on button "Next" at bounding box center [364, 329] width 55 height 18
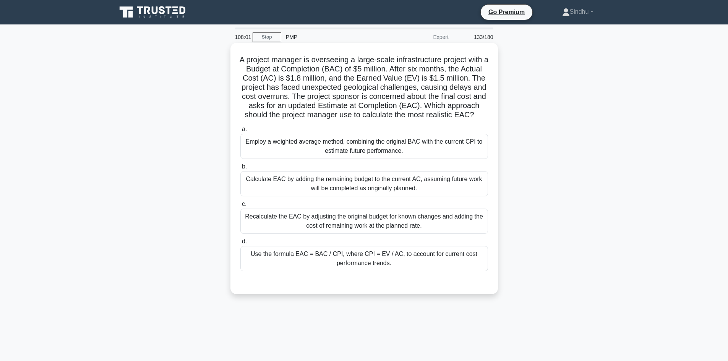
click at [381, 270] on div "Use the formula EAC = BAC / CPI, where CPI = EV / AC, to account for current co…" at bounding box center [364, 258] width 248 height 25
click at [240, 244] on input "d. Use the formula EAC = BAC / CPI, where CPI = EV / AC, to account for current…" at bounding box center [240, 241] width 0 height 5
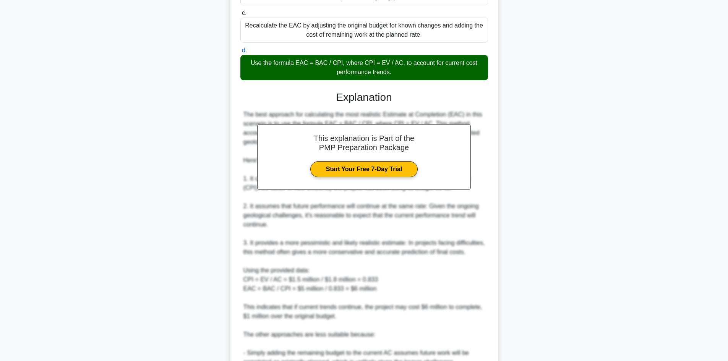
scroll to position [377, 0]
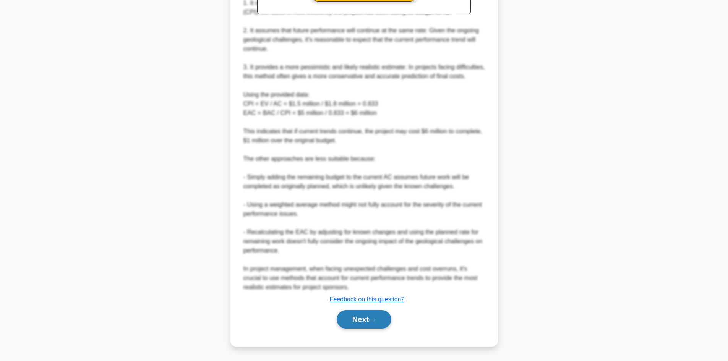
click at [359, 319] on button "Next" at bounding box center [364, 319] width 55 height 18
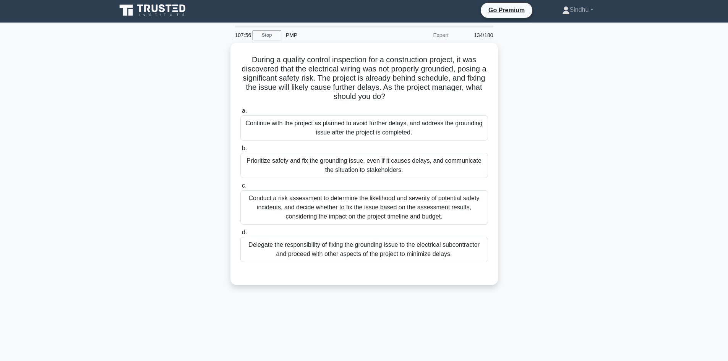
scroll to position [0, 0]
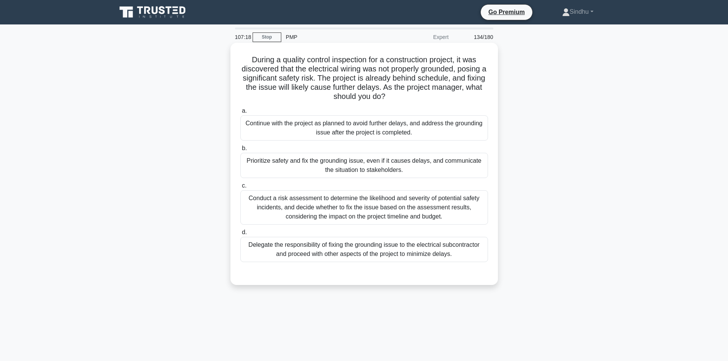
click at [377, 164] on div "Prioritize safety and fix the grounding issue, even if it causes delays, and co…" at bounding box center [364, 165] width 248 height 25
click at [240, 151] on input "b. Prioritize safety and fix the grounding issue, even if it causes delays, and…" at bounding box center [240, 148] width 0 height 5
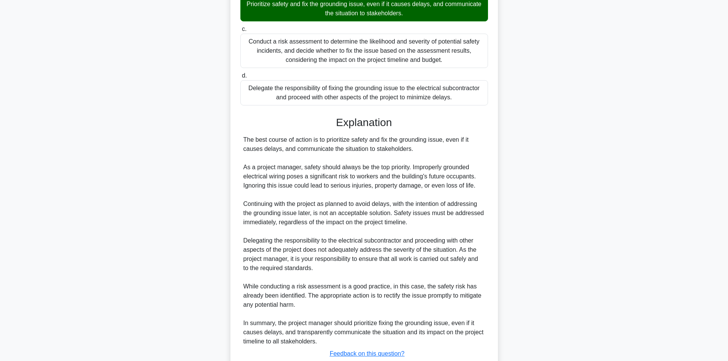
scroll to position [211, 0]
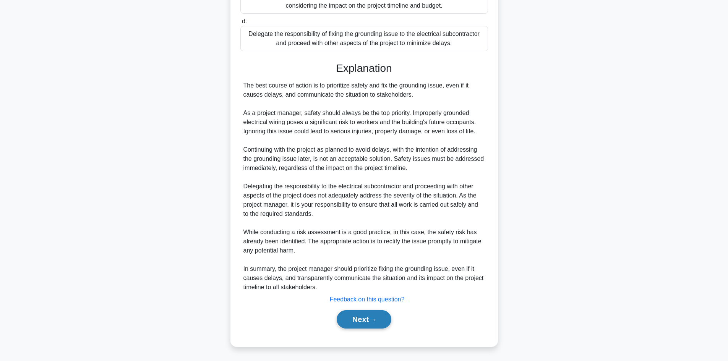
click at [358, 318] on button "Next" at bounding box center [364, 319] width 55 height 18
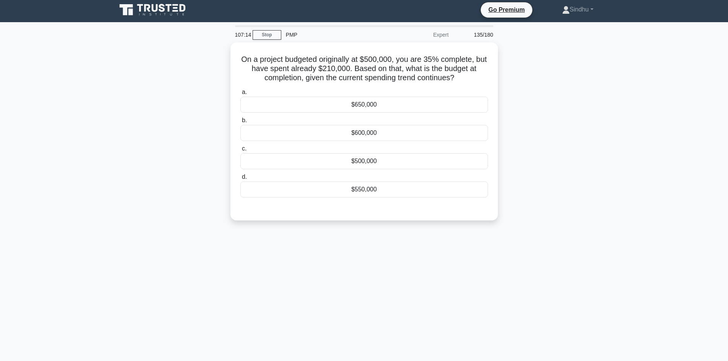
scroll to position [0, 0]
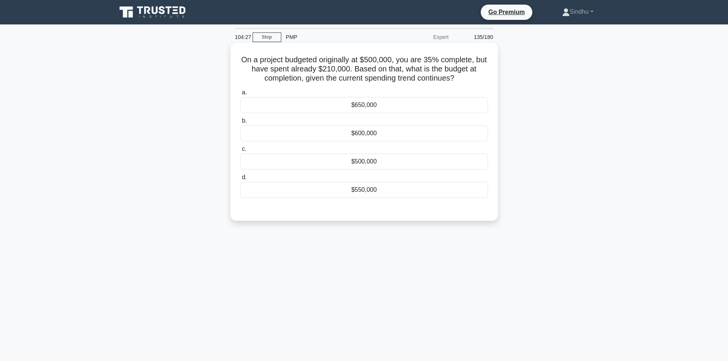
click at [430, 107] on div "$650,000" at bounding box center [364, 105] width 248 height 16
click at [240, 95] on input "a. $650,000" at bounding box center [240, 92] width 0 height 5
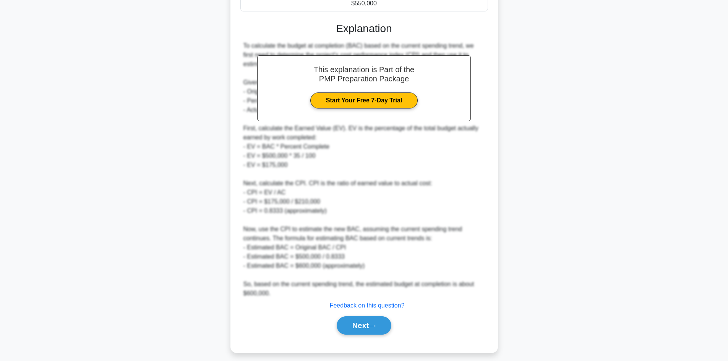
scroll to position [194, 0]
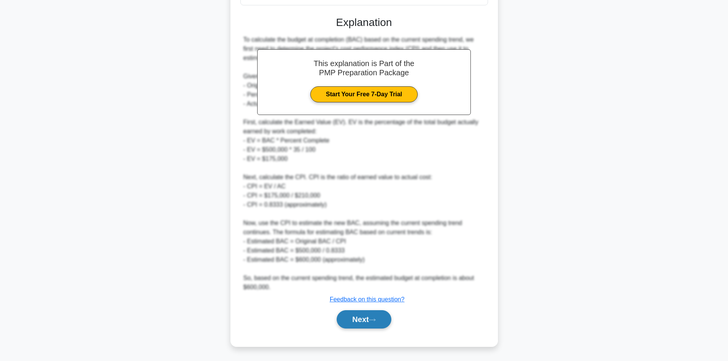
click at [371, 321] on button "Next" at bounding box center [364, 319] width 55 height 18
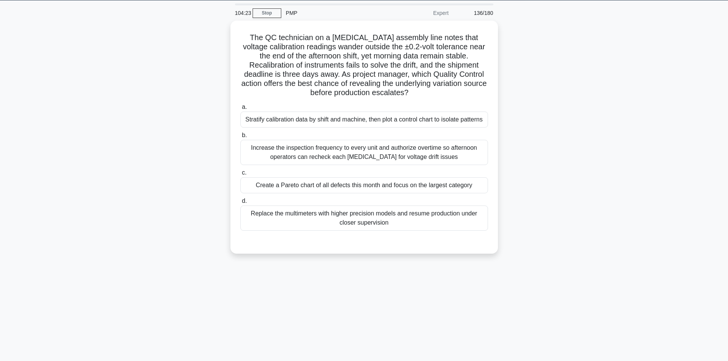
scroll to position [0, 0]
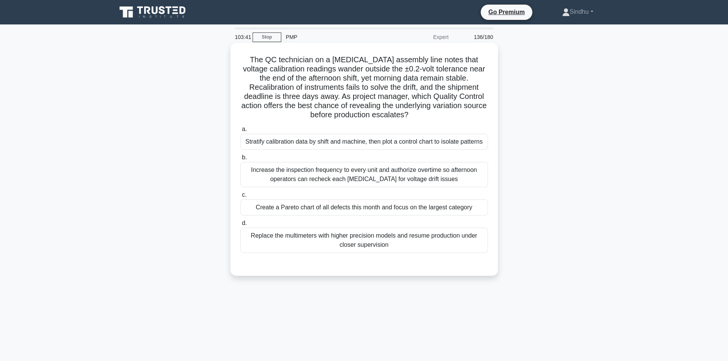
click at [468, 211] on div "Create a Pareto chart of all defects this month and focus on the largest catego…" at bounding box center [364, 208] width 248 height 16
click at [240, 198] on input "c. Create a Pareto chart of all defects this month and focus on the largest cat…" at bounding box center [240, 195] width 0 height 5
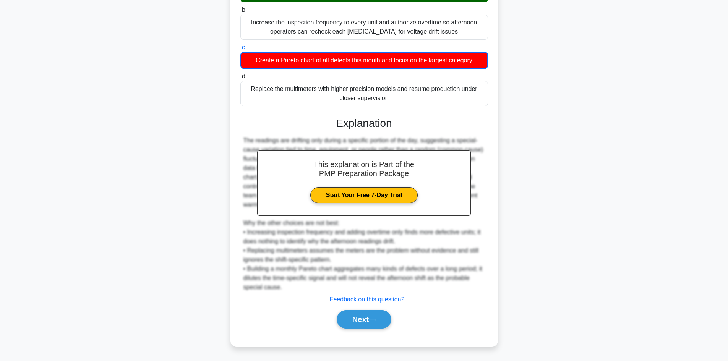
scroll to position [157, 0]
click at [369, 317] on button "Next" at bounding box center [364, 319] width 55 height 18
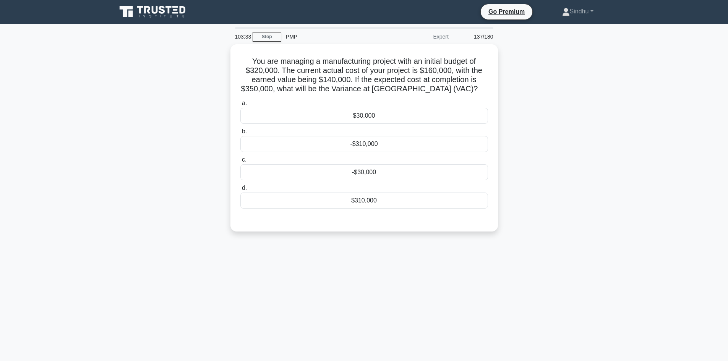
scroll to position [0, 0]
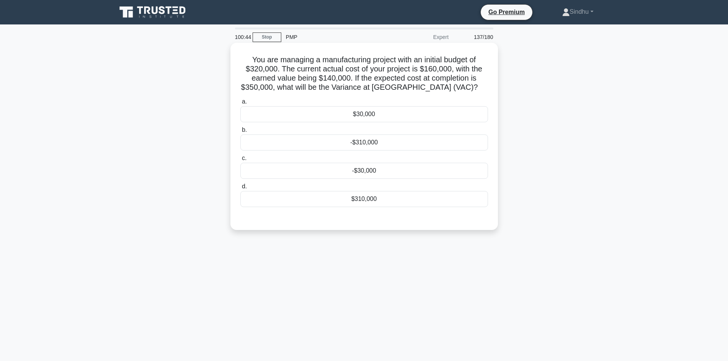
click at [372, 170] on div "-$30,000" at bounding box center [364, 171] width 248 height 16
click at [240, 161] on input "c. -$30,000" at bounding box center [240, 158] width 0 height 5
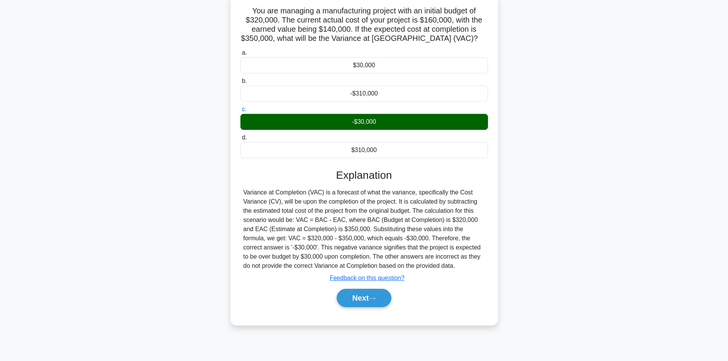
scroll to position [52, 0]
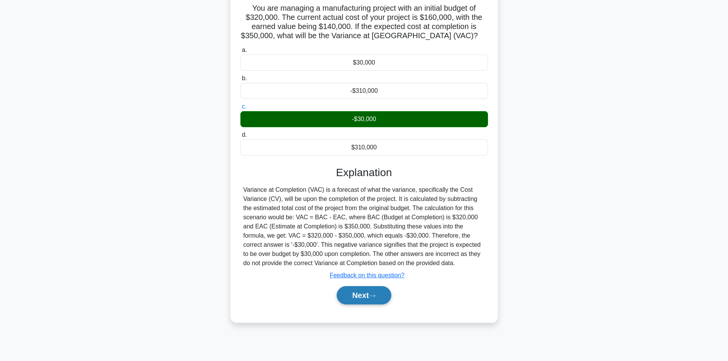
click at [353, 297] on button "Next" at bounding box center [364, 295] width 55 height 18
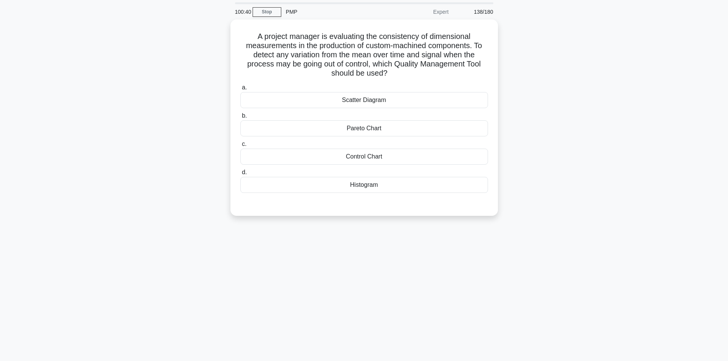
scroll to position [0, 0]
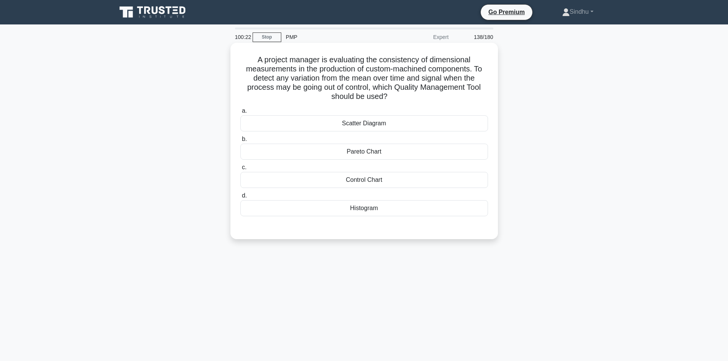
click at [372, 179] on div "Control Chart" at bounding box center [364, 180] width 248 height 16
click at [240, 170] on input "c. Control Chart" at bounding box center [240, 167] width 0 height 5
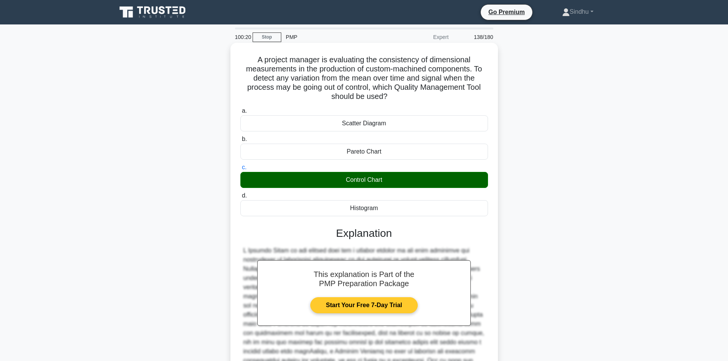
scroll to position [110, 0]
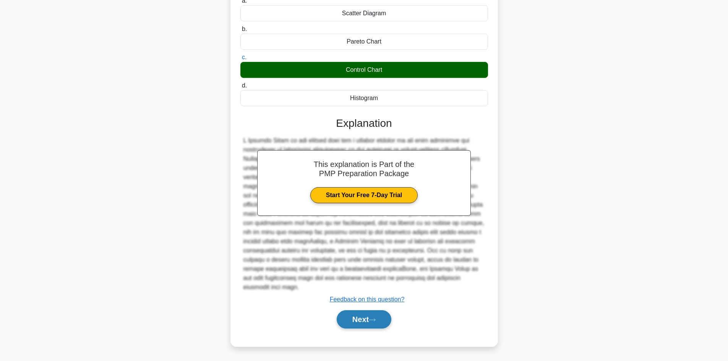
click at [357, 315] on button "Next" at bounding box center [364, 319] width 55 height 18
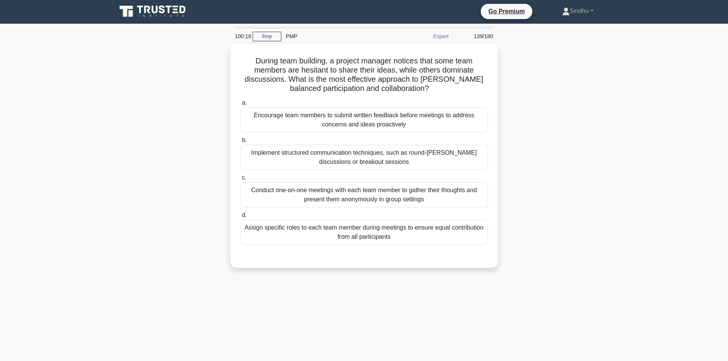
scroll to position [0, 0]
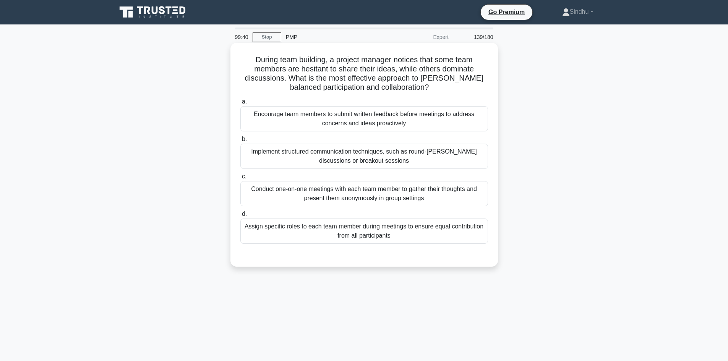
click at [349, 156] on div "Implement structured communication techniques, such as round-[PERSON_NAME] disc…" at bounding box center [364, 156] width 248 height 25
click at [240, 142] on input "b. Implement structured communication techniques, such as round-[PERSON_NAME] d…" at bounding box center [240, 139] width 0 height 5
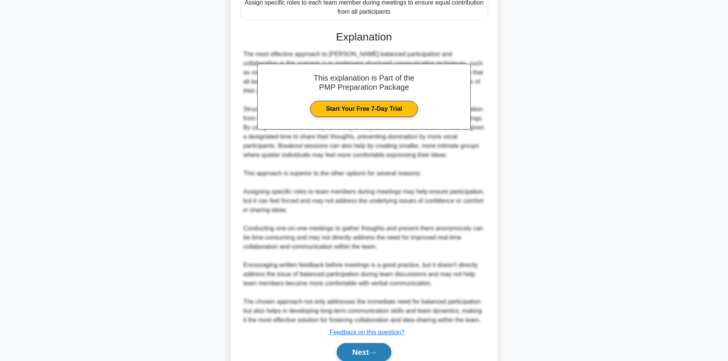
scroll to position [257, 0]
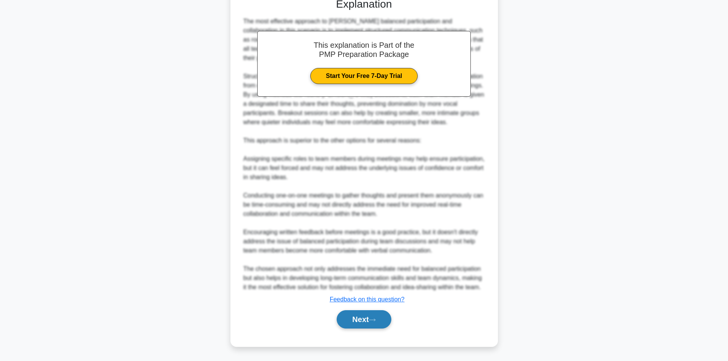
click at [347, 318] on button "Next" at bounding box center [364, 319] width 55 height 18
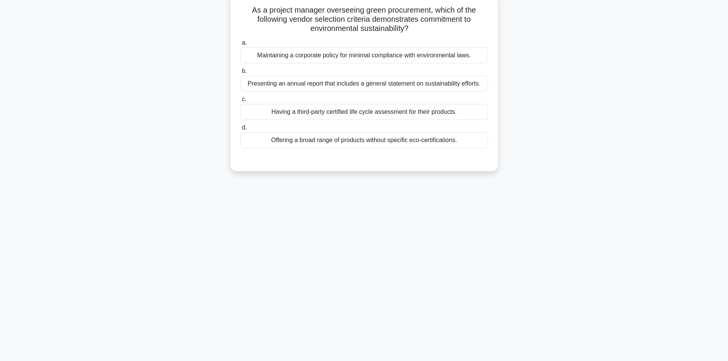
scroll to position [0, 0]
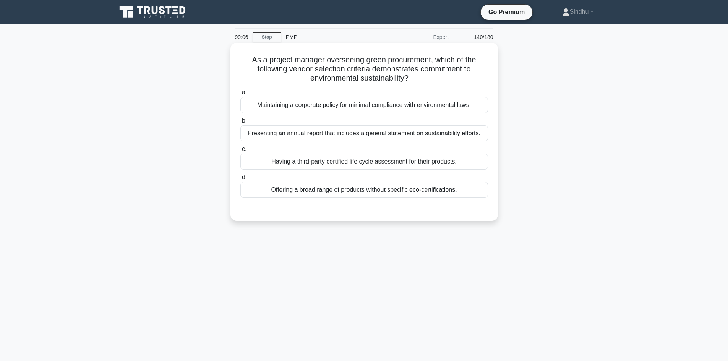
click at [326, 168] on div "Having a third-party certified life cycle assessment for their products." at bounding box center [364, 162] width 248 height 16
click at [240, 152] on input "c. Having a third-party certified life cycle assessment for their products." at bounding box center [240, 149] width 0 height 5
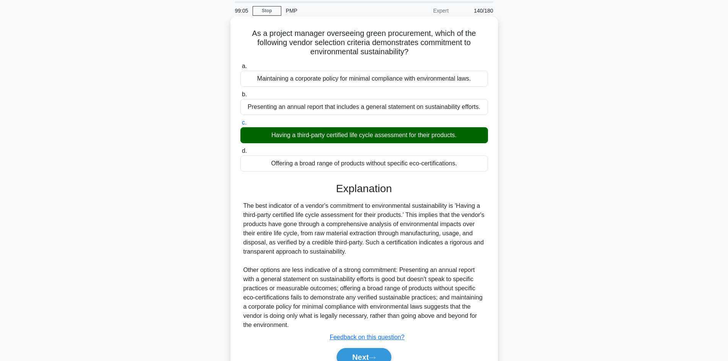
scroll to position [65, 0]
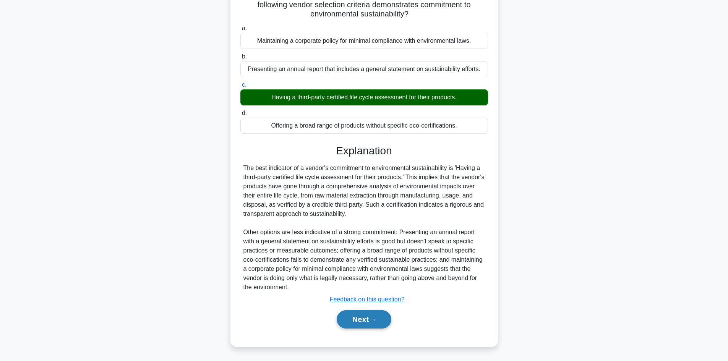
click at [349, 317] on button "Next" at bounding box center [364, 319] width 55 height 18
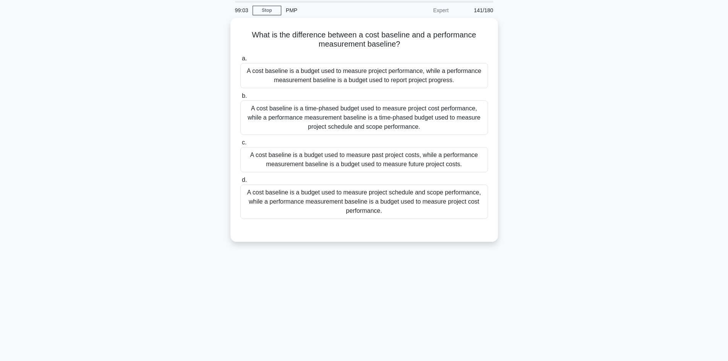
scroll to position [13, 0]
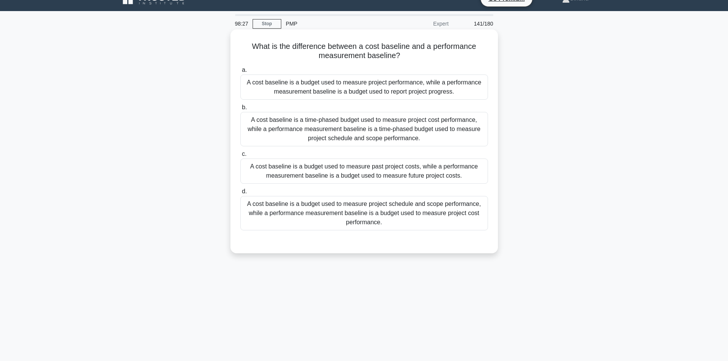
click at [408, 127] on div "A cost baseline is a time-phased budget used to measure project cost performanc…" at bounding box center [364, 129] width 248 height 34
click at [240, 110] on input "b. A cost baseline is a time-phased budget used to measure project cost perform…" at bounding box center [240, 107] width 0 height 5
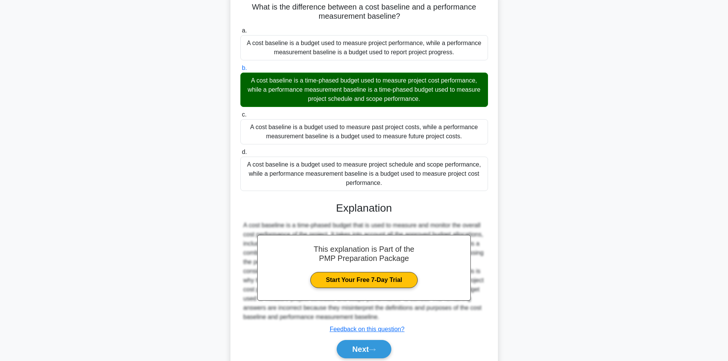
scroll to position [83, 0]
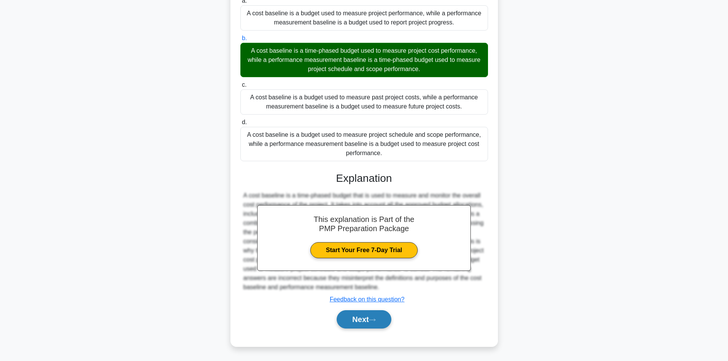
click at [359, 318] on button "Next" at bounding box center [364, 319] width 55 height 18
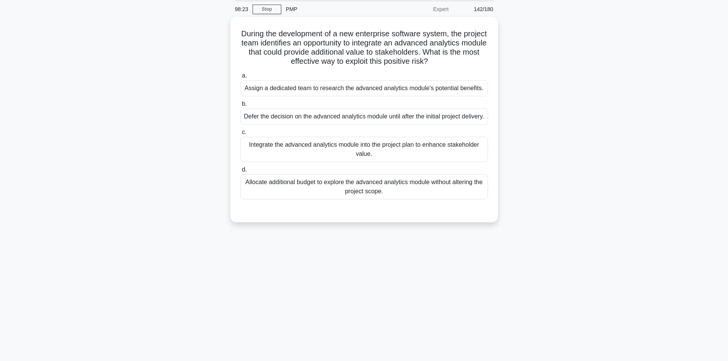
scroll to position [0, 0]
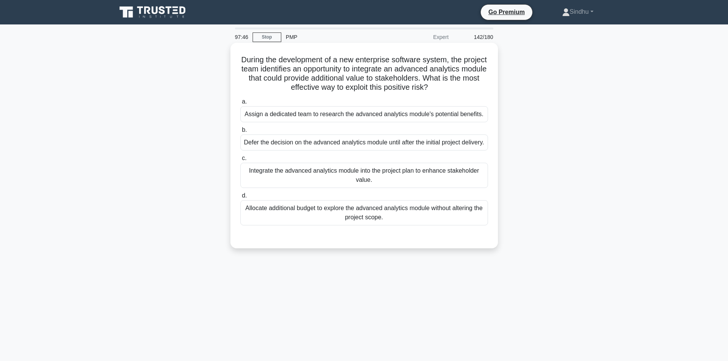
click at [362, 183] on div "Integrate the advanced analytics module into the project plan to enhance stakeh…" at bounding box center [364, 175] width 248 height 25
click at [240, 161] on input "c. Integrate the advanced analytics module into the project plan to enhance sta…" at bounding box center [240, 158] width 0 height 5
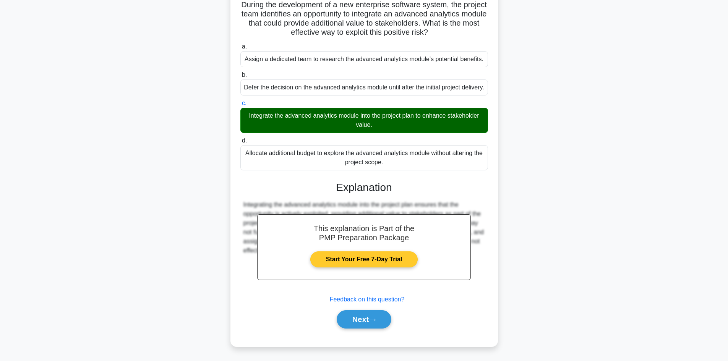
scroll to position [65, 0]
click at [348, 315] on button "Next" at bounding box center [364, 319] width 55 height 18
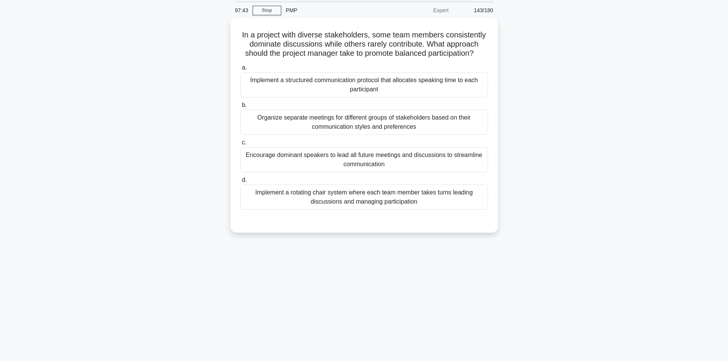
scroll to position [13, 0]
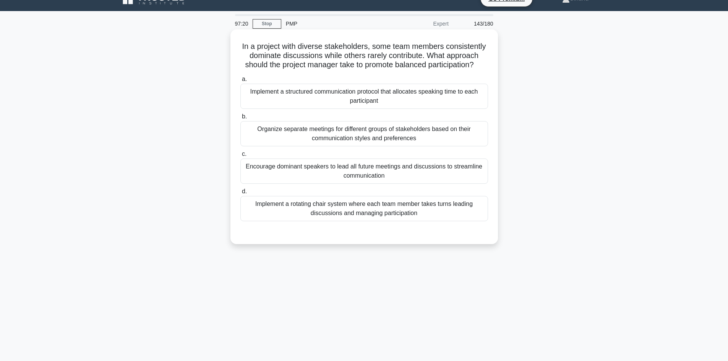
click at [406, 214] on div "Implement a rotating chair system where each team member takes turns leading di…" at bounding box center [364, 208] width 248 height 25
click at [240, 194] on input "d. Implement a rotating chair system where each team member takes turns leading…" at bounding box center [240, 191] width 0 height 5
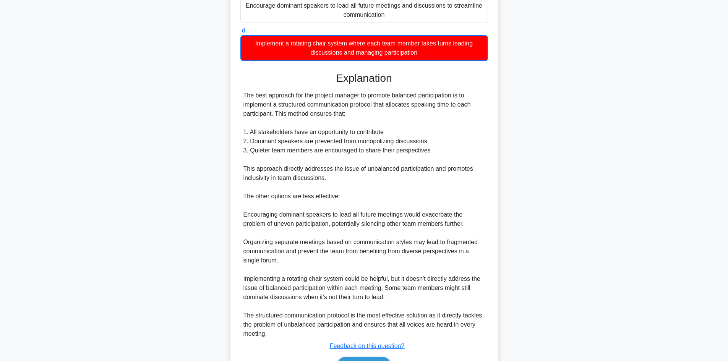
scroll to position [205, 0]
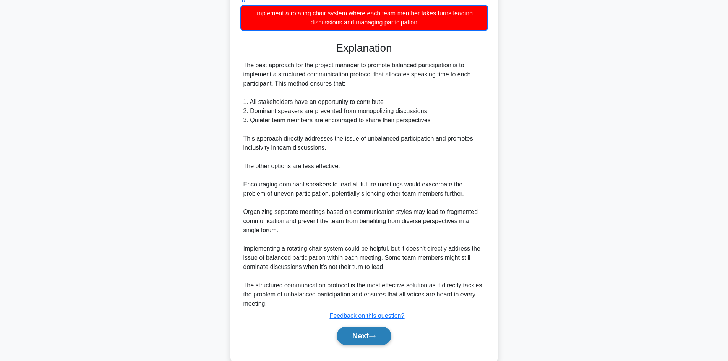
click at [367, 330] on button "Next" at bounding box center [364, 336] width 55 height 18
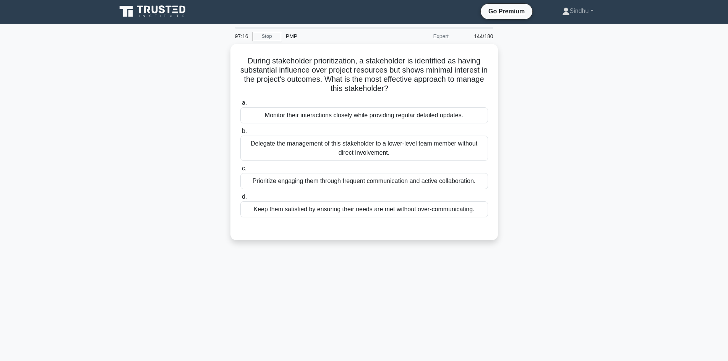
scroll to position [0, 0]
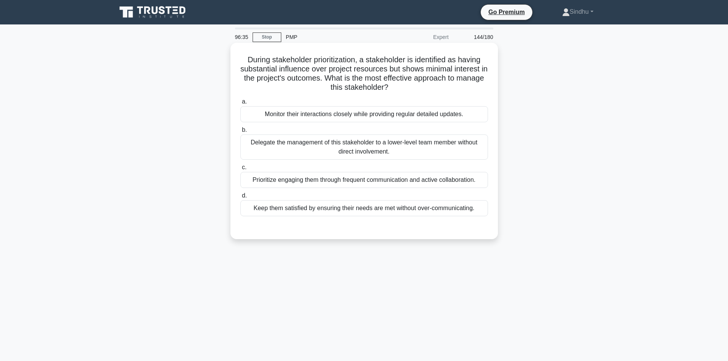
click at [398, 210] on div "Keep them satisfied by ensuring their needs are met without over-communicating." at bounding box center [364, 208] width 248 height 16
click at [240, 198] on input "d. Keep them satisfied by ensuring their needs are met without over-communicati…" at bounding box center [240, 195] width 0 height 5
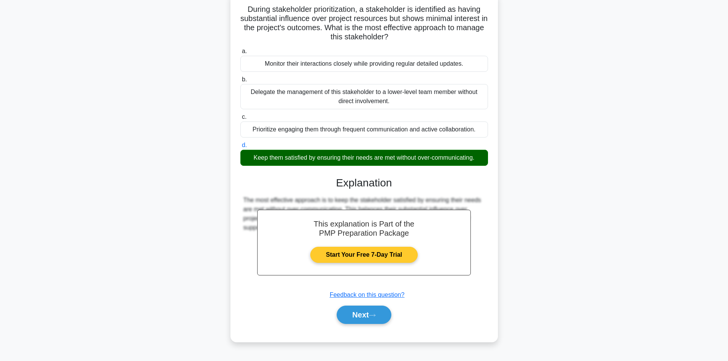
scroll to position [52, 0]
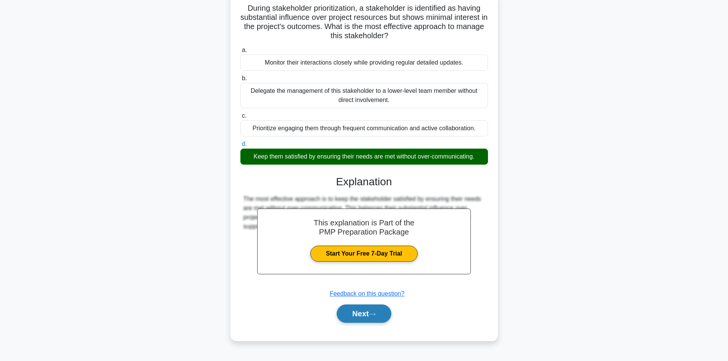
click at [365, 316] on button "Next" at bounding box center [364, 314] width 55 height 18
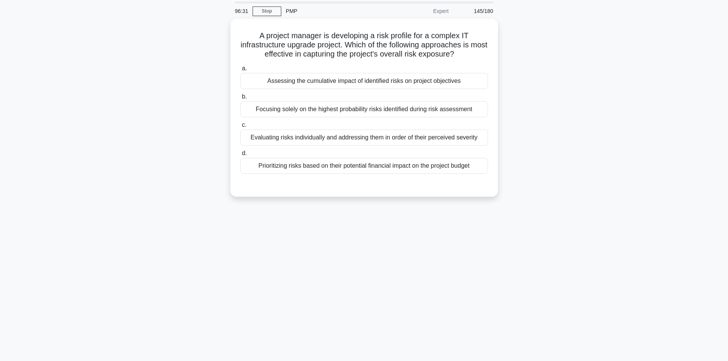
scroll to position [0, 0]
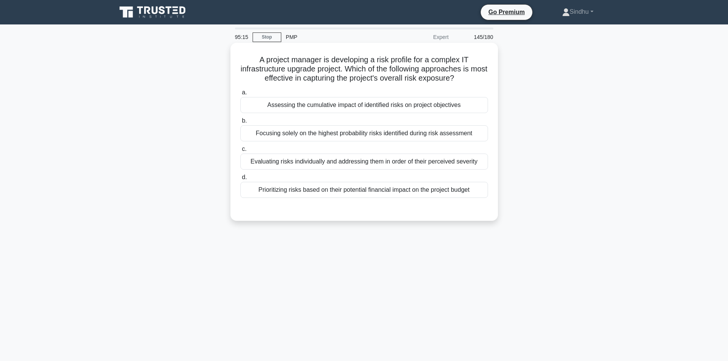
click at [420, 104] on div "Assessing the cumulative impact of identified risks on project objectives" at bounding box center [364, 105] width 248 height 16
click at [240, 95] on input "a. Assessing the cumulative impact of identified risks on project objectives" at bounding box center [240, 92] width 0 height 5
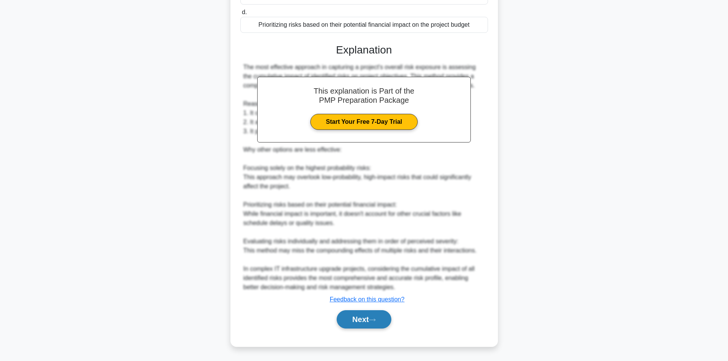
click at [361, 322] on button "Next" at bounding box center [364, 319] width 55 height 18
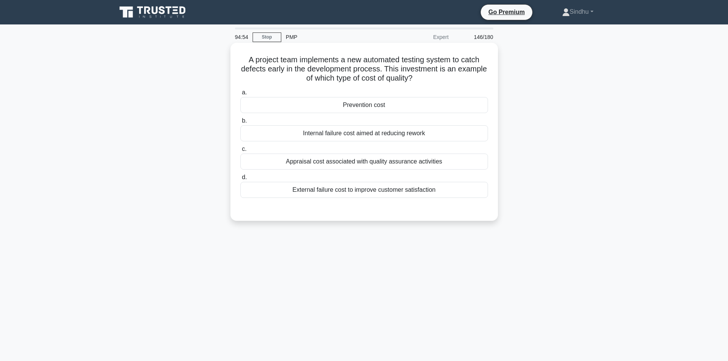
click at [369, 105] on div "Prevention cost" at bounding box center [364, 105] width 248 height 16
click at [240, 95] on input "a. Prevention cost" at bounding box center [240, 92] width 0 height 5
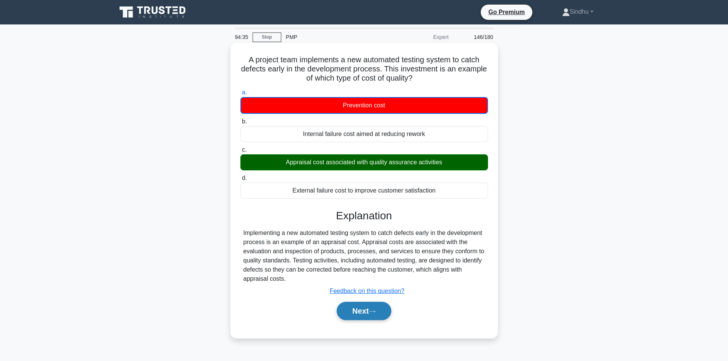
click at [362, 312] on button "Next" at bounding box center [364, 311] width 55 height 18
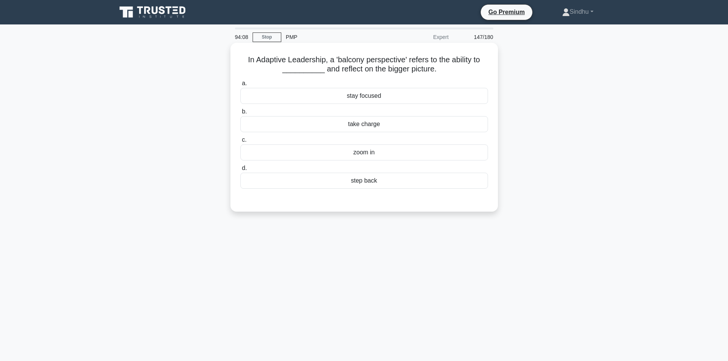
click at [373, 179] on div "step back" at bounding box center [364, 181] width 248 height 16
click at [240, 171] on input "d. step back" at bounding box center [240, 168] width 0 height 5
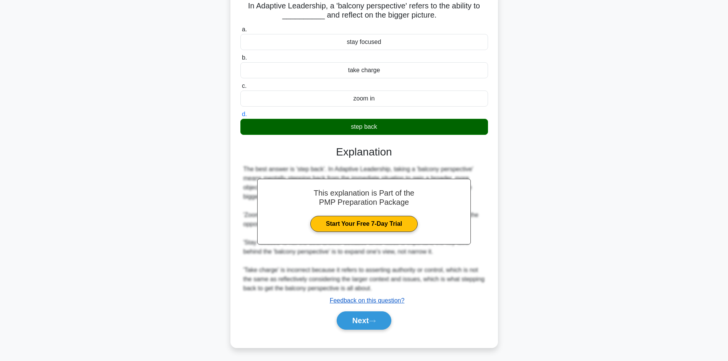
scroll to position [55, 0]
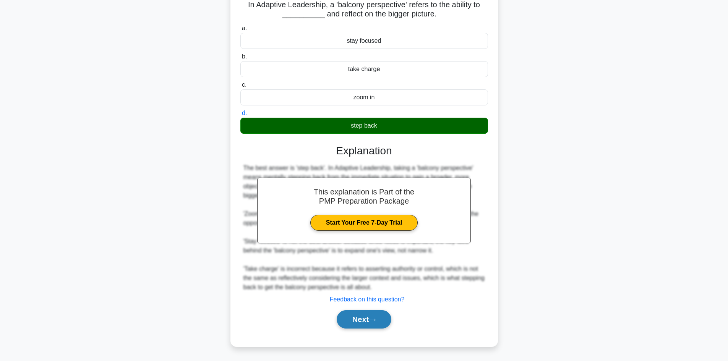
click at [364, 322] on button "Next" at bounding box center [364, 319] width 55 height 18
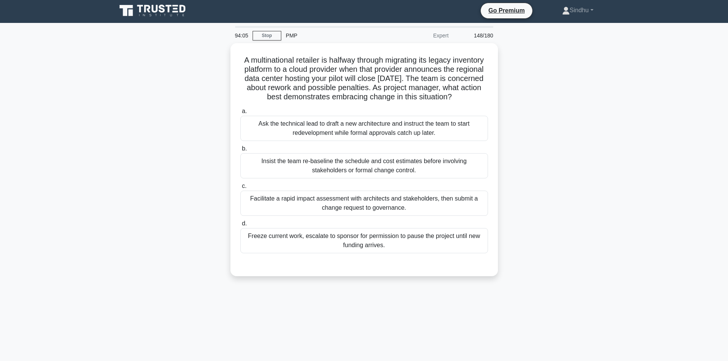
scroll to position [0, 0]
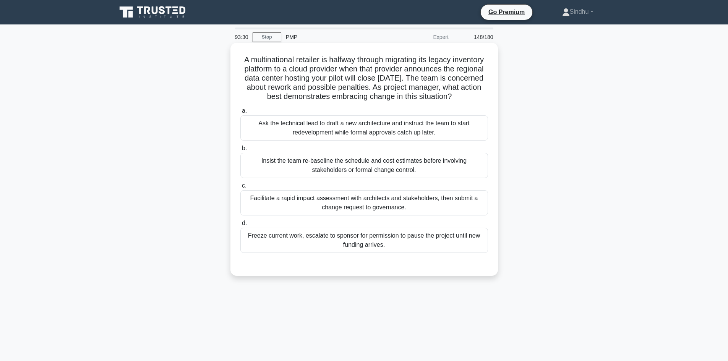
click at [377, 216] on div "Facilitate a rapid impact assessment with architects and stakeholders, then sub…" at bounding box center [364, 202] width 248 height 25
click at [240, 188] on input "c. Facilitate a rapid impact assessment with architects and stakeholders, then …" at bounding box center [240, 186] width 0 height 5
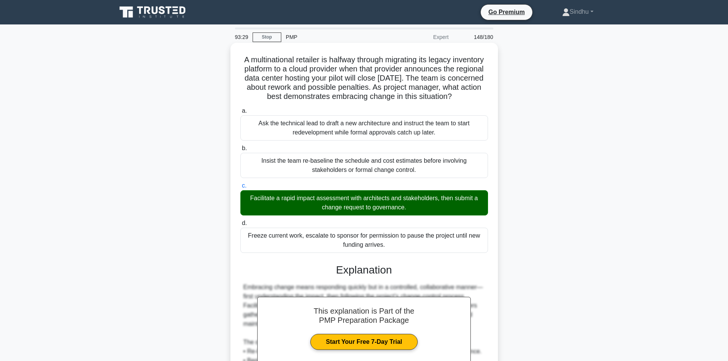
scroll to position [110, 0]
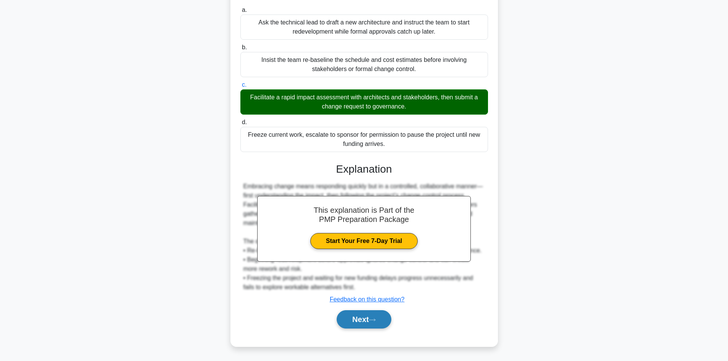
click at [367, 318] on button "Next" at bounding box center [364, 319] width 55 height 18
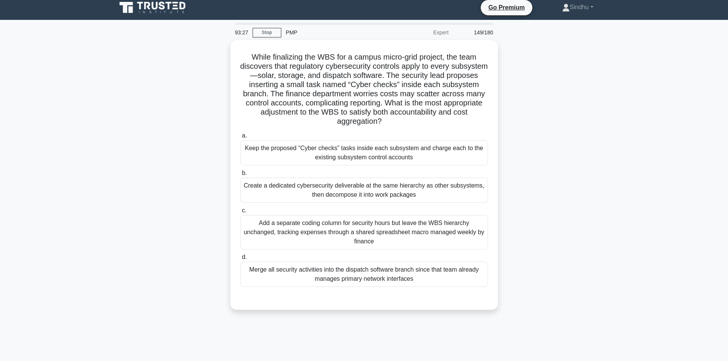
scroll to position [0, 0]
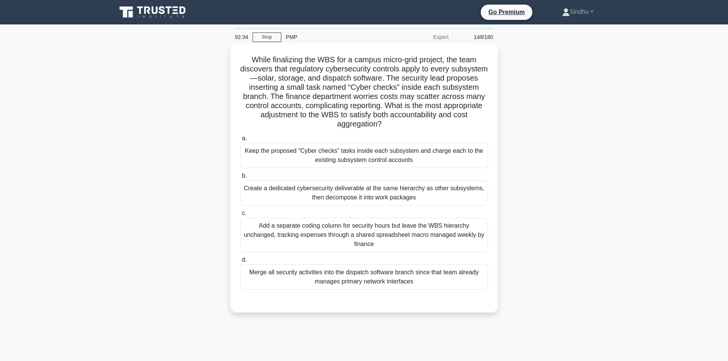
click at [420, 196] on div "Create a dedicated cybersecurity deliverable at the same hierarchy as other sub…" at bounding box center [364, 192] width 248 height 25
click at [240, 179] on input "b. Create a dedicated cybersecurity deliverable at the same hierarchy as other …" at bounding box center [240, 176] width 0 height 5
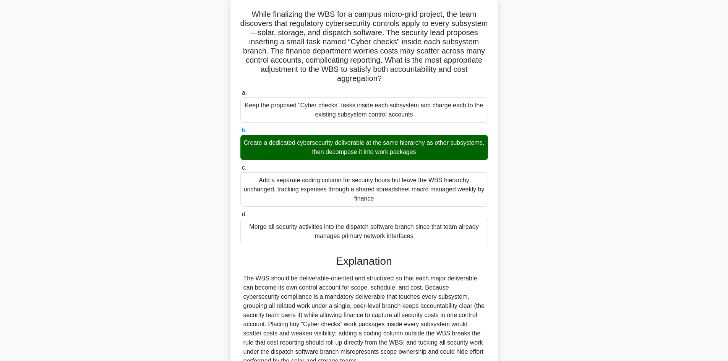
scroll to position [120, 0]
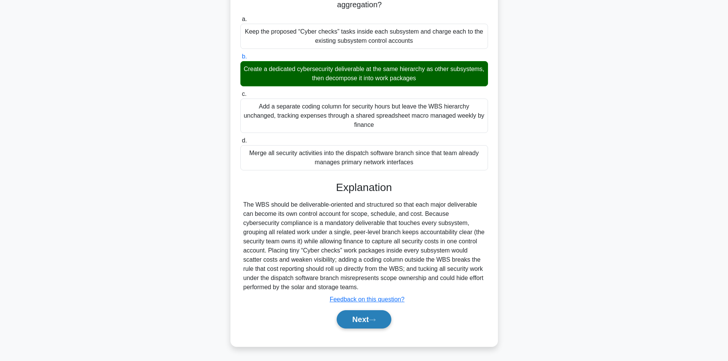
click at [376, 322] on icon at bounding box center [372, 320] width 7 height 4
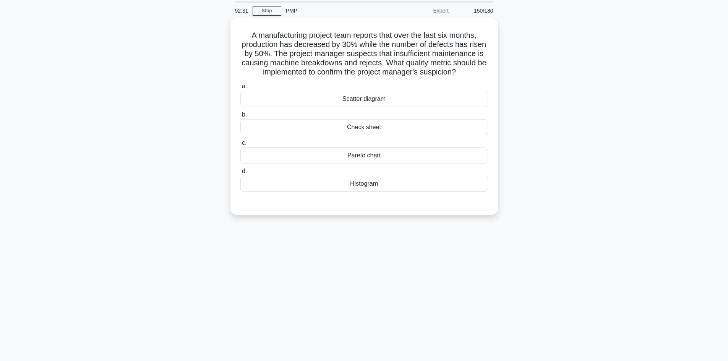
scroll to position [0, 0]
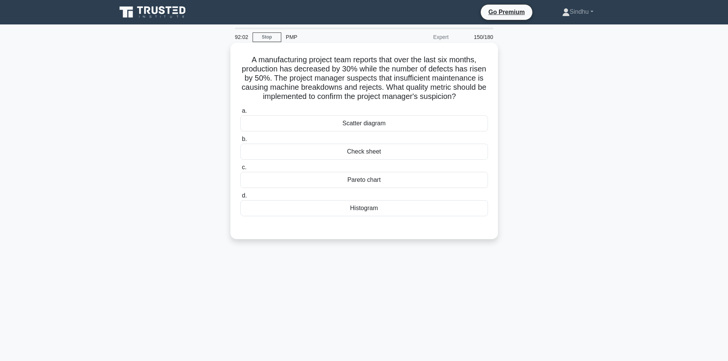
click at [367, 149] on div "Check sheet" at bounding box center [364, 152] width 248 height 16
click at [240, 142] on input "b. Check sheet" at bounding box center [240, 139] width 0 height 5
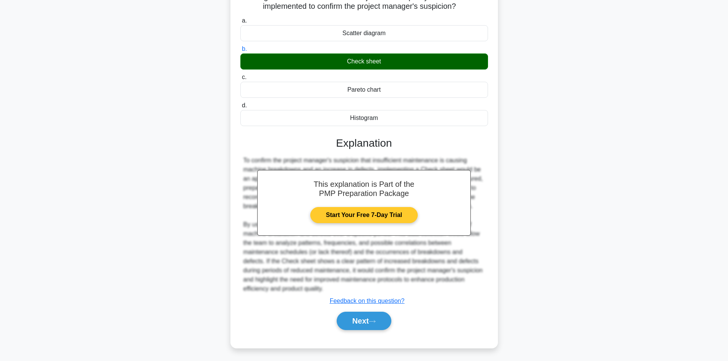
scroll to position [92, 0]
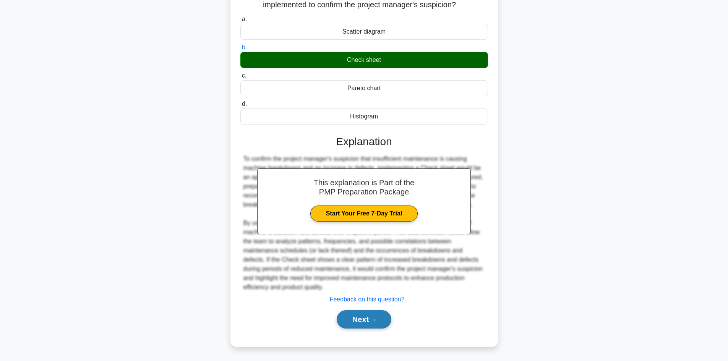
click at [356, 316] on button "Next" at bounding box center [364, 319] width 55 height 18
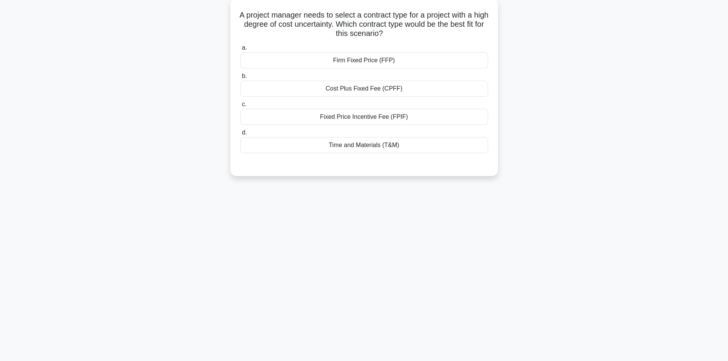
scroll to position [0, 0]
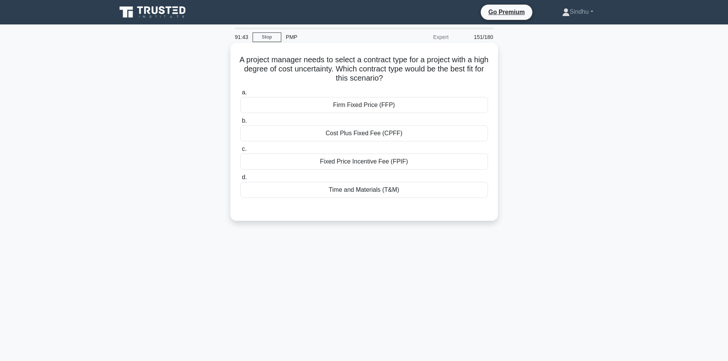
click at [372, 131] on div "Cost Plus Fixed Fee (CPFF)" at bounding box center [364, 133] width 248 height 16
click at [240, 123] on input "b. Cost Plus Fixed Fee (CPFF)" at bounding box center [240, 121] width 0 height 5
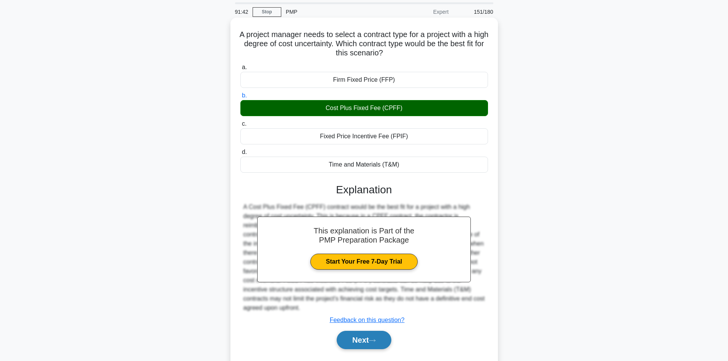
scroll to position [52, 0]
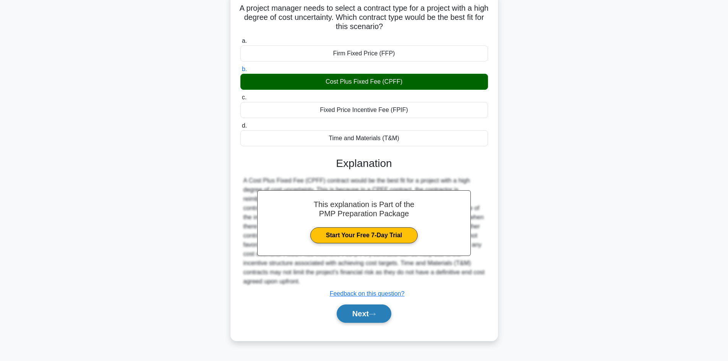
click at [361, 316] on button "Next" at bounding box center [364, 314] width 55 height 18
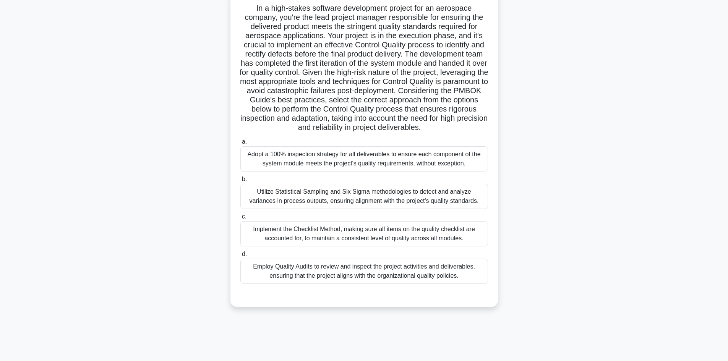
click at [364, 284] on div "Employ Quality Audits to review and inspect the project activities and delivera…" at bounding box center [364, 271] width 248 height 25
click at [240, 257] on input "d. Employ Quality Audits to review and inspect the project activities and deliv…" at bounding box center [240, 254] width 0 height 5
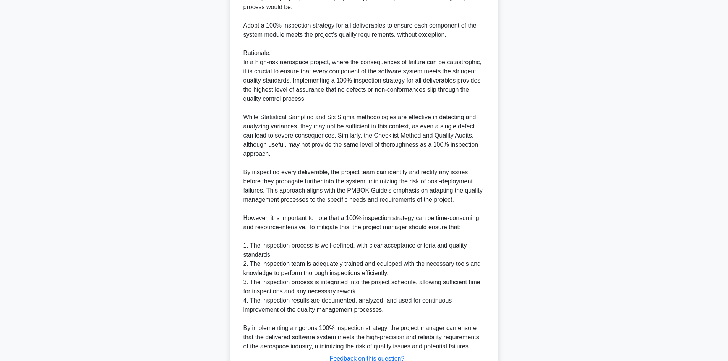
scroll to position [451, 0]
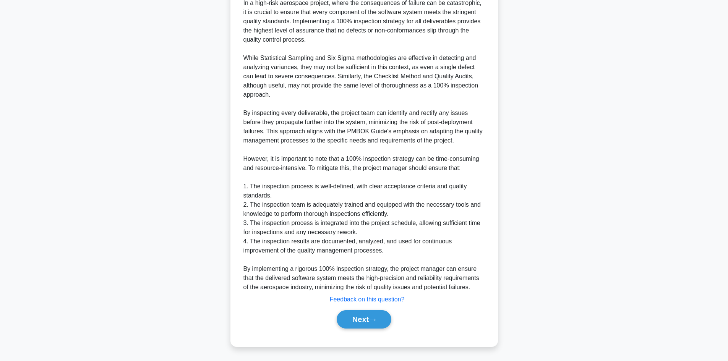
click at [367, 314] on button "Next" at bounding box center [364, 319] width 55 height 18
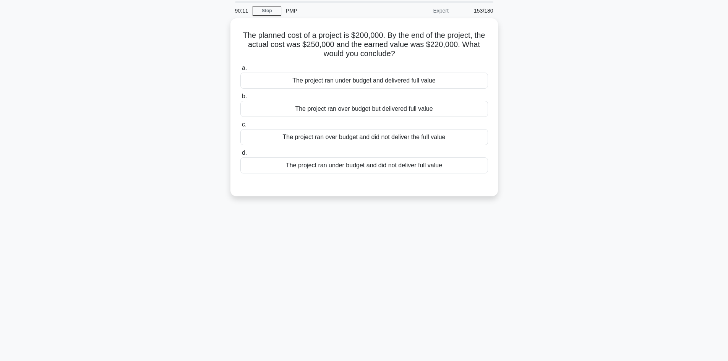
scroll to position [0, 0]
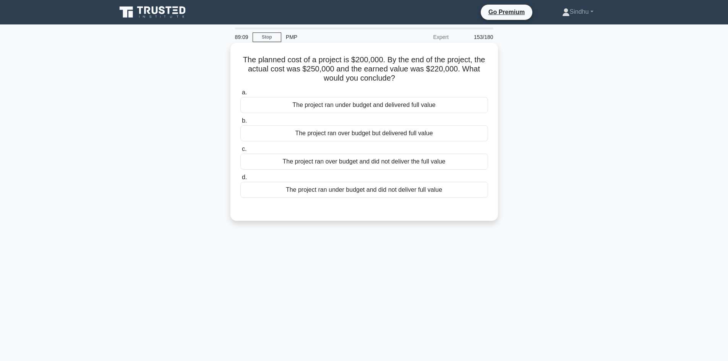
click at [392, 136] on div "The project ran over budget but delivered full value" at bounding box center [364, 133] width 248 height 16
click at [240, 123] on input "b. The project ran over budget but delivered full value" at bounding box center [240, 121] width 0 height 5
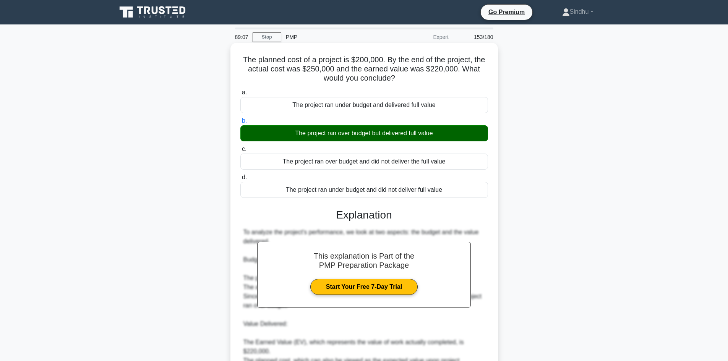
scroll to position [138, 0]
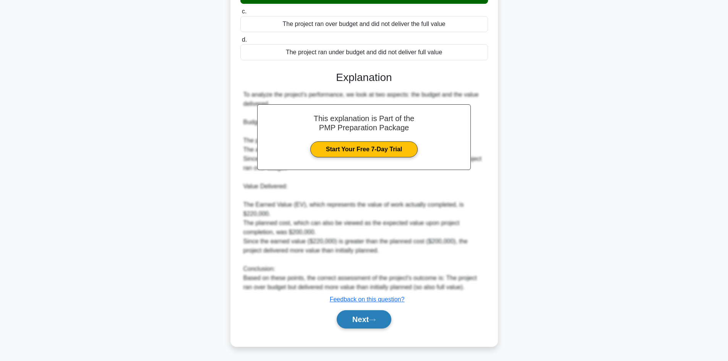
click at [348, 321] on button "Next" at bounding box center [364, 319] width 55 height 18
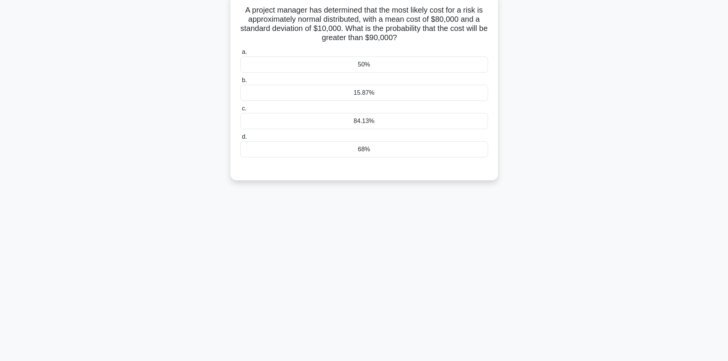
scroll to position [0, 0]
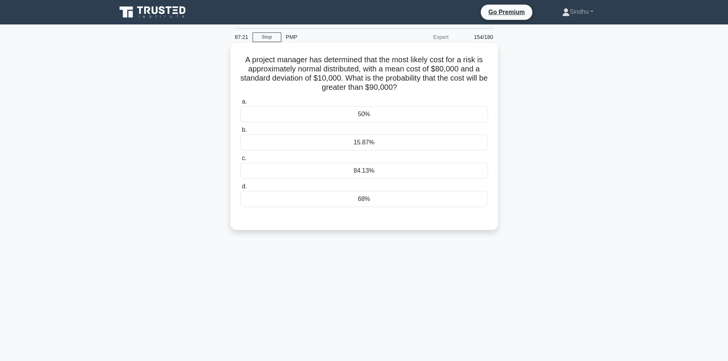
click at [397, 113] on div "50%" at bounding box center [364, 114] width 248 height 16
click at [240, 104] on input "a. 50%" at bounding box center [240, 101] width 0 height 5
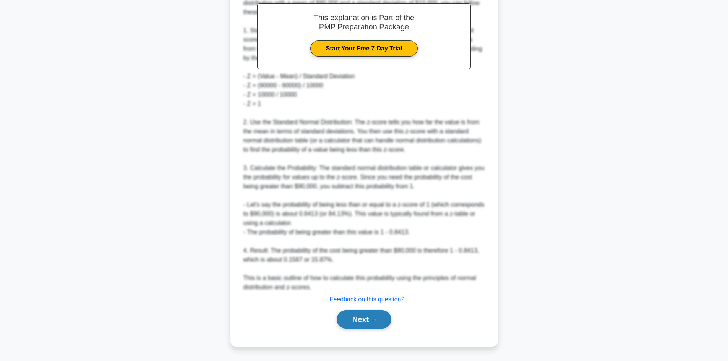
click at [367, 323] on button "Next" at bounding box center [364, 319] width 55 height 18
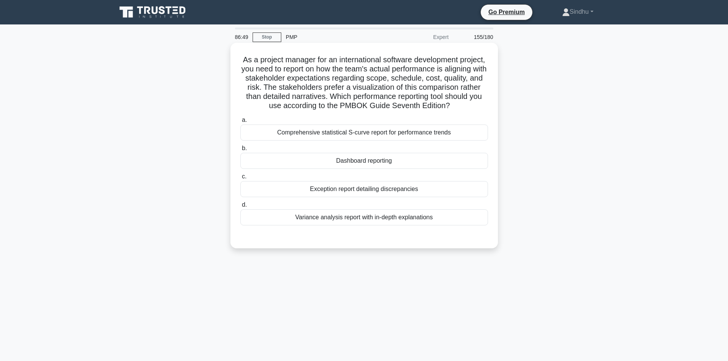
click at [364, 169] on div "Dashboard reporting" at bounding box center [364, 161] width 248 height 16
click at [240, 151] on input "b. Dashboard reporting" at bounding box center [240, 148] width 0 height 5
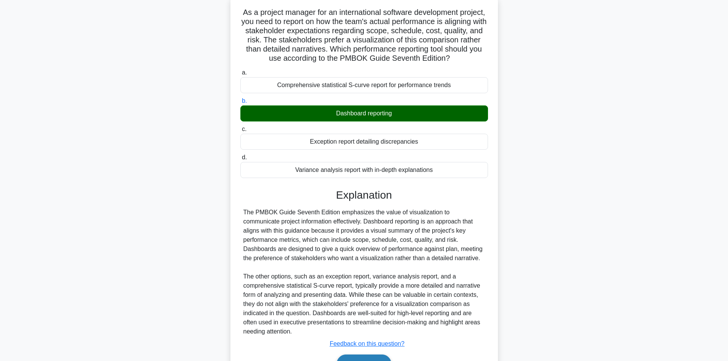
scroll to position [101, 0]
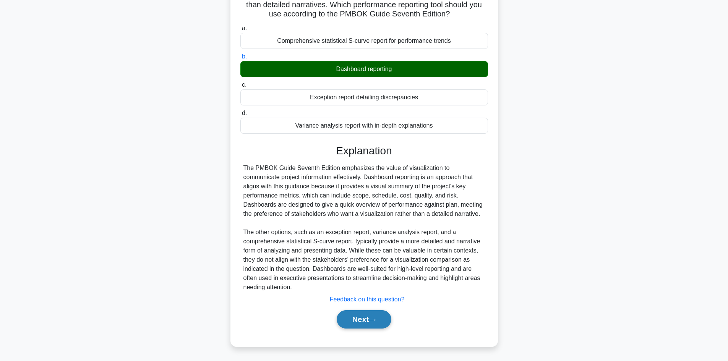
click at [356, 318] on button "Next" at bounding box center [364, 319] width 55 height 18
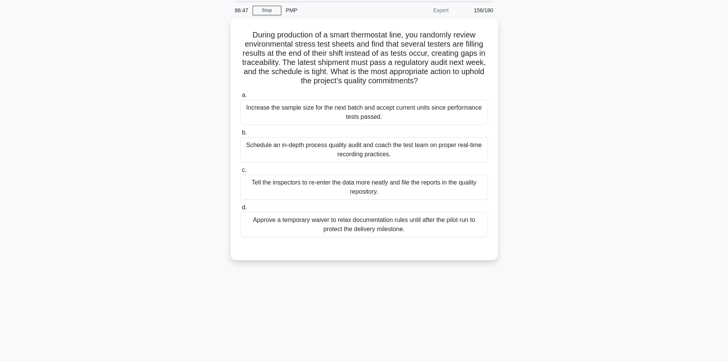
scroll to position [13, 0]
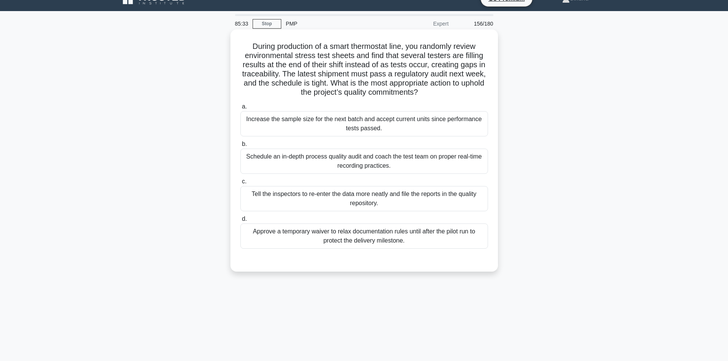
click at [398, 167] on div "Schedule an in-depth process quality audit and coach the test team on proper re…" at bounding box center [364, 161] width 248 height 25
click at [240, 147] on input "b. Schedule an in-depth process quality audit and coach the test team on proper…" at bounding box center [240, 144] width 0 height 5
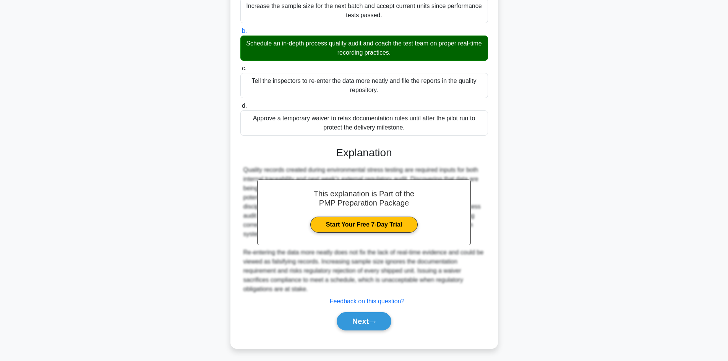
scroll to position [129, 0]
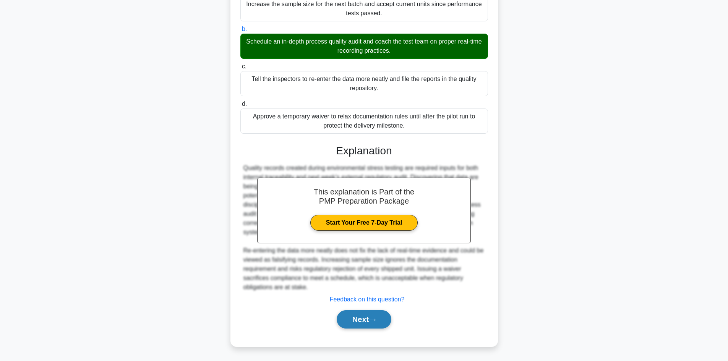
click at [346, 327] on button "Next" at bounding box center [364, 319] width 55 height 18
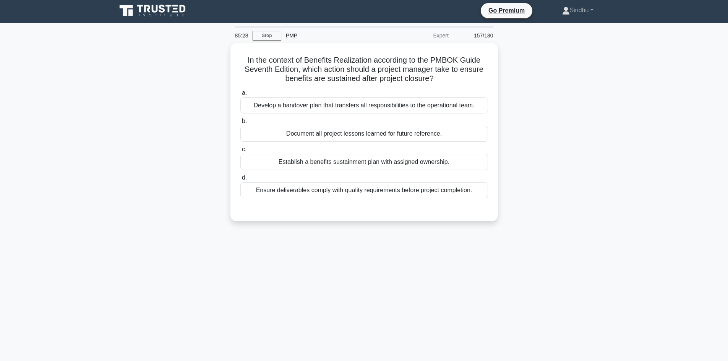
scroll to position [0, 0]
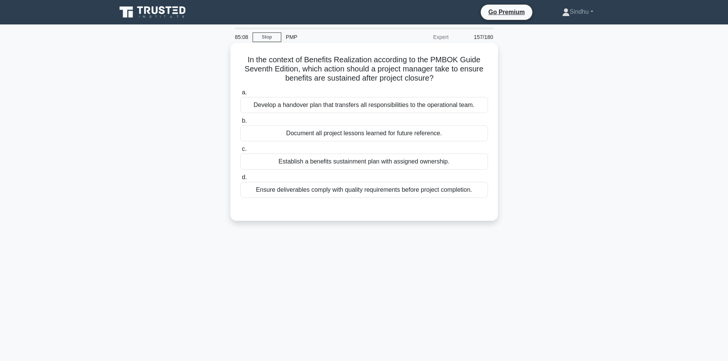
click at [416, 163] on div "Establish a benefits sustainment plan with assigned ownership." at bounding box center [364, 162] width 248 height 16
click at [398, 161] on div "Establish a benefits sustainment plan with assigned ownership." at bounding box center [364, 162] width 248 height 16
click at [240, 152] on input "c. Establish a benefits sustainment plan with assigned ownership." at bounding box center [240, 149] width 0 height 5
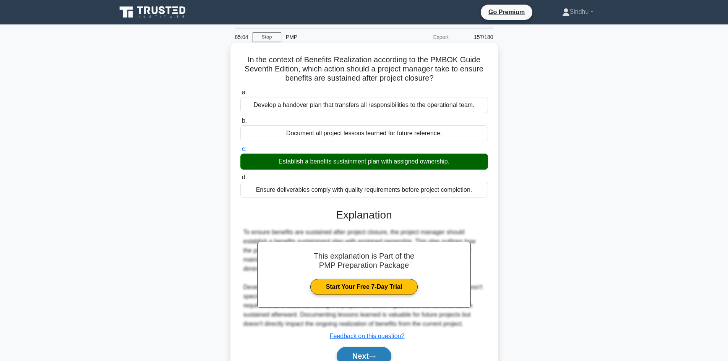
click at [362, 355] on button "Next" at bounding box center [364, 356] width 55 height 18
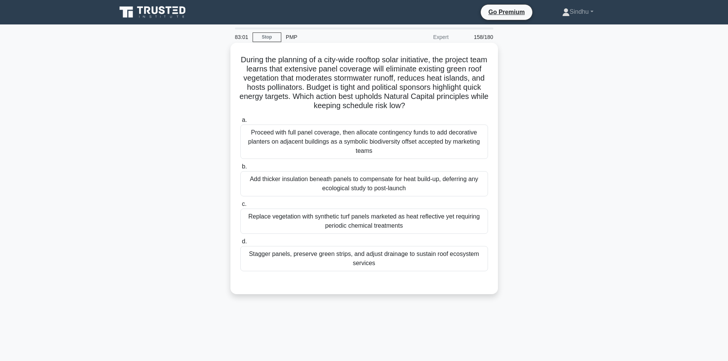
click at [410, 144] on div "Proceed with full panel coverage, then allocate contingency funds to add decora…" at bounding box center [364, 142] width 248 height 34
click at [240, 123] on input "a. Proceed with full panel coverage, then allocate contingency funds to add dec…" at bounding box center [240, 120] width 0 height 5
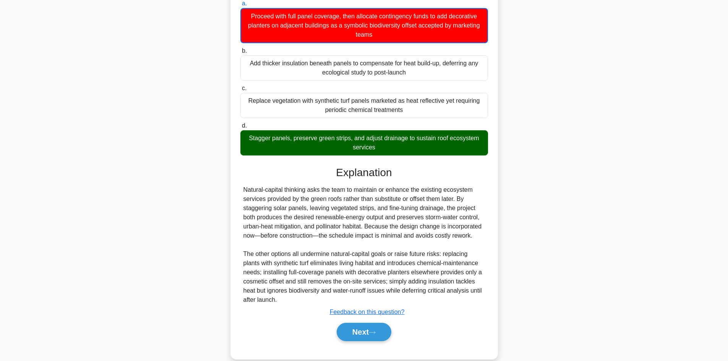
scroll to position [130, 0]
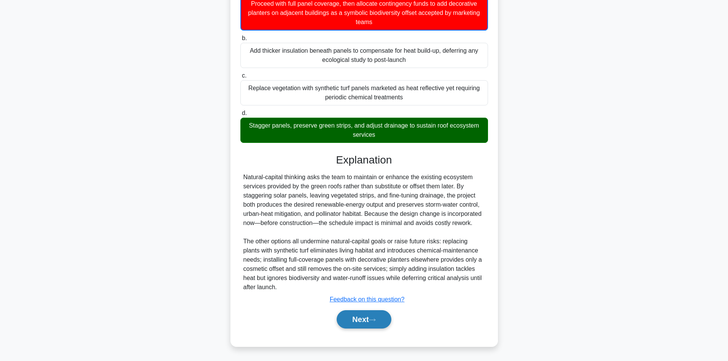
click at [367, 318] on button "Next" at bounding box center [364, 319] width 55 height 18
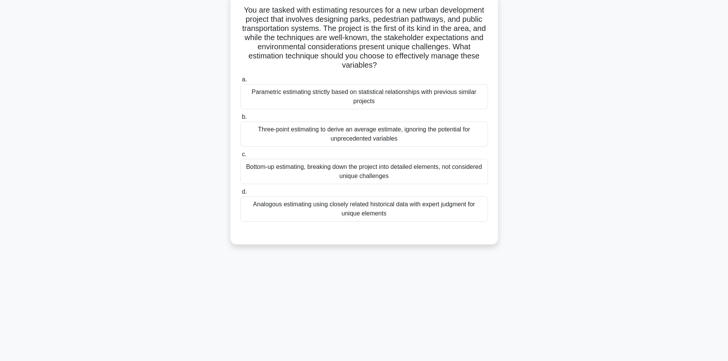
scroll to position [13, 0]
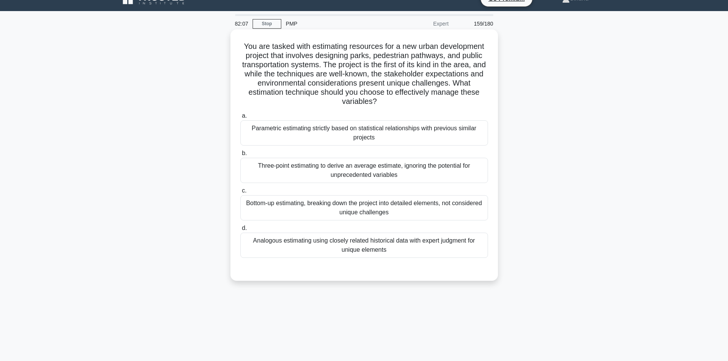
click at [375, 210] on div "Bottom-up estimating, breaking down the project into detailed elements, not con…" at bounding box center [364, 207] width 248 height 25
click at [240, 193] on input "c. Bottom-up estimating, breaking down the project into detailed elements, not …" at bounding box center [240, 190] width 0 height 5
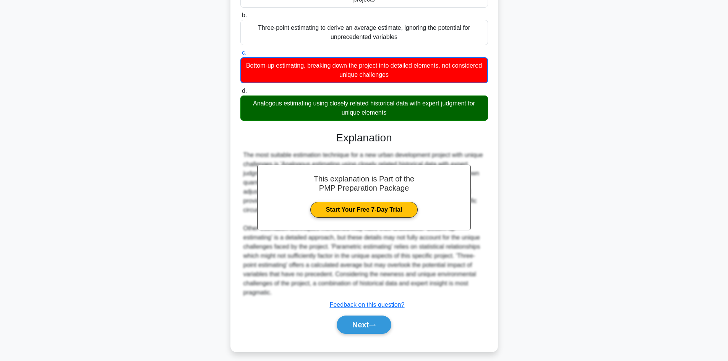
scroll to position [157, 0]
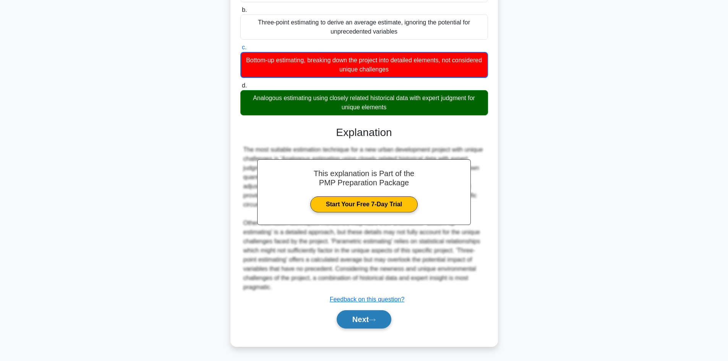
click at [370, 317] on button "Next" at bounding box center [364, 319] width 55 height 18
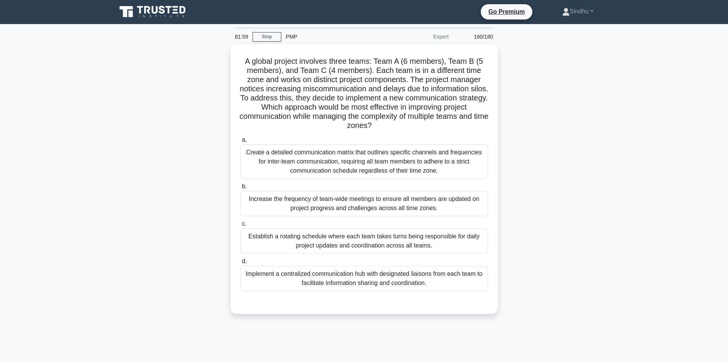
scroll to position [0, 0]
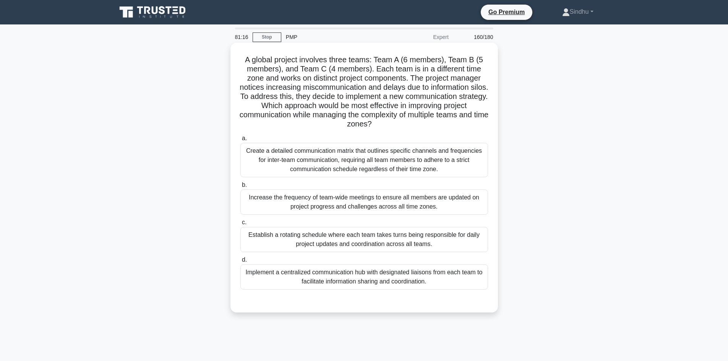
click at [340, 277] on div "Implement a centralized communication hub with designated liaisons from each te…" at bounding box center [364, 277] width 248 height 25
click at [240, 263] on input "d. Implement a centralized communication hub with designated liaisons from each…" at bounding box center [240, 260] width 0 height 5
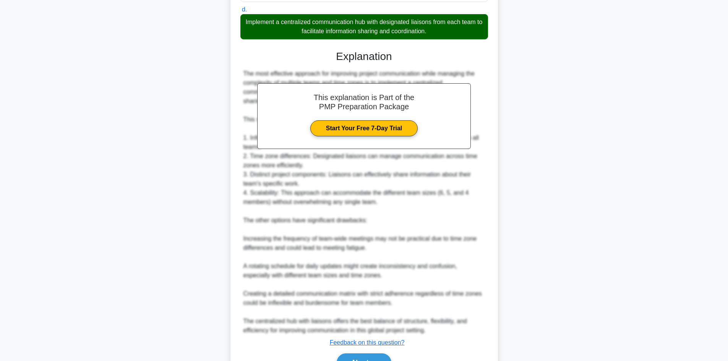
scroll to position [294, 0]
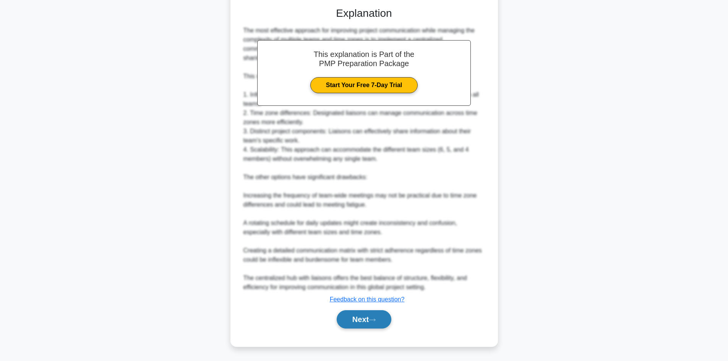
click at [356, 318] on button "Next" at bounding box center [364, 319] width 55 height 18
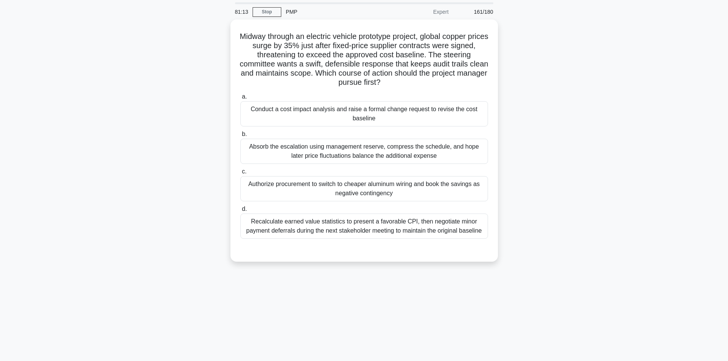
scroll to position [0, 0]
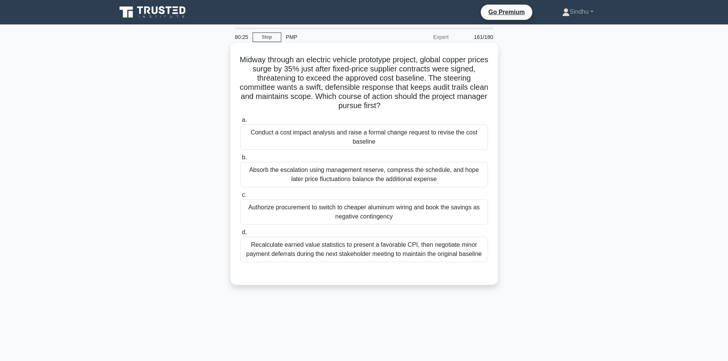
click at [390, 143] on div "Conduct a cost impact analysis and raise a formal change request to revise the …" at bounding box center [364, 137] width 248 height 25
click at [240, 123] on input "a. Conduct a cost impact analysis and raise a formal change request to revise t…" at bounding box center [240, 120] width 0 height 5
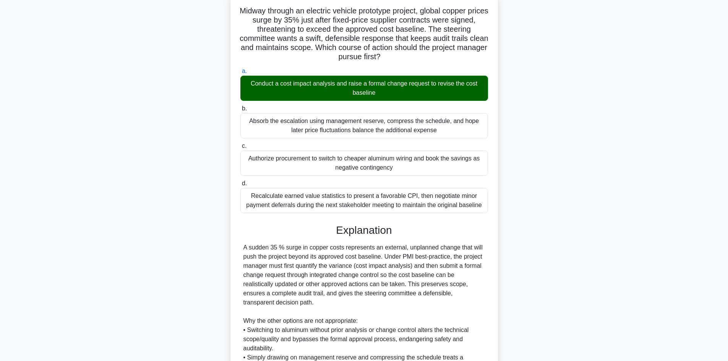
scroll to position [153, 0]
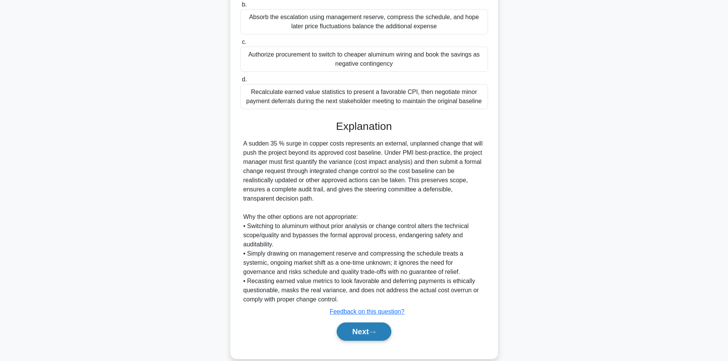
click at [370, 335] on button "Next" at bounding box center [364, 332] width 55 height 18
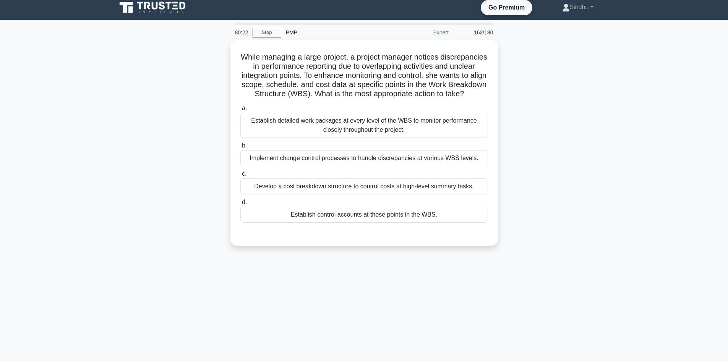
scroll to position [0, 0]
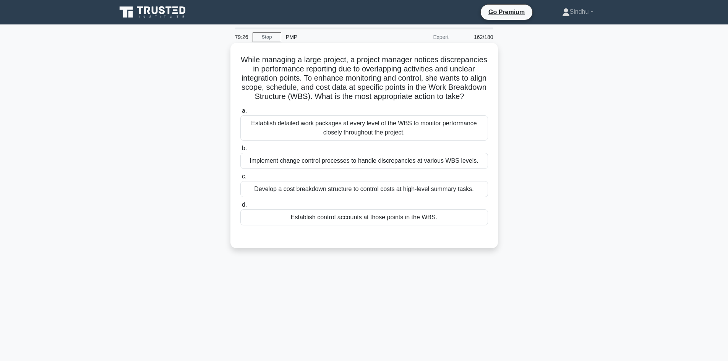
click at [398, 169] on div "Implement change control processes to handle discrepancies at various WBS level…" at bounding box center [364, 161] width 248 height 16
click at [240, 151] on input "b. Implement change control processes to handle discrepancies at various WBS le…" at bounding box center [240, 148] width 0 height 5
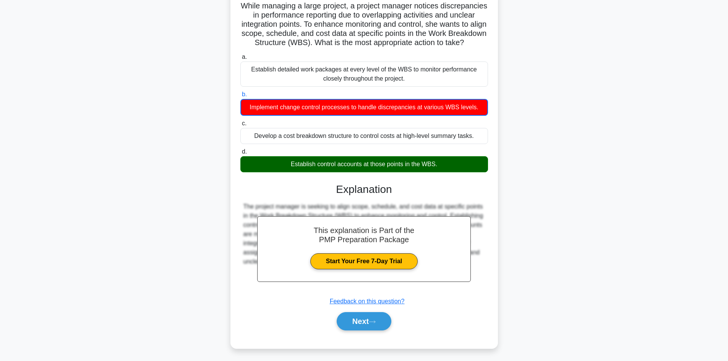
scroll to position [65, 0]
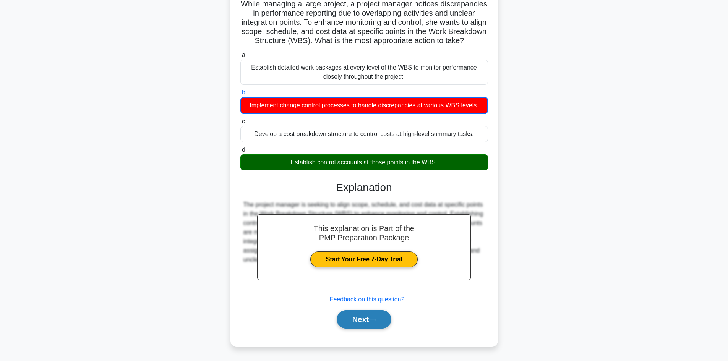
click at [347, 318] on button "Next" at bounding box center [364, 319] width 55 height 18
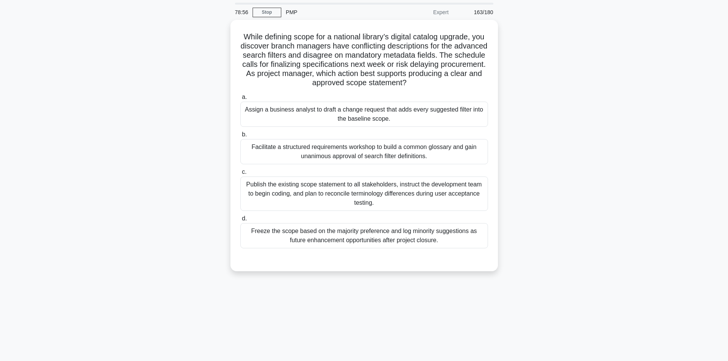
scroll to position [38, 0]
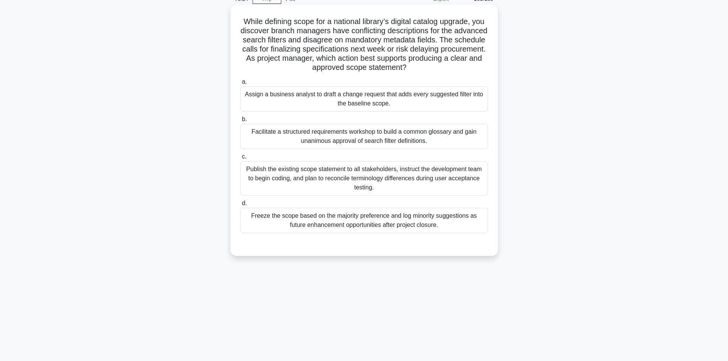
click at [391, 143] on div "Facilitate a structured requirements workshop to build a common glossary and ga…" at bounding box center [364, 136] width 248 height 25
click at [240, 122] on input "b. Facilitate a structured requirements workshop to build a common glossary and…" at bounding box center [240, 119] width 0 height 5
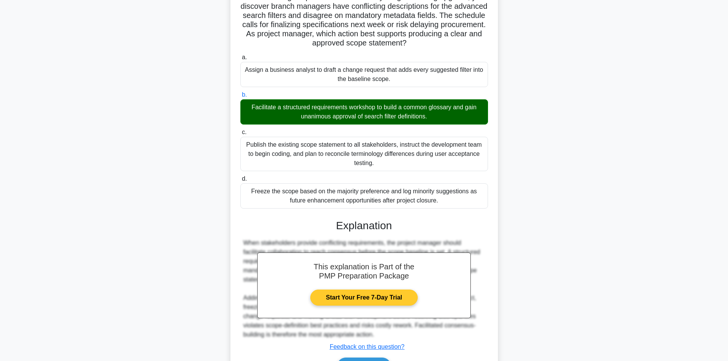
scroll to position [110, 0]
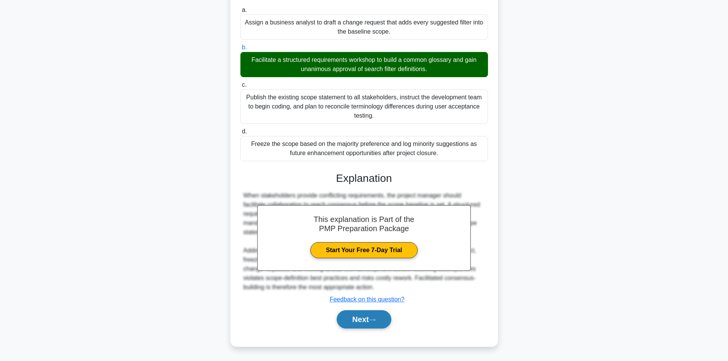
click at [346, 324] on button "Next" at bounding box center [364, 319] width 55 height 18
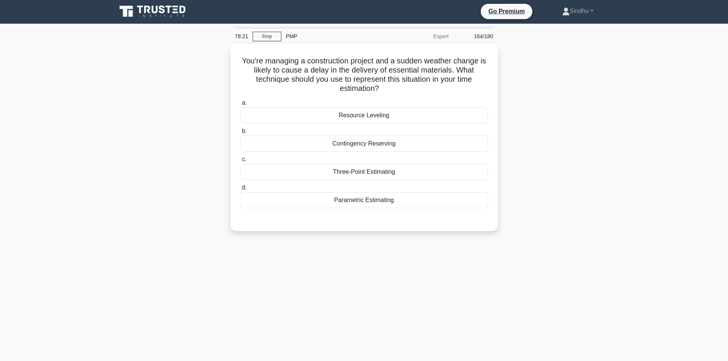
scroll to position [0, 0]
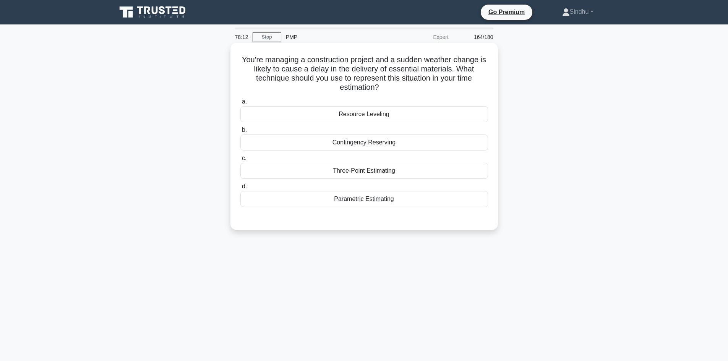
click at [356, 146] on div "Contingency Reserving" at bounding box center [364, 143] width 248 height 16
click at [240, 133] on input "b. Contingency Reserving" at bounding box center [240, 130] width 0 height 5
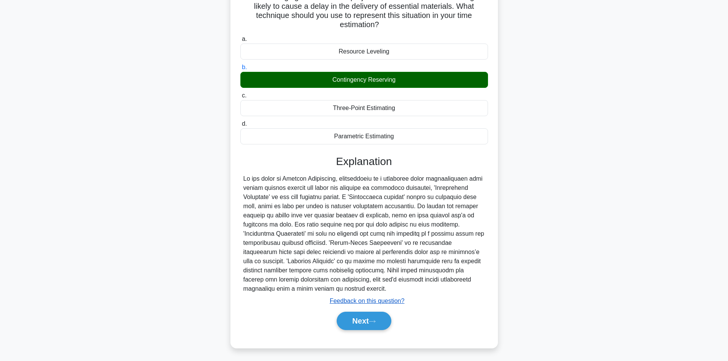
scroll to position [65, 0]
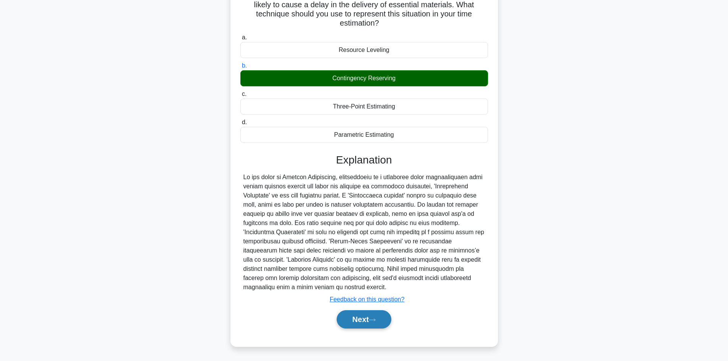
click at [350, 320] on button "Next" at bounding box center [364, 319] width 55 height 18
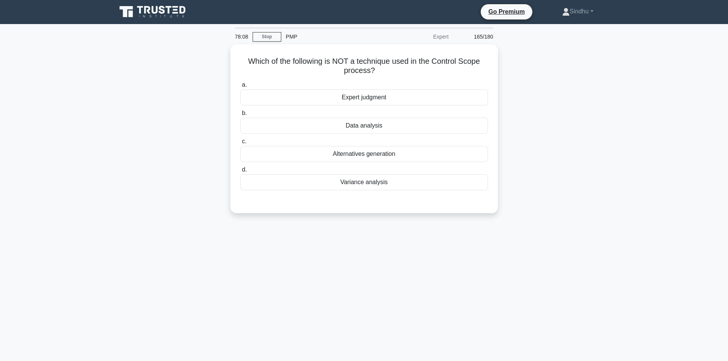
scroll to position [0, 0]
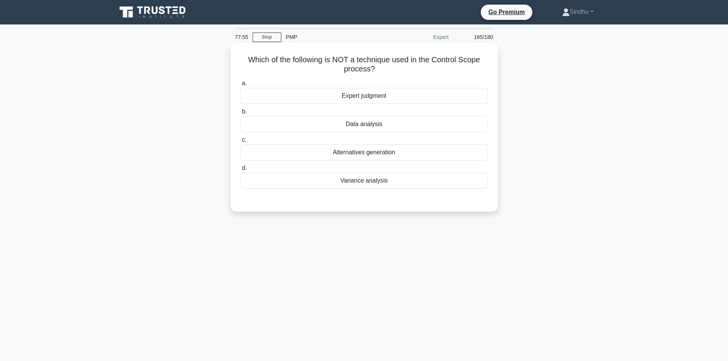
click at [370, 180] on div "Variance analysis" at bounding box center [364, 181] width 248 height 16
click at [240, 171] on input "d. Variance analysis" at bounding box center [240, 168] width 0 height 5
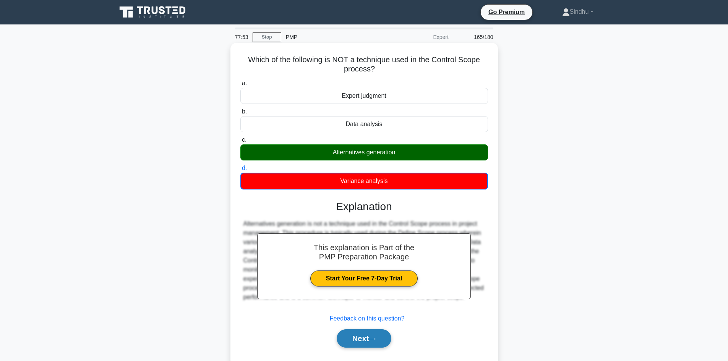
click at [351, 335] on button "Next" at bounding box center [364, 339] width 55 height 18
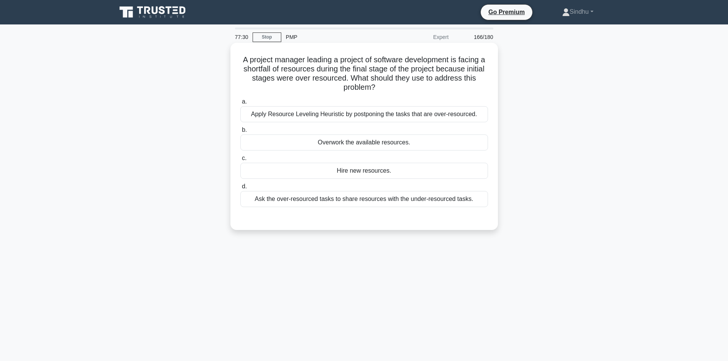
click at [371, 199] on div "Ask the over-resourced tasks to share resources with the under-resourced tasks." at bounding box center [364, 199] width 248 height 16
click at [240, 189] on input "d. Ask the over-resourced tasks to share resources with the under-resourced tas…" at bounding box center [240, 186] width 0 height 5
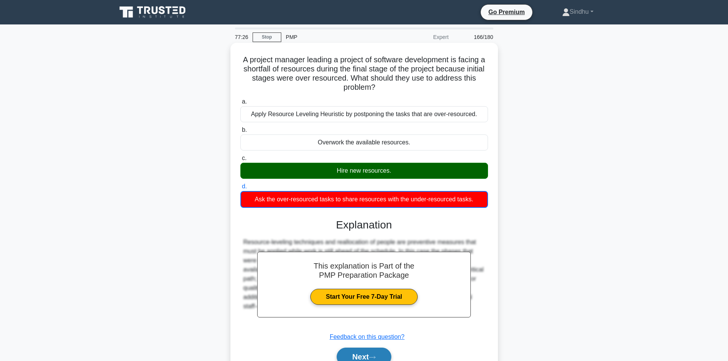
click at [366, 356] on button "Next" at bounding box center [364, 357] width 55 height 18
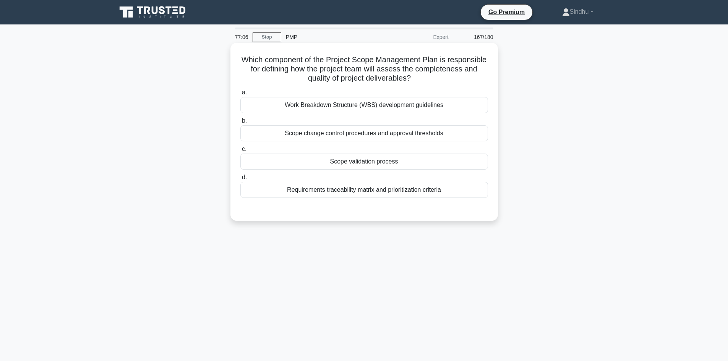
click at [375, 167] on div "Scope validation process" at bounding box center [364, 162] width 248 height 16
click at [240, 152] on input "c. Scope validation process" at bounding box center [240, 149] width 0 height 5
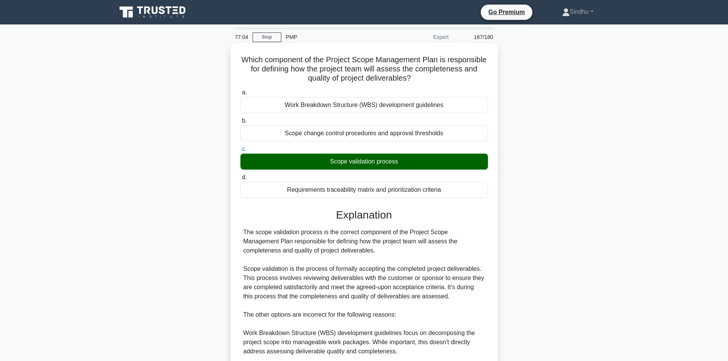
scroll to position [115, 0]
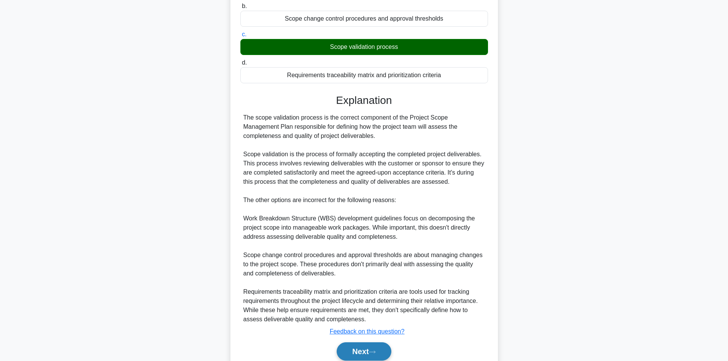
click at [358, 352] on button "Next" at bounding box center [364, 352] width 55 height 18
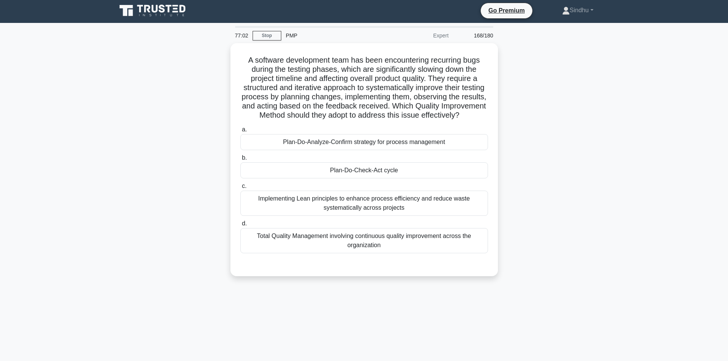
scroll to position [0, 0]
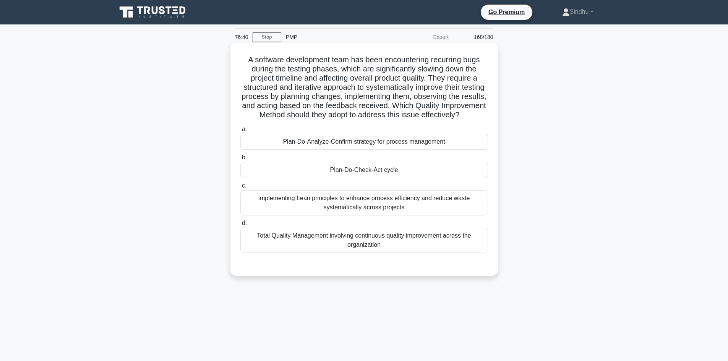
click at [382, 178] on div "Plan-Do-Check-Act cycle" at bounding box center [364, 170] width 248 height 16
click at [240, 160] on input "b. Plan-Do-Check-Act cycle" at bounding box center [240, 157] width 0 height 5
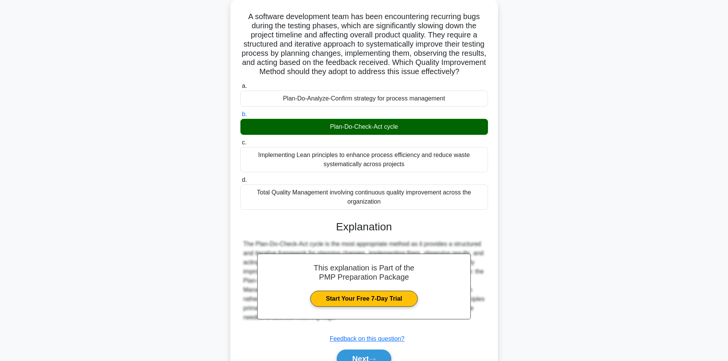
scroll to position [92, 0]
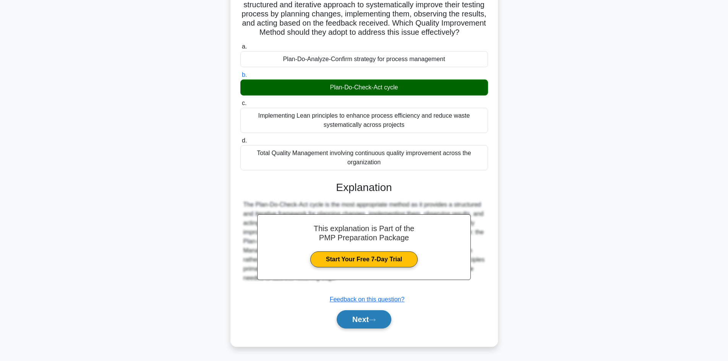
click at [372, 316] on button "Next" at bounding box center [364, 319] width 55 height 18
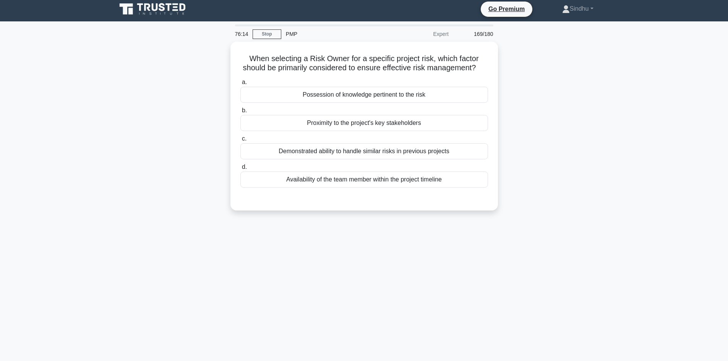
scroll to position [0, 0]
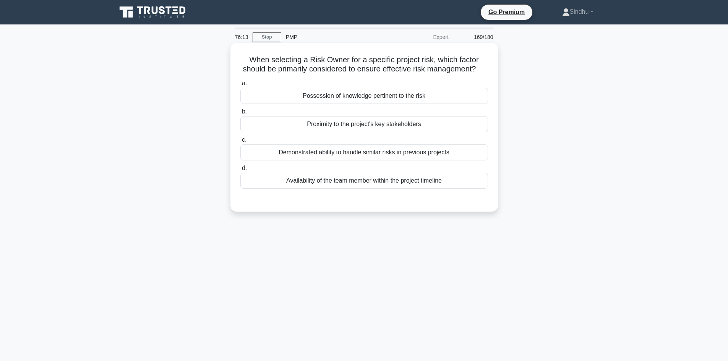
click at [393, 189] on div "Availability of the team member within the project timeline" at bounding box center [364, 181] width 248 height 16
click at [240, 171] on input "d. Availability of the team member within the project timeline" at bounding box center [240, 168] width 0 height 5
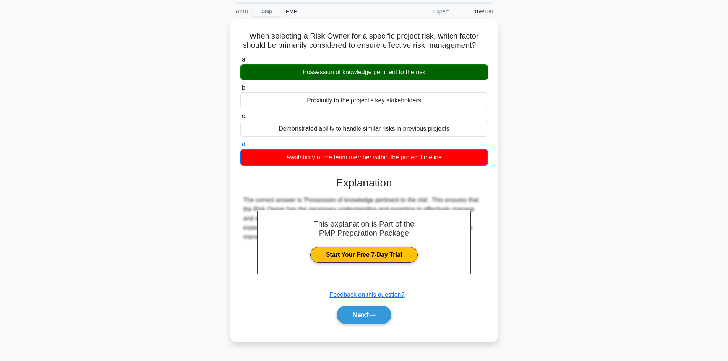
scroll to position [52, 0]
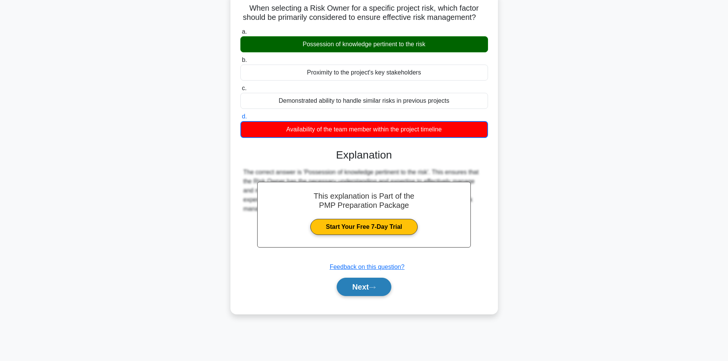
click at [375, 296] on button "Next" at bounding box center [364, 287] width 55 height 18
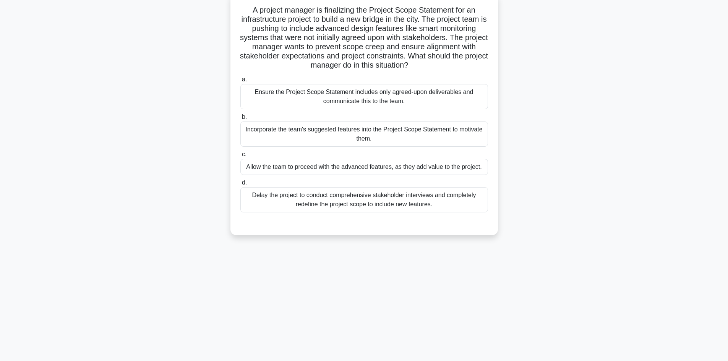
scroll to position [0, 0]
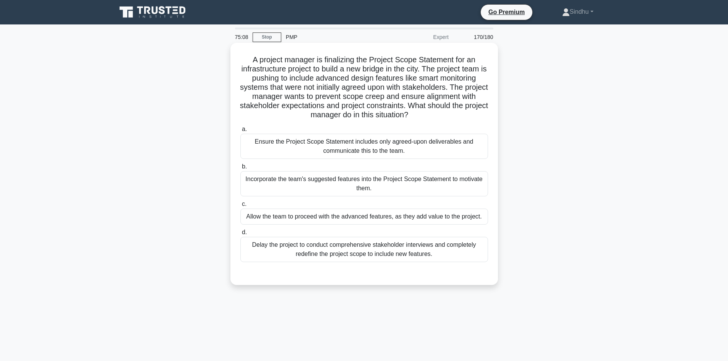
click at [400, 156] on div "Ensure the Project Scope Statement includes only agreed-upon deliverables and c…" at bounding box center [364, 146] width 248 height 25
click at [240, 132] on input "a. Ensure the Project Scope Statement includes only agreed-upon deliverables an…" at bounding box center [240, 129] width 0 height 5
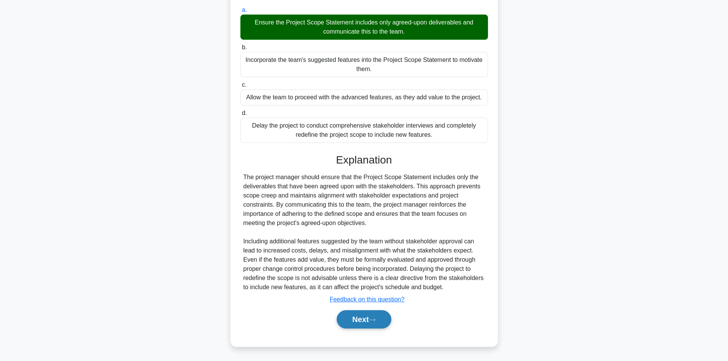
scroll to position [120, 0]
click at [354, 318] on button "Next" at bounding box center [364, 319] width 55 height 18
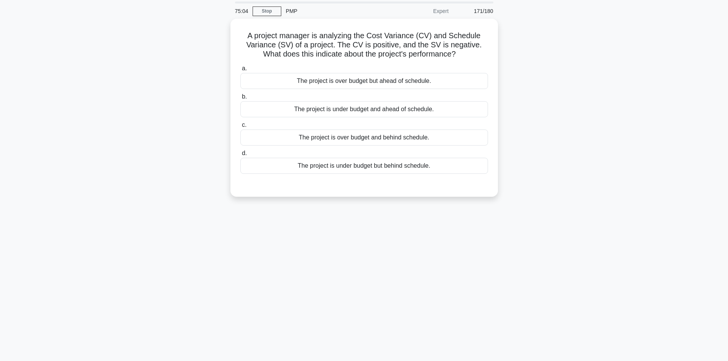
scroll to position [0, 0]
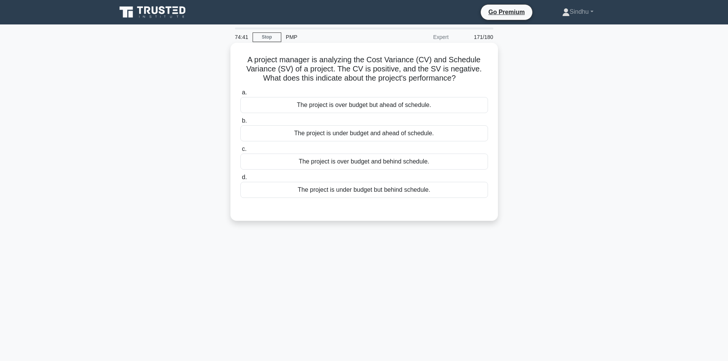
click at [369, 191] on div "The project is under budget but behind schedule." at bounding box center [364, 190] width 248 height 16
click at [240, 180] on input "d. The project is under budget but behind schedule." at bounding box center [240, 177] width 0 height 5
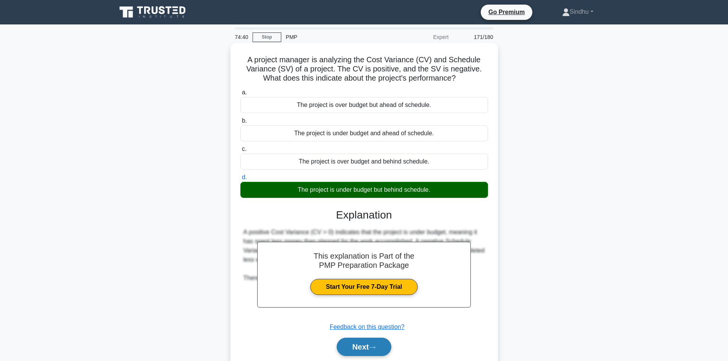
click at [356, 349] on button "Next" at bounding box center [364, 347] width 55 height 18
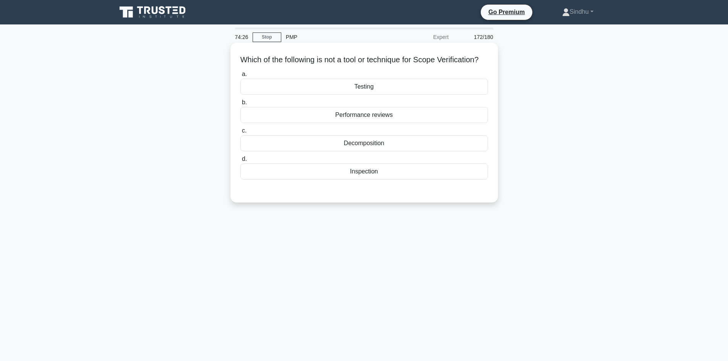
click at [368, 95] on div "Testing" at bounding box center [364, 87] width 248 height 16
click at [240, 77] on input "a. Testing" at bounding box center [240, 74] width 0 height 5
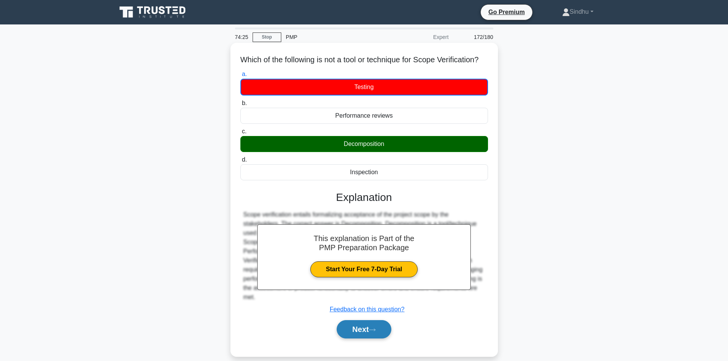
click at [362, 339] on button "Next" at bounding box center [364, 329] width 55 height 18
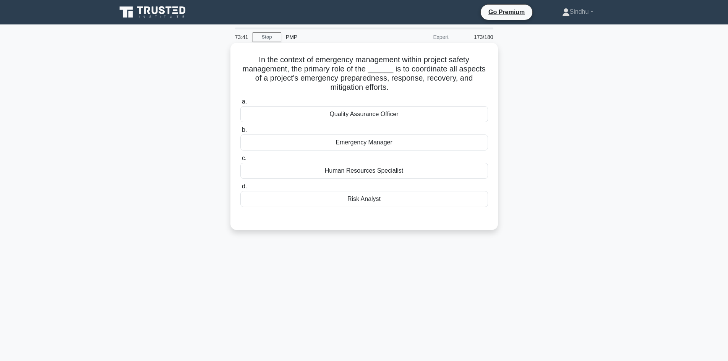
click at [387, 145] on div "Emergency Manager" at bounding box center [364, 143] width 248 height 16
click at [240, 133] on input "b. Emergency Manager" at bounding box center [240, 130] width 0 height 5
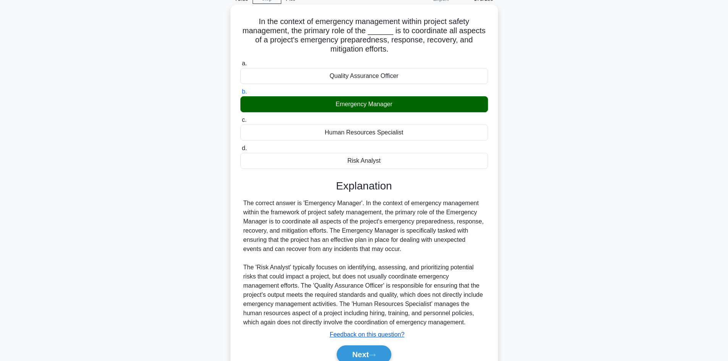
scroll to position [74, 0]
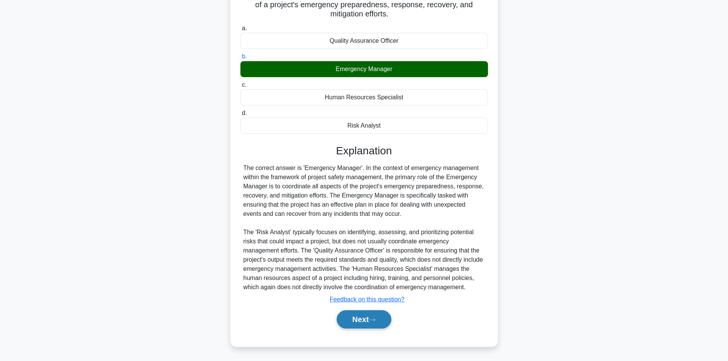
click at [363, 317] on button "Next" at bounding box center [364, 319] width 55 height 18
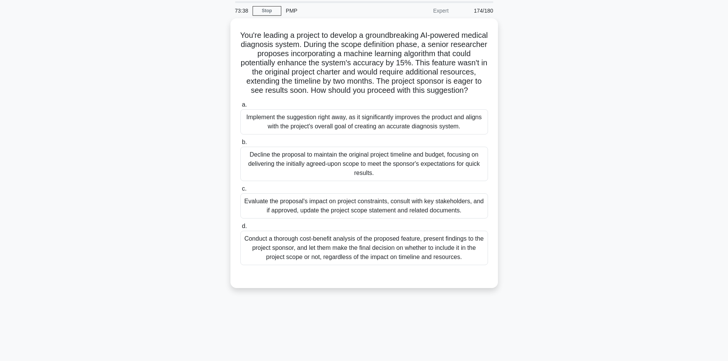
scroll to position [0, 0]
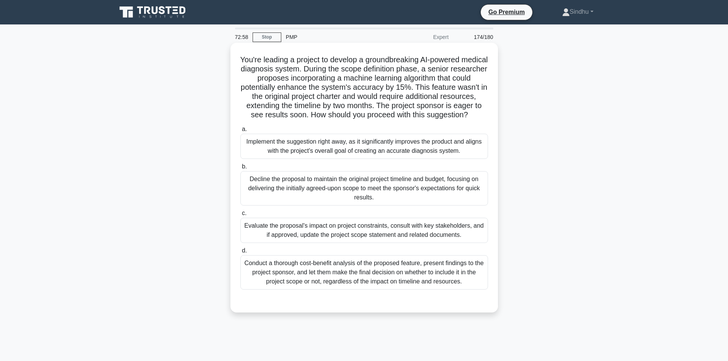
click at [344, 281] on div "Conduct a thorough cost-benefit analysis of the proposed feature, present findi…" at bounding box center [364, 272] width 248 height 34
click at [240, 253] on input "d. Conduct a thorough cost-benefit analysis of the proposed feature, present fi…" at bounding box center [240, 251] width 0 height 5
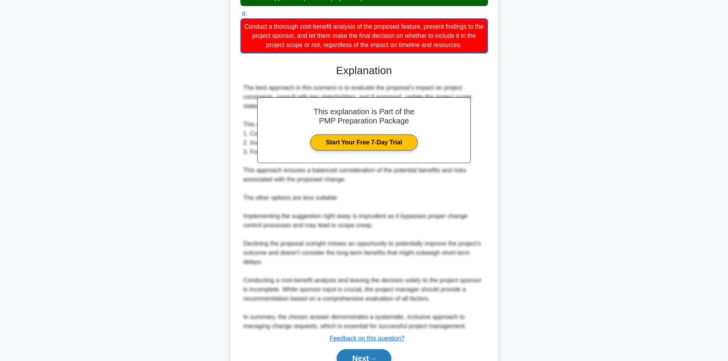
scroll to position [286, 0]
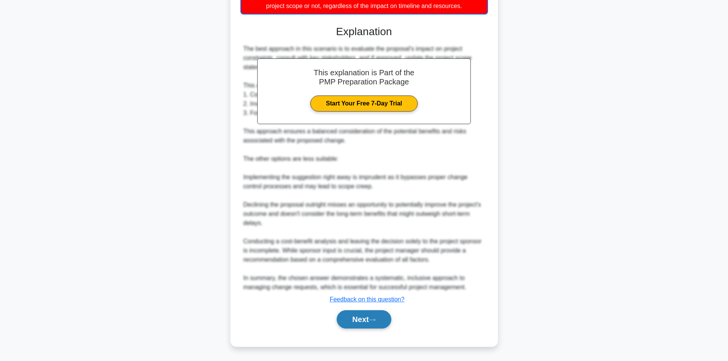
click at [349, 317] on button "Next" at bounding box center [364, 319] width 55 height 18
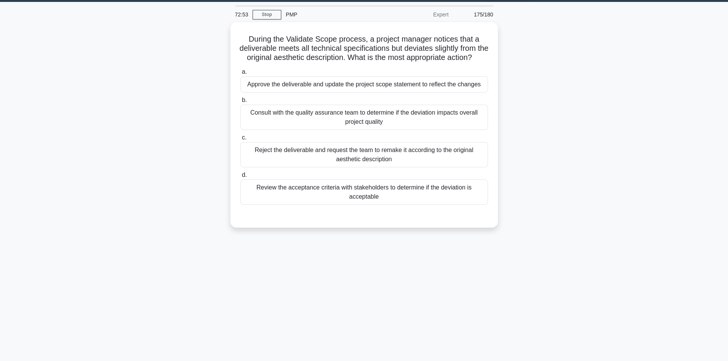
scroll to position [0, 0]
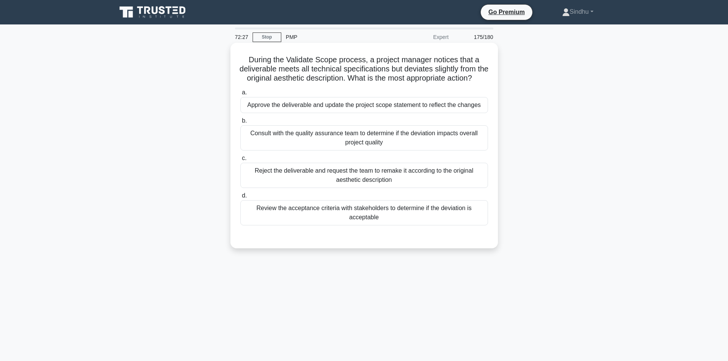
click at [361, 220] on div "Review the acceptance criteria with stakeholders to determine if the deviation …" at bounding box center [364, 212] width 248 height 25
click at [240, 198] on input "d. Review the acceptance criteria with stakeholders to determine if the deviati…" at bounding box center [240, 195] width 0 height 5
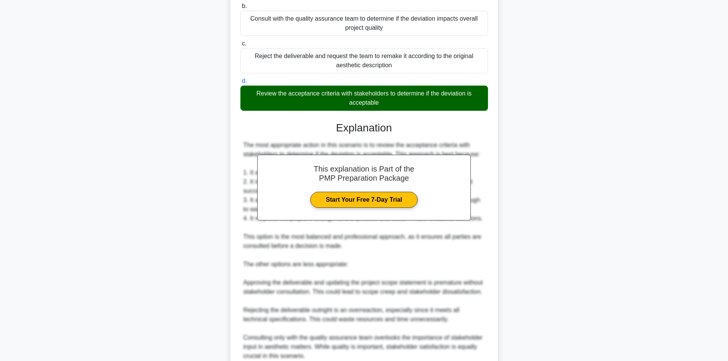
scroll to position [239, 0]
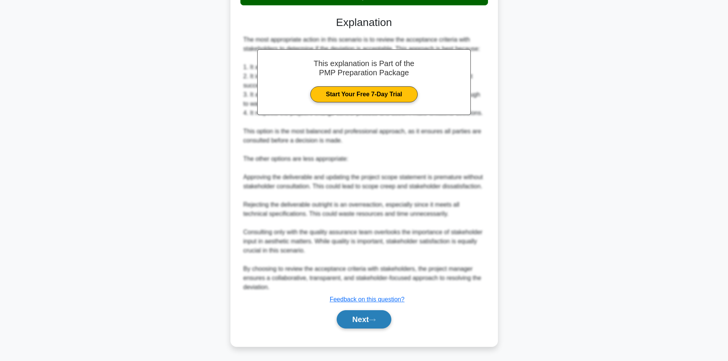
click at [348, 323] on button "Next" at bounding box center [364, 319] width 55 height 18
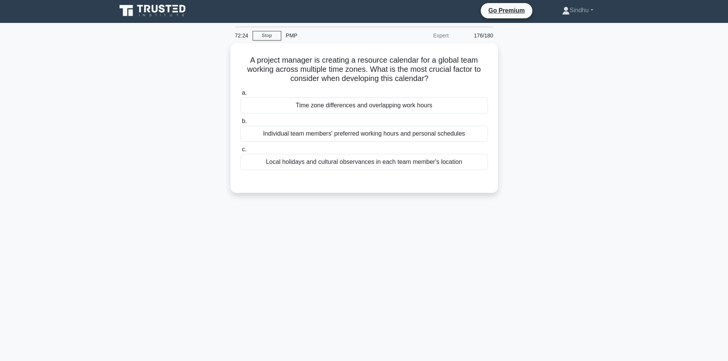
scroll to position [0, 0]
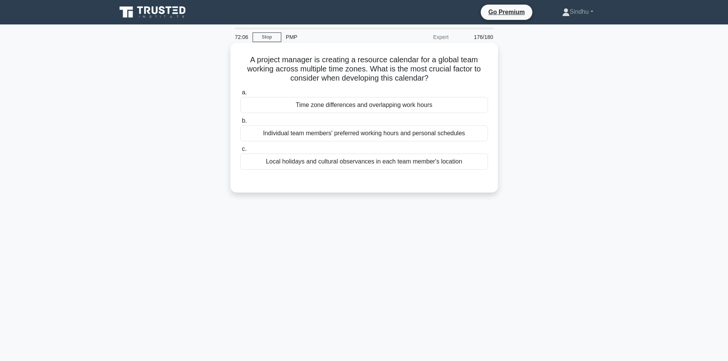
click at [394, 165] on div "Local holidays and cultural observances in each team member's location" at bounding box center [364, 162] width 248 height 16
click at [240, 152] on input "c. Local holidays and cultural observances in each team member's location" at bounding box center [240, 149] width 0 height 5
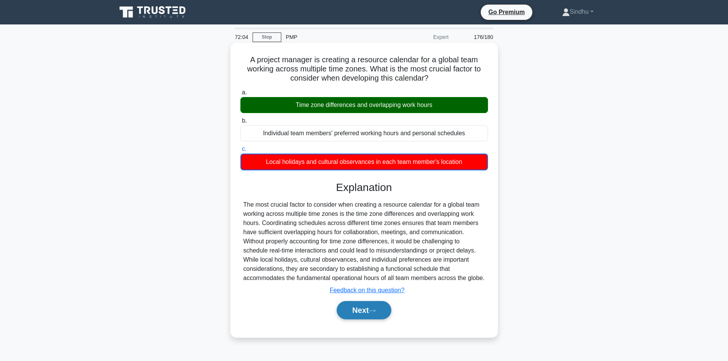
click at [357, 313] on button "Next" at bounding box center [364, 310] width 55 height 18
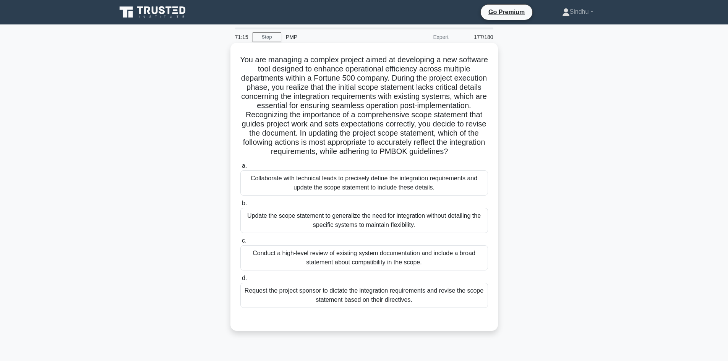
click at [383, 196] on div "Collaborate with technical leads to precisely define the integration requiremen…" at bounding box center [364, 183] width 248 height 25
click at [240, 169] on input "a. Collaborate with technical leads to precisely define the integration require…" at bounding box center [240, 166] width 0 height 5
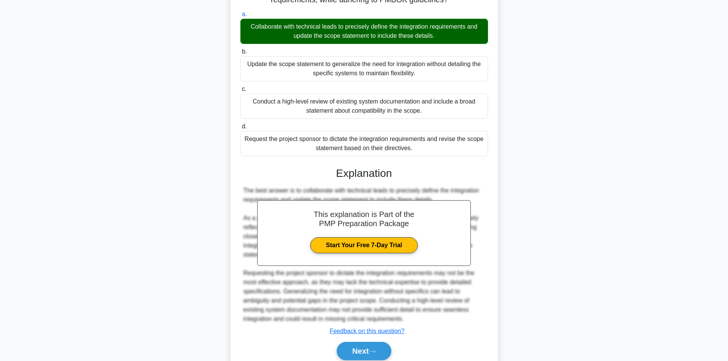
scroll to position [193, 0]
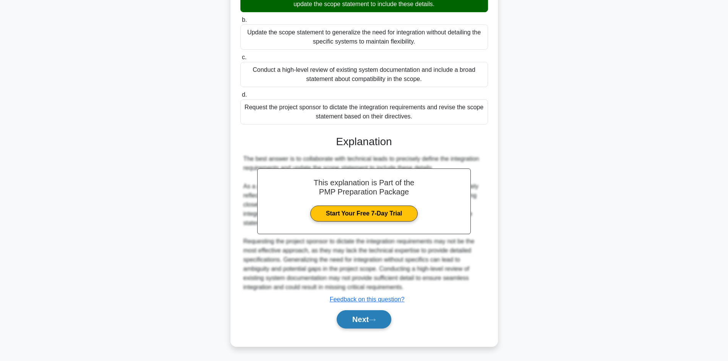
click at [370, 322] on button "Next" at bounding box center [364, 319] width 55 height 18
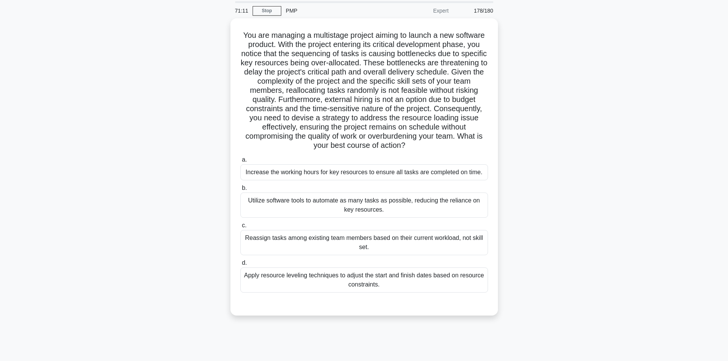
scroll to position [0, 0]
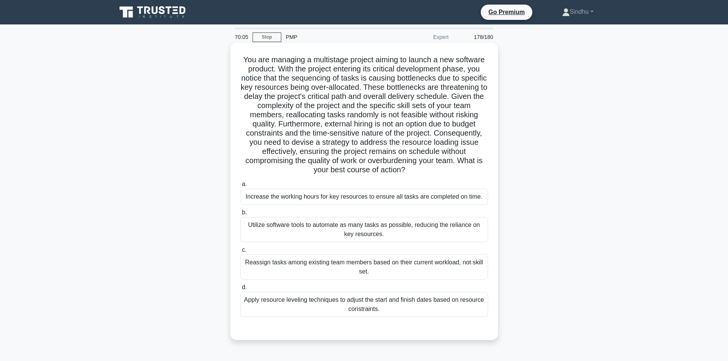
click at [353, 237] on div "Utilize software tools to automate as many tasks as possible, reducing the reli…" at bounding box center [364, 229] width 248 height 25
click at [240, 215] on input "b. Utilize software tools to automate as many tasks as possible, reducing the r…" at bounding box center [240, 212] width 0 height 5
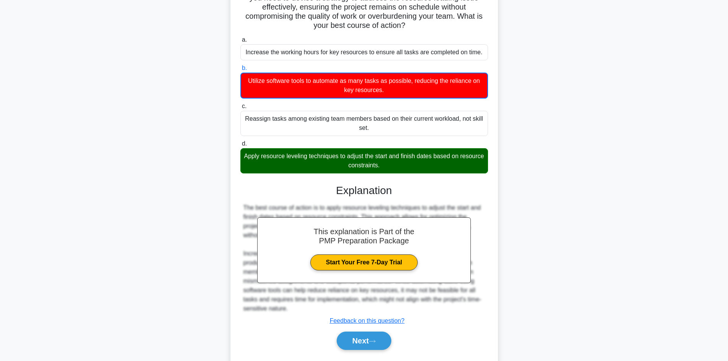
scroll to position [166, 0]
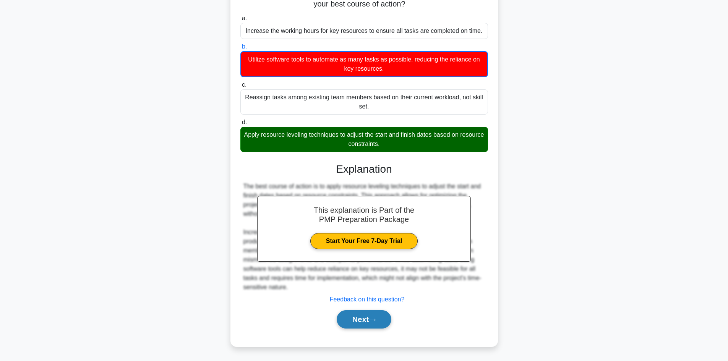
click at [367, 320] on button "Next" at bounding box center [364, 319] width 55 height 18
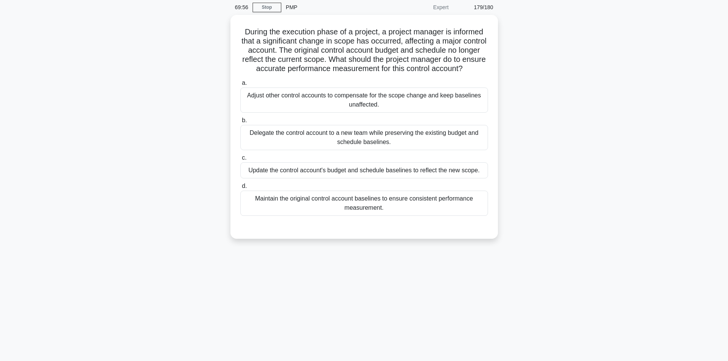
scroll to position [0, 0]
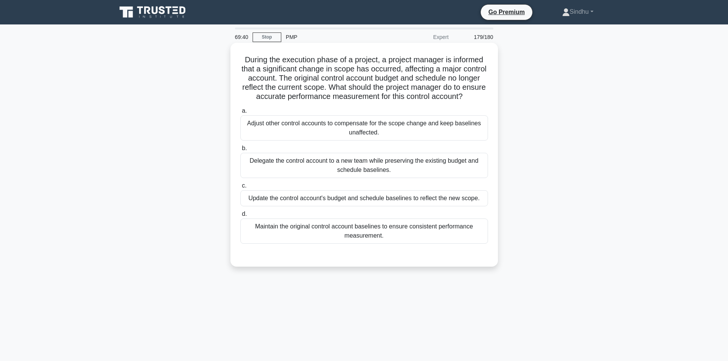
click at [379, 206] on div "Update the control account's budget and schedule baselines to reflect the new s…" at bounding box center [364, 198] width 248 height 16
click at [240, 188] on input "c. Update the control account's budget and schedule baselines to reflect the ne…" at bounding box center [240, 186] width 0 height 5
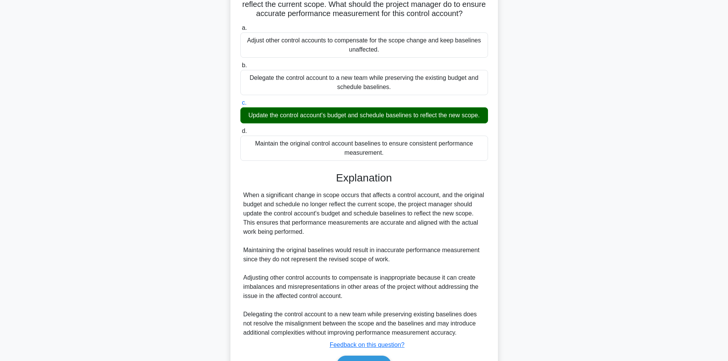
scroll to position [138, 0]
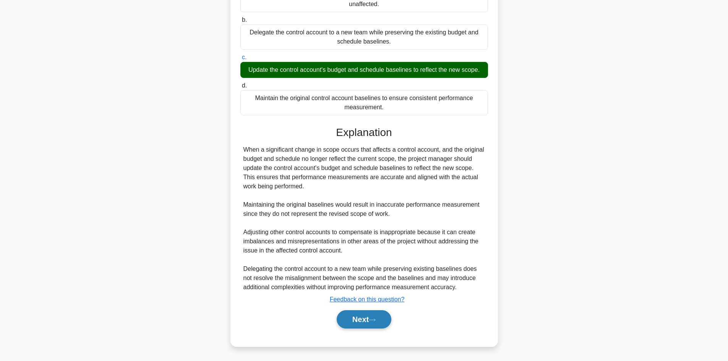
click at [359, 317] on button "Next" at bounding box center [364, 319] width 55 height 18
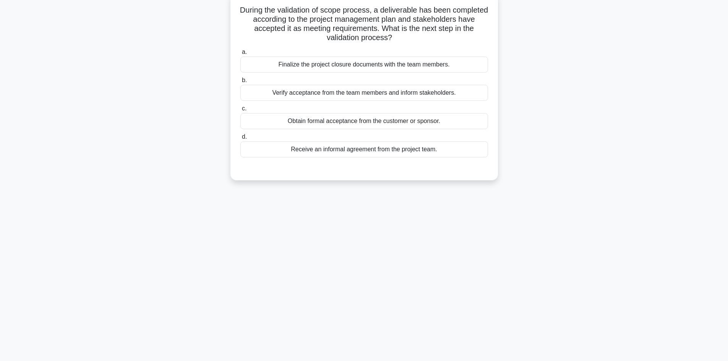
scroll to position [0, 0]
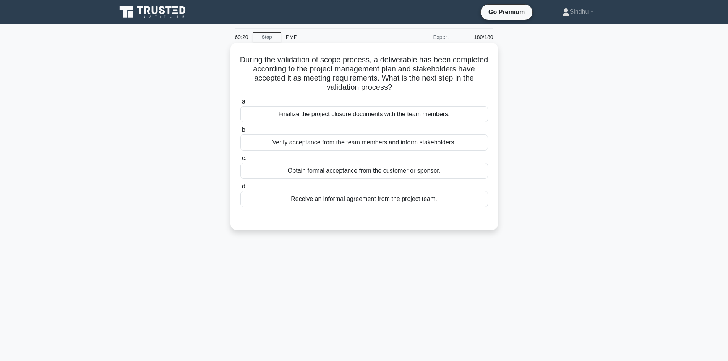
click at [374, 177] on div "Obtain formal acceptance from the customer or sponsor." at bounding box center [364, 171] width 248 height 16
click at [240, 161] on input "c. Obtain formal acceptance from the customer or sponsor." at bounding box center [240, 158] width 0 height 5
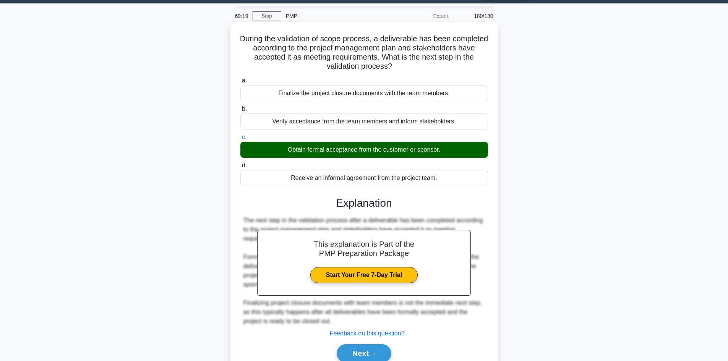
scroll to position [55, 0]
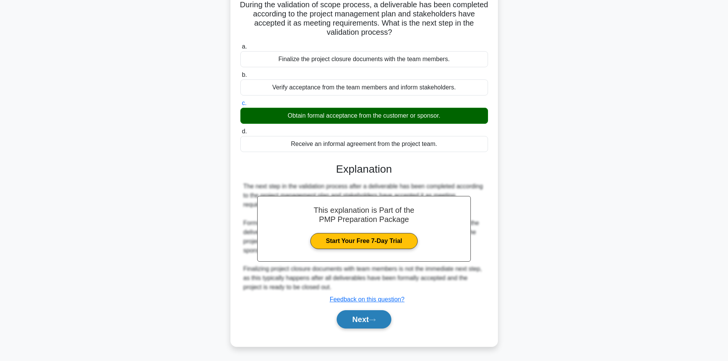
click at [347, 315] on button "Next" at bounding box center [364, 319] width 55 height 18
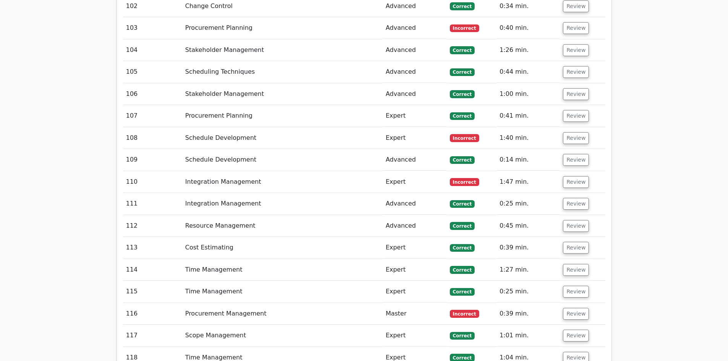
scroll to position [3862, 0]
